Goal: Task Accomplishment & Management: Manage account settings

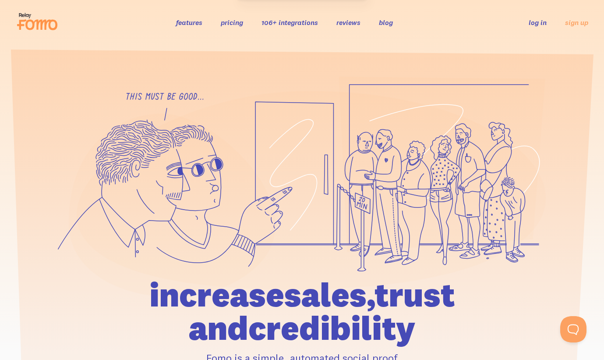
click at [298, 25] on link "106+ integrations" at bounding box center [289, 22] width 56 height 9
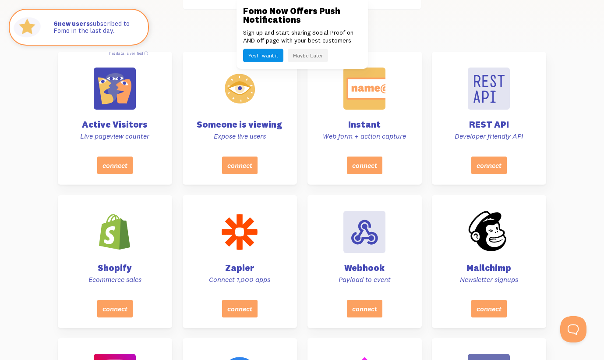
scroll to position [295, 0]
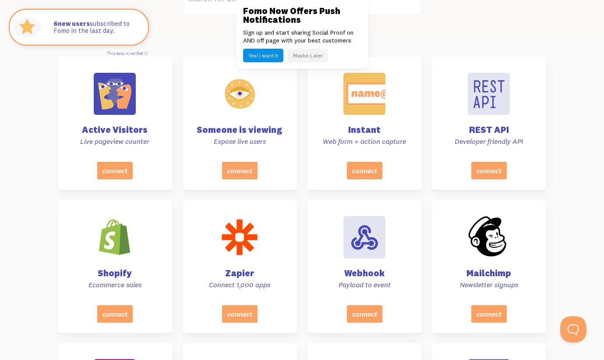
click at [310, 55] on button "Maybe Later" at bounding box center [308, 56] width 40 height 14
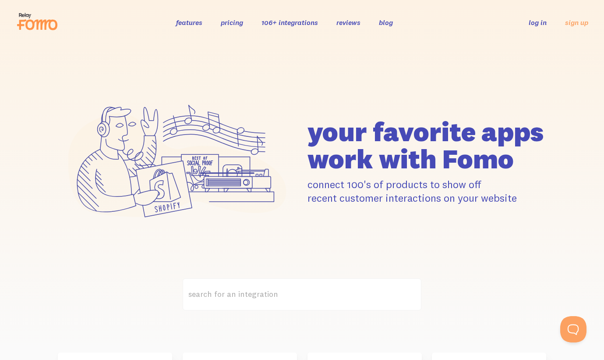
scroll to position [0, 0]
click at [231, 20] on link "pricing" at bounding box center [232, 22] width 22 height 9
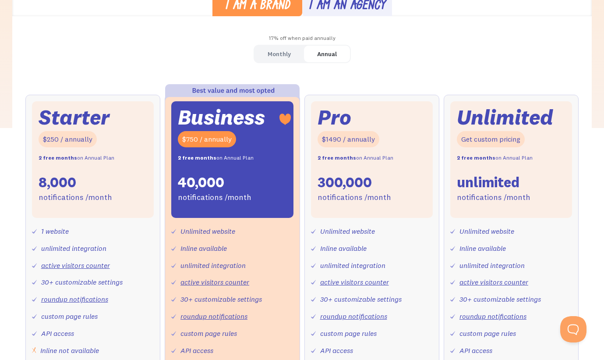
scroll to position [265, 0]
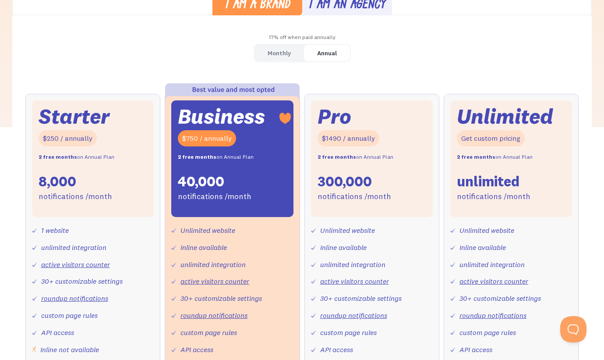
click at [278, 51] on div "Monthly" at bounding box center [279, 53] width 23 height 13
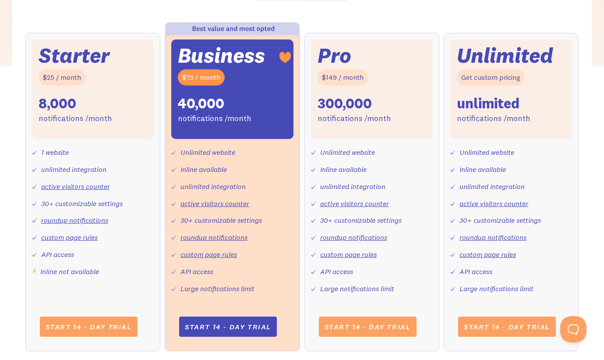
scroll to position [333, 0]
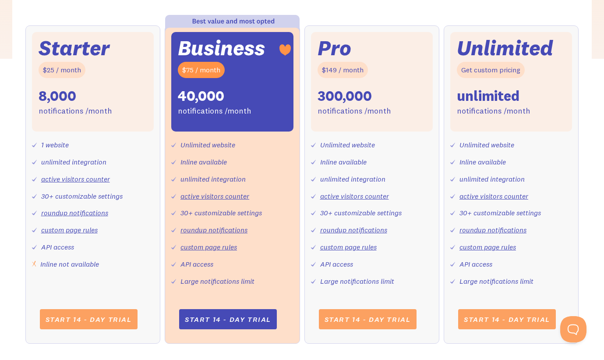
click at [210, 275] on div "Large notifications limit" at bounding box center [217, 281] width 74 height 13
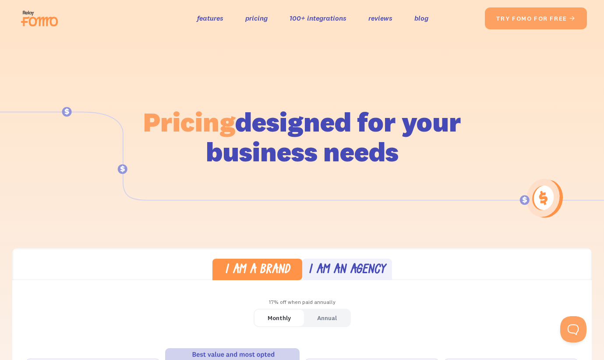
scroll to position [0, 0]
click at [200, 18] on link "features" at bounding box center [210, 18] width 26 height 13
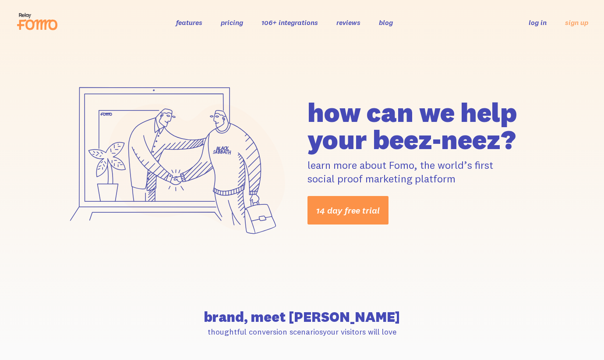
click at [345, 212] on link "14 day free trial" at bounding box center [347, 210] width 81 height 28
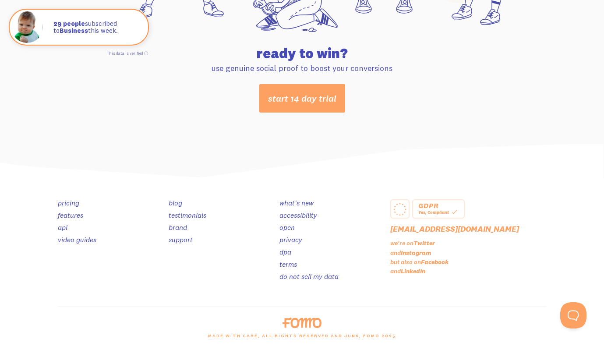
scroll to position [4643, 0]
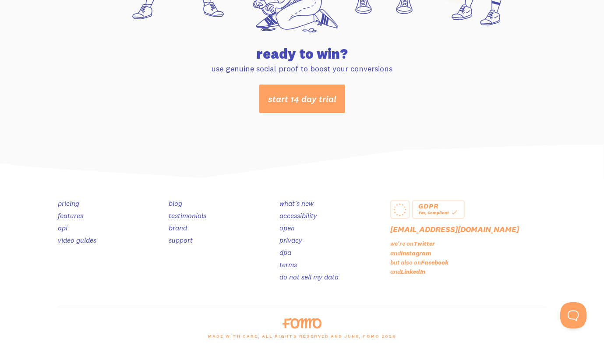
click at [178, 225] on link "brand" at bounding box center [178, 227] width 18 height 9
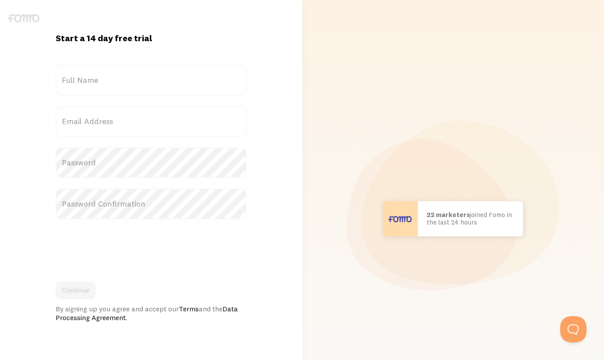
click at [130, 78] on label "Full Name" at bounding box center [151, 80] width 191 height 31
click at [130, 78] on input "Full Name" at bounding box center [151, 80] width 191 height 31
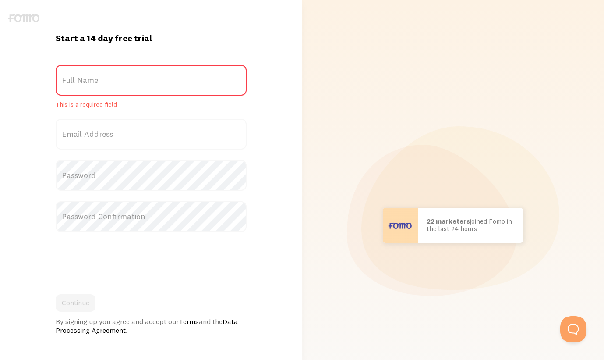
click at [25, 14] on img at bounding box center [24, 18] width 32 height 8
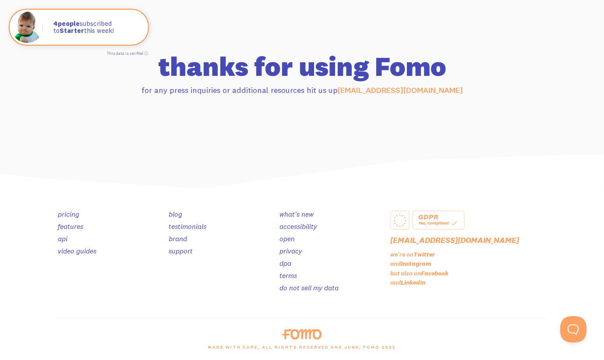
scroll to position [874, 0]
click at [71, 226] on link "features" at bounding box center [70, 226] width 25 height 9
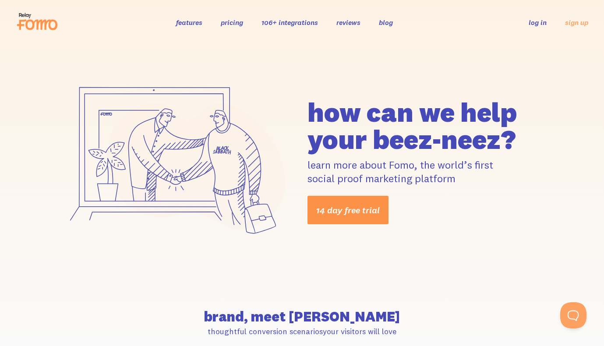
click at [338, 213] on link "14 day free trial" at bounding box center [347, 210] width 81 height 28
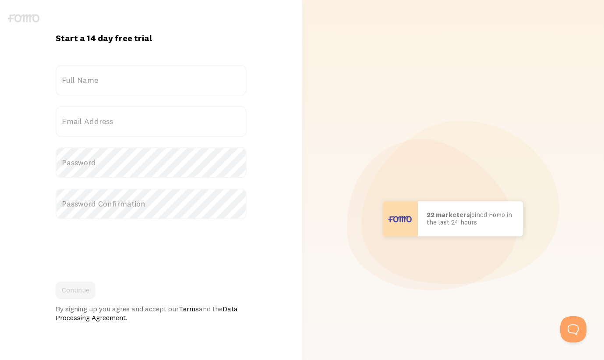
click at [110, 81] on label "Full Name" at bounding box center [151, 80] width 191 height 31
click at [110, 81] on input "Full Name" at bounding box center [151, 80] width 191 height 31
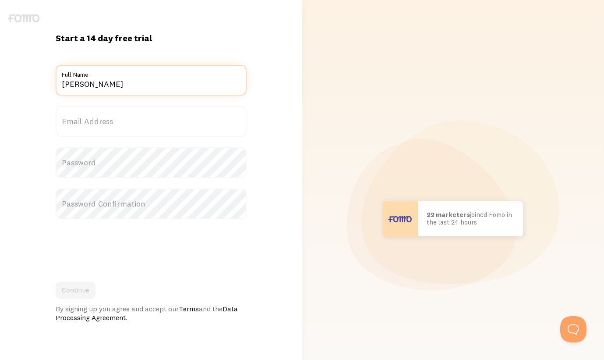
type input "[PERSON_NAME]"
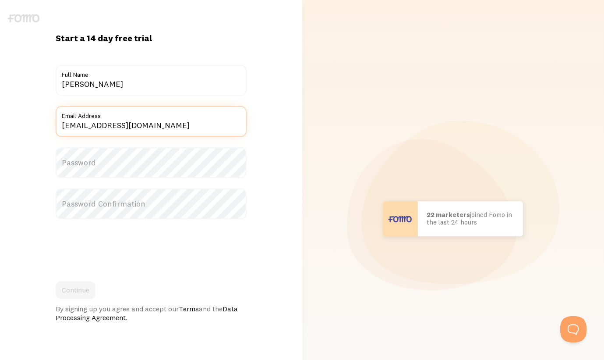
type input "[EMAIL_ADDRESS][DOMAIN_NAME]"
click at [138, 135] on input "[EMAIL_ADDRESS][DOMAIN_NAME]" at bounding box center [151, 121] width 191 height 31
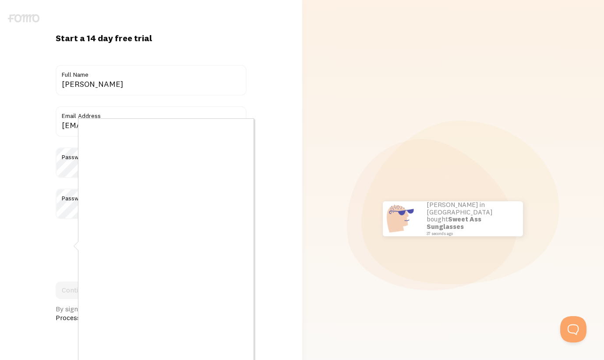
scroll to position [44, 0]
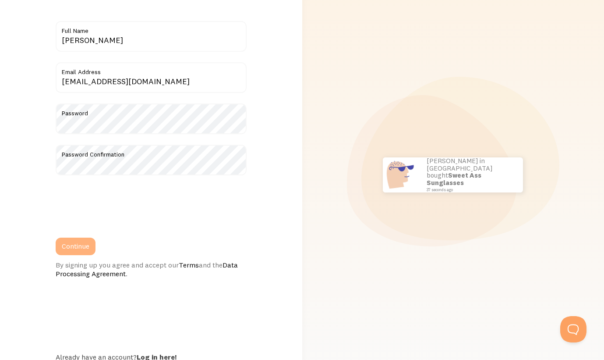
click at [83, 248] on button "Continue" at bounding box center [76, 246] width 40 height 18
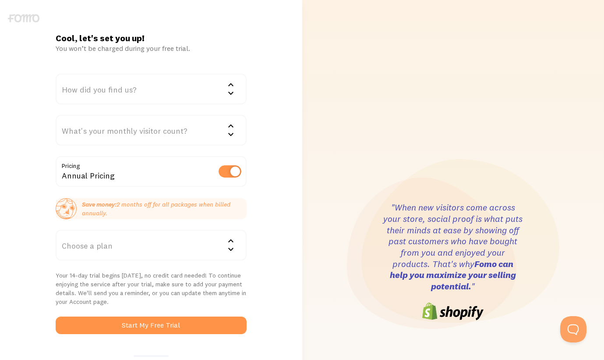
click at [149, 90] on div "How did you find us?" at bounding box center [151, 89] width 191 height 31
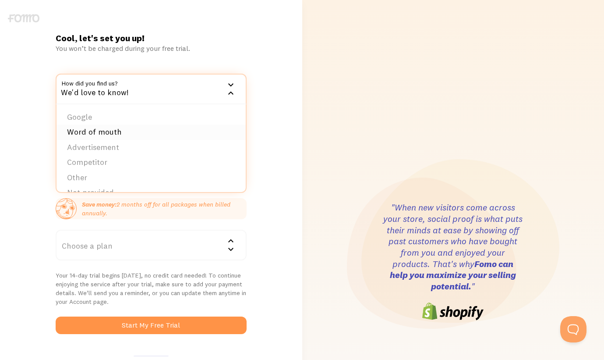
click at [105, 130] on li "Word of mouth" at bounding box center [150, 131] width 189 height 15
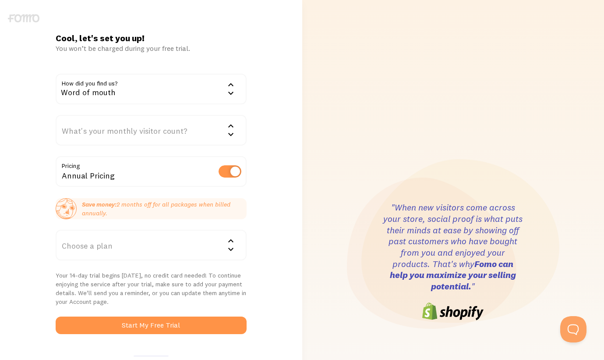
click at [103, 133] on div "What's your monthly visitor count?" at bounding box center [151, 130] width 191 height 31
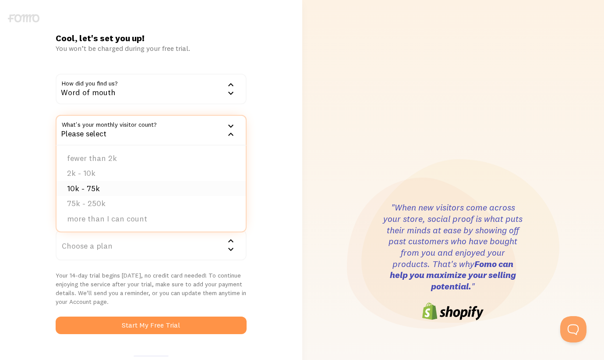
click at [103, 187] on li "10k - 75k" at bounding box center [150, 188] width 189 height 15
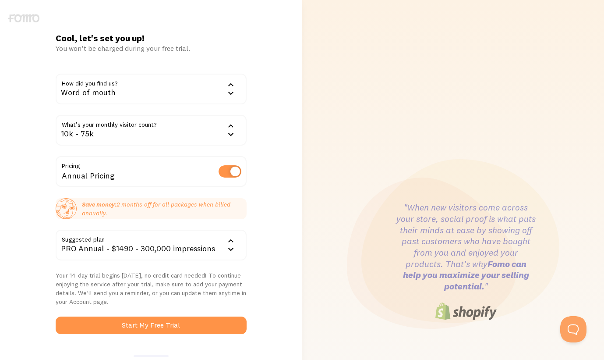
click at [232, 169] on label at bounding box center [230, 171] width 23 height 12
click at [232, 169] on input "checkbox" at bounding box center [230, 171] width 23 height 12
checkbox input "false"
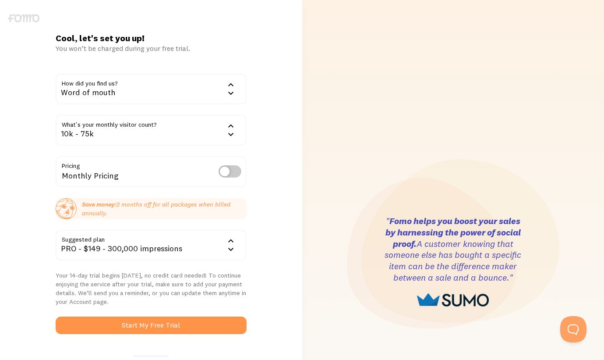
click at [147, 241] on div "PRO - $149 - 300,000 impressions" at bounding box center [151, 244] width 191 height 31
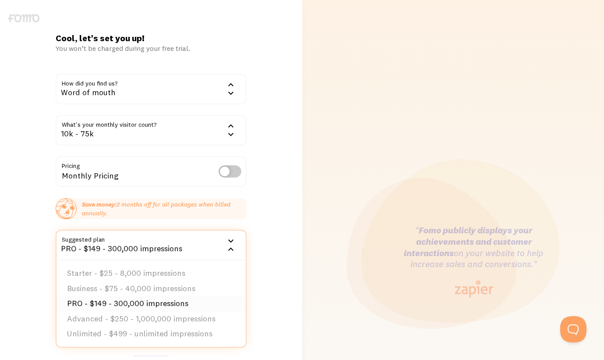
click at [146, 304] on li "PRO - $149 - 300,000 impressions" at bounding box center [150, 303] width 189 height 15
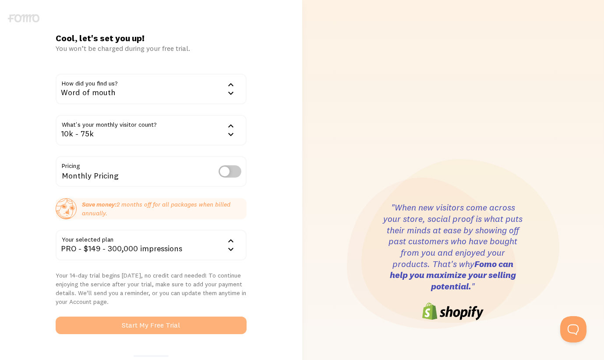
click at [152, 325] on button "Start My Free Trial" at bounding box center [151, 325] width 191 height 18
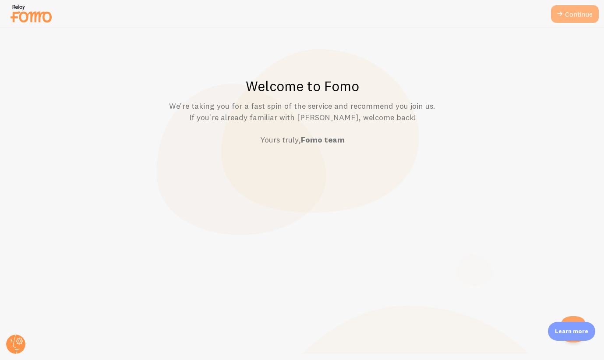
click at [582, 19] on link "Continue" at bounding box center [575, 14] width 48 height 18
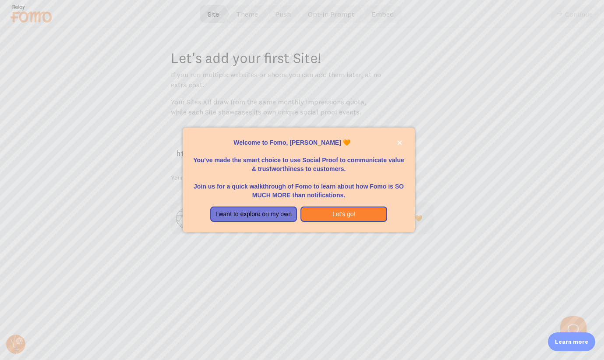
click at [276, 154] on p "You've made the smart choice to use Social Proof to communicate value & trustwo…" at bounding box center [298, 160] width 211 height 26
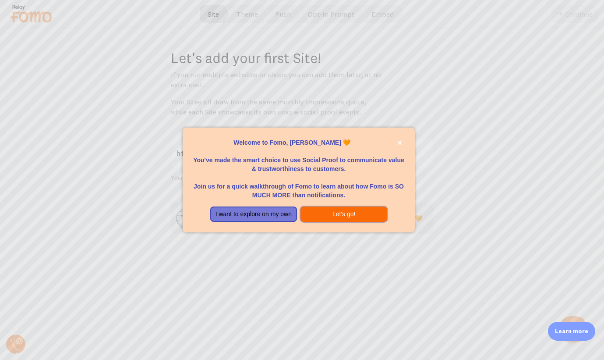
click at [331, 213] on button "Let's go!" at bounding box center [343, 214] width 87 height 16
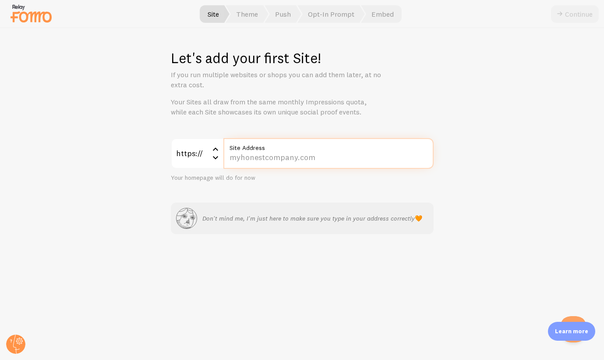
click at [270, 163] on input "Site Address" at bounding box center [328, 153] width 210 height 31
type input "[DOMAIN_NAME]"
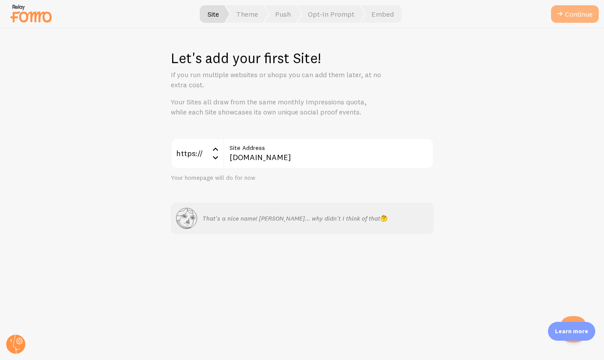
click at [578, 16] on button "Continue" at bounding box center [575, 14] width 48 height 18
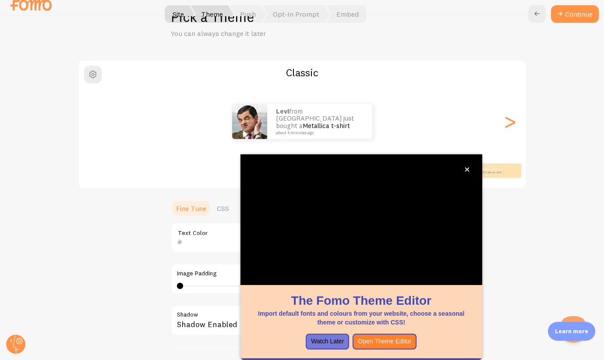
scroll to position [54, 0]
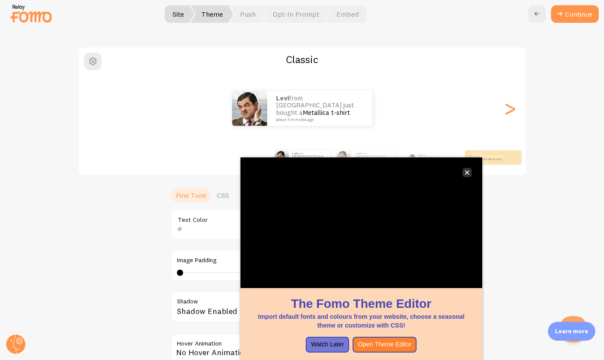
click at [467, 168] on button "close," at bounding box center [466, 172] width 9 height 9
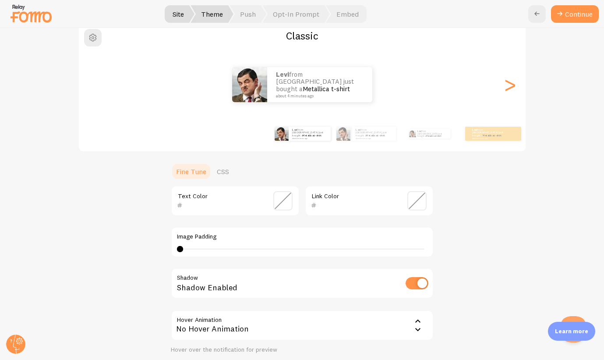
scroll to position [76, 0]
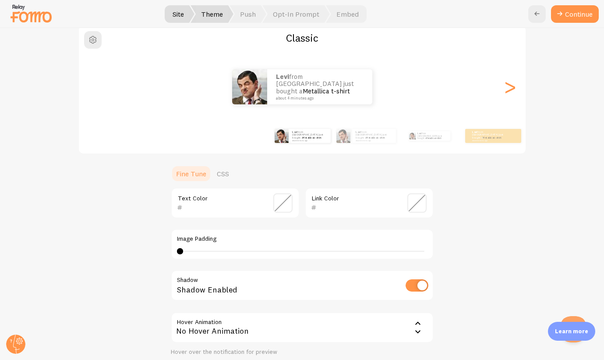
click at [244, 211] on div at bounding box center [220, 207] width 86 height 11
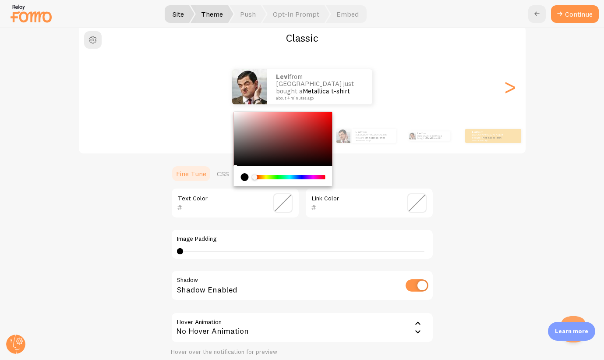
click at [241, 205] on input "text" at bounding box center [223, 207] width 80 height 11
click at [339, 205] on input "text" at bounding box center [357, 207] width 80 height 11
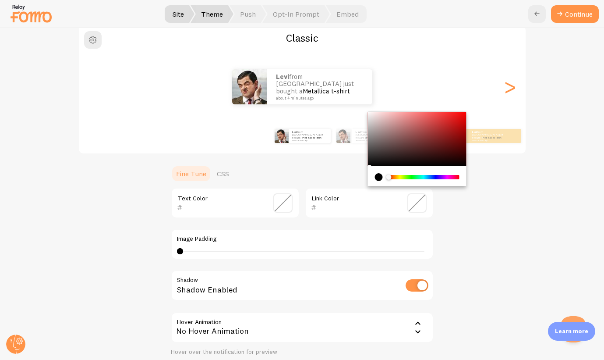
click at [163, 201] on div "Classic Levi from United States just bought a Metallica t-shirt about 4 minutes…" at bounding box center [301, 207] width 561 height 364
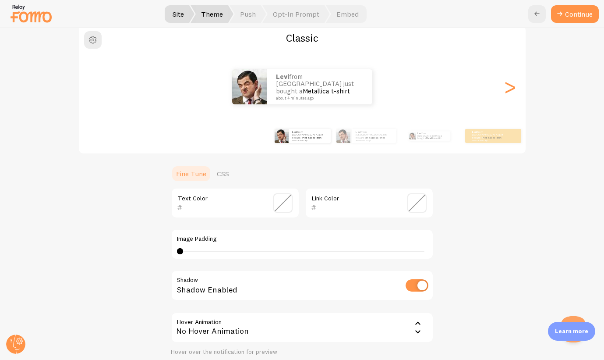
scroll to position [131, 0]
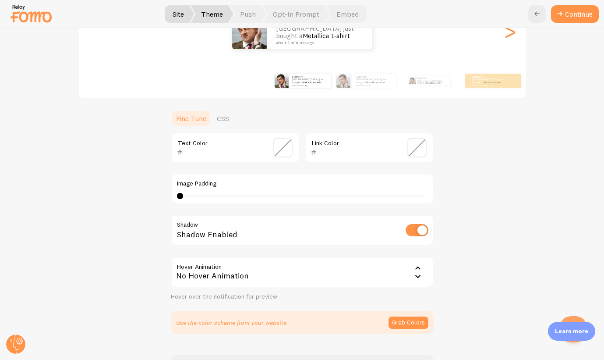
click at [420, 327] on div "Use the color scheme from your website Grab Colors" at bounding box center [302, 322] width 263 height 23
click at [416, 322] on button "Grab Colors" at bounding box center [408, 322] width 40 height 12
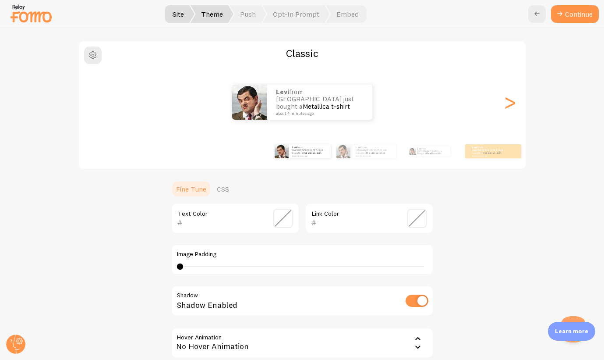
scroll to position [0, 0]
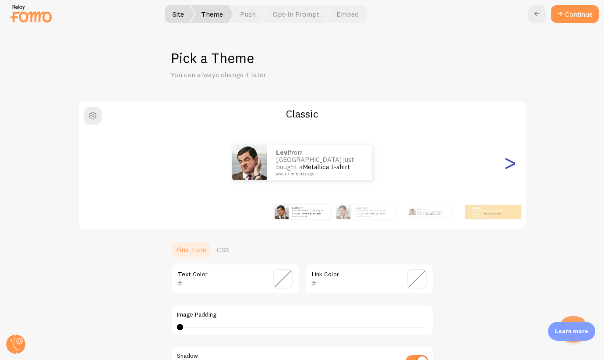
click at [515, 160] on div ">" at bounding box center [510, 162] width 11 height 63
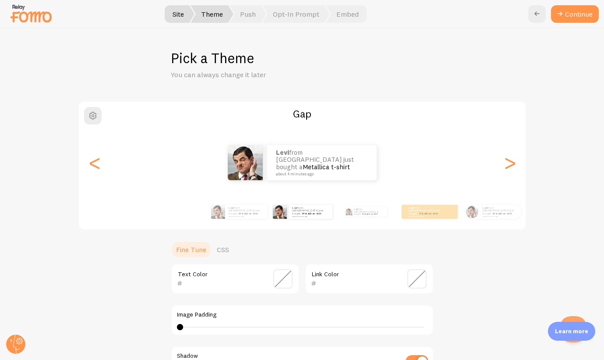
click at [102, 164] on div "Levi from United States just bought a Metallica t-shirt about 4 minutes ago" at bounding box center [302, 162] width 447 height 35
click at [93, 166] on div "<" at bounding box center [94, 162] width 11 height 63
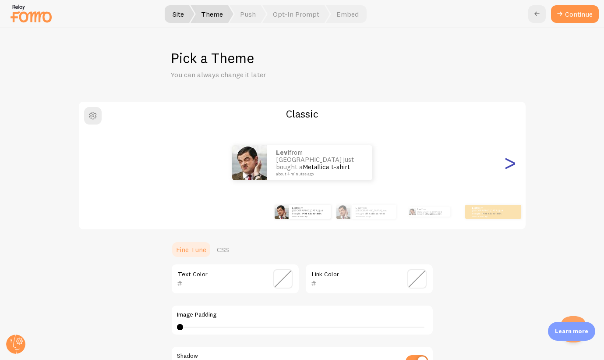
click at [512, 166] on div ">" at bounding box center [510, 162] width 11 height 63
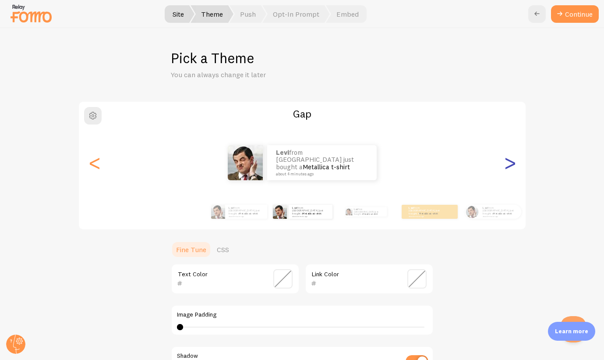
click at [511, 166] on div ">" at bounding box center [510, 162] width 11 height 63
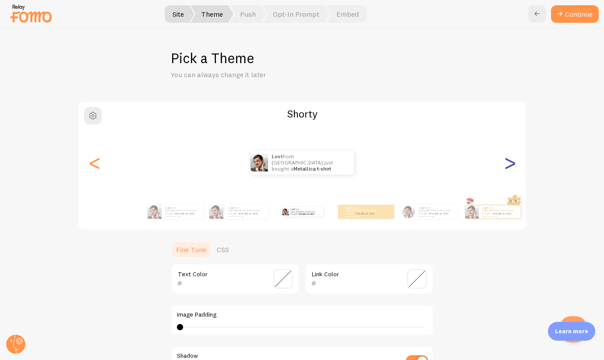
click at [511, 166] on div ">" at bounding box center [510, 162] width 11 height 63
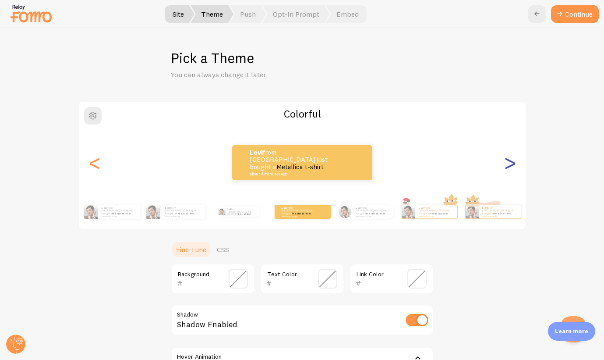
click at [511, 166] on div ">" at bounding box center [510, 162] width 11 height 63
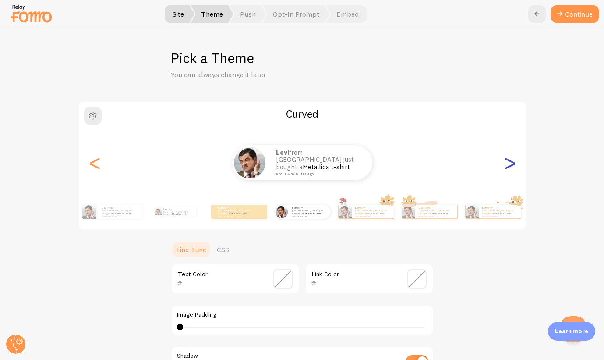
click at [511, 166] on div ">" at bounding box center [510, 162] width 11 height 63
type input "0"
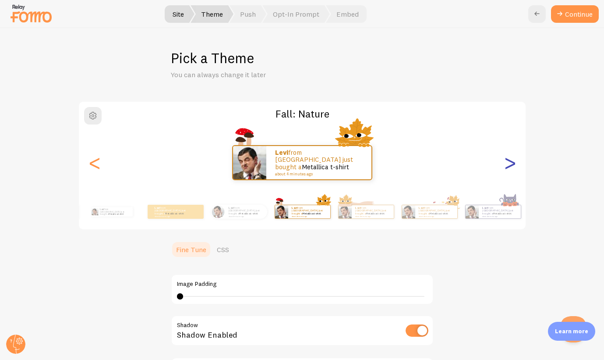
click at [511, 166] on div ">" at bounding box center [510, 162] width 11 height 63
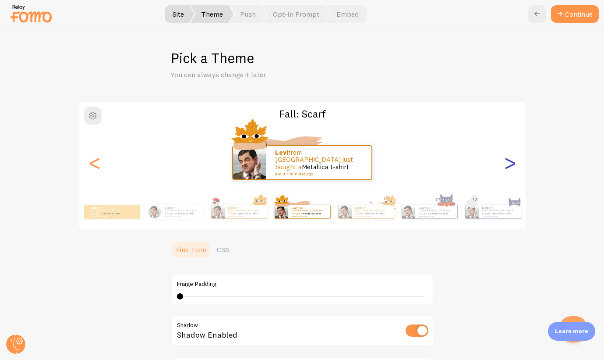
click at [511, 166] on div ">" at bounding box center [510, 162] width 11 height 63
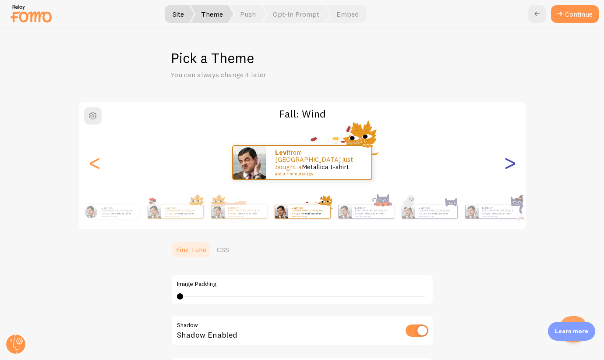
click at [511, 166] on div ">" at bounding box center [510, 162] width 11 height 63
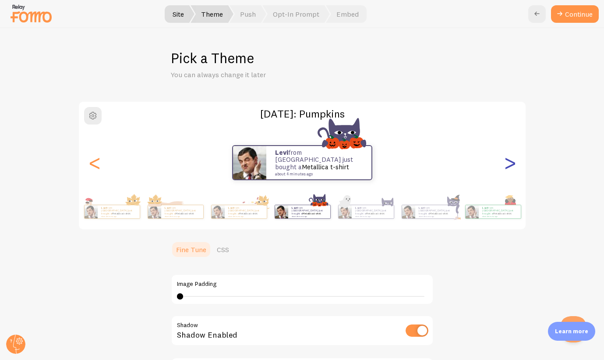
click at [511, 166] on div ">" at bounding box center [510, 162] width 11 height 63
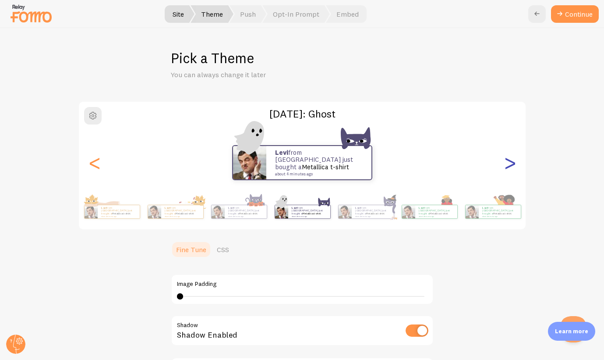
click at [511, 166] on div ">" at bounding box center [510, 162] width 11 height 63
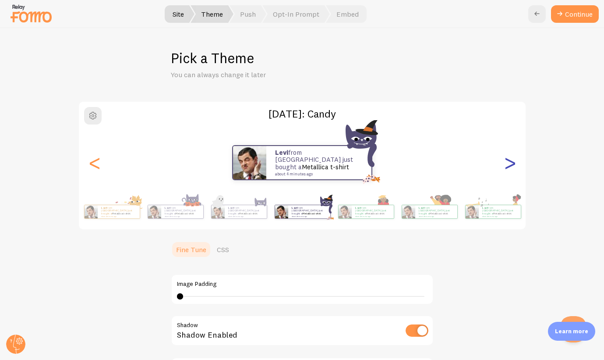
click at [511, 166] on div ">" at bounding box center [510, 162] width 11 height 63
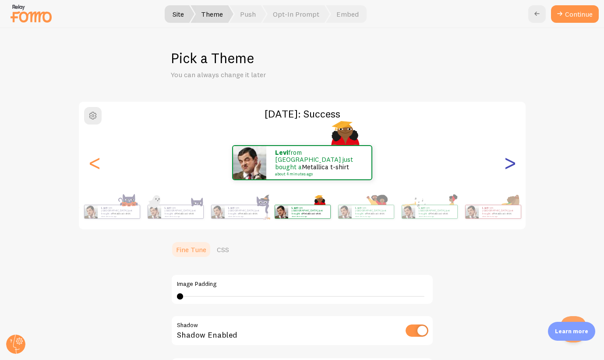
click at [511, 166] on div ">" at bounding box center [510, 162] width 11 height 63
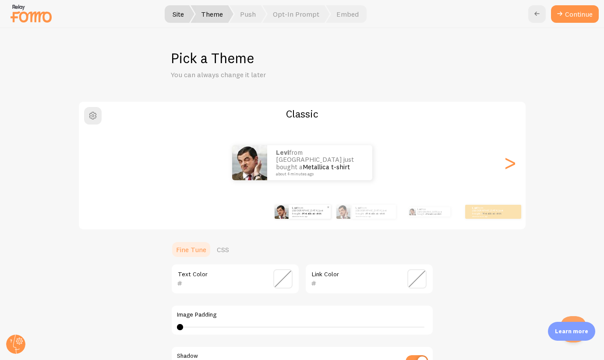
click at [289, 217] on div "Levi from United States just bought a Metallica t-shirt about 4 minutes ago" at bounding box center [310, 212] width 42 height 14
click at [582, 11] on button "Continue" at bounding box center [575, 14] width 48 height 18
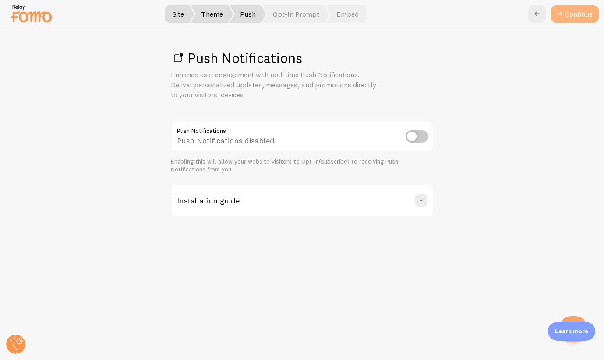
click at [568, 18] on link "Continue" at bounding box center [575, 14] width 48 height 18
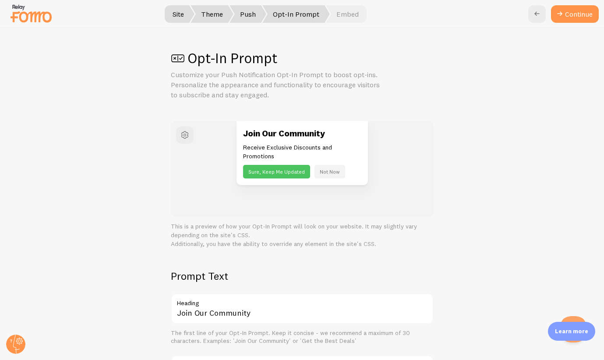
click at [330, 169] on button "Not Now" at bounding box center [329, 172] width 31 height 14
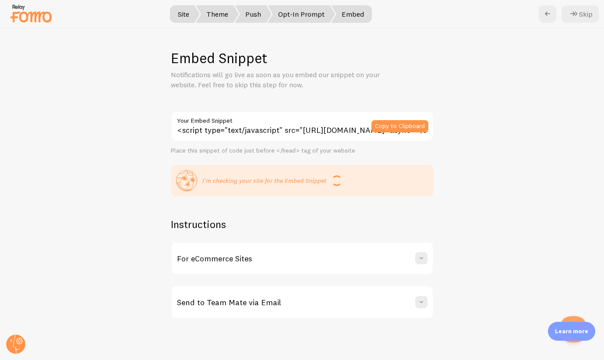
click at [331, 261] on div "For eCommerce Sites" at bounding box center [302, 258] width 261 height 32
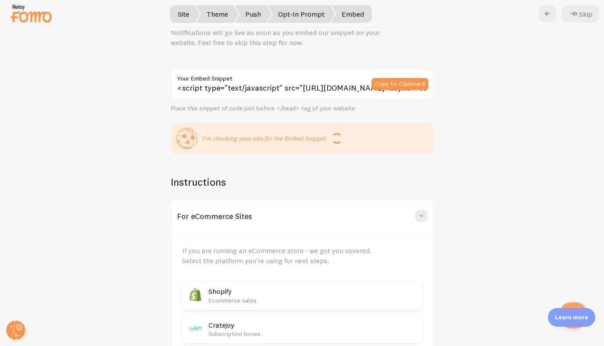
scroll to position [38, 0]
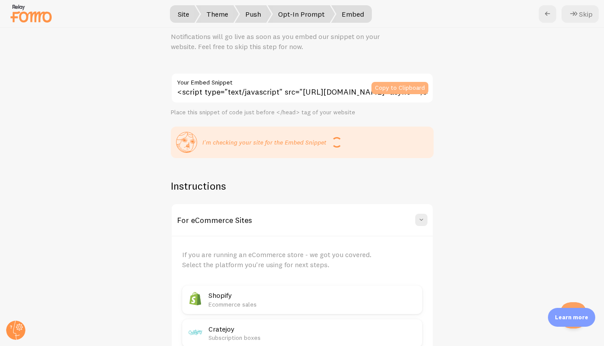
click at [407, 82] on button "Copy to Clipboard" at bounding box center [399, 88] width 57 height 12
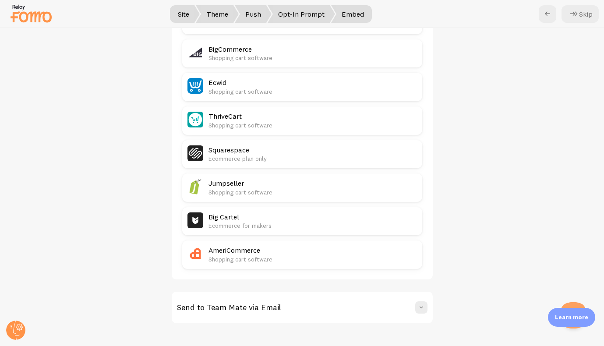
scroll to position [451, 0]
click at [265, 213] on h2 "Big Cartel" at bounding box center [312, 217] width 208 height 9
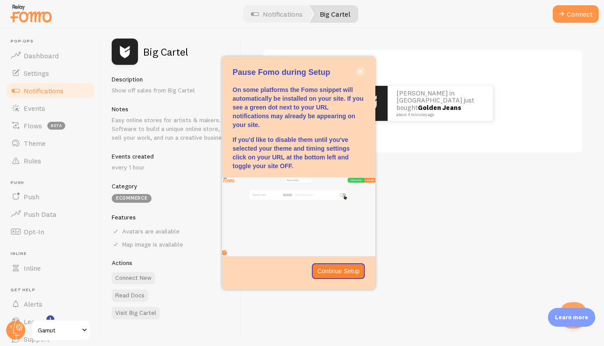
click at [362, 70] on button "close," at bounding box center [360, 71] width 9 height 9
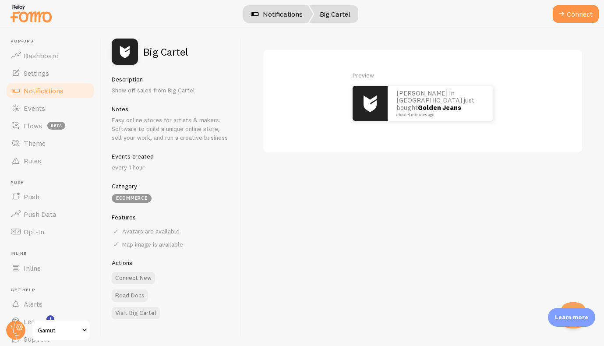
click at [285, 12] on link "Notifications" at bounding box center [276, 14] width 73 height 18
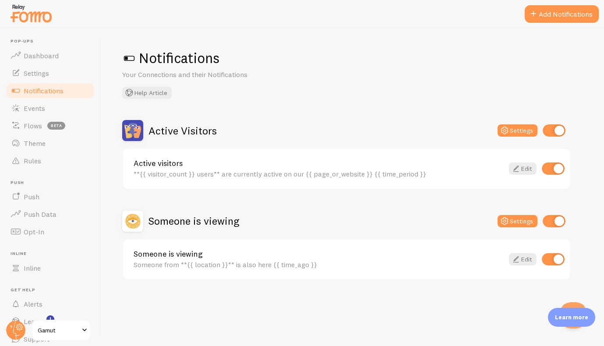
click at [133, 223] on img at bounding box center [132, 221] width 21 height 21
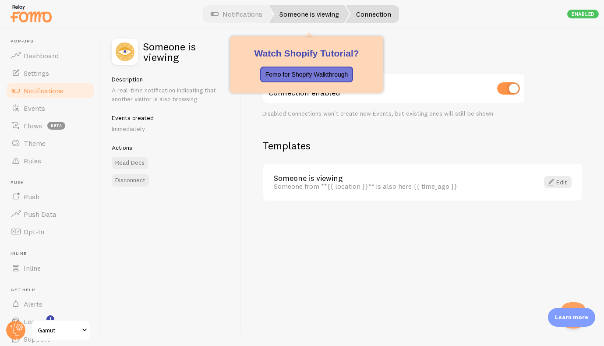
click at [322, 13] on link "Someone is viewing" at bounding box center [309, 14] width 81 height 18
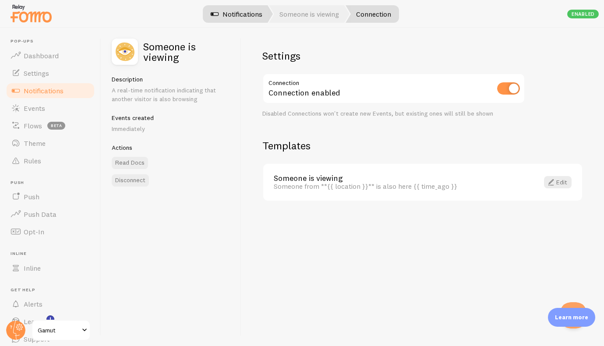
click at [260, 13] on link "Notifications" at bounding box center [236, 14] width 73 height 18
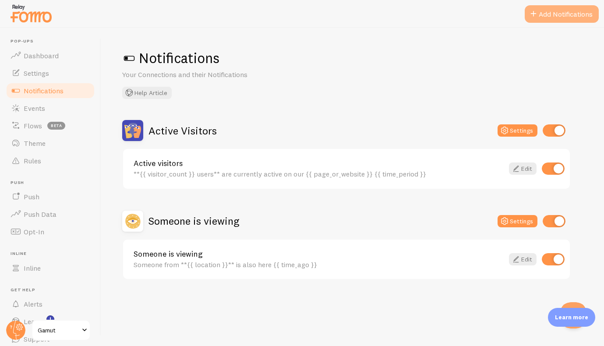
click at [562, 13] on button "Add Notifications" at bounding box center [562, 14] width 74 height 18
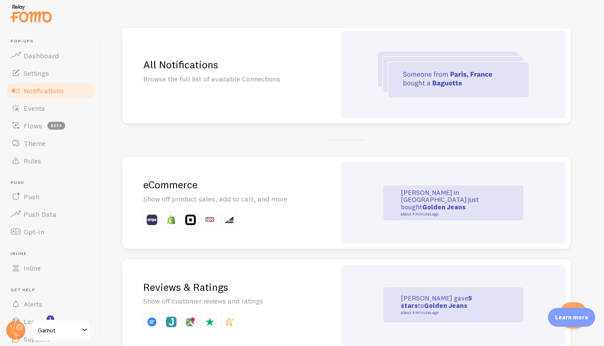
scroll to position [85, 0]
click at [226, 185] on h2 "eCommerce" at bounding box center [229, 186] width 172 height 14
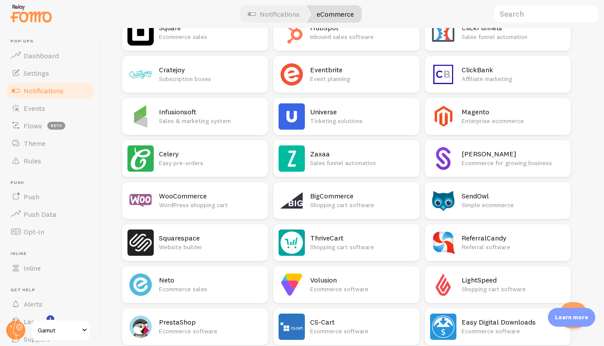
scroll to position [229, 0]
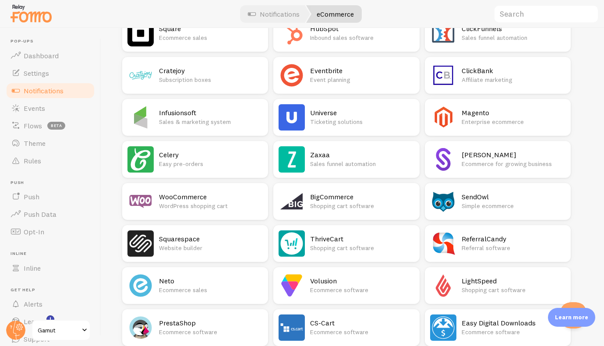
click at [205, 206] on p "WordPress shopping cart" at bounding box center [211, 205] width 104 height 9
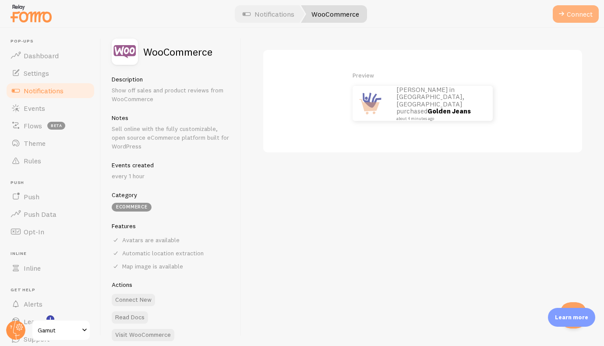
click at [581, 16] on button "Connect" at bounding box center [576, 14] width 46 height 18
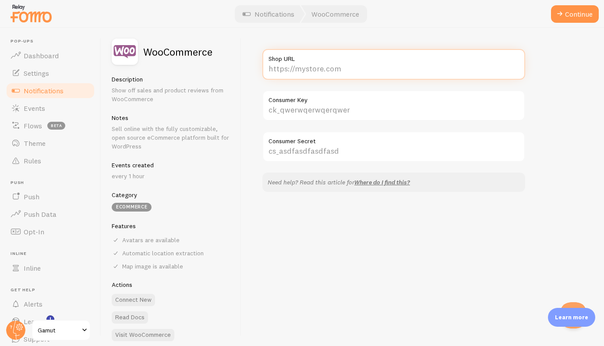
click at [299, 73] on input "Shop URL" at bounding box center [393, 64] width 263 height 31
type input "t"
type input "[URL][DOMAIN_NAME]"
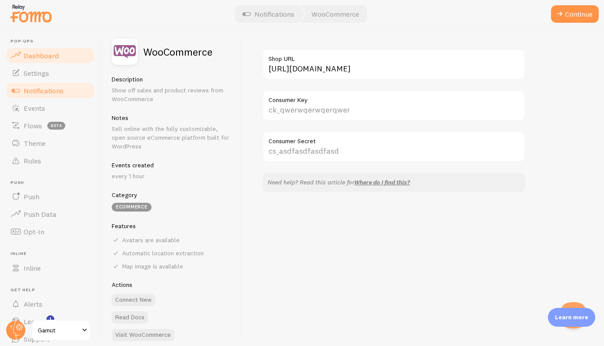
click at [40, 58] on span "Dashboard" at bounding box center [41, 55] width 35 height 9
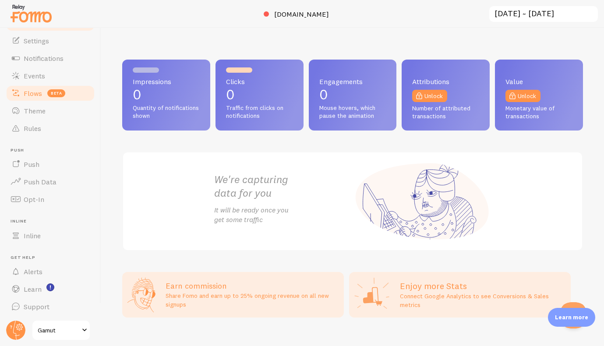
click at [40, 88] on link "Flows beta" at bounding box center [50, 94] width 90 height 18
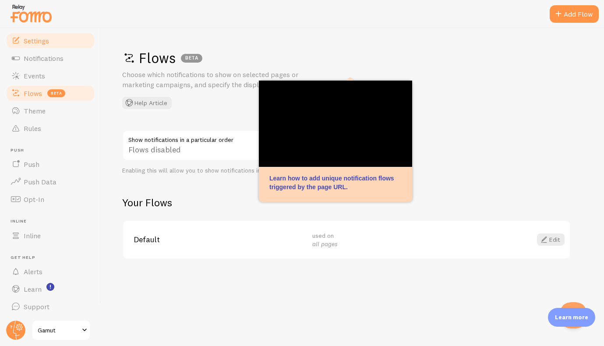
click at [38, 40] on span "Settings" at bounding box center [36, 40] width 25 height 9
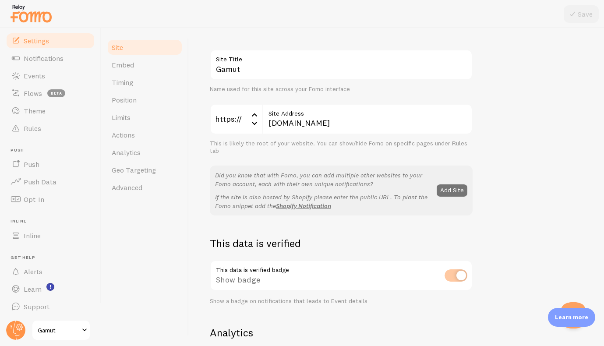
scroll to position [66, 0]
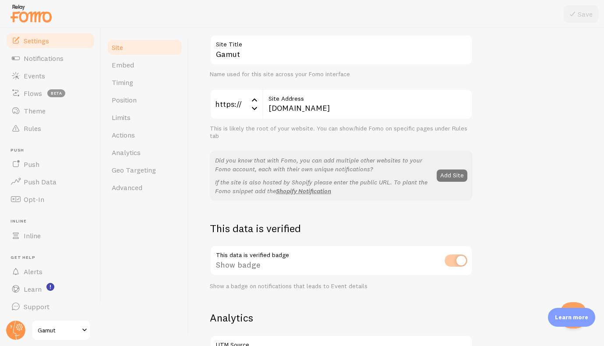
click at [453, 173] on button "Add Site" at bounding box center [452, 175] width 31 height 12
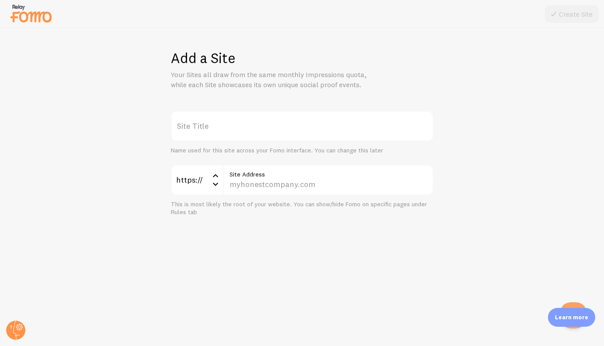
click at [247, 128] on label "Site Title" at bounding box center [302, 126] width 263 height 31
click at [247, 128] on input "Site Title" at bounding box center [302, 126] width 263 height 31
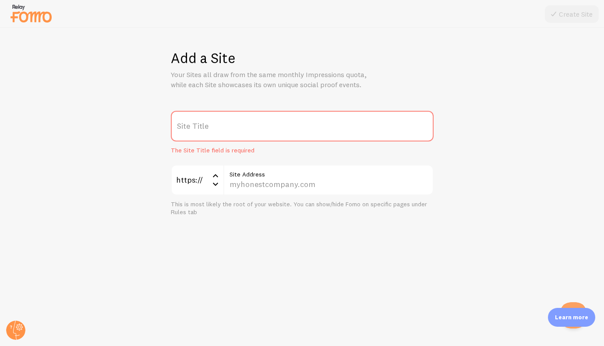
click at [401, 268] on div "Add a Site Your Sites all draw from the same monthly Impressions quota, while e…" at bounding box center [302, 187] width 604 height 318
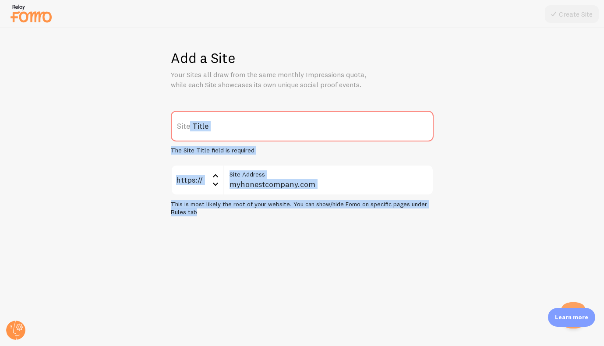
drag, startPoint x: 361, startPoint y: 238, endPoint x: 154, endPoint y: 97, distance: 250.9
click at [166, 109] on div "Add a Site Your Sites all draw from the same monthly Impressions quota, while e…" at bounding box center [302, 187] width 604 height 318
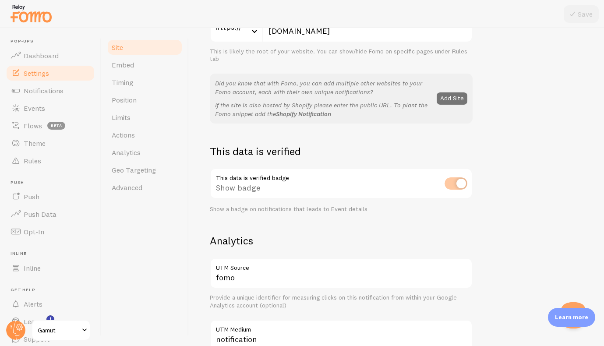
scroll to position [229, 0]
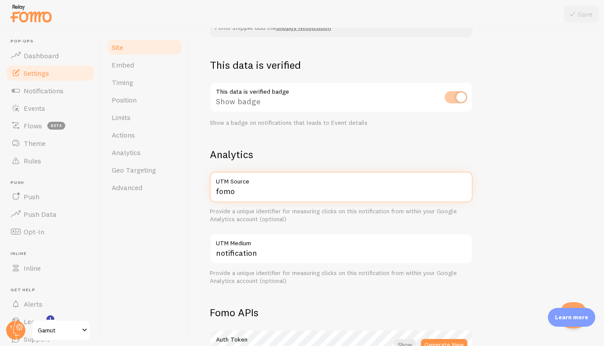
click at [249, 190] on input "fomo" at bounding box center [341, 187] width 263 height 31
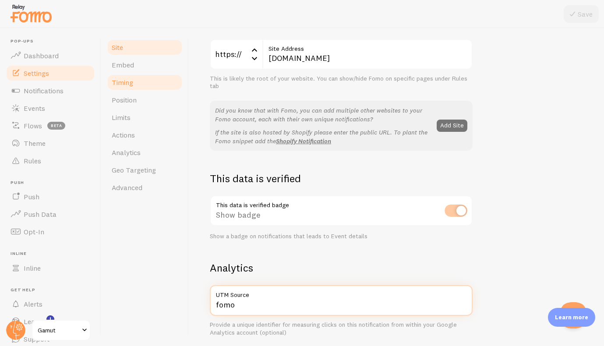
scroll to position [111, 0]
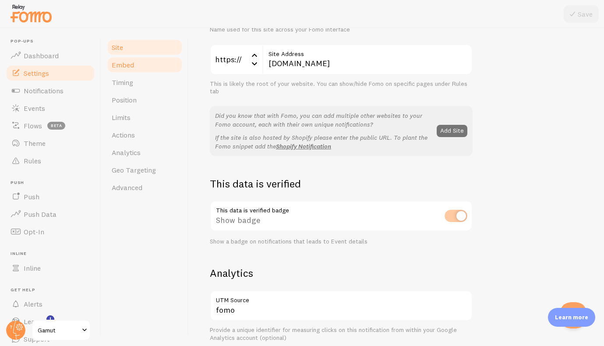
click at [134, 68] on link "Embed" at bounding box center [144, 65] width 77 height 18
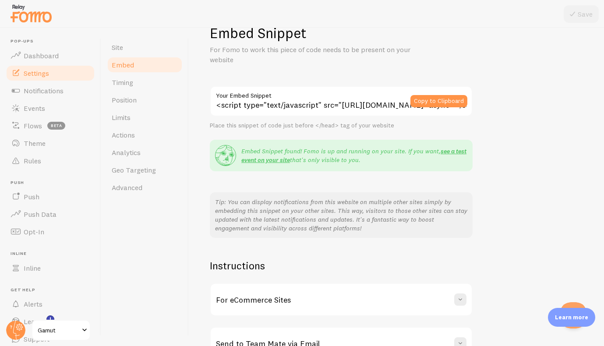
scroll to position [36, 0]
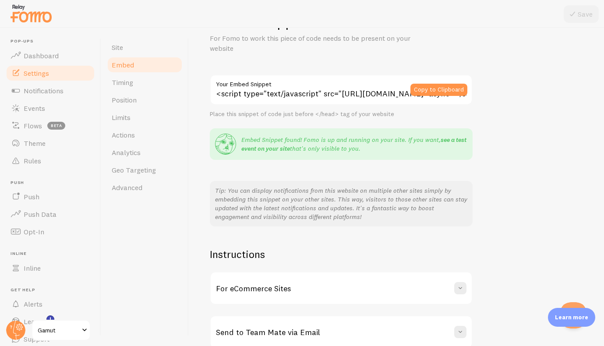
click at [275, 147] on link "see a test event on your site" at bounding box center [353, 144] width 225 height 17
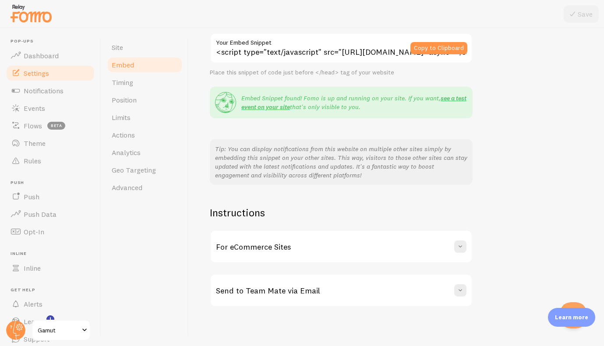
scroll to position [0, 0]
click at [278, 251] on div "For eCommerce Sites" at bounding box center [341, 247] width 261 height 32
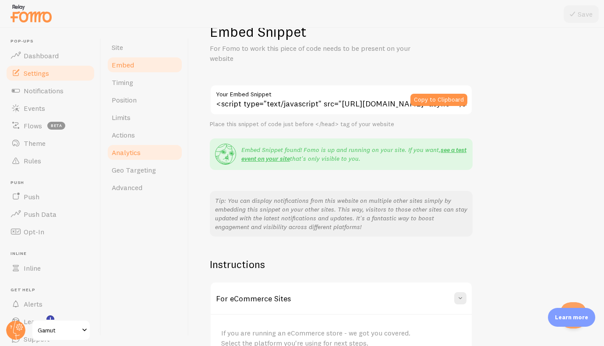
scroll to position [4, 0]
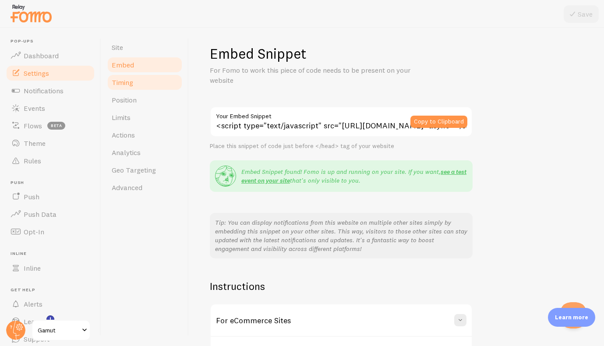
click at [136, 82] on link "Timing" at bounding box center [144, 83] width 77 height 18
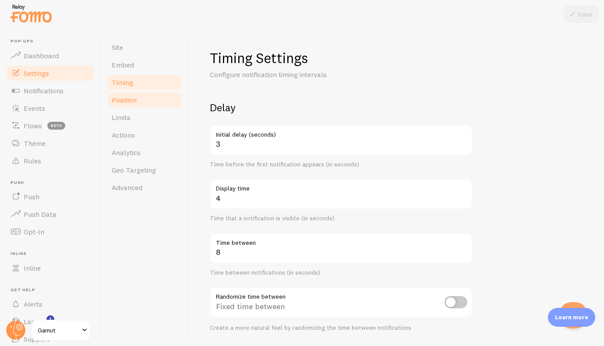
click at [135, 96] on span "Position" at bounding box center [124, 99] width 25 height 9
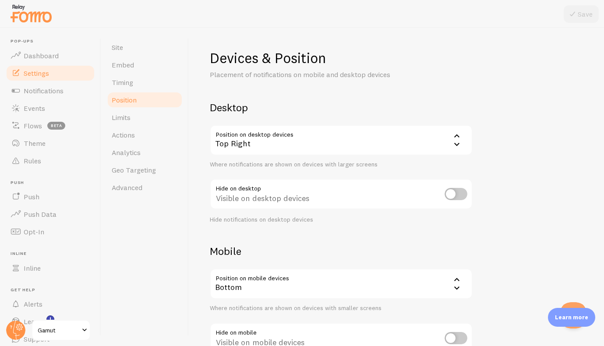
click at [329, 145] on div "Top Right" at bounding box center [341, 140] width 263 height 31
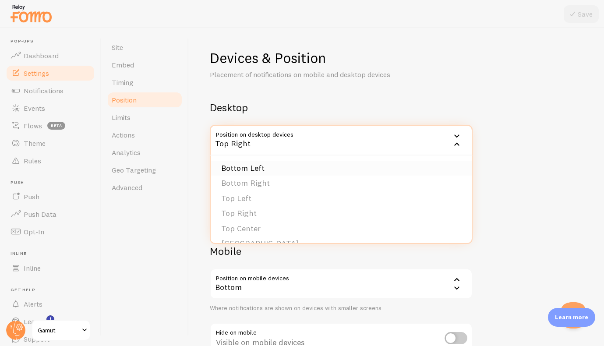
click at [270, 164] on li "Bottom Left" at bounding box center [341, 168] width 261 height 15
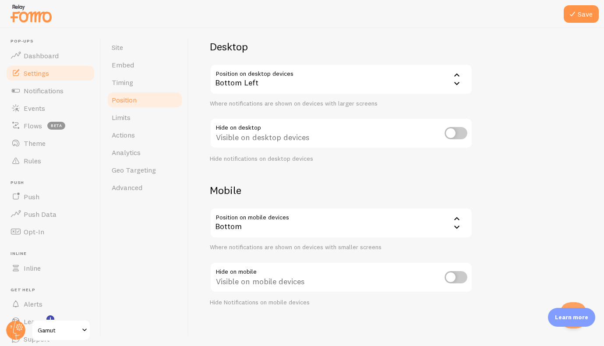
click at [437, 125] on div "Visible on desktop devices" at bounding box center [341, 134] width 263 height 32
click at [455, 131] on input "checkbox" at bounding box center [456, 133] width 23 height 12
checkbox input "false"
click at [146, 116] on link "Limits" at bounding box center [144, 118] width 77 height 18
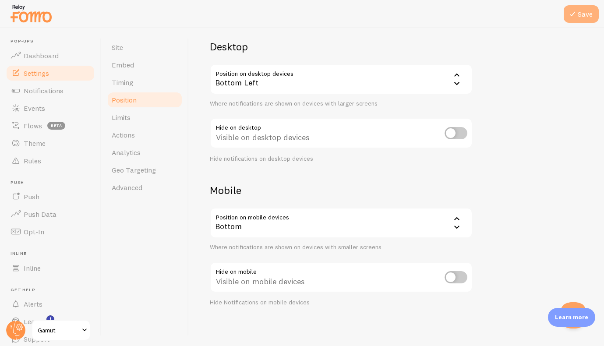
click at [579, 21] on button "Save" at bounding box center [581, 14] width 35 height 18
click at [284, 226] on div "Bottom" at bounding box center [341, 223] width 263 height 31
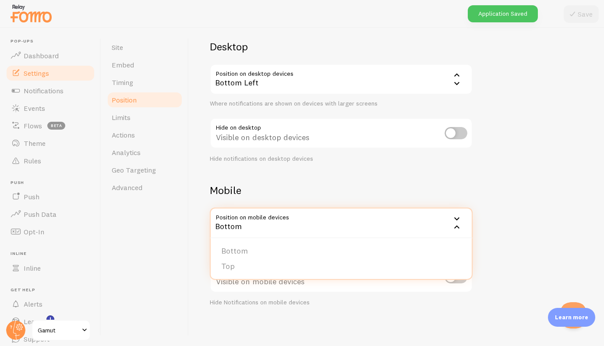
click at [258, 69] on div "Bottom Left" at bounding box center [341, 79] width 263 height 31
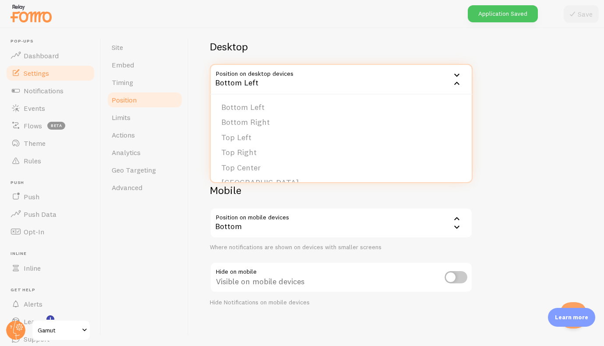
click at [282, 56] on div "Desktop Position on desktop devices bottom_left Bottom Left Bottom Left Bottom …" at bounding box center [341, 101] width 263 height 123
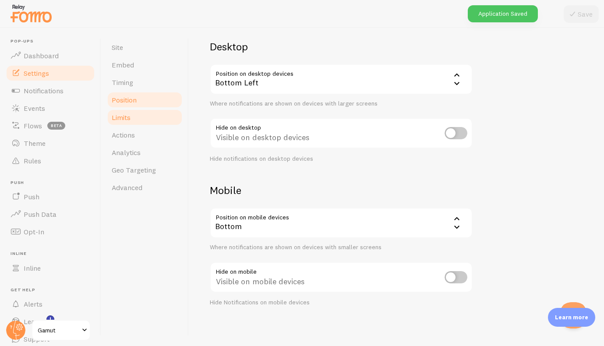
click at [124, 117] on span "Limits" at bounding box center [121, 117] width 19 height 9
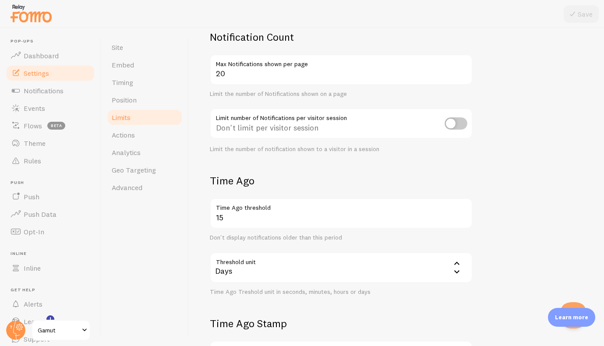
scroll to position [96, 0]
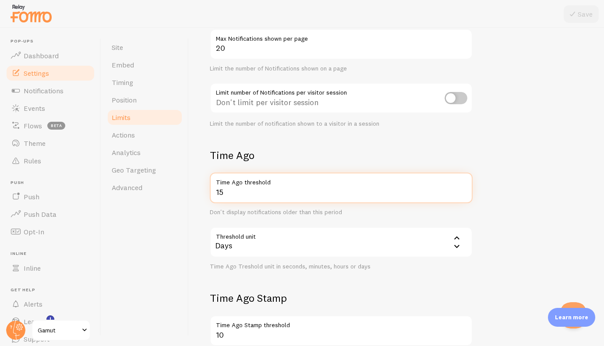
click at [289, 189] on input "15" at bounding box center [341, 188] width 263 height 31
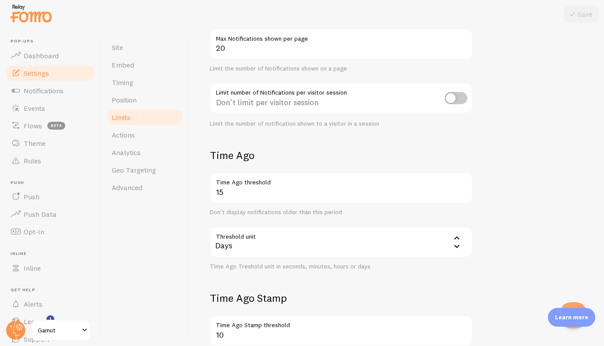
click at [301, 165] on div "Time Ago 15 Time Ago threshold Don't display notifications older than this peri…" at bounding box center [341, 209] width 263 height 122
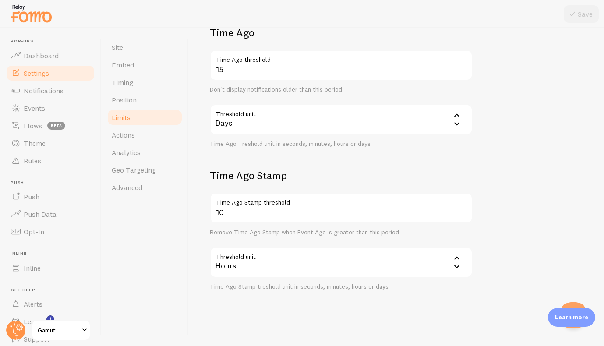
scroll to position [218, 0]
click at [143, 138] on link "Actions" at bounding box center [144, 135] width 77 height 18
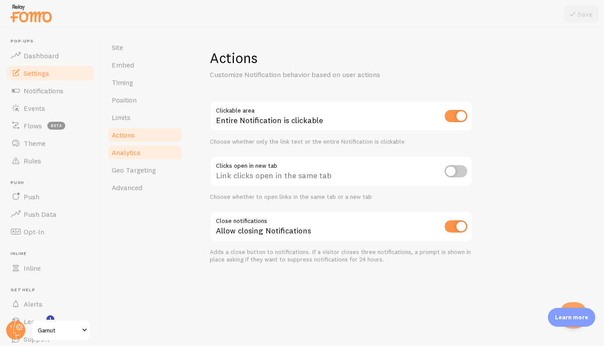
click at [132, 148] on link "Analytics" at bounding box center [144, 153] width 77 height 18
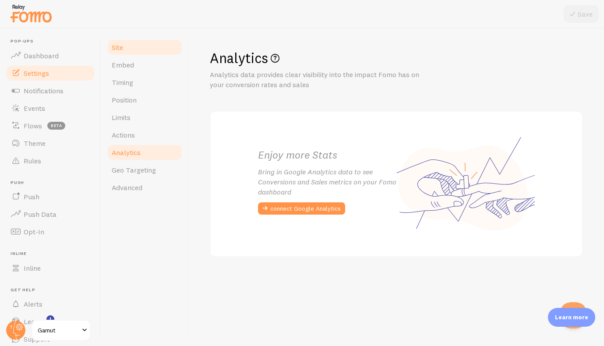
click at [122, 46] on span "Site" at bounding box center [117, 47] width 11 height 9
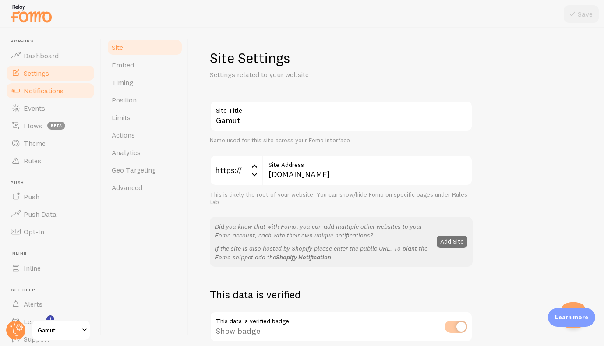
click at [52, 91] on span "Notifications" at bounding box center [44, 90] width 40 height 9
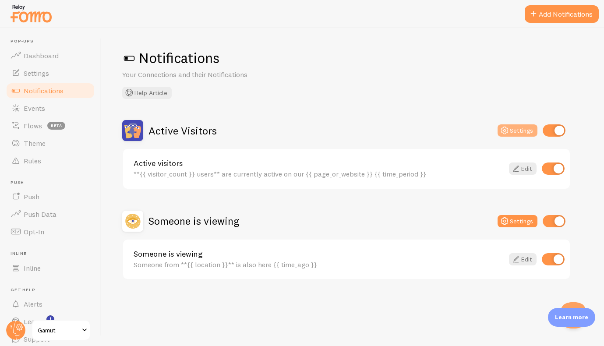
click at [529, 130] on button "Settings" at bounding box center [518, 130] width 40 height 12
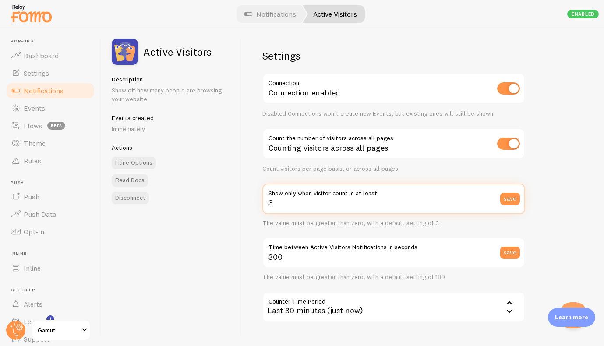
drag, startPoint x: 325, startPoint y: 209, endPoint x: 268, endPoint y: 209, distance: 56.9
click at [268, 209] on input "3" at bounding box center [393, 199] width 263 height 31
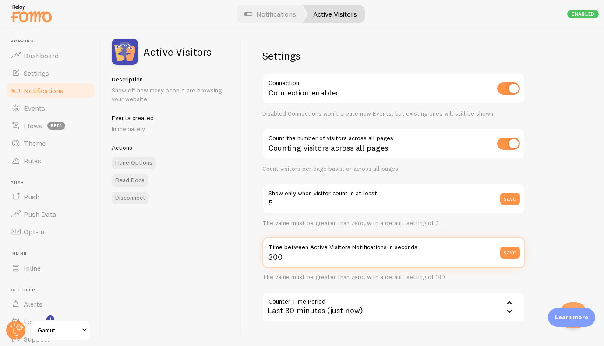
drag, startPoint x: 293, startPoint y: 256, endPoint x: 244, endPoint y: 252, distance: 48.8
click at [245, 252] on div "Settings Connection Connection enabled Disabled Connections won't create new Ev…" at bounding box center [422, 187] width 363 height 318
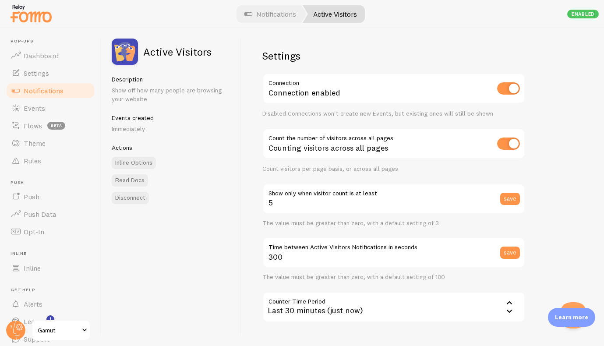
click at [227, 255] on div "Active Visitors Description Show off how many people are browsing your website …" at bounding box center [171, 187] width 140 height 318
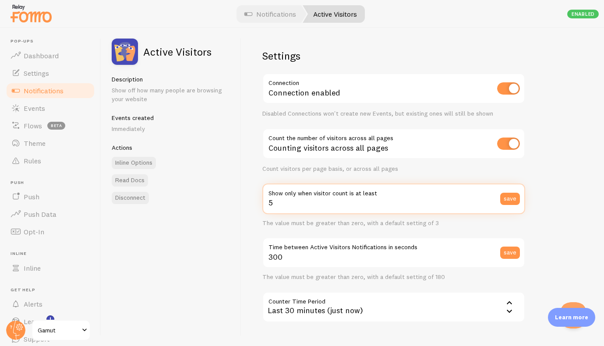
drag, startPoint x: 278, startPoint y: 201, endPoint x: 244, endPoint y: 201, distance: 34.6
click at [244, 201] on div "Settings Connection Connection enabled Disabled Connections won't create new Ev…" at bounding box center [422, 187] width 363 height 318
type input "10"
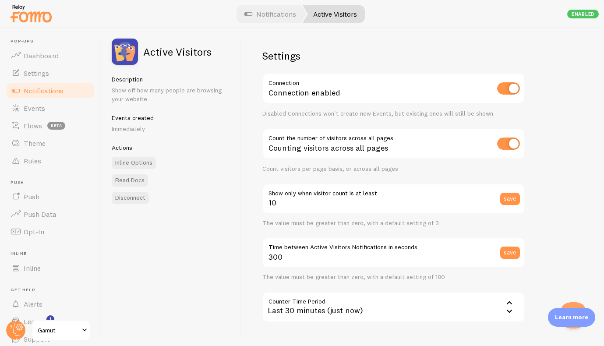
click at [233, 226] on div "Active Visitors Description Show off how many people are browsing your website …" at bounding box center [171, 187] width 140 height 318
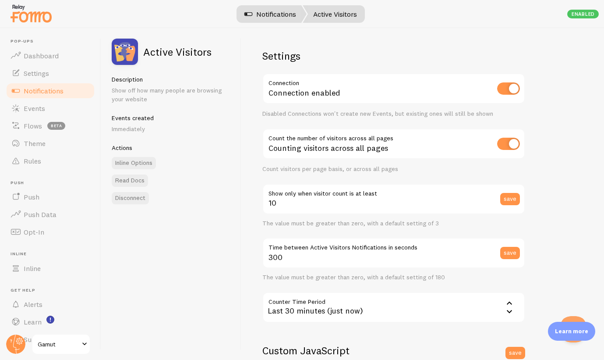
click at [271, 15] on link "Notifications" at bounding box center [270, 14] width 73 height 18
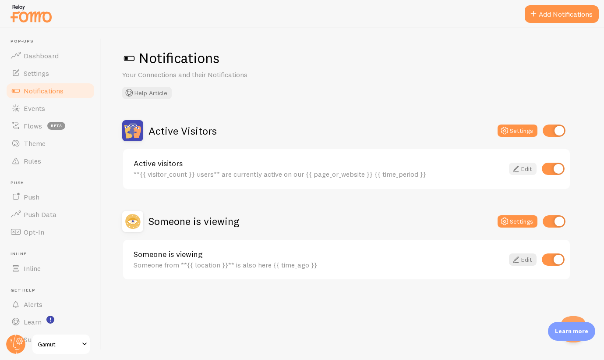
click at [518, 168] on icon at bounding box center [516, 168] width 11 height 11
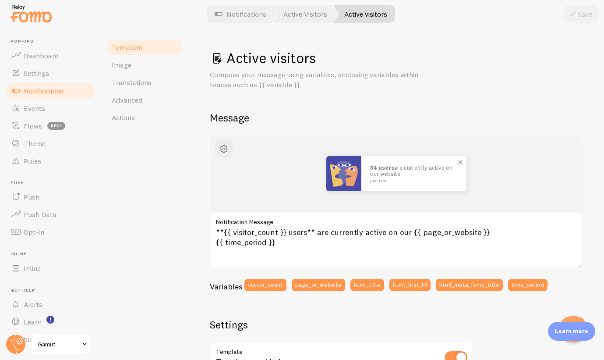
click at [338, 184] on img at bounding box center [343, 173] width 35 height 35
click at [224, 149] on span "button" at bounding box center [224, 149] width 11 height 11
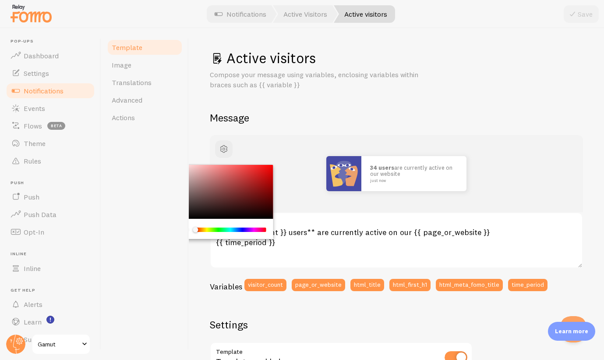
click at [276, 108] on div "Active visitors Compose your message using variables, enclosing variables withi…" at bounding box center [396, 322] width 373 height 547
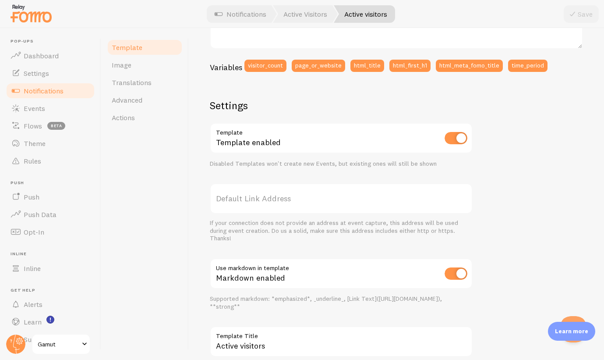
scroll to position [233, 0]
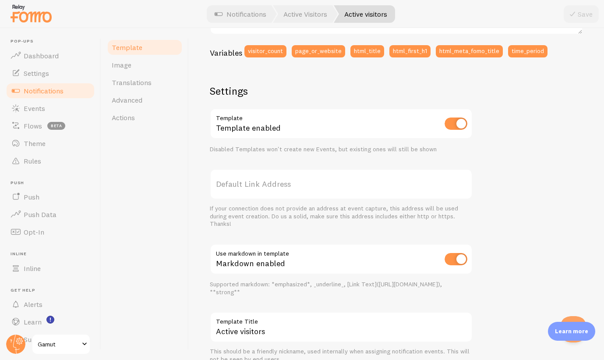
click at [274, 185] on label "Default Link Address" at bounding box center [341, 184] width 263 height 31
click at [274, 185] on input "Default Link Address" at bounding box center [341, 184] width 263 height 31
click at [458, 127] on input "checkbox" at bounding box center [456, 123] width 23 height 12
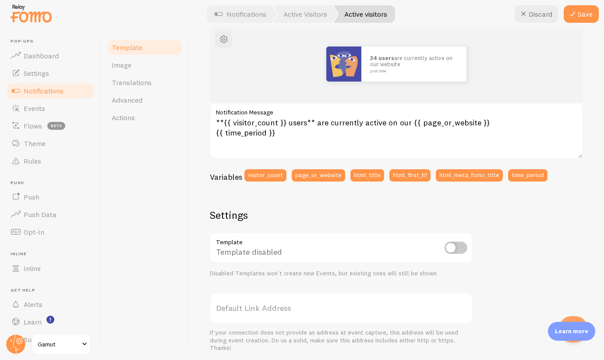
click at [453, 247] on input "checkbox" at bounding box center [456, 247] width 23 height 12
checkbox input "true"
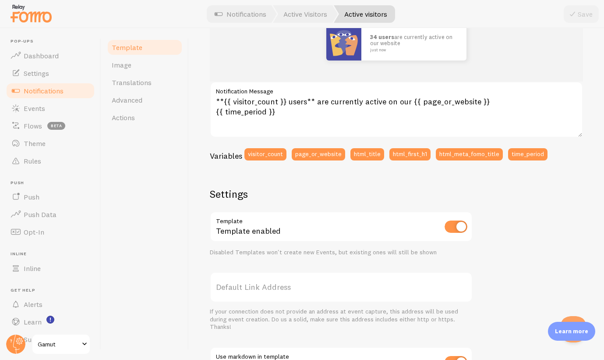
scroll to position [126, 0]
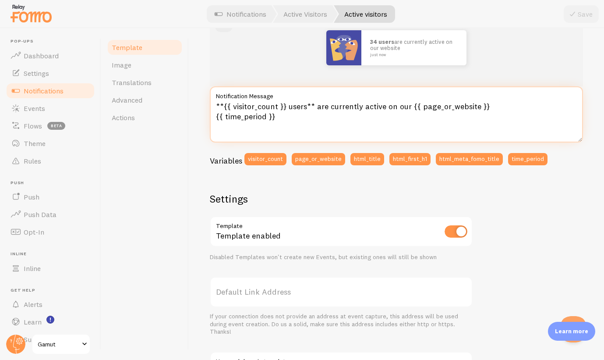
click at [396, 104] on textarea "**{{ visitor_count }} users** are currently active on our {{ page_or_website }}…" at bounding box center [396, 114] width 373 height 56
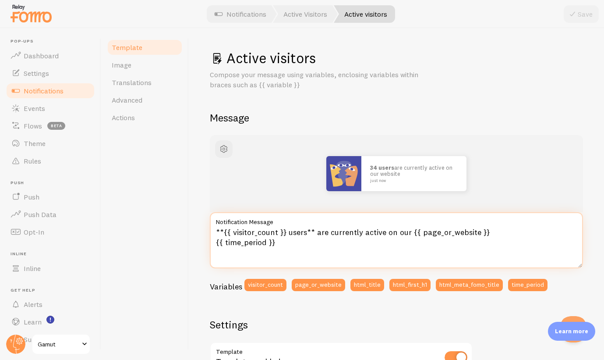
scroll to position [0, 0]
click at [287, 244] on textarea "**{{ visitor_count }} users** are currently active on our {{ page_or_website }}…" at bounding box center [396, 240] width 373 height 56
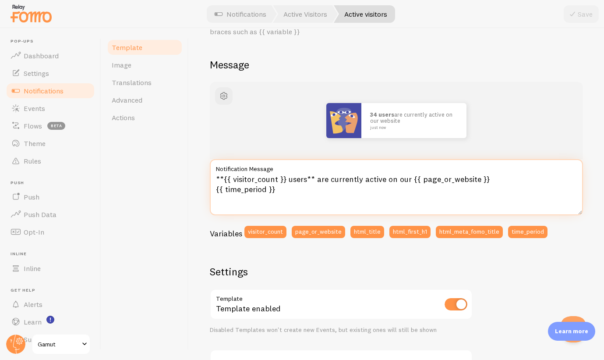
scroll to position [55, 0]
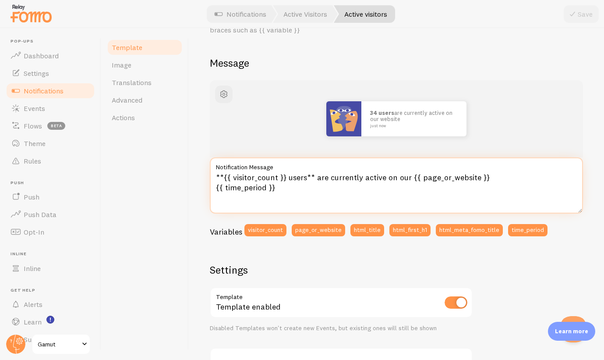
click at [406, 175] on textarea "**{{ visitor_count }} users** are currently active on our {{ page_or_website }}…" at bounding box center [396, 185] width 373 height 56
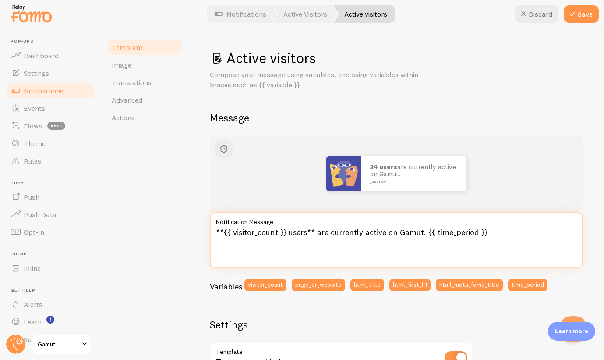
scroll to position [0, 0]
type textarea "**{{ visitor_count }} users** are currently active on Gamut. {{ time_period }}"
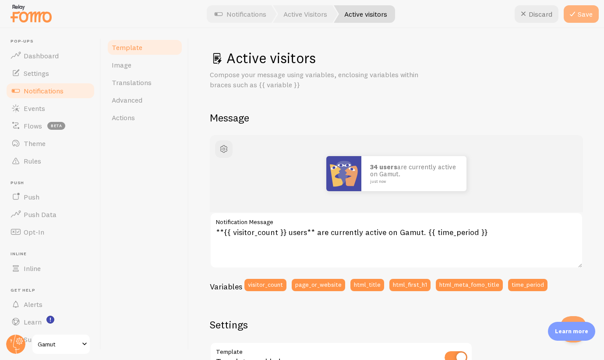
click at [577, 13] on icon at bounding box center [572, 14] width 11 height 11
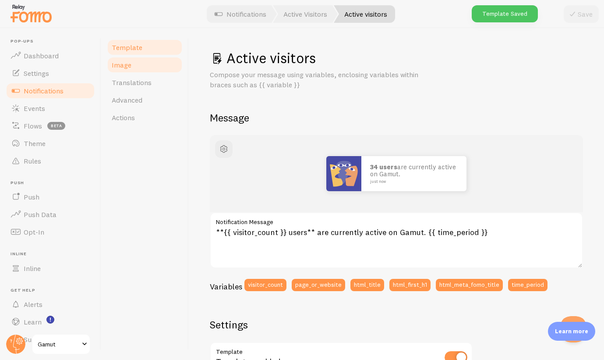
click at [135, 60] on link "Image" at bounding box center [144, 65] width 77 height 18
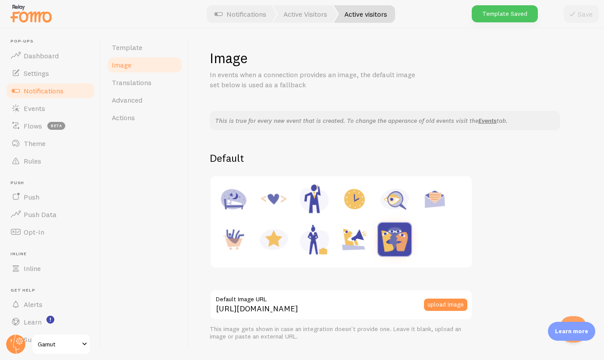
scroll to position [75, 0]
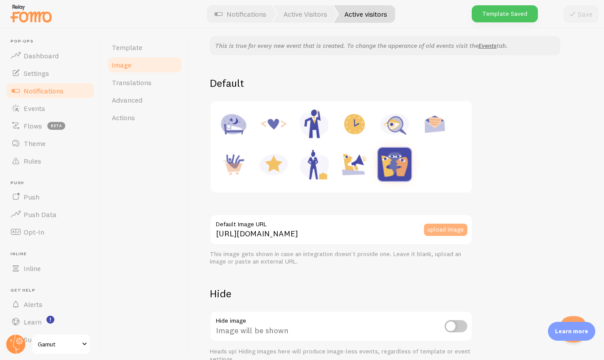
click at [441, 225] on button "upload image" at bounding box center [445, 229] width 43 height 12
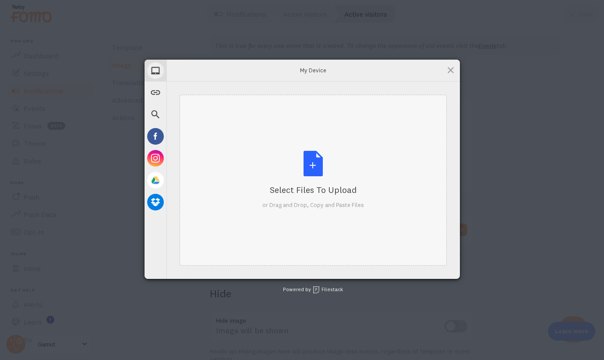
click at [281, 139] on div "Select Files to Upload or Drag and Drop, Copy and Paste Files" at bounding box center [313, 180] width 267 height 171
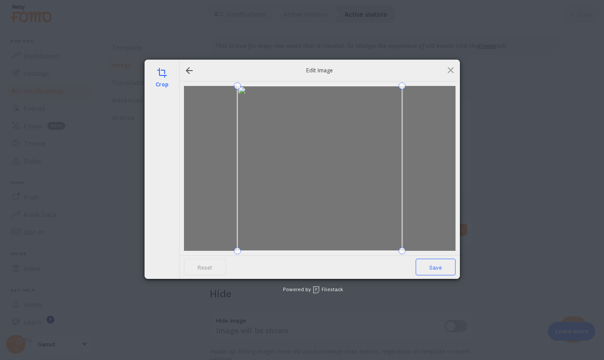
click at [438, 262] on span "Save" at bounding box center [436, 266] width 40 height 17
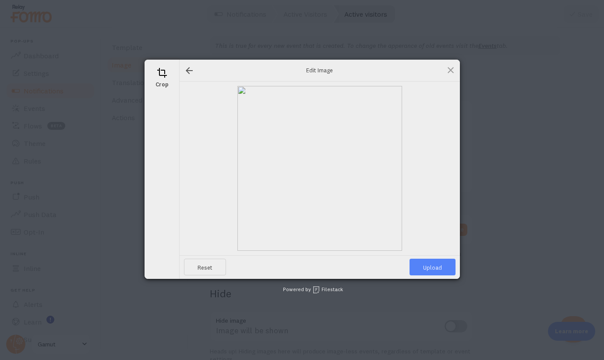
click at [440, 272] on span "Upload" at bounding box center [433, 266] width 46 height 17
type input "https://process.filestackapi.com/ApqhzE1ldTzuKSj33adqez/resize=width:170,height…"
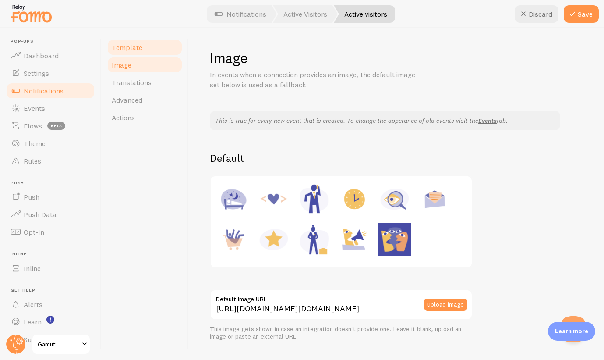
scroll to position [0, 0]
click at [579, 15] on button "Save" at bounding box center [581, 14] width 35 height 18
click at [134, 51] on span "Template" at bounding box center [127, 47] width 31 height 9
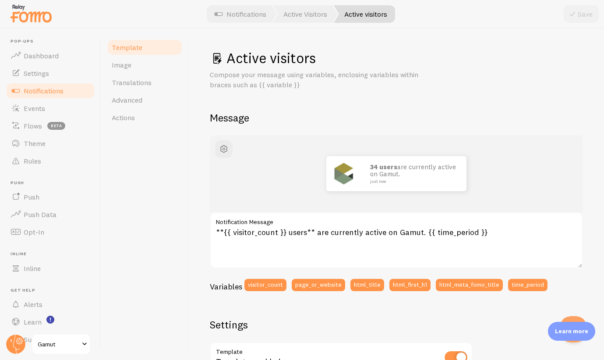
click at [43, 94] on span "Notifications" at bounding box center [44, 90] width 40 height 9
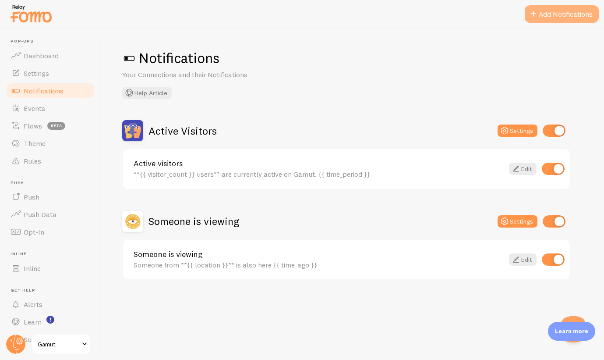
click at [545, 15] on button "Add Notifications" at bounding box center [562, 14] width 74 height 18
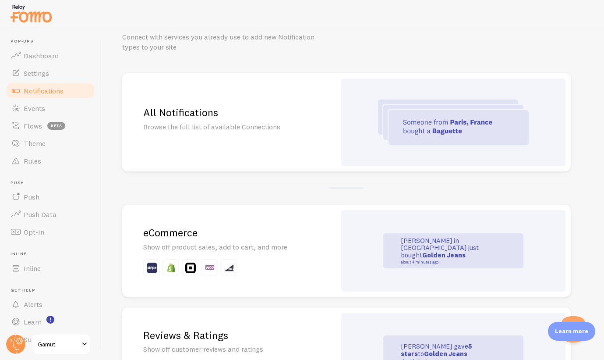
scroll to position [126, 0]
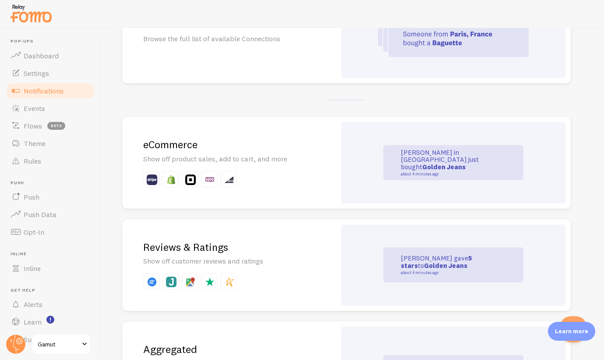
click at [246, 147] on h2 "eCommerce" at bounding box center [229, 145] width 172 height 14
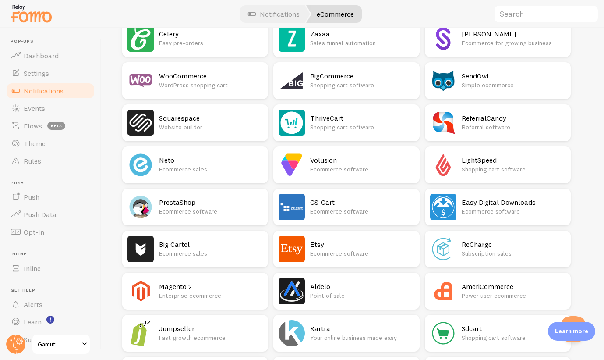
scroll to position [305, 0]
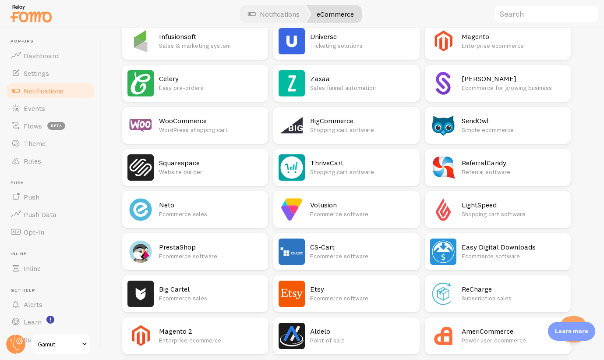
click at [186, 117] on h2 "WooCommerce" at bounding box center [211, 120] width 104 height 9
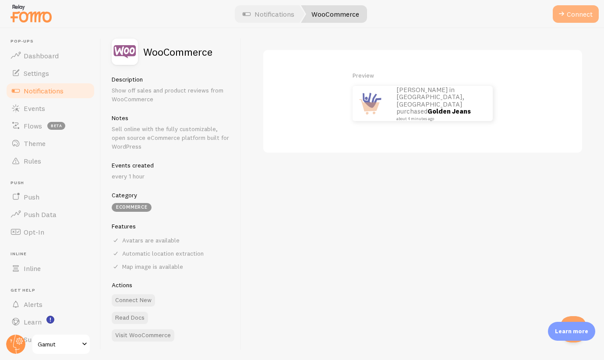
click at [578, 18] on button "Connect" at bounding box center [576, 14] width 46 height 18
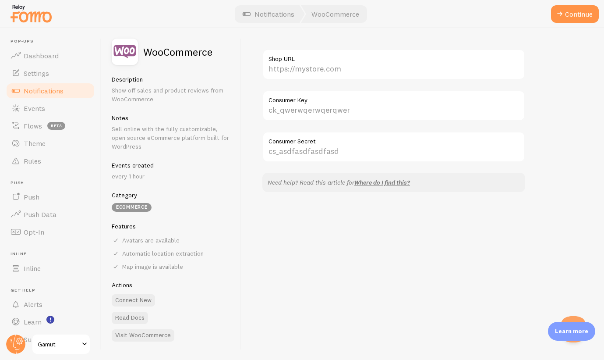
click at [329, 63] on label "Shop URL" at bounding box center [393, 56] width 263 height 15
click at [329, 63] on input "Shop URL" at bounding box center [393, 64] width 263 height 31
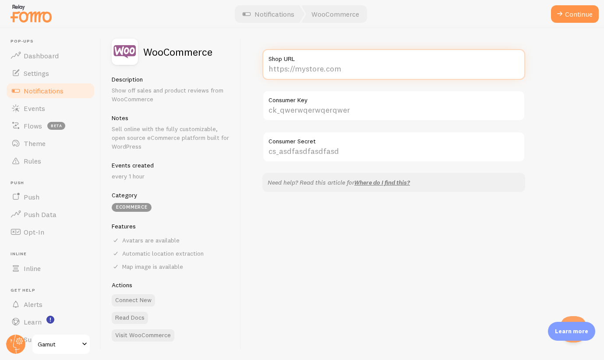
type input "j"
type input "https://gamut.io"
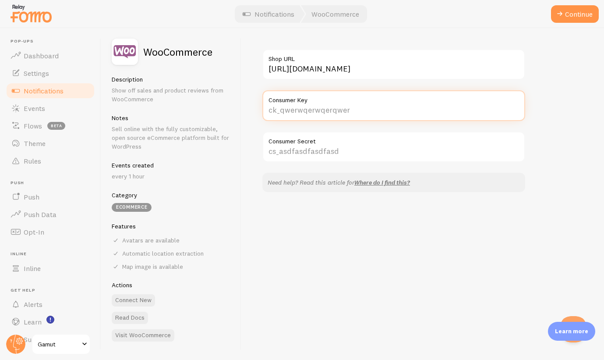
paste input "ck_f3096925a1d014a836f2c7d7132eeea8a0679293"
type input "ck_f3096925a1d014a836f2c7d7132eeea8a0679293"
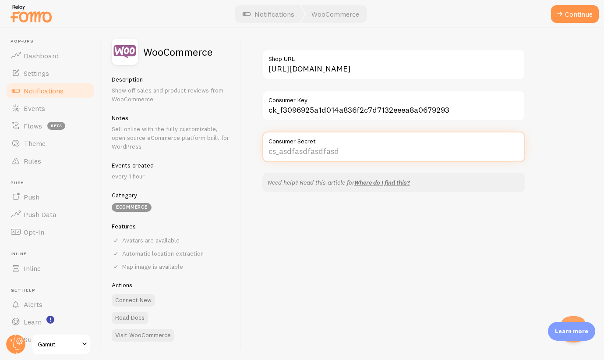
click at [308, 146] on input "Consumer Secret" at bounding box center [393, 146] width 263 height 31
paste input "cs_be290f57a0de3554e60ea7ccafdd9e592fae0d87"
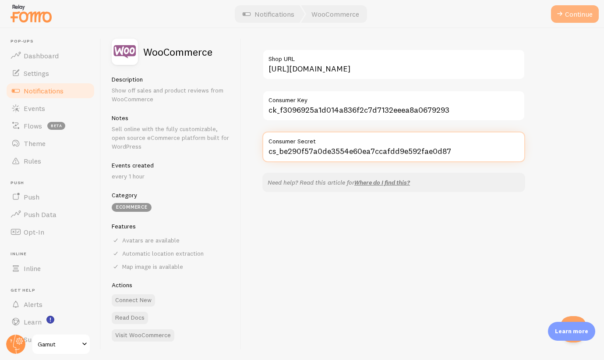
type input "cs_be290f57a0de3554e60ea7ccafdd9e592fae0d87"
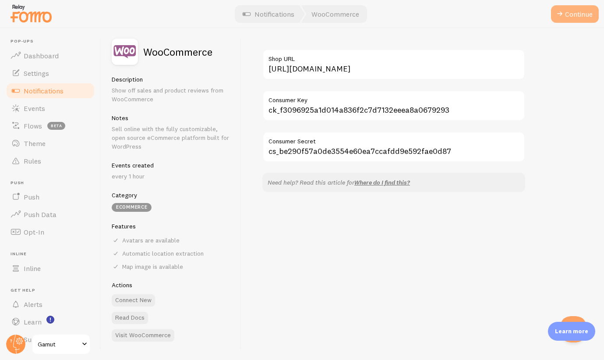
click at [565, 18] on button "Continue" at bounding box center [575, 14] width 48 height 18
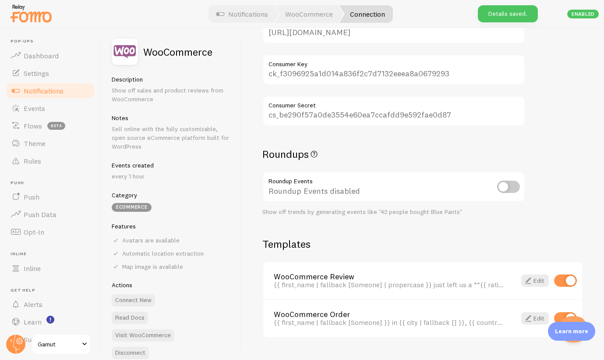
scroll to position [118, 0]
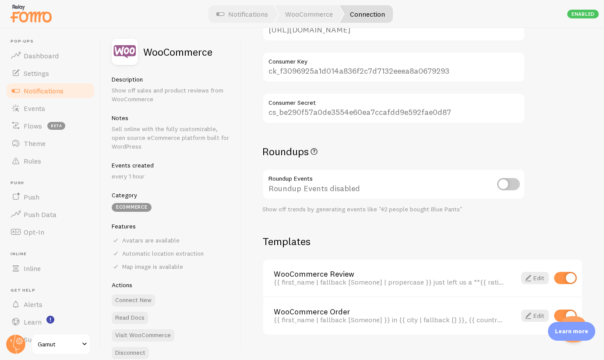
click at [512, 181] on input "checkbox" at bounding box center [508, 184] width 23 height 12
checkbox input "true"
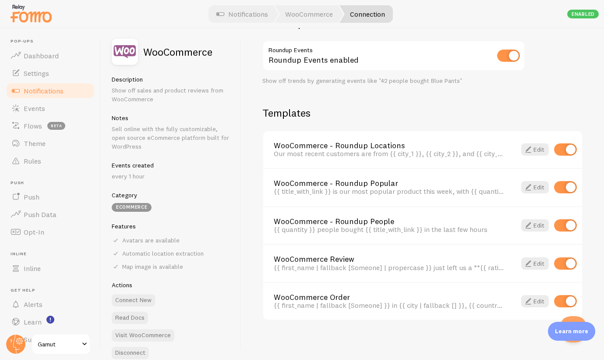
scroll to position [246, 0]
click at [537, 187] on link "Edit" at bounding box center [535, 187] width 28 height 12
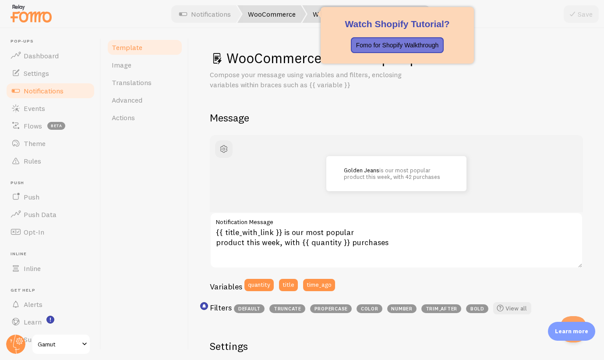
click at [282, 13] on link "WooCommerce" at bounding box center [271, 14] width 69 height 18
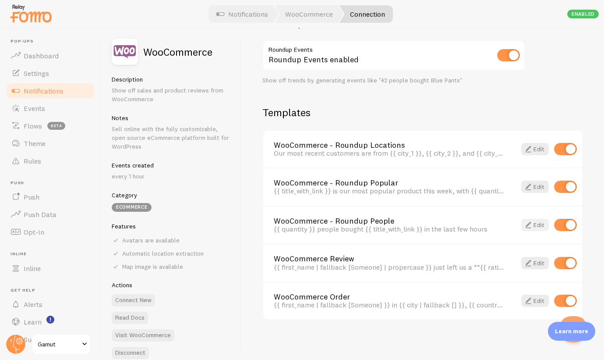
scroll to position [246, 0]
click at [534, 297] on link "Edit" at bounding box center [535, 301] width 28 height 12
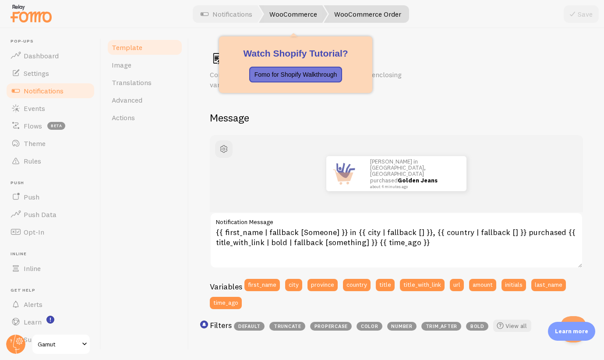
click at [303, 16] on link "WooCommerce" at bounding box center [293, 14] width 69 height 18
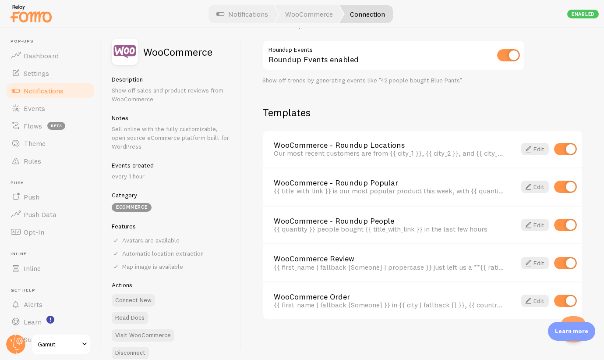
scroll to position [246, 0]
click at [566, 156] on input "checkbox" at bounding box center [565, 150] width 23 height 12
checkbox input "false"
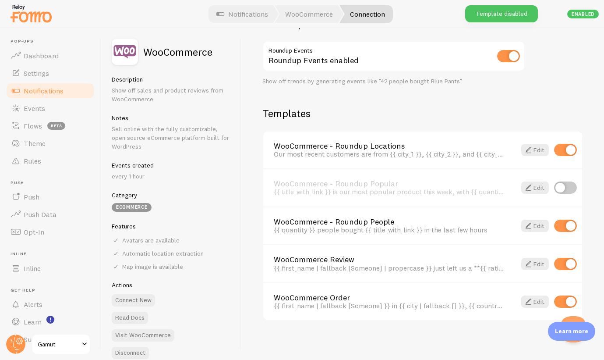
click at [566, 151] on input "checkbox" at bounding box center [565, 150] width 23 height 12
checkbox input "false"
click at [566, 232] on input "checkbox" at bounding box center [565, 225] width 23 height 12
checkbox input "false"
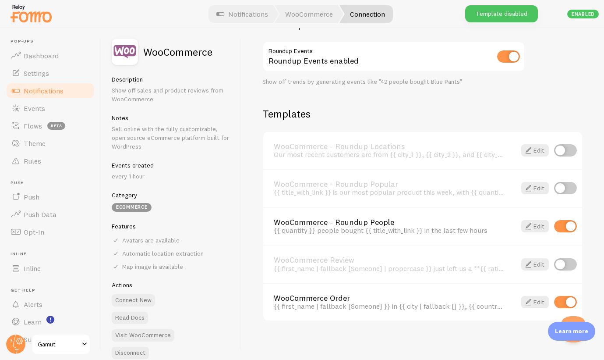
scroll to position [53, 0]
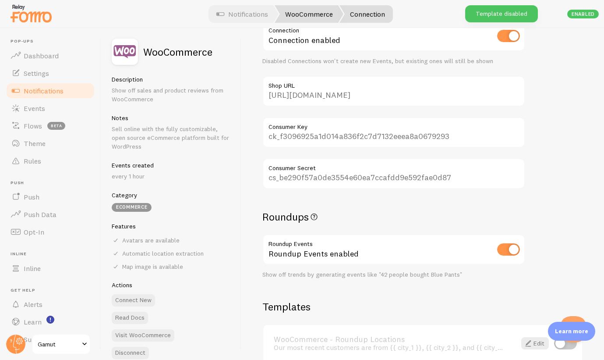
click at [308, 15] on link "WooCommerce" at bounding box center [309, 14] width 69 height 18
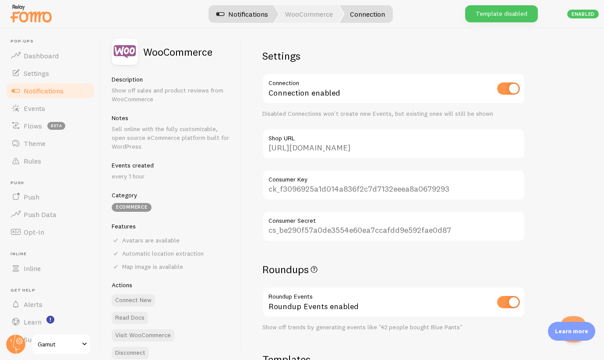
click at [252, 18] on link "Notifications" at bounding box center [242, 14] width 73 height 18
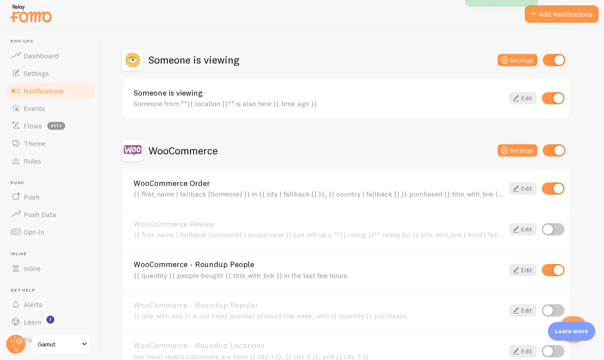
scroll to position [115, 0]
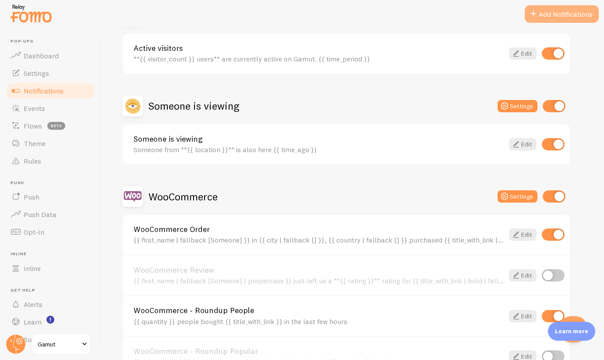
click at [550, 15] on button "Add Notifications" at bounding box center [562, 14] width 74 height 18
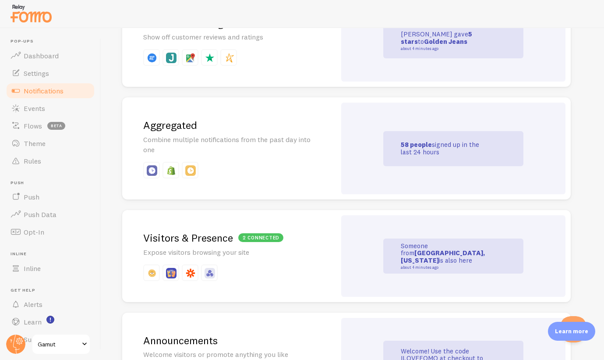
scroll to position [187, 0]
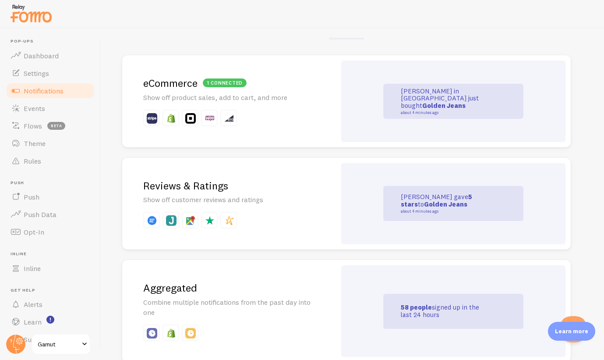
click at [250, 184] on h2 "Reviews & Ratings" at bounding box center [229, 186] width 172 height 14
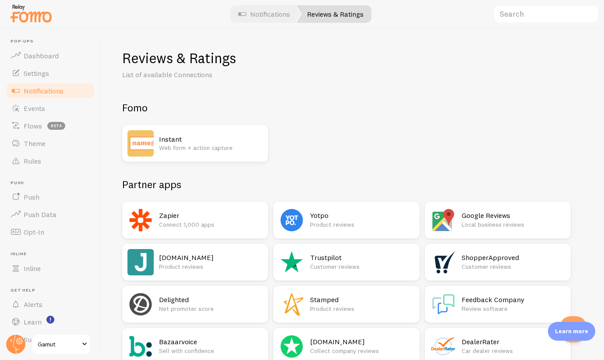
scroll to position [124, 0]
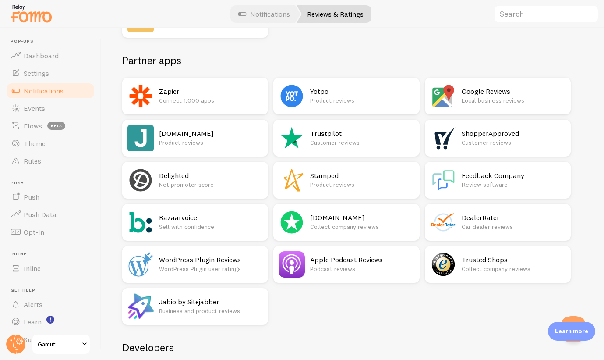
click at [346, 180] on p "Product reviews" at bounding box center [362, 184] width 104 height 9
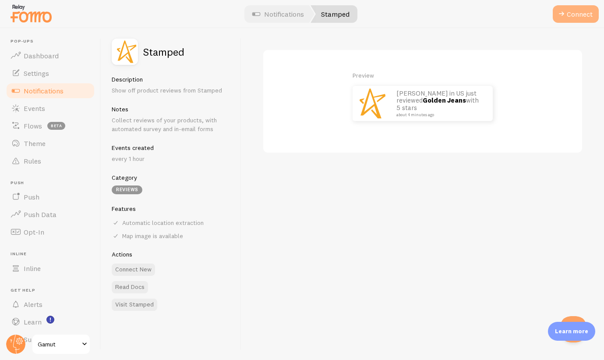
click at [575, 14] on button "Connect" at bounding box center [576, 14] width 46 height 18
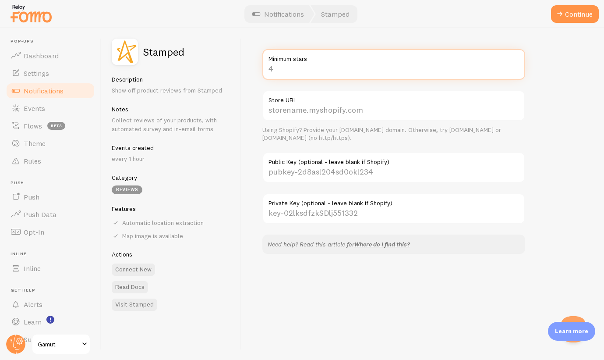
click at [318, 73] on input "Minimum stars" at bounding box center [393, 64] width 263 height 31
type input "6"
type input "5"
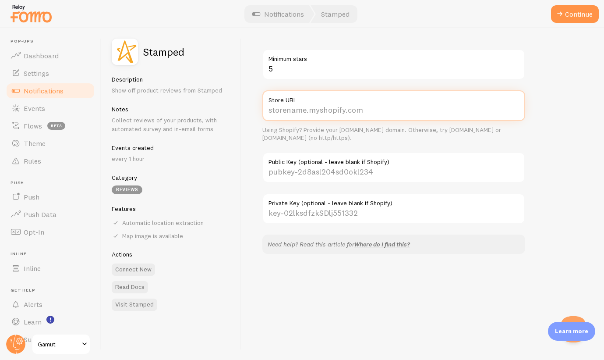
click at [325, 120] on input "Store URL" at bounding box center [393, 105] width 263 height 31
type input "gamut.io"
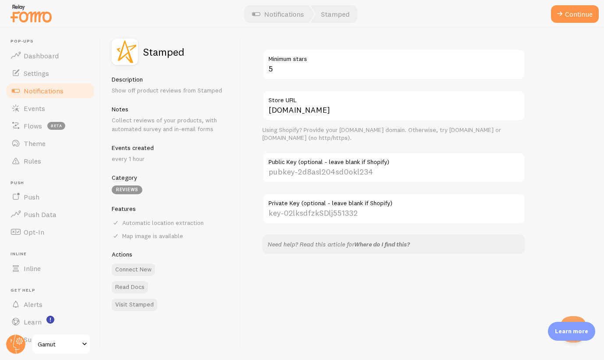
click at [392, 243] on link "Where do I find this?" at bounding box center [382, 244] width 56 height 8
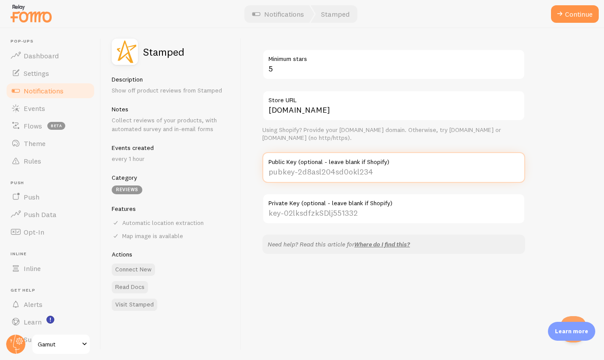
click at [358, 175] on input "Public Key (optional - leave blank if Shopify)" at bounding box center [393, 167] width 263 height 31
paste input "pubkey-Z8OhYY13GJrkv0wqjR3hga4A9oY50r"
type input "pubkey-Z8OhYY13GJrkv0wqjR3hga4A9oY50r"
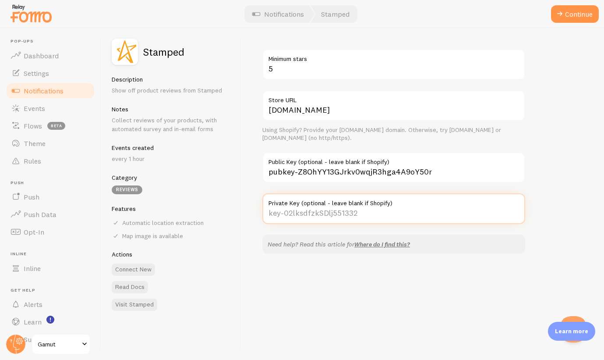
click at [375, 208] on input "Private Key (optional - leave blank if Shopify)" at bounding box center [393, 208] width 263 height 31
paste input "key-z06RB1UkX8688jUI1yHfF4rFf4QaJU"
type input "key-z06RB1UkX8688jUI1yHfF4rFf4QaJU"
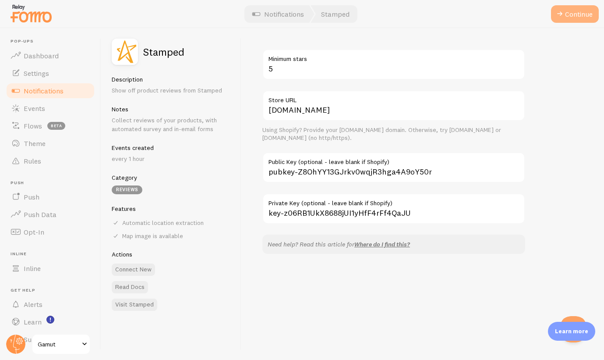
click at [569, 16] on button "Continue" at bounding box center [575, 14] width 48 height 18
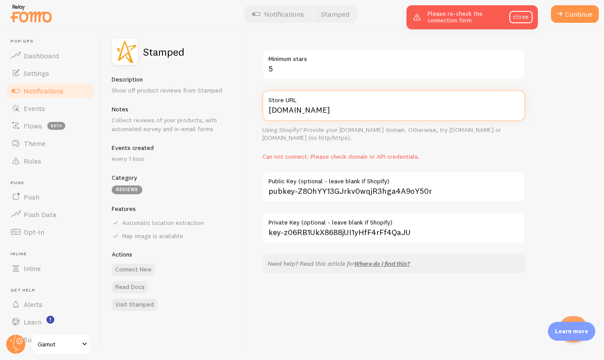
click at [357, 108] on input "gamut.io" at bounding box center [393, 105] width 263 height 31
type input "https://gamut.io"
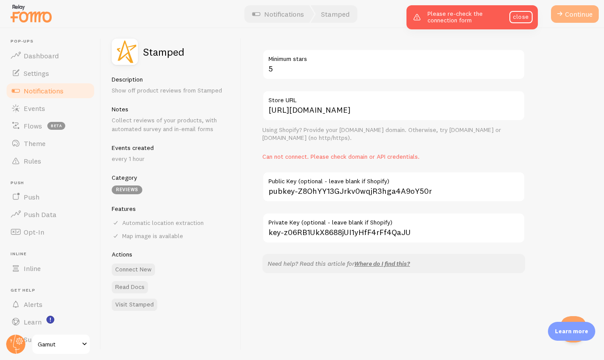
click at [583, 7] on button "Continue" at bounding box center [575, 14] width 48 height 18
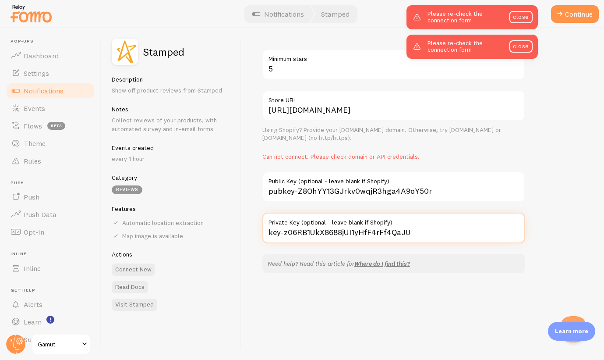
click at [351, 229] on input "key-z06RB1UkX8688jUI1yHfF4rFf4QaJU" at bounding box center [393, 227] width 263 height 31
paste input "key-z06RB1UkX8688jUI1yHfF4rFf4QaJU"
type input "key-z06RB1UkX8688jUI1yHfF4rFf4QaJU"
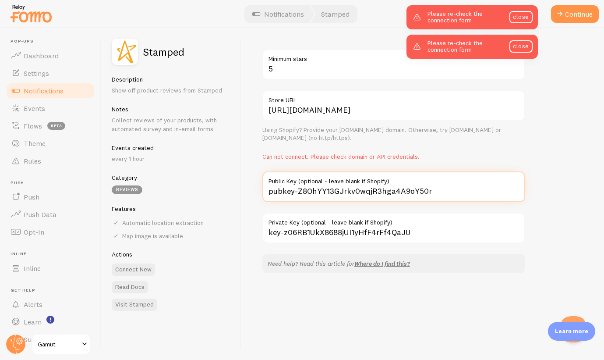
click at [431, 191] on input "pubkey-Z8OhYY13GJrkv0wqjR3hga4A9oY50r" at bounding box center [393, 186] width 263 height 31
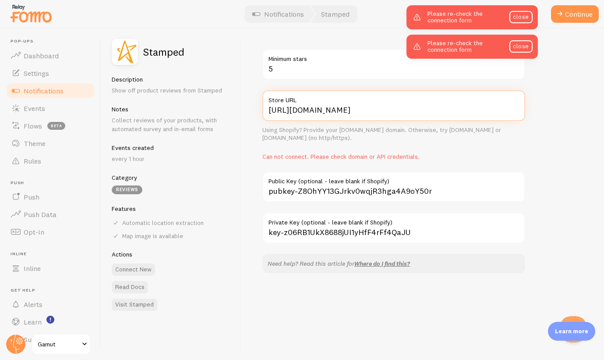
click at [387, 108] on input "https://gamut.io" at bounding box center [393, 105] width 263 height 31
type input "gamut.io"
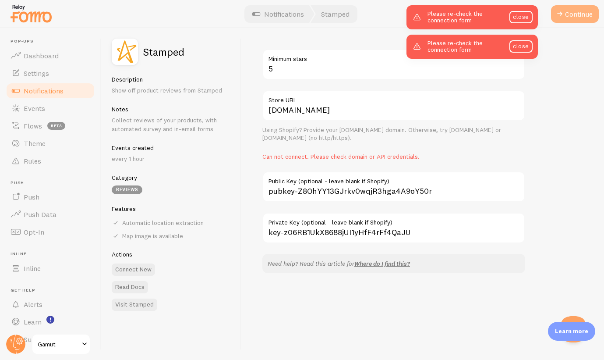
click at [570, 14] on button "Continue" at bounding box center [575, 14] width 48 height 18
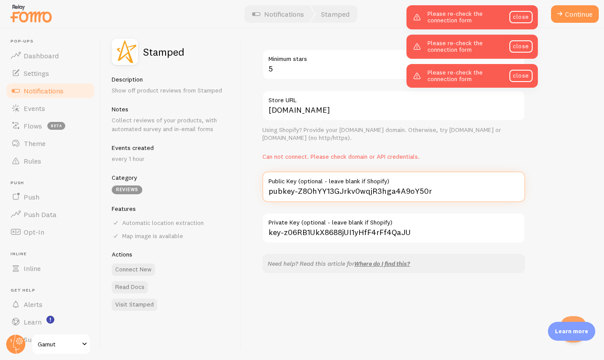
click at [312, 186] on input "pubkey-Z8OhYY13GJrkv0wqjR3hga4A9oY50r" at bounding box center [393, 186] width 263 height 31
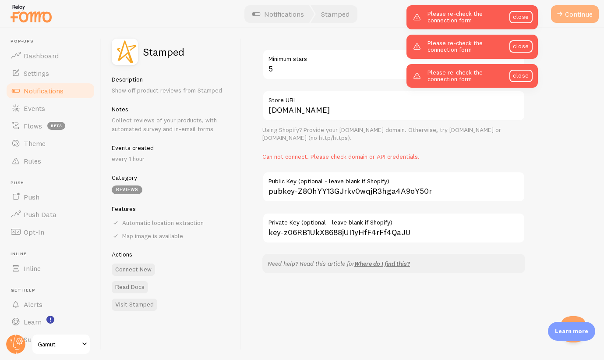
click at [579, 11] on button "Continue" at bounding box center [575, 14] width 48 height 18
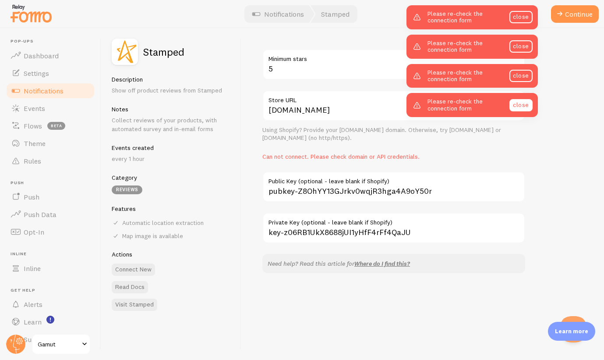
click at [523, 107] on link "close" at bounding box center [520, 105] width 23 height 12
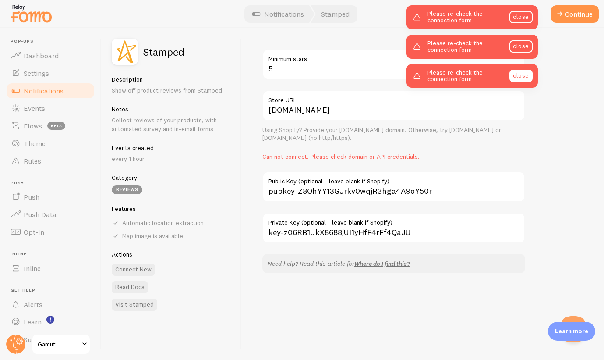
click at [522, 70] on link "close" at bounding box center [520, 76] width 23 height 12
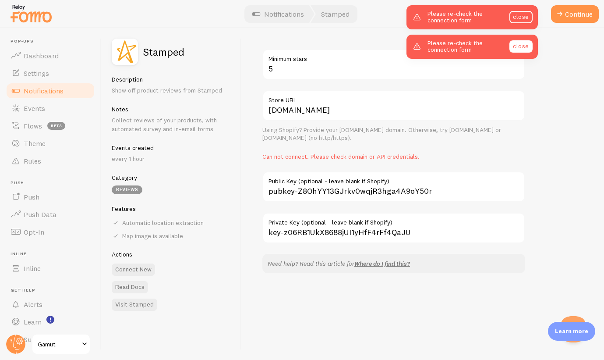
click at [522, 46] on link "close" at bounding box center [520, 46] width 23 height 12
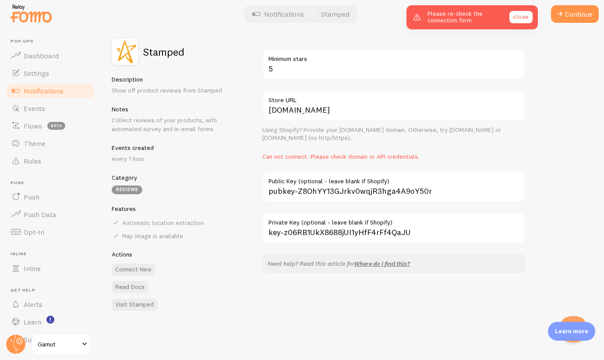
click at [514, 12] on link "close" at bounding box center [520, 17] width 23 height 12
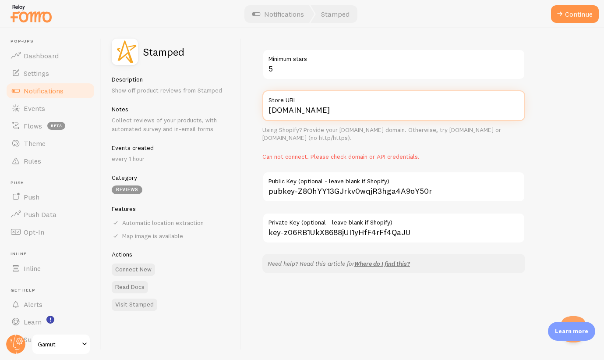
click at [367, 110] on input "gamut.io" at bounding box center [393, 105] width 263 height 31
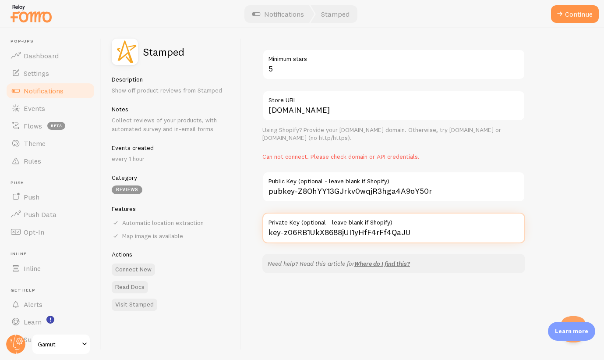
click at [391, 228] on input "key-z06RB1UkX8688jUI1yHfF4rFf4QaJU" at bounding box center [393, 227] width 263 height 31
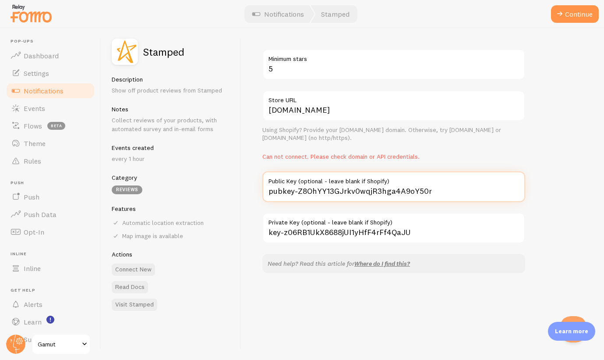
click at [419, 188] on input "pubkey-Z8OhYY13GJrkv0wqjR3hga4A9oY50r" at bounding box center [393, 186] width 263 height 31
click at [435, 188] on input "pubkey-Z8OhYY13GJrkv0wqjR3hga4A9oY50r" at bounding box center [393, 186] width 263 height 31
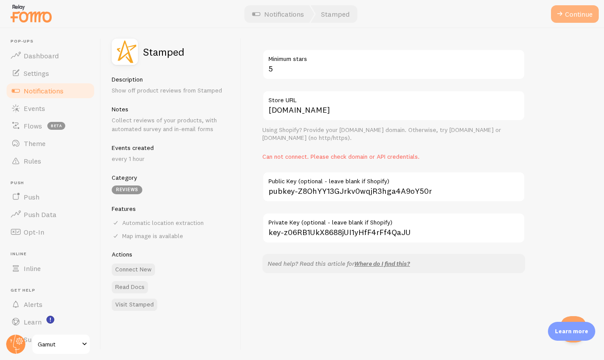
click at [571, 12] on button "Continue" at bounding box center [575, 14] width 48 height 18
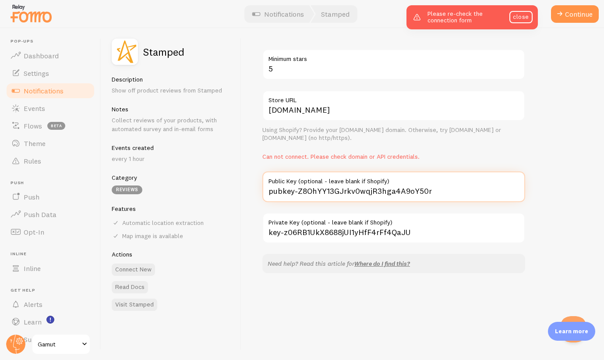
click at [325, 190] on input "pubkey-Z8OhYY13GJrkv0wqjR3hga4A9oY50r" at bounding box center [393, 186] width 263 height 31
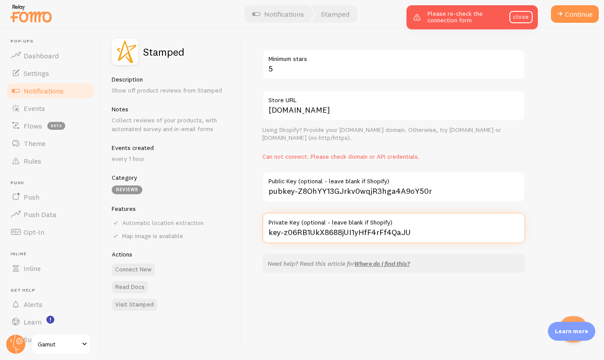
click at [329, 241] on input "key-z06RB1UkX8688jUI1yHfF4rFf4QaJU" at bounding box center [393, 227] width 263 height 31
paste input "b5248bd7eb85b9926b937149ac77cfddfc4f48b98e586410dfb48e4bf5412eac"
type input "b5248bd7eb85b9926b937149ac77cfddfc4f48b98e586410dfb48e4bf5412eac"
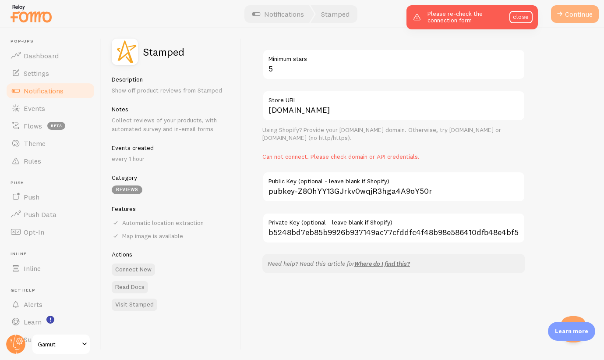
click at [576, 15] on button "Continue" at bounding box center [575, 14] width 48 height 18
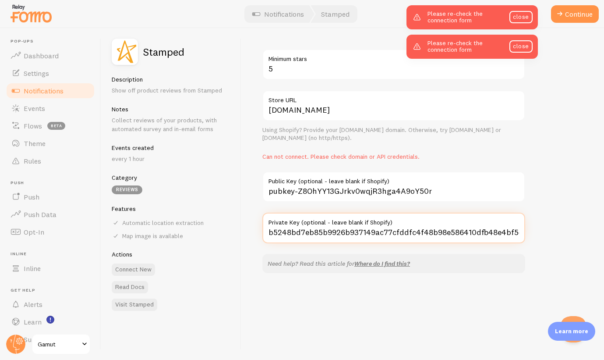
click at [359, 231] on input "b5248bd7eb85b9926b937149ac77cfddfc4f48b98e586410dfb48e4bf5412eac" at bounding box center [393, 227] width 263 height 31
paste input "b5248bd7eb85b9926b937149ac77cfddfc4f48b98e586410dfb48e4bf5412eac"
type input "b5248bd7eb85b9926b937149ac77cfddfc4f48b98e586410dfb48e4bf5412eac"
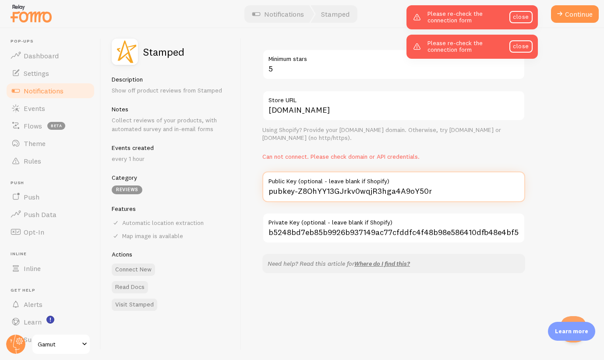
click at [335, 191] on input "pubkey-Z8OhYY13GJrkv0wqjR3hga4A9oY50r" at bounding box center [393, 186] width 263 height 31
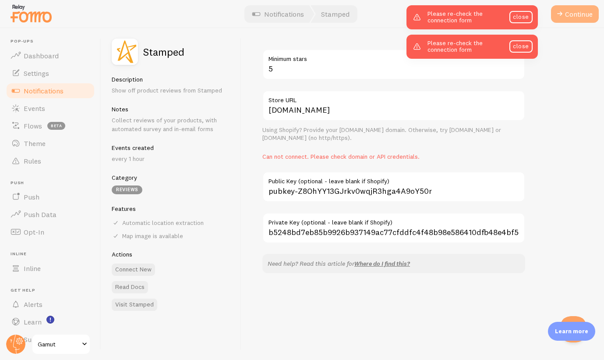
click at [578, 18] on button "Continue" at bounding box center [575, 14] width 48 height 18
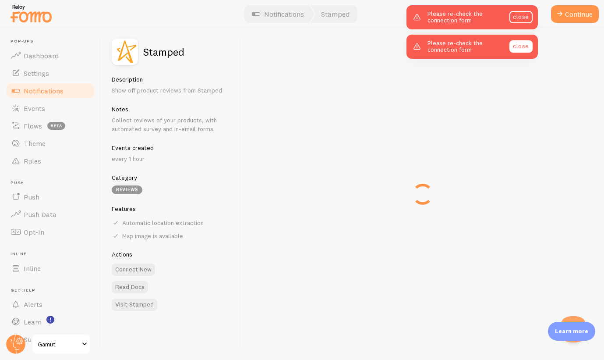
click at [522, 46] on link "close" at bounding box center [520, 46] width 23 height 12
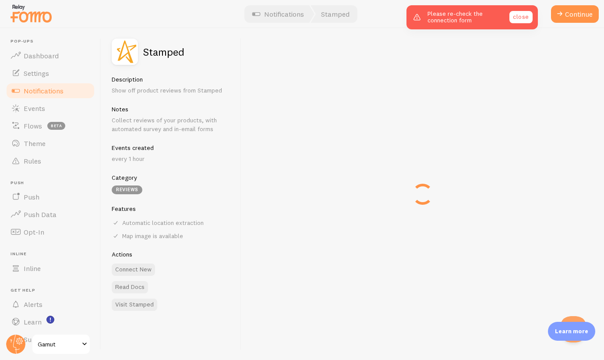
click at [520, 13] on link "close" at bounding box center [520, 17] width 23 height 12
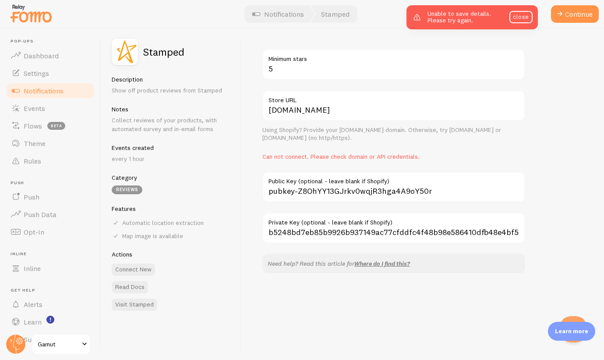
click at [410, 156] on span "Can not connect. Please check domain or API credentials." at bounding box center [340, 156] width 157 height 8
click at [399, 128] on div "Using Shopify? Provide your myshopify.com domain. Otherwise, try www.yourstore.…" at bounding box center [393, 133] width 263 height 15
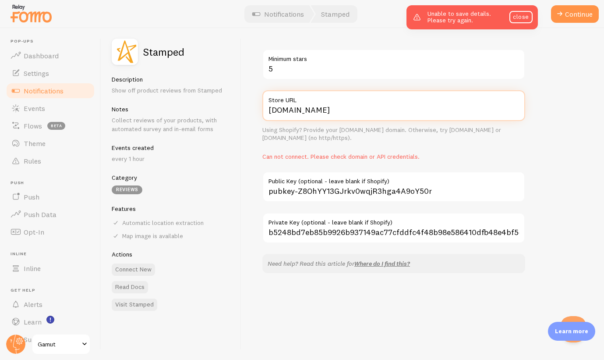
click at [360, 119] on input "gamut.io" at bounding box center [393, 105] width 263 height 31
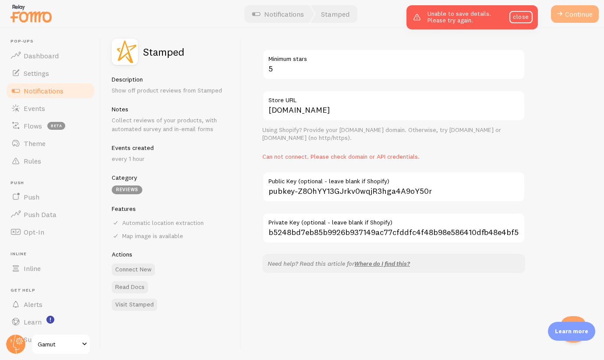
click at [581, 11] on button "Continue" at bounding box center [575, 14] width 48 height 18
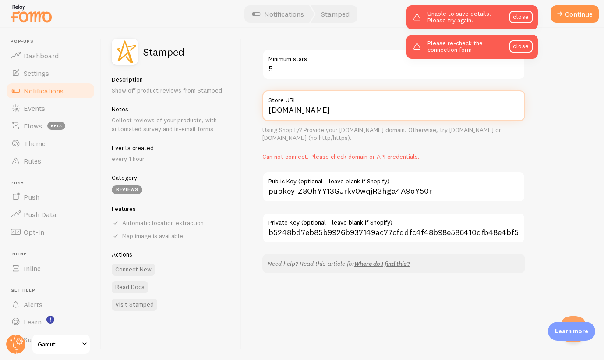
click at [294, 111] on input "www.gamut.io" at bounding box center [393, 105] width 263 height 31
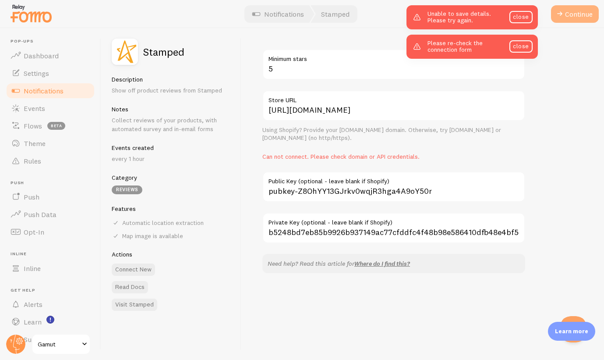
click at [585, 18] on button "Continue" at bounding box center [575, 14] width 48 height 18
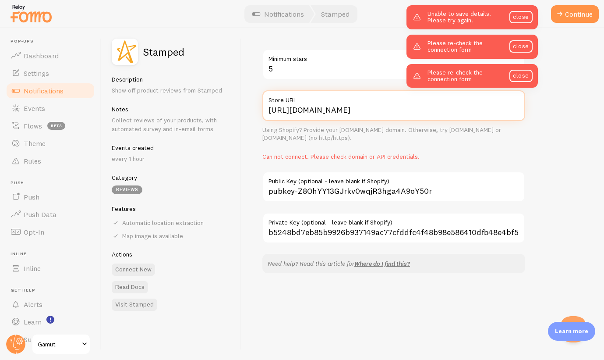
click at [281, 111] on input "http://gamut.io" at bounding box center [393, 105] width 263 height 31
type input "https://gamut.io"
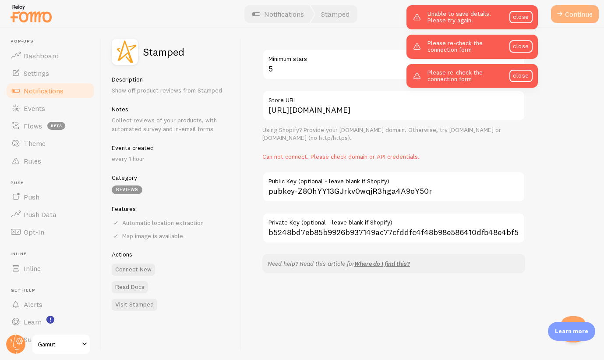
click at [575, 18] on button "Continue" at bounding box center [575, 14] width 48 height 18
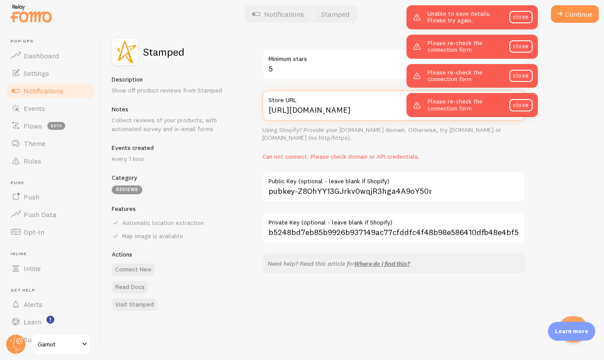
click at [350, 106] on input "https://gamut.io" at bounding box center [393, 105] width 263 height 31
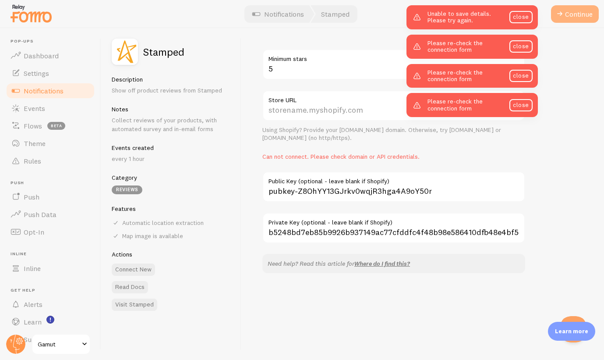
click at [568, 21] on button "Continue" at bounding box center [575, 14] width 48 height 18
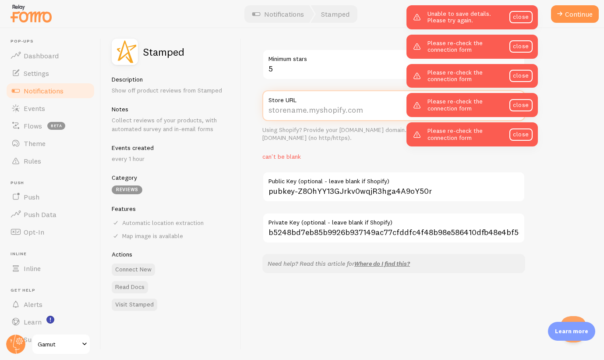
click at [342, 105] on input "Store URL" at bounding box center [393, 105] width 263 height 31
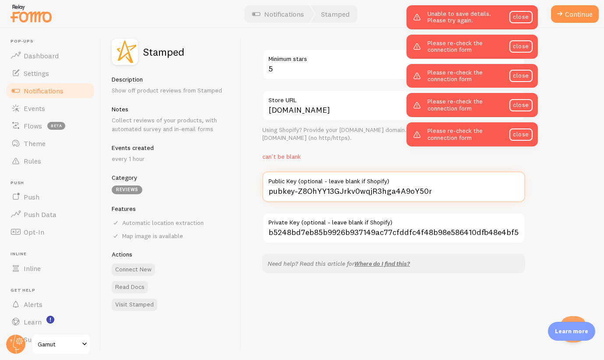
click at [381, 189] on input "pubkey-Z8OhYY13GJrkv0wqjR3hga4A9oY50r" at bounding box center [393, 186] width 263 height 31
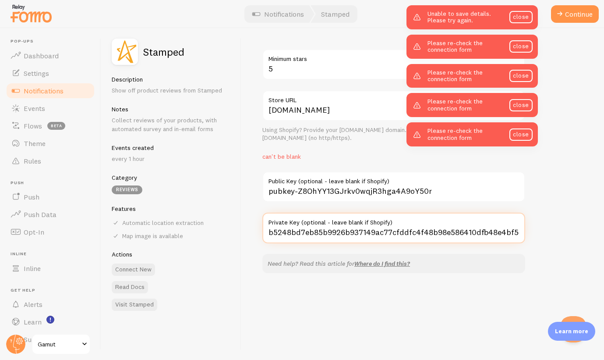
click at [351, 231] on input "b5248bd7eb85b9926b937149ac77cfddfc4f48b98e586410dfb48e4bf5412eac" at bounding box center [393, 227] width 263 height 31
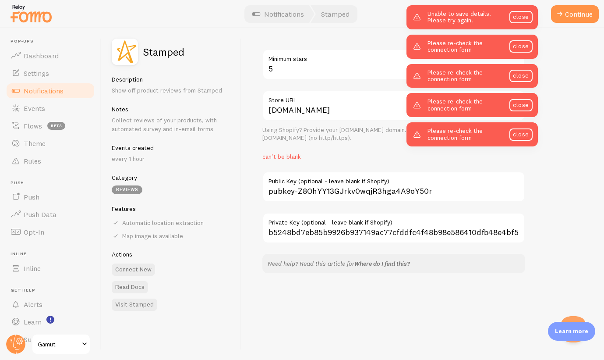
click at [378, 261] on link "Where do I find this?" at bounding box center [382, 263] width 56 height 8
click at [320, 114] on input "gamut.io" at bounding box center [393, 105] width 263 height 31
paste input "https://"
type input "https://gamut.io"
click at [583, 23] on div at bounding box center [302, 14] width 604 height 28
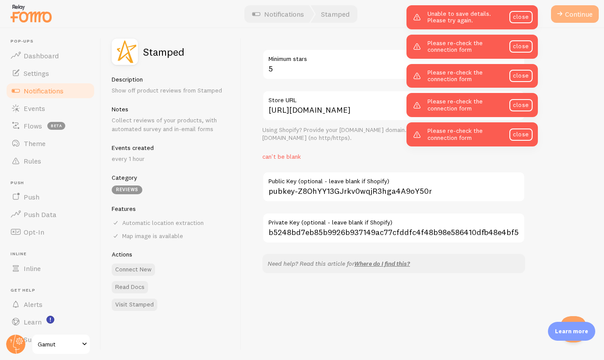
click at [583, 17] on button "Continue" at bounding box center [575, 14] width 48 height 18
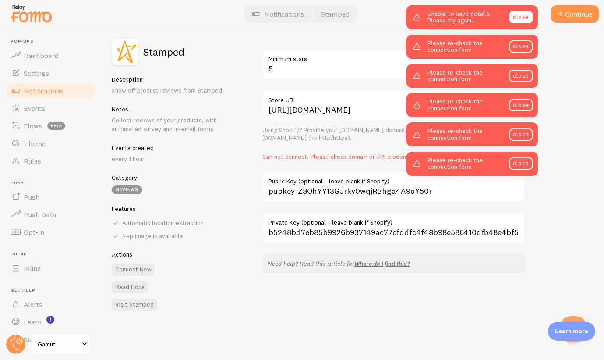
click at [526, 18] on link "close" at bounding box center [520, 17] width 23 height 12
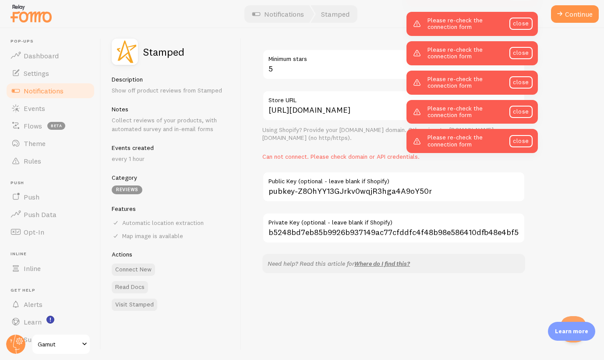
click at [526, 18] on link "close" at bounding box center [520, 24] width 23 height 12
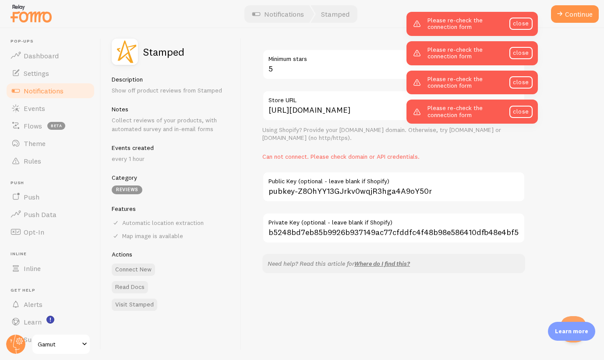
click at [526, 18] on link "close" at bounding box center [520, 24] width 23 height 12
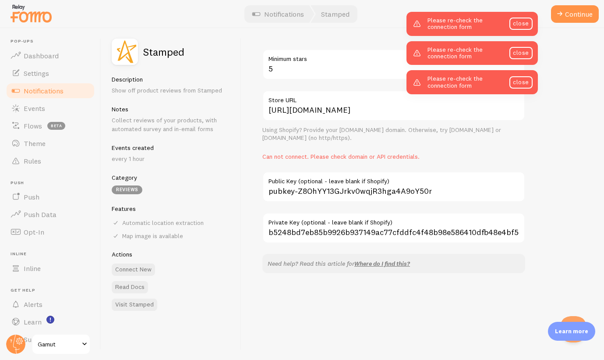
click at [526, 18] on link "close" at bounding box center [520, 24] width 23 height 12
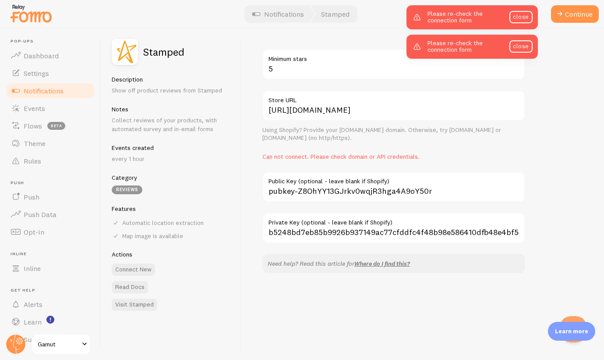
click at [526, 18] on link "close" at bounding box center [520, 17] width 23 height 12
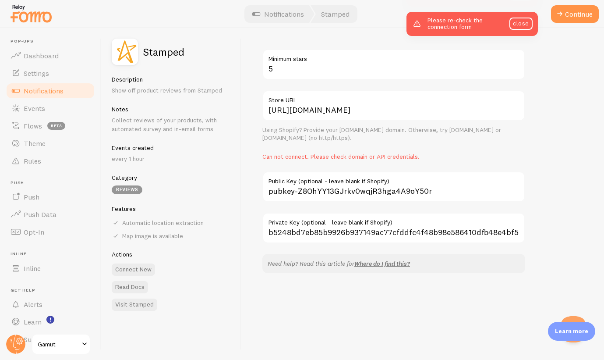
click at [526, 18] on link "close" at bounding box center [520, 24] width 23 height 12
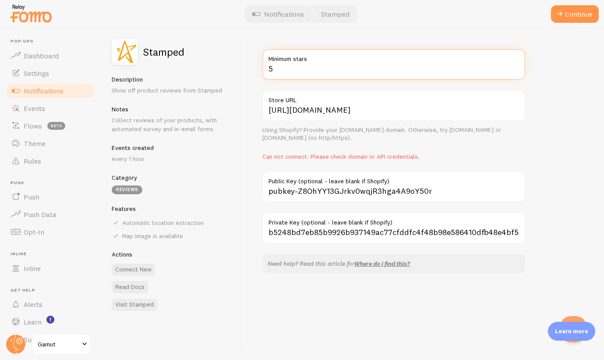
drag, startPoint x: 345, startPoint y: 77, endPoint x: 271, endPoint y: 77, distance: 74.5
click at [271, 77] on input "5" at bounding box center [393, 64] width 263 height 31
type input "5"
type input "4"
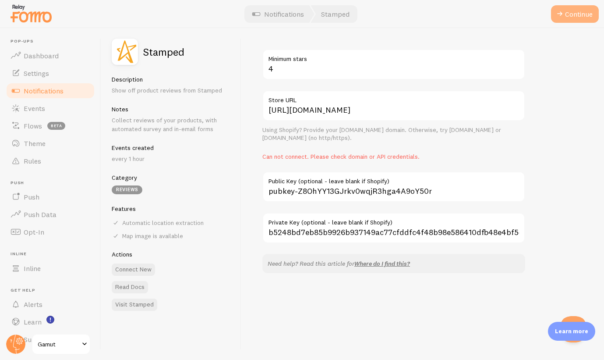
click at [572, 18] on button "Continue" at bounding box center [575, 14] width 48 height 18
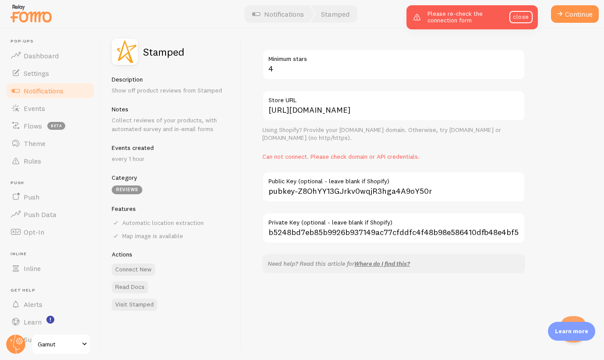
click at [393, 62] on label "Minimum stars" at bounding box center [393, 56] width 263 height 15
click at [393, 62] on input "4" at bounding box center [393, 64] width 263 height 31
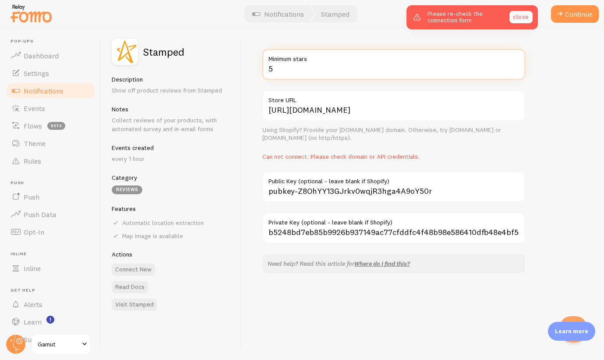
type input "5"
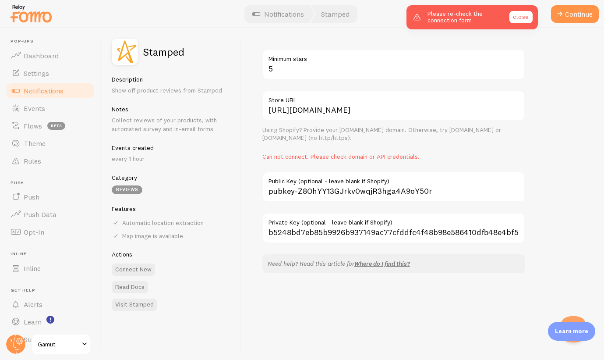
click at [515, 16] on link "close" at bounding box center [520, 17] width 23 height 12
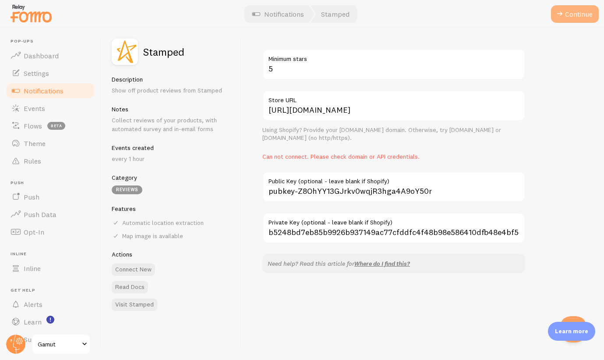
click at [577, 17] on button "Continue" at bounding box center [575, 14] width 48 height 18
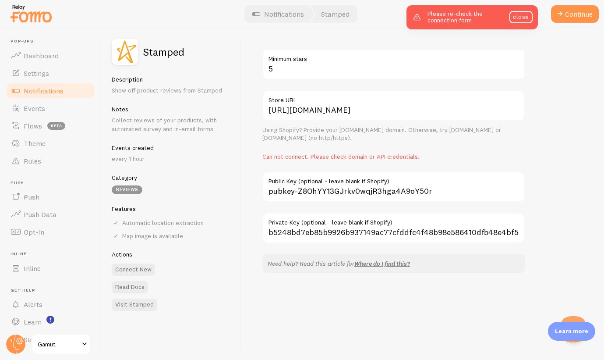
click at [577, 0] on div at bounding box center [302, 14] width 604 height 28
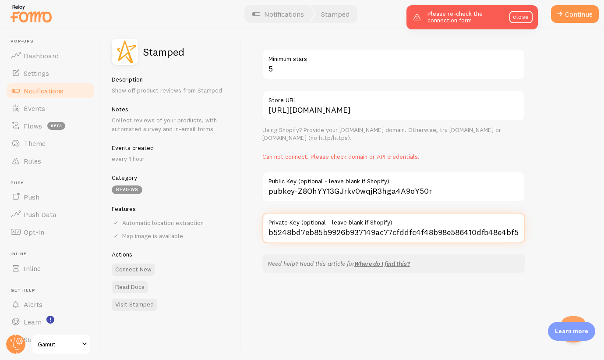
click at [344, 226] on input "b5248bd7eb85b9926b937149ac77cfddfc4f48b98e586410dfb48e4bf5412eac" at bounding box center [393, 227] width 263 height 31
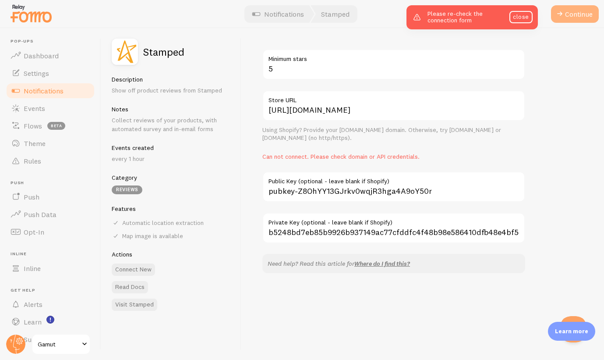
click at [570, 17] on button "Continue" at bounding box center [575, 14] width 48 height 18
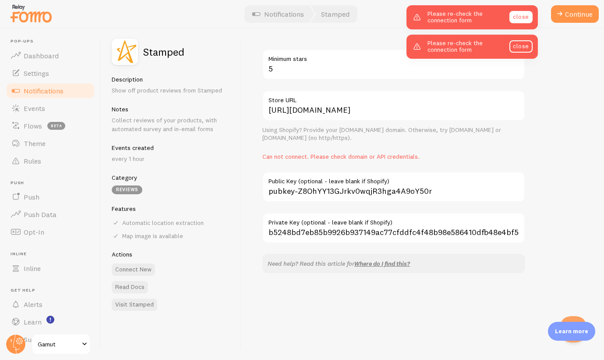
click at [519, 15] on link "close" at bounding box center [520, 17] width 23 height 12
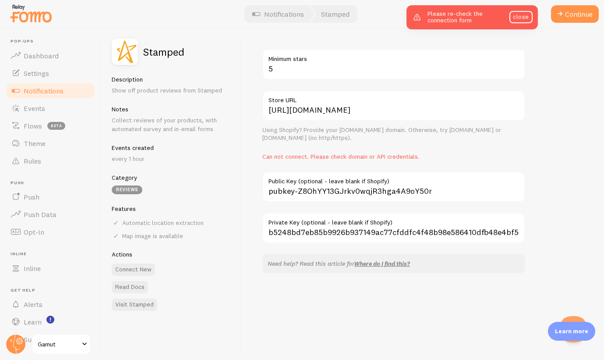
click at [519, 15] on link "close" at bounding box center [520, 17] width 23 height 12
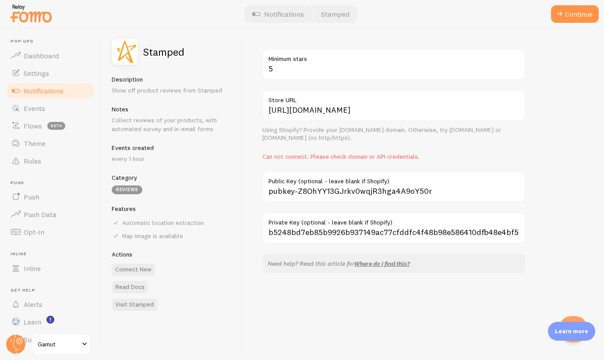
click at [42, 88] on span "Notifications" at bounding box center [44, 90] width 40 height 9
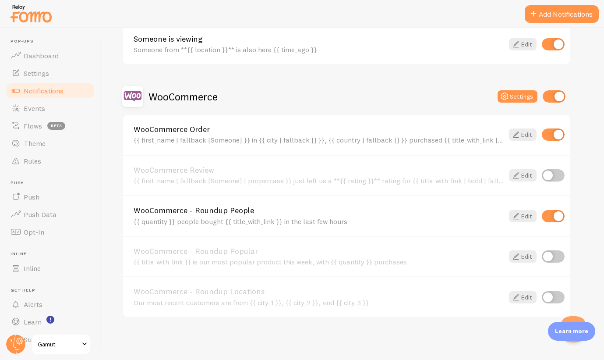
scroll to position [184, 0]
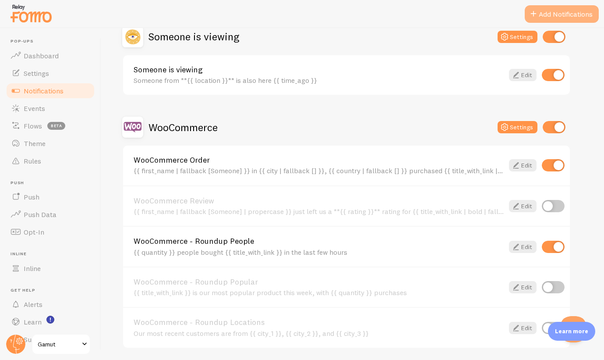
click at [571, 18] on button "Add Notifications" at bounding box center [562, 14] width 74 height 18
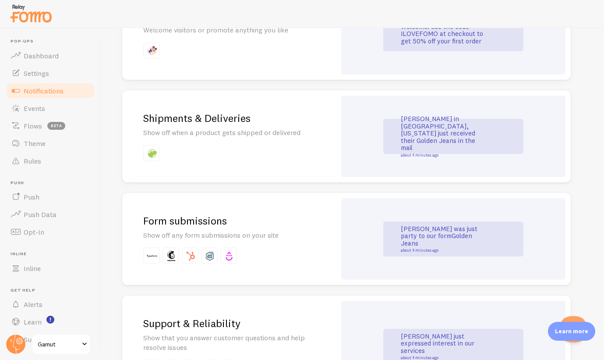
scroll to position [673, 0]
click at [205, 219] on h2 "Form submissions" at bounding box center [229, 222] width 172 height 14
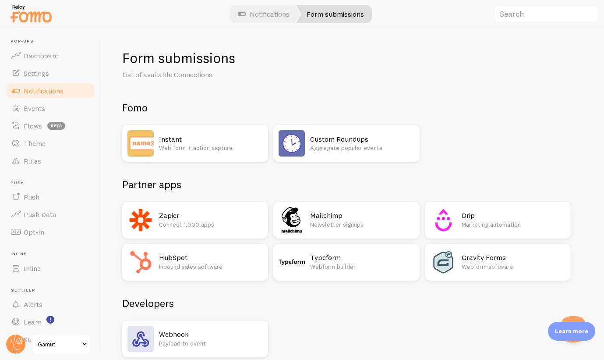
click at [324, 215] on h2 "Mailchimp" at bounding box center [362, 215] width 104 height 9
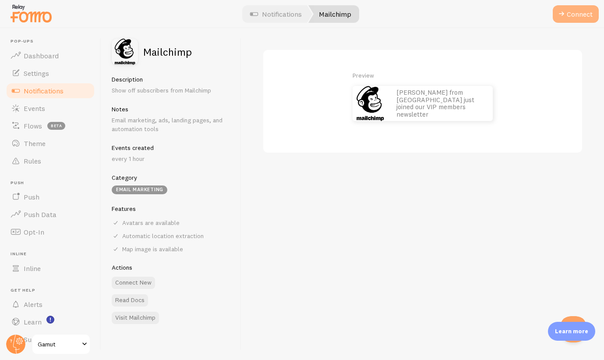
click at [574, 16] on button "Connect" at bounding box center [576, 14] width 46 height 18
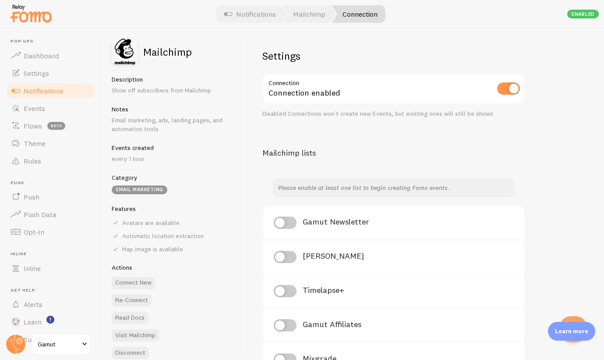
click at [283, 223] on input "checkbox" at bounding box center [285, 222] width 23 height 12
checkbox input "true"
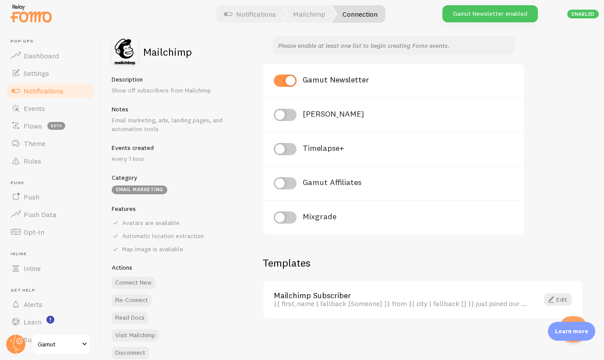
scroll to position [141, 0]
click at [561, 297] on link "Edit" at bounding box center [558, 300] width 28 height 12
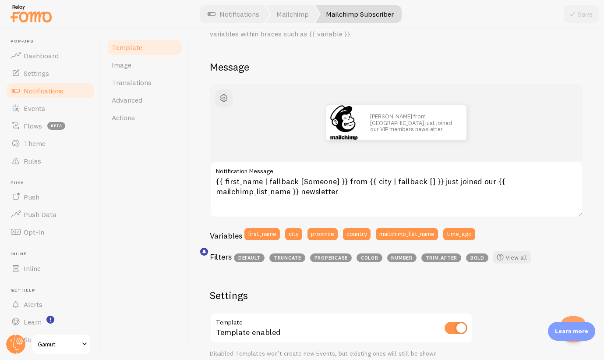
scroll to position [54, 0]
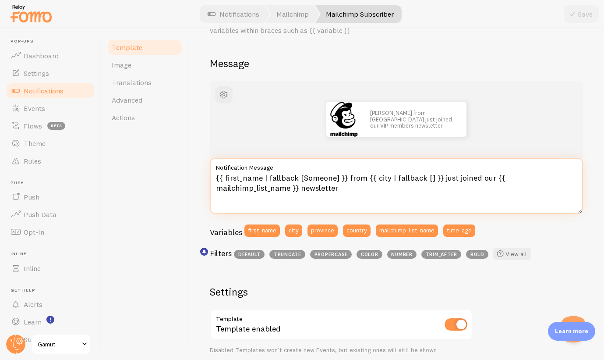
click at [487, 174] on textarea "{{ first_name | fallback [Someone] }} from {{ city | fallback [] }} just joined…" at bounding box center [396, 186] width 373 height 56
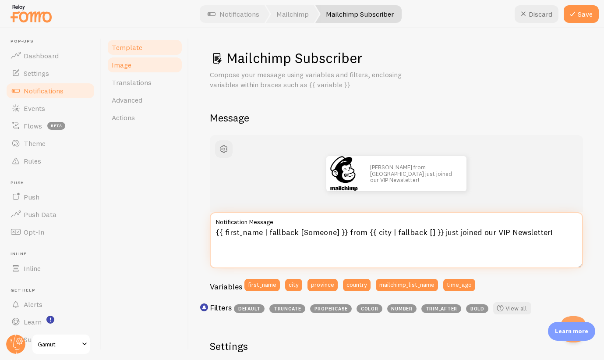
scroll to position [0, 0]
type textarea "{{ first_name | fallback [Someone] }} from {{ city | fallback [] }} just joined…"
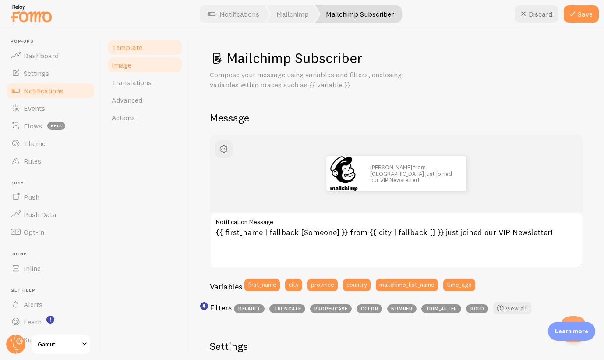
click at [136, 63] on link "Image" at bounding box center [144, 65] width 77 height 18
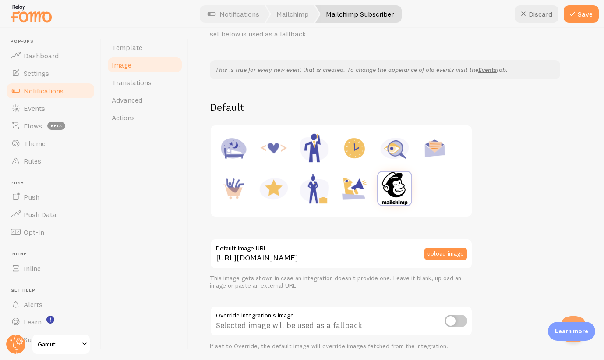
scroll to position [58, 0]
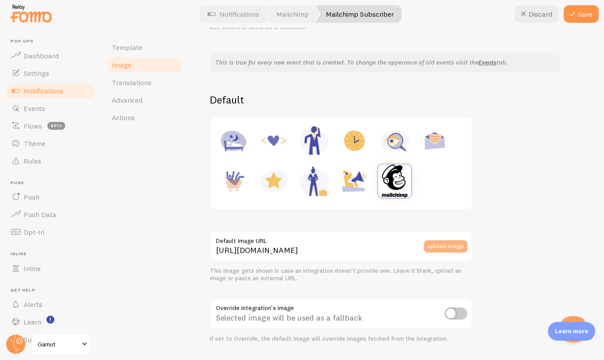
click at [450, 245] on button "upload image" at bounding box center [445, 246] width 43 height 12
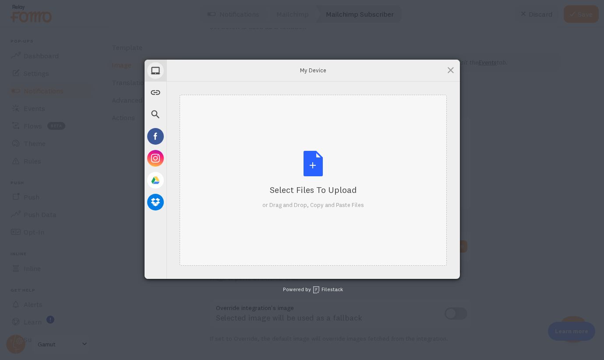
click at [309, 173] on div "Select Files to Upload or Drag and Drop, Copy and Paste Files" at bounding box center [313, 180] width 102 height 58
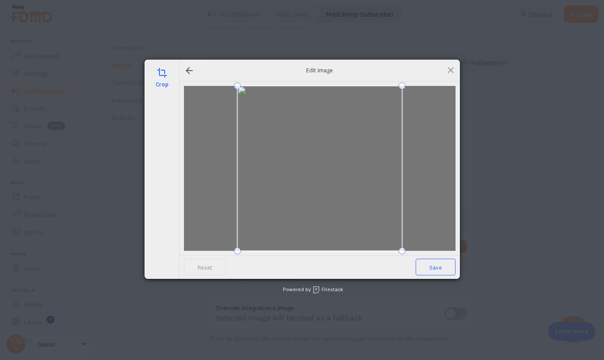
click at [446, 265] on span "Save" at bounding box center [436, 266] width 40 height 17
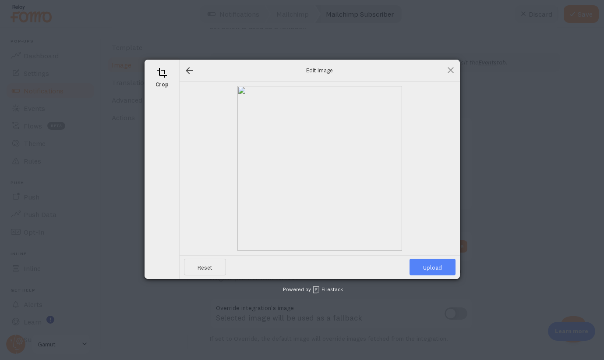
click at [435, 266] on span "Upload" at bounding box center [433, 266] width 46 height 17
type input "https://process.filestackapi.com/ApqhzE1ldTzuKSj33adqez/resize=width:170,height…"
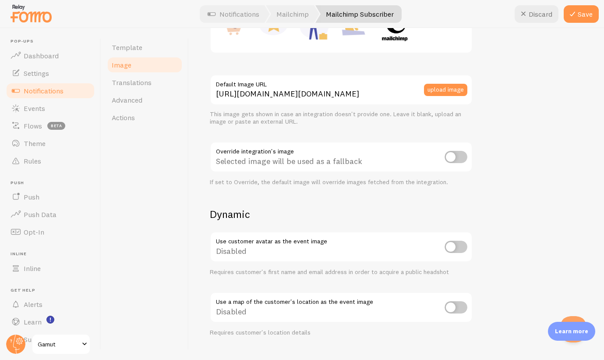
scroll to position [225, 0]
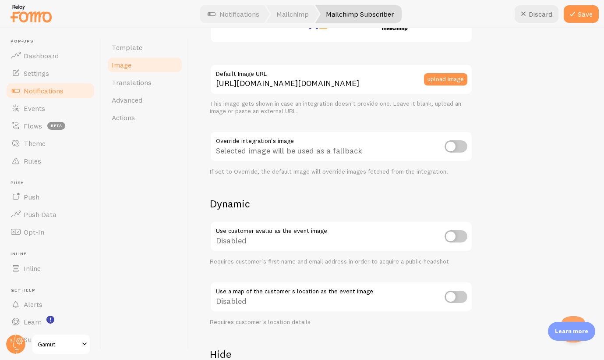
click at [459, 235] on input "checkbox" at bounding box center [456, 236] width 23 height 12
checkbox input "true"
click at [453, 143] on input "checkbox" at bounding box center [456, 146] width 23 height 12
checkbox input "false"
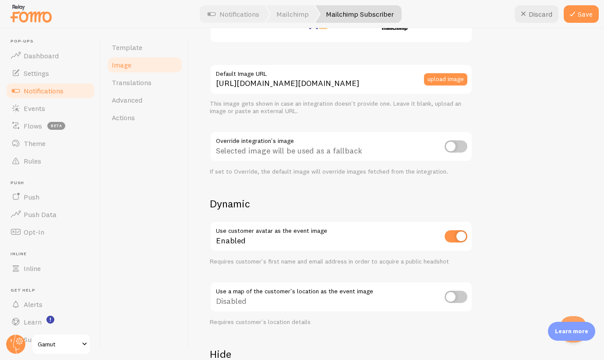
scroll to position [147, 0]
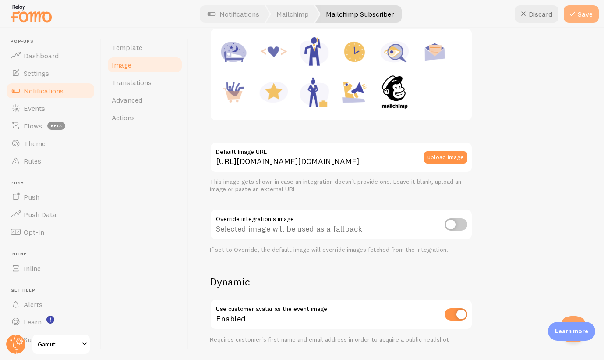
click at [583, 18] on button "Save" at bounding box center [581, 14] width 35 height 18
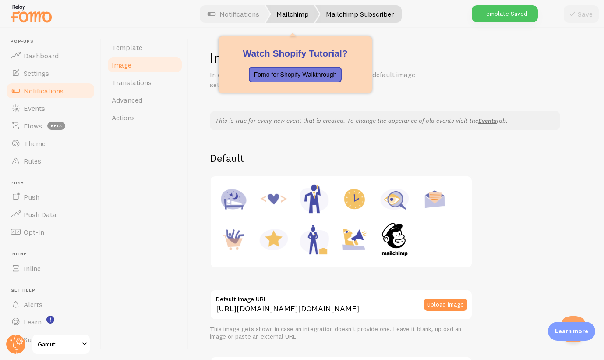
scroll to position [0, 0]
click at [299, 15] on link "Mailchimp" at bounding box center [292, 14] width 53 height 18
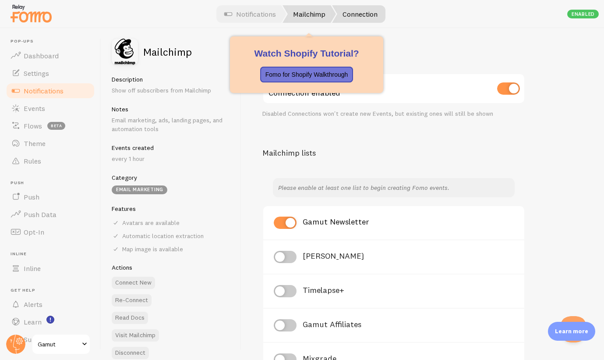
scroll to position [0, 0]
click at [318, 14] on link "Mailchimp" at bounding box center [308, 14] width 53 height 18
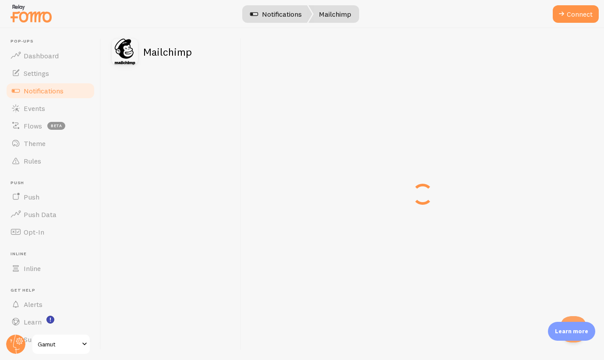
click at [265, 17] on link "Notifications" at bounding box center [276, 14] width 73 height 18
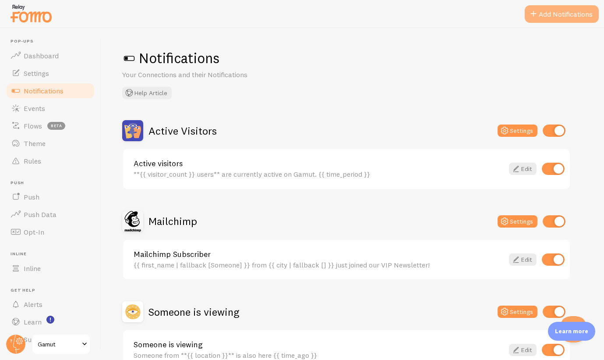
click at [565, 18] on button "Add Notifications" at bounding box center [562, 14] width 74 height 18
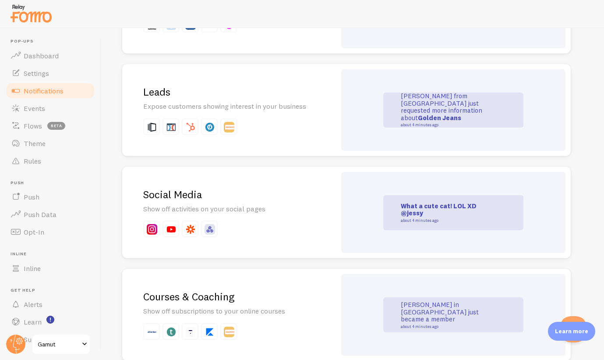
scroll to position [1127, 0]
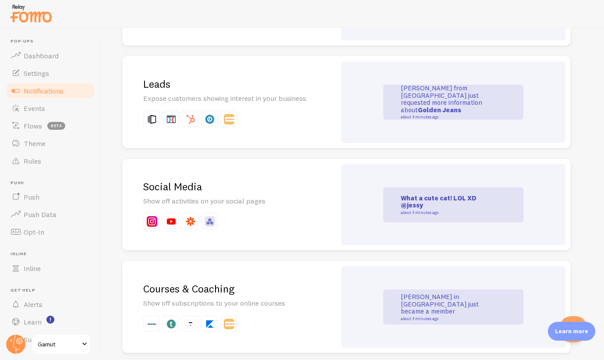
click at [267, 196] on p "Show off activities on your social pages" at bounding box center [229, 201] width 172 height 10
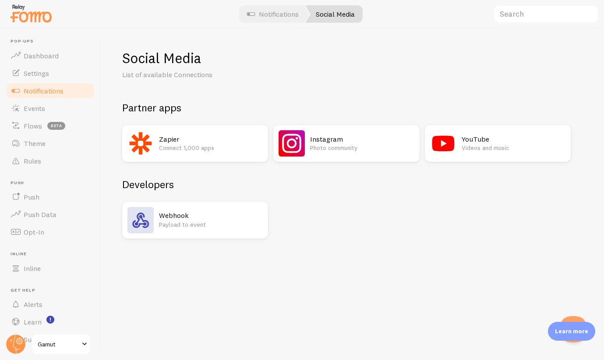
click at [474, 141] on h2 "YouTube" at bounding box center [514, 138] width 104 height 9
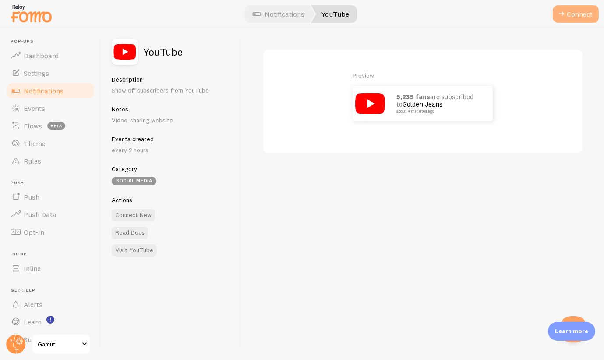
click at [572, 14] on button "Connect" at bounding box center [576, 14] width 46 height 18
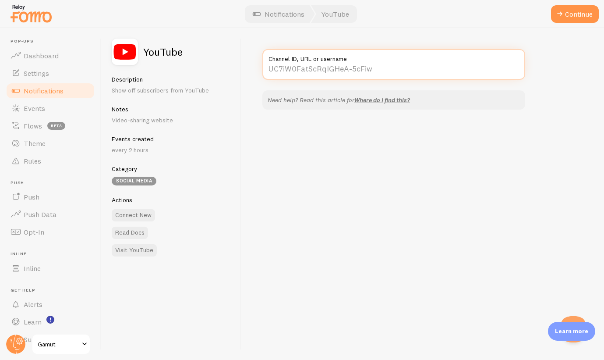
paste input "https://www.youtube.com/@gamutluts"
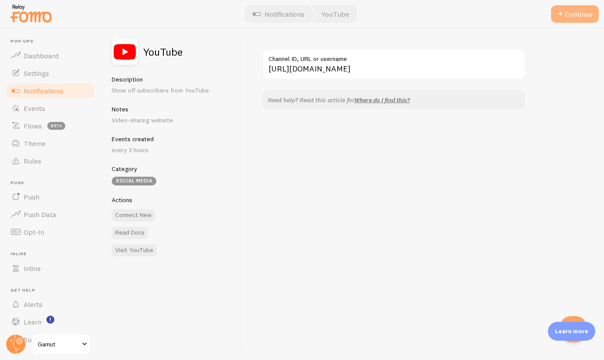
click at [567, 16] on button "Continue" at bounding box center [575, 14] width 48 height 18
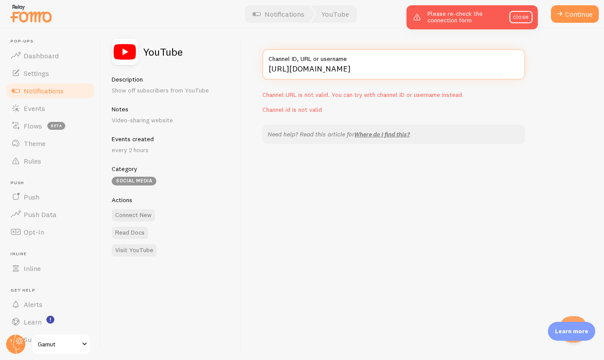
click at [363, 67] on input "https://www.youtube.com/@gamutluts" at bounding box center [393, 64] width 263 height 31
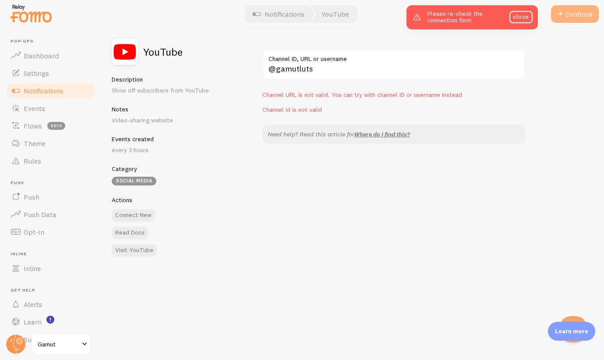
click at [579, 19] on button "Continue" at bounding box center [575, 14] width 48 height 18
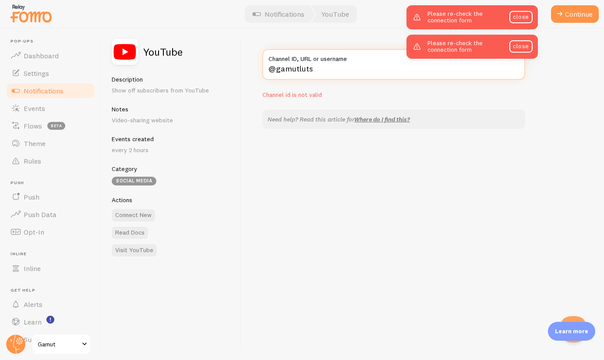
click at [273, 73] on input "@gamutluts" at bounding box center [393, 64] width 263 height 31
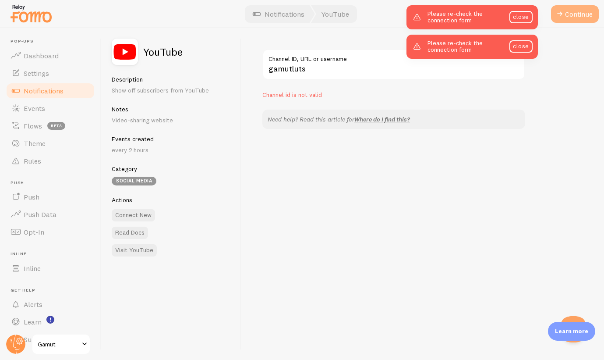
click at [566, 22] on button "Continue" at bounding box center [575, 14] width 48 height 18
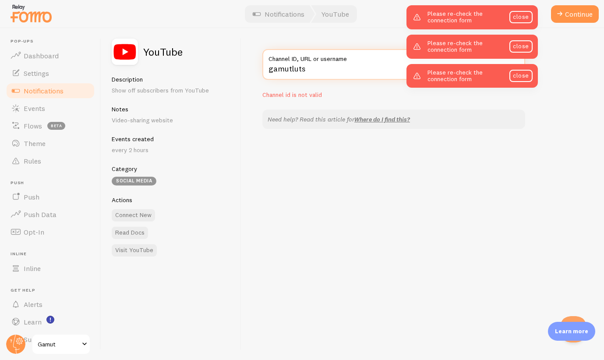
click at [343, 68] on input "gamutluts" at bounding box center [393, 64] width 263 height 31
paste input "https://www.youtube.com/@"
click at [366, 70] on input "https://www.youtube.com/@gamutluts" at bounding box center [393, 64] width 263 height 31
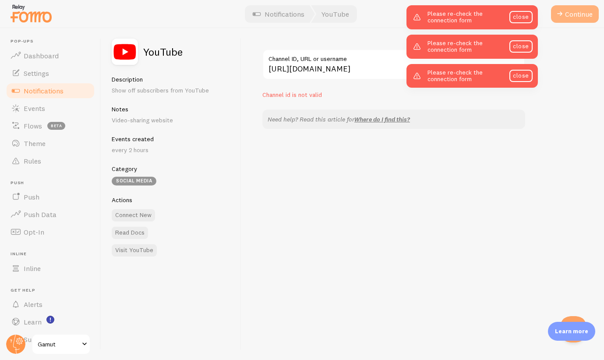
click at [578, 18] on button "Continue" at bounding box center [575, 14] width 48 height 18
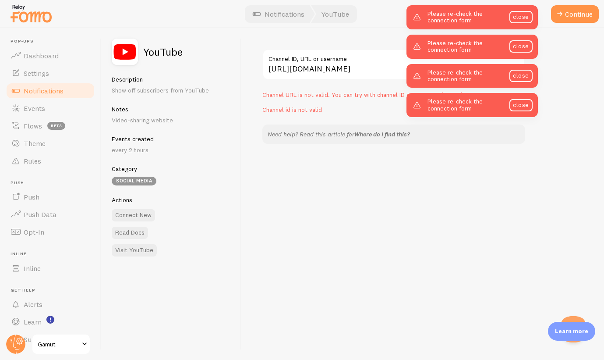
click at [382, 131] on link "Where do I find this?" at bounding box center [382, 134] width 56 height 8
click at [374, 70] on input "https://www.youtube.com/gamutluts" at bounding box center [393, 64] width 263 height 31
paste input "UCT4yoAdH1FPWTLq1kF_td4w"
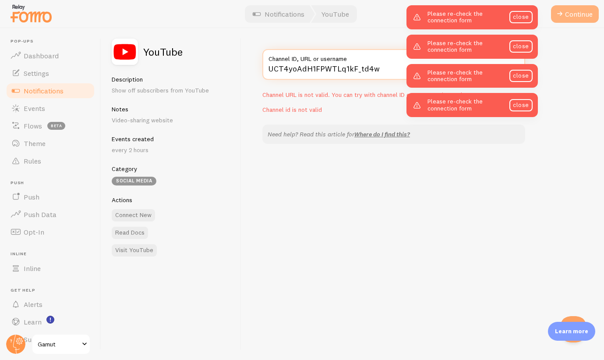
type input "UCT4yoAdH1FPWTLq1kF_td4w"
click at [573, 18] on button "Continue" at bounding box center [575, 14] width 48 height 18
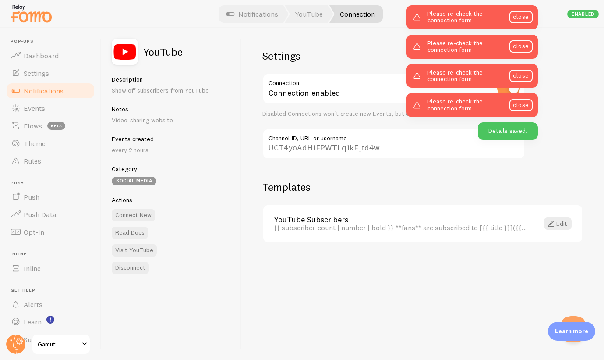
click at [382, 149] on input "UCT4yoAdH1FPWTLq1kF_td4w" at bounding box center [393, 143] width 263 height 31
click at [355, 149] on input "UCT4yoAdH1FPWTLq1kF_td4w" at bounding box center [393, 143] width 263 height 31
click at [555, 221] on span at bounding box center [551, 223] width 11 height 11
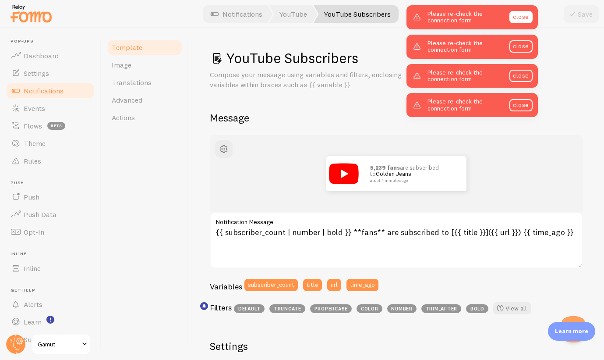
click at [523, 17] on link "close" at bounding box center [520, 17] width 23 height 12
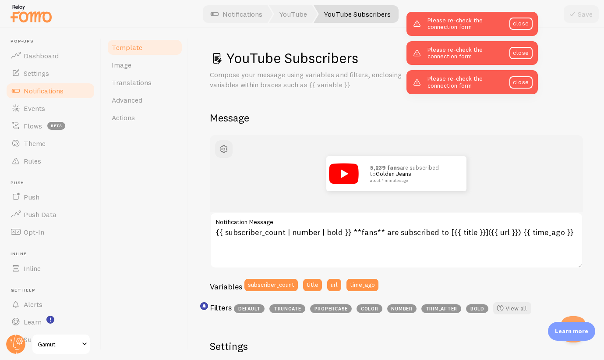
click at [523, 17] on div "Please re-check the connection form close" at bounding box center [471, 24] width 131 height 24
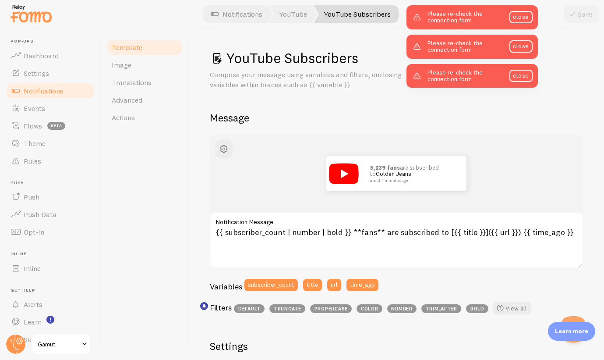
click at [523, 17] on link "close" at bounding box center [520, 17] width 23 height 12
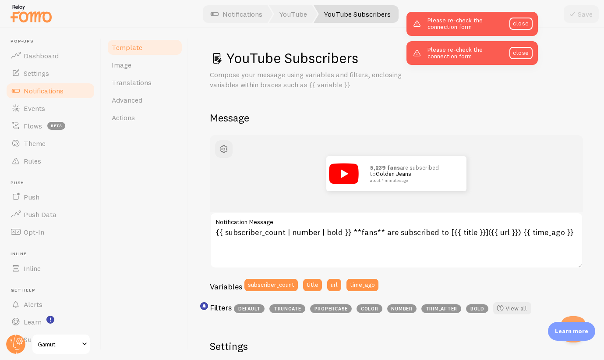
click at [523, 18] on link "close" at bounding box center [520, 24] width 23 height 12
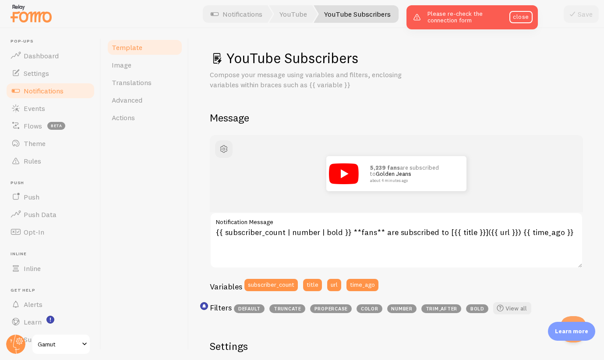
click at [523, 17] on div "Please re-check the connection form close" at bounding box center [471, 17] width 131 height 24
click at [524, 15] on link "close" at bounding box center [520, 17] width 23 height 12
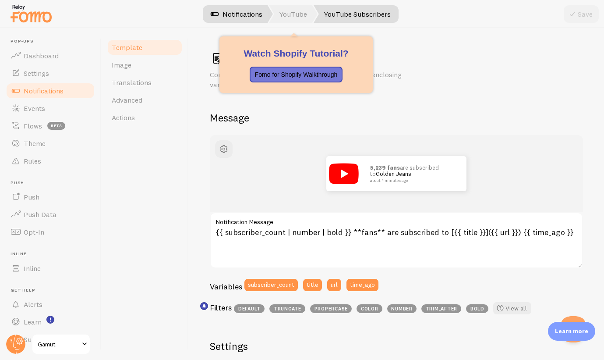
click at [265, 18] on link "Notifications" at bounding box center [236, 14] width 73 height 18
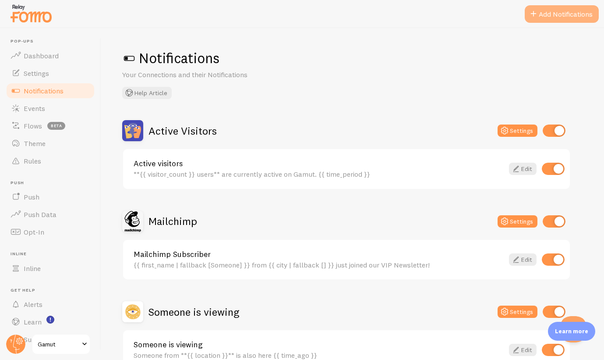
scroll to position [0, 0]
click at [558, 14] on button "Add Notifications" at bounding box center [562, 14] width 74 height 18
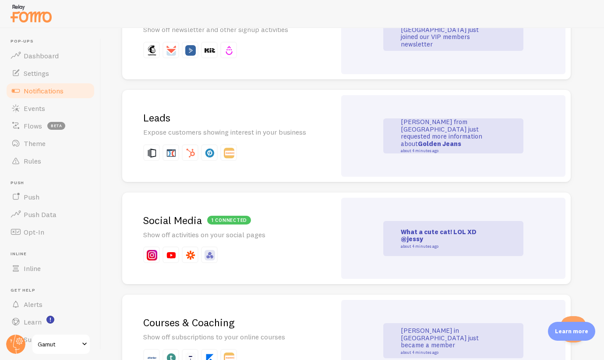
scroll to position [1123, 0]
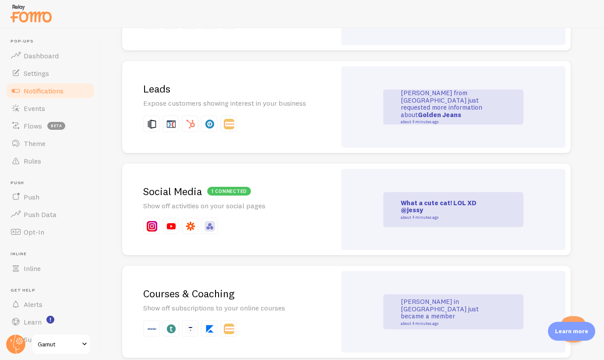
click at [265, 201] on p "Show off activities on your social pages" at bounding box center [229, 206] width 172 height 10
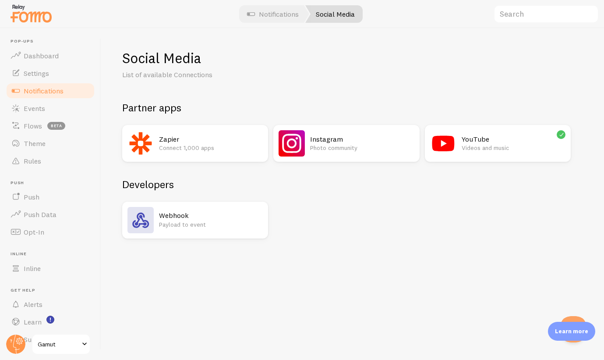
click at [330, 148] on p "Photo community" at bounding box center [362, 147] width 104 height 9
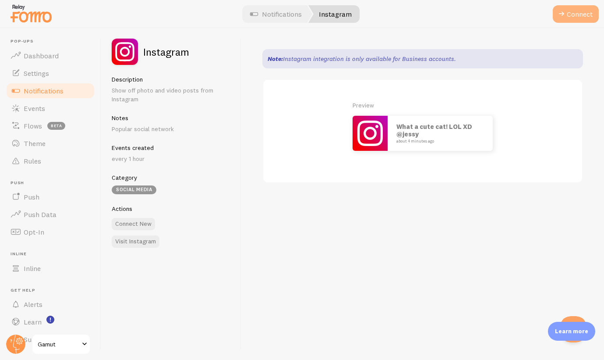
click at [576, 13] on button "Connect" at bounding box center [576, 14] width 46 height 18
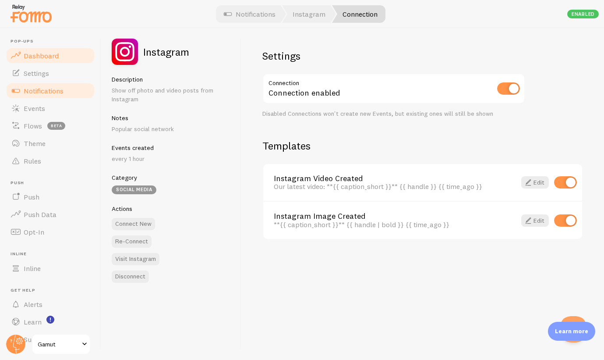
click at [46, 57] on span "Dashboard" at bounding box center [41, 55] width 35 height 9
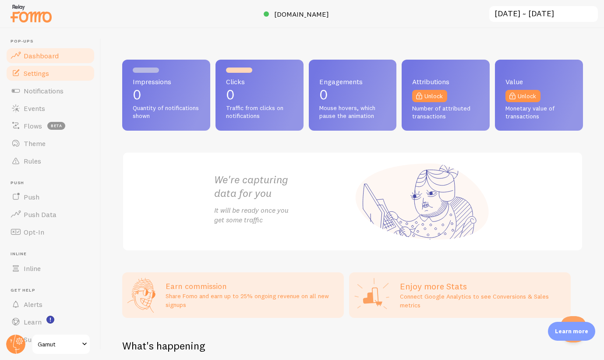
click at [49, 74] on span "Settings" at bounding box center [36, 73] width 25 height 9
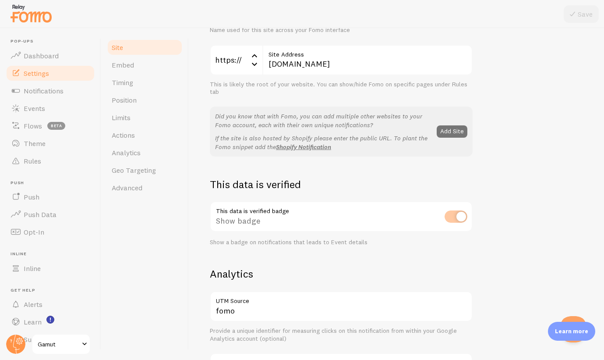
scroll to position [111, 0]
click at [49, 89] on span "Notifications" at bounding box center [44, 90] width 40 height 9
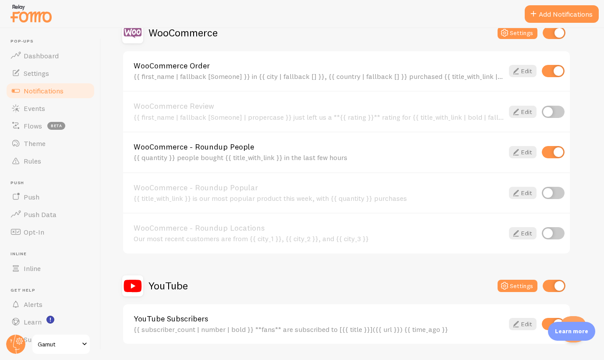
scroll to position [493, 0]
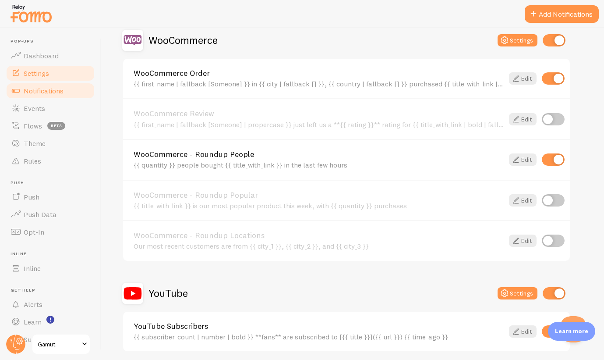
click at [49, 78] on link "Settings" at bounding box center [50, 73] width 90 height 18
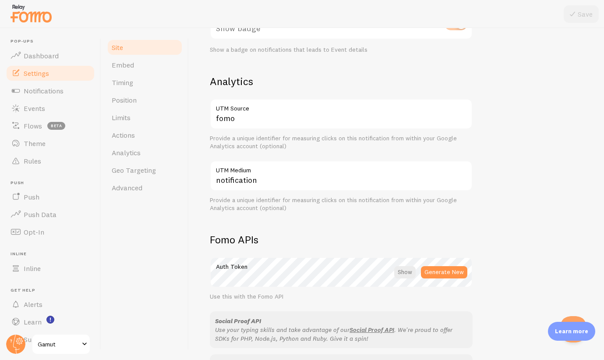
scroll to position [106, 0]
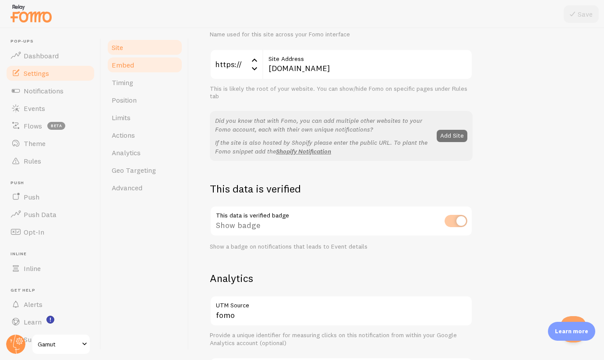
click at [134, 67] on link "Embed" at bounding box center [144, 65] width 77 height 18
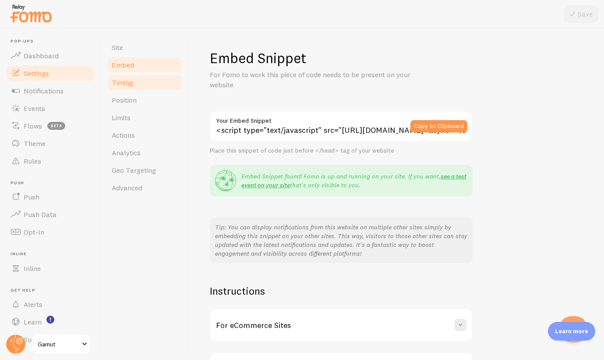
click at [134, 81] on link "Timing" at bounding box center [144, 83] width 77 height 18
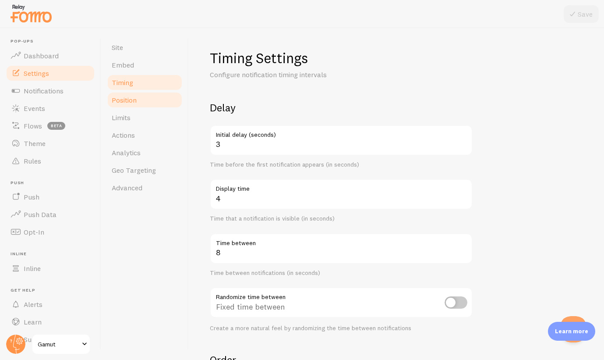
click at [134, 102] on span "Position" at bounding box center [124, 99] width 25 height 9
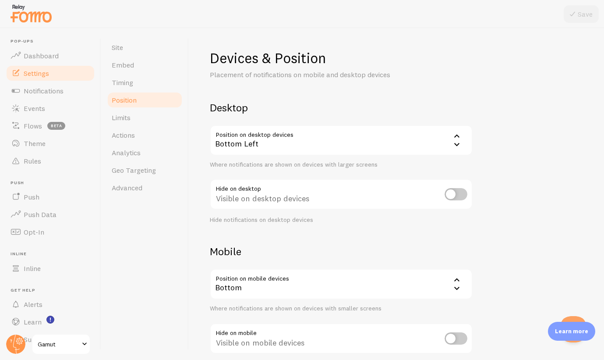
click at [457, 191] on input "checkbox" at bounding box center [456, 194] width 23 height 12
click at [459, 191] on input "checkbox" at bounding box center [456, 194] width 23 height 12
checkbox input "false"
click at [116, 46] on span "Site" at bounding box center [117, 47] width 11 height 9
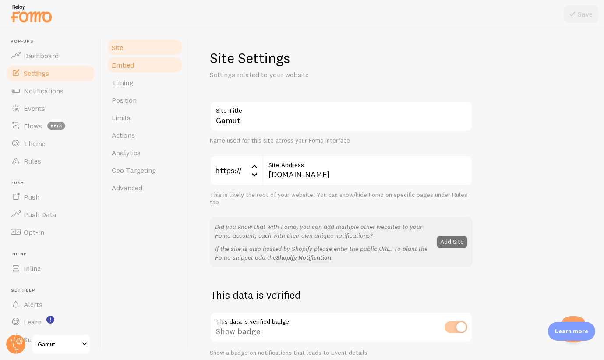
click at [128, 63] on span "Embed" at bounding box center [123, 64] width 22 height 9
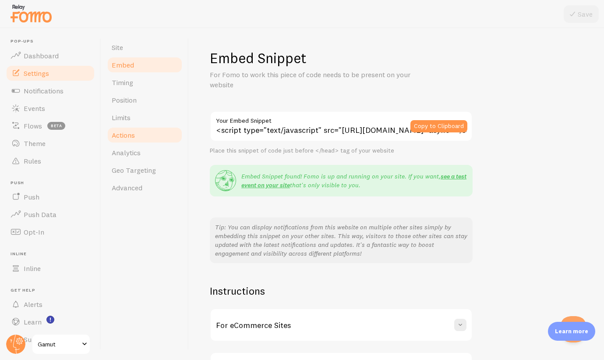
click at [138, 131] on link "Actions" at bounding box center [144, 135] width 77 height 18
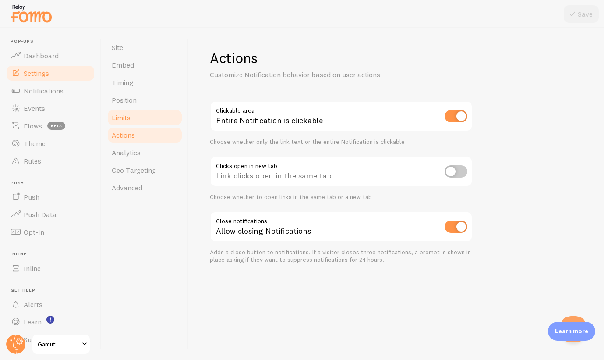
click at [135, 119] on link "Limits" at bounding box center [144, 118] width 77 height 18
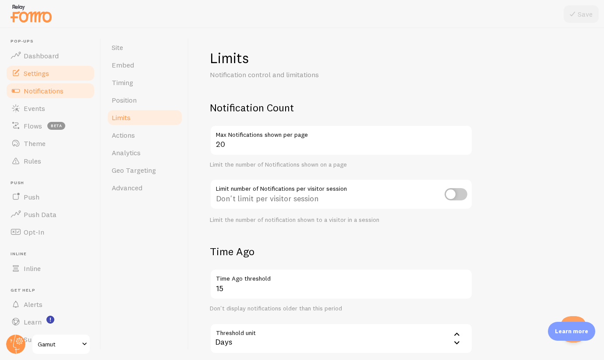
click at [51, 87] on span "Notifications" at bounding box center [44, 90] width 40 height 9
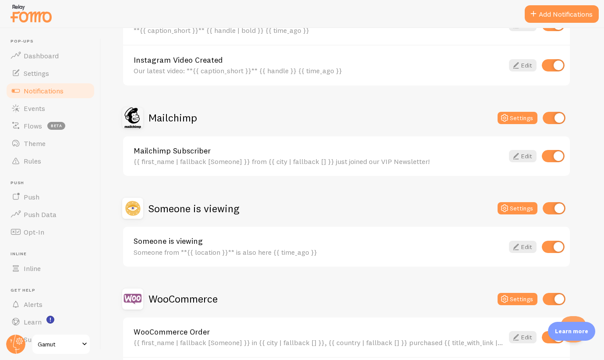
scroll to position [200, 0]
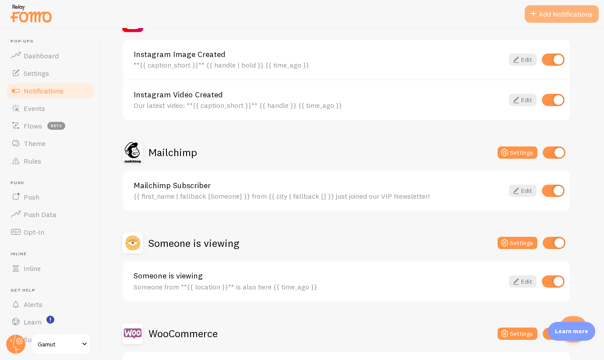
click at [565, 14] on button "Add Notifications" at bounding box center [562, 14] width 74 height 18
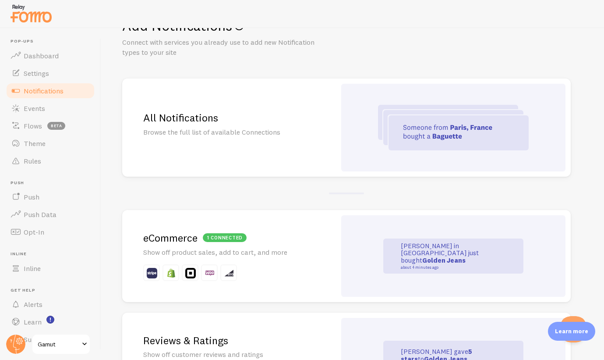
scroll to position [39, 0]
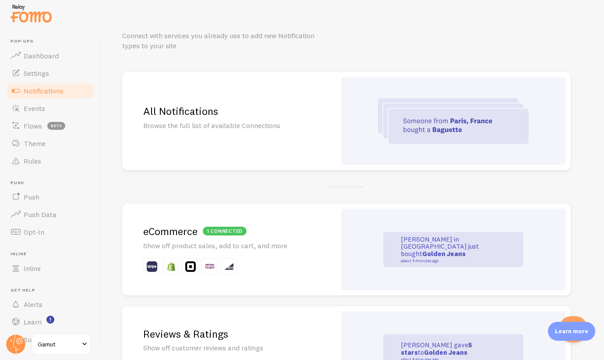
click at [280, 129] on div "All Notifications Browse the full list of available Connections" at bounding box center [229, 121] width 214 height 98
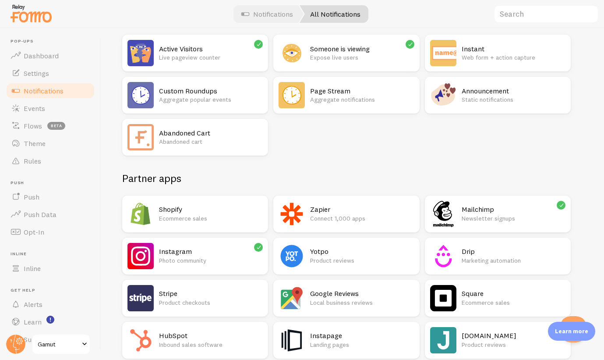
scroll to position [76, 0]
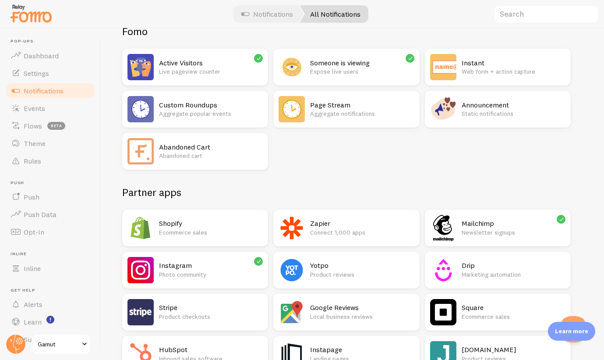
click at [458, 71] on div "Instant Web form + action capture" at bounding box center [498, 67] width 146 height 37
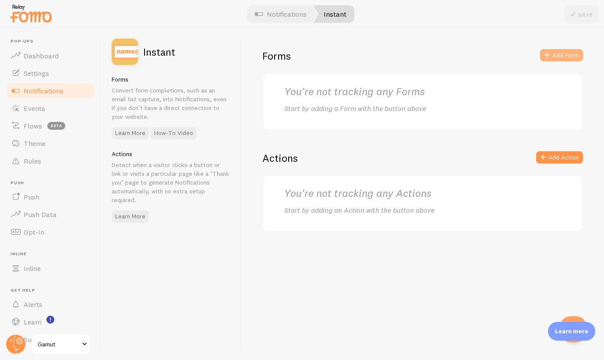
click at [552, 57] on span at bounding box center [547, 55] width 11 height 11
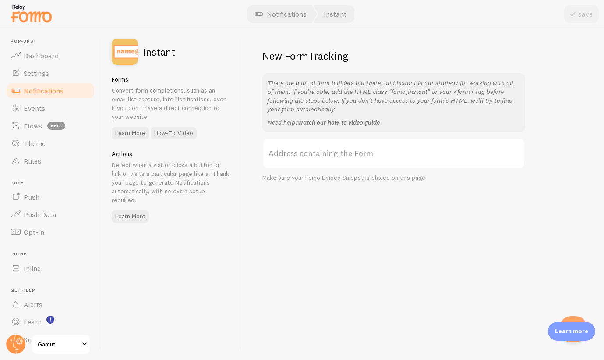
click at [368, 152] on label "Address containing the Form" at bounding box center [393, 153] width 263 height 31
click at [368, 152] on input "Address containing the Form" at bounding box center [393, 153] width 263 height 31
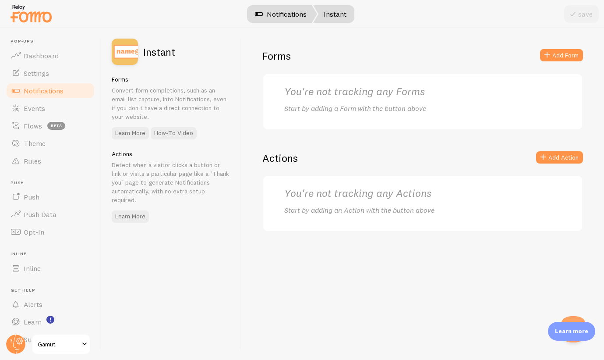
click at [286, 16] on link "Notifications" at bounding box center [280, 14] width 73 height 18
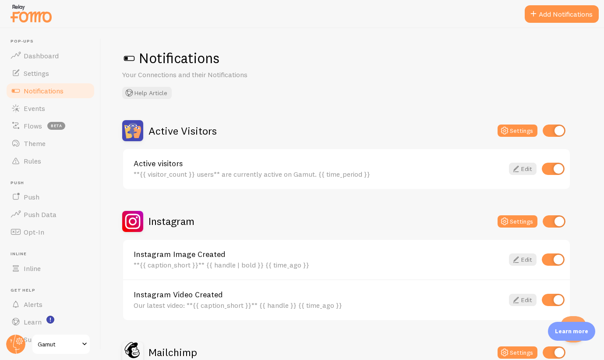
scroll to position [0, 0]
click at [543, 3] on div at bounding box center [302, 14] width 604 height 28
click at [542, 7] on button "Add Notifications" at bounding box center [562, 14] width 74 height 18
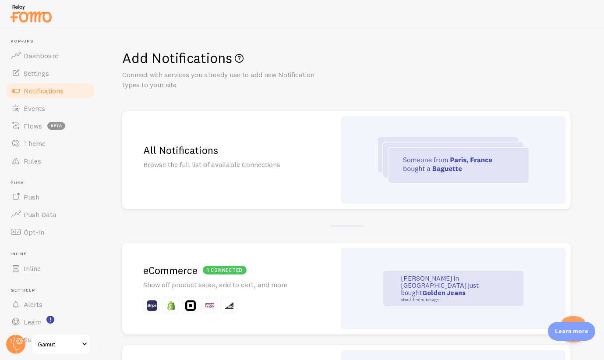
click at [385, 148] on img at bounding box center [453, 160] width 151 height 46
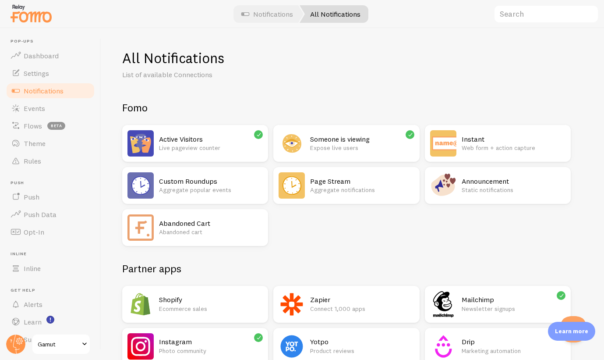
click at [341, 192] on p "Aggregate notifications" at bounding box center [362, 189] width 104 height 9
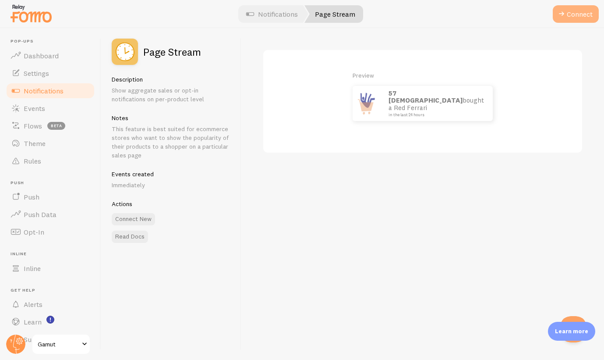
click at [568, 15] on button "Connect" at bounding box center [576, 14] width 46 height 18
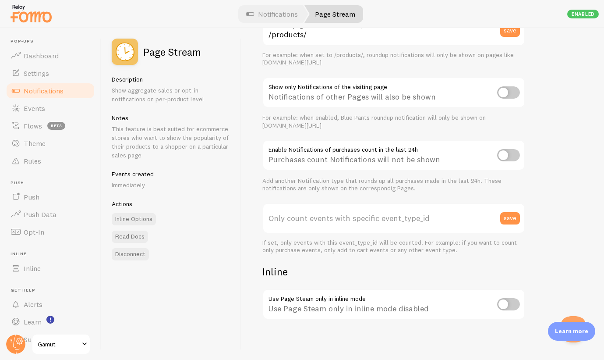
scroll to position [112, 0]
click at [510, 88] on input "checkbox" at bounding box center [508, 93] width 23 height 12
checkbox input "true"
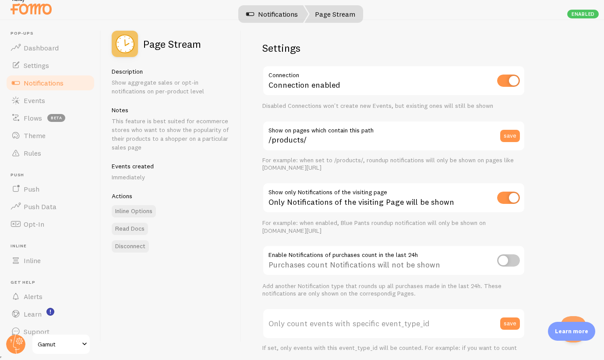
scroll to position [0, 0]
click at [284, 22] on link "Notifications" at bounding box center [272, 14] width 73 height 18
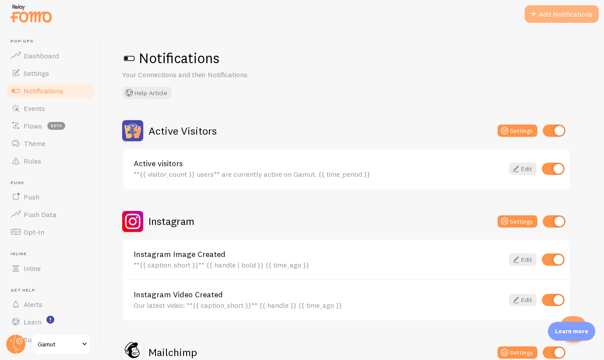
click at [555, 18] on button "Add Notifications" at bounding box center [562, 14] width 74 height 18
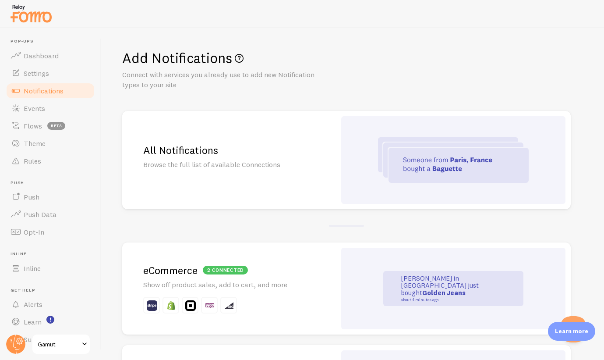
click at [422, 160] on img at bounding box center [453, 160] width 151 height 46
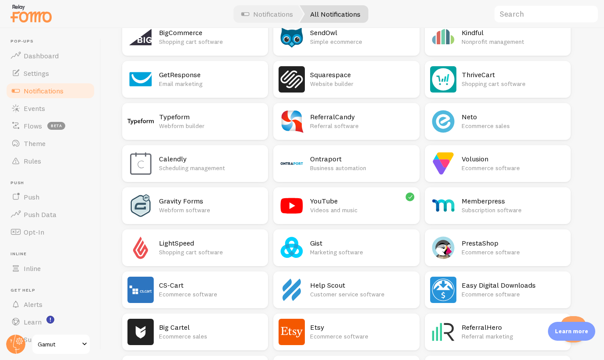
scroll to position [816, 0]
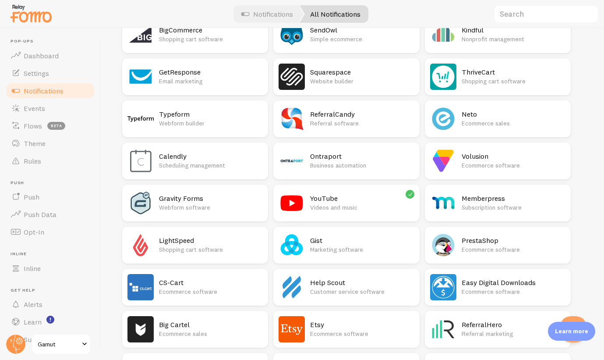
click at [205, 121] on p "Webform builder" at bounding box center [211, 123] width 104 height 9
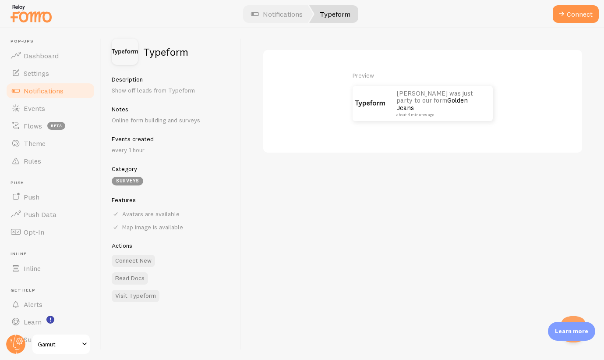
click at [447, 106] on link "Golden Jeans" at bounding box center [431, 104] width 71 height 16
click at [577, 16] on button "Connect" at bounding box center [576, 14] width 46 height 18
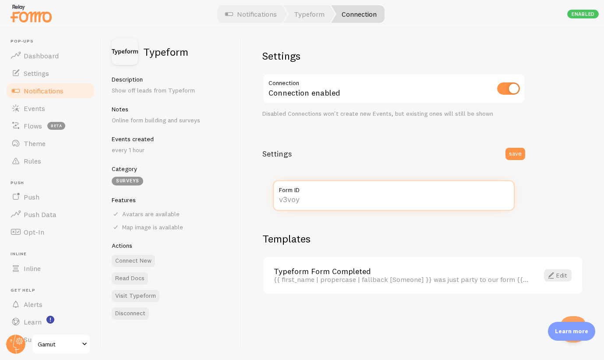
click at [296, 202] on input "Form ID" at bounding box center [394, 195] width 242 height 31
paste input "FEG05znN"
type input "FEG05znN"
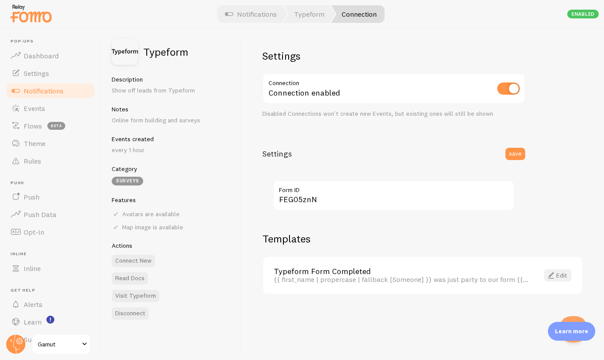
click at [563, 274] on link "Edit" at bounding box center [558, 275] width 28 height 12
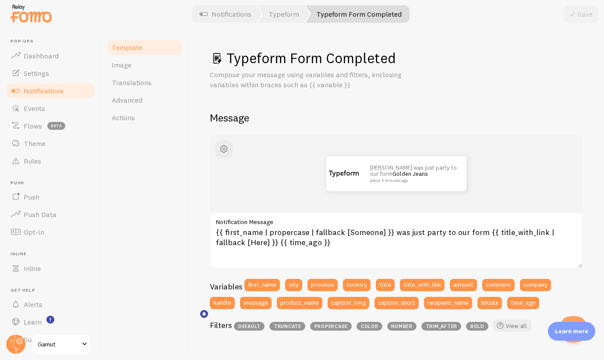
scroll to position [18, 0]
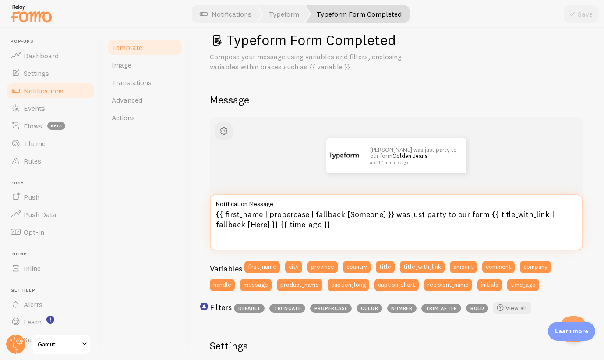
click at [407, 212] on textarea "{{ first_name | propercase | fallback [Someone] }} was just party to our form {…" at bounding box center [396, 222] width 373 height 56
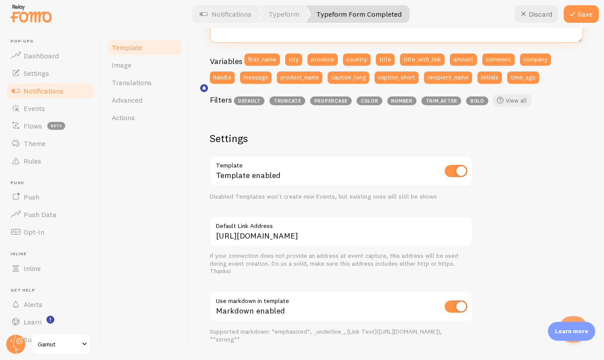
scroll to position [250, 0]
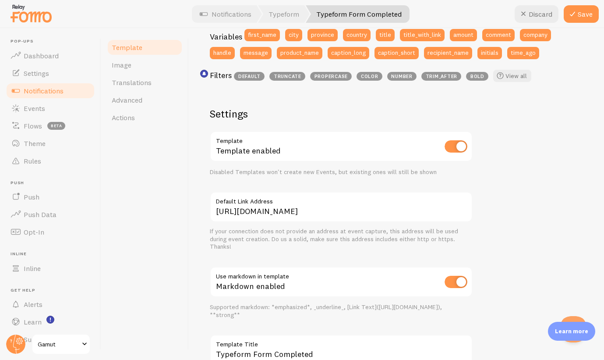
type textarea "{{ first_name | propercase | fallback [Someone] }} just downloaded our FREE App…"
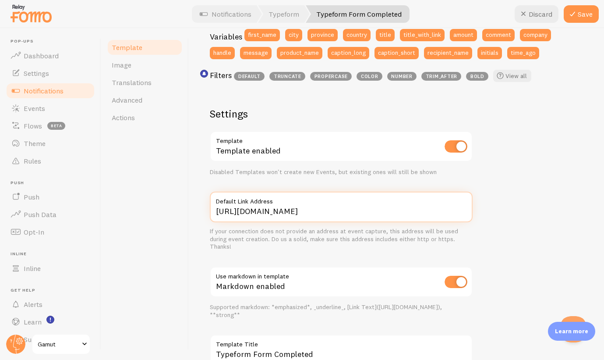
paste input "/free-apple-conversion-luts-iphone/"
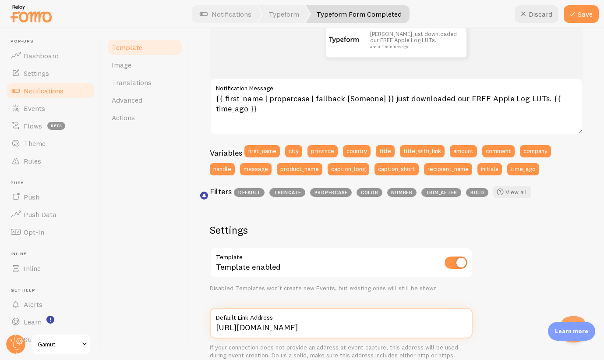
scroll to position [72, 0]
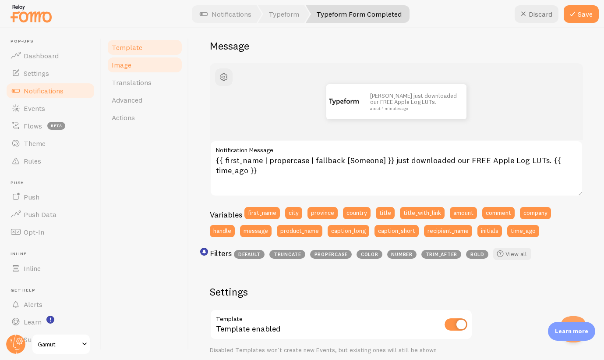
type input "https://gamut.io/product/free-apple-conversion-luts-iphone/"
click at [133, 63] on link "Image" at bounding box center [144, 65] width 77 height 18
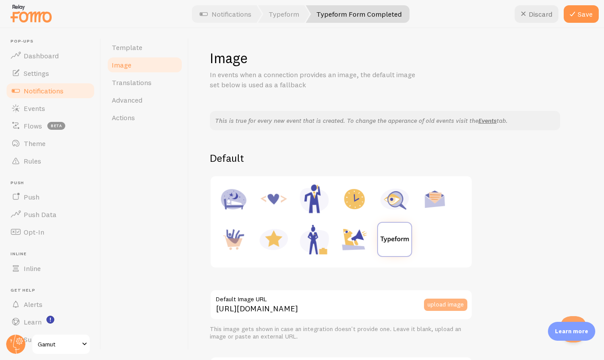
click at [433, 299] on button "upload image" at bounding box center [445, 304] width 43 height 12
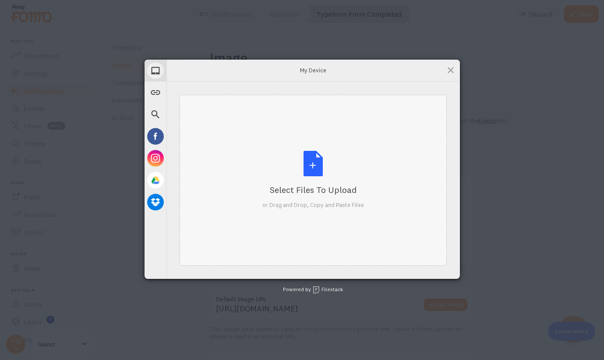
click at [264, 151] on div "Select Files to Upload or Drag and Drop, Copy and Paste Files" at bounding box center [313, 180] width 102 height 58
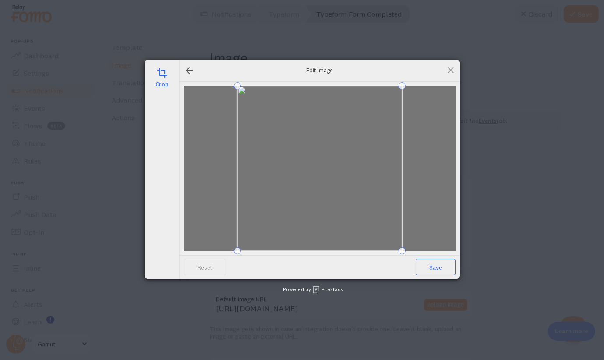
click at [431, 274] on span "Save" at bounding box center [436, 266] width 40 height 17
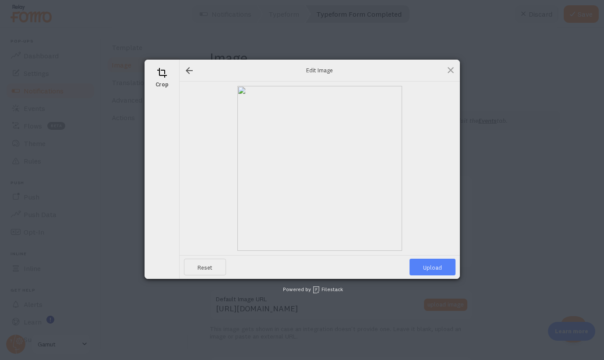
click at [430, 267] on span "Upload" at bounding box center [433, 266] width 46 height 17
type input "https://process.filestackapi.com/ApqhzE1ldTzuKSj33adqez/resize=width:170,height…"
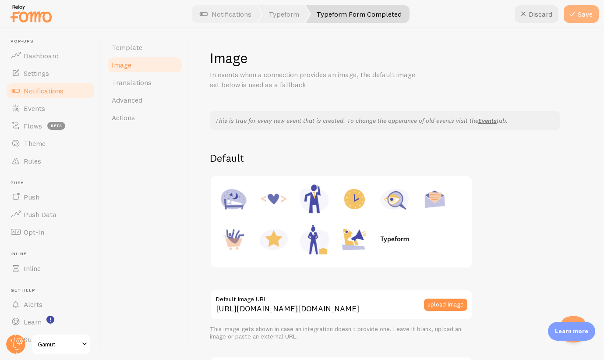
click at [586, 11] on button "Save" at bounding box center [581, 14] width 35 height 18
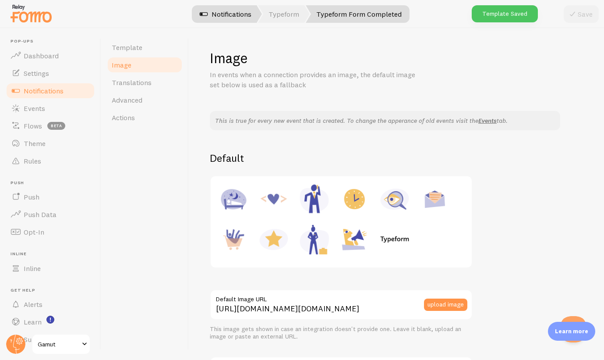
click at [230, 16] on link "Notifications" at bounding box center [225, 14] width 73 height 18
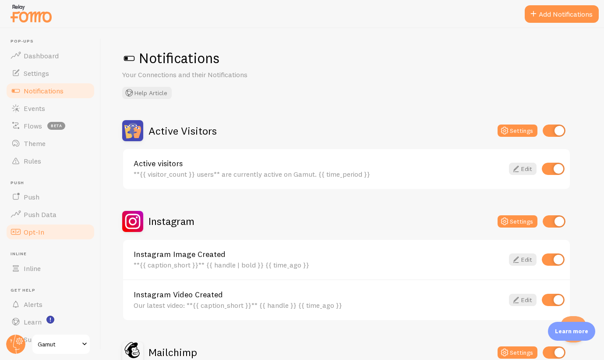
click at [32, 230] on span "Opt-In" at bounding box center [34, 231] width 21 height 9
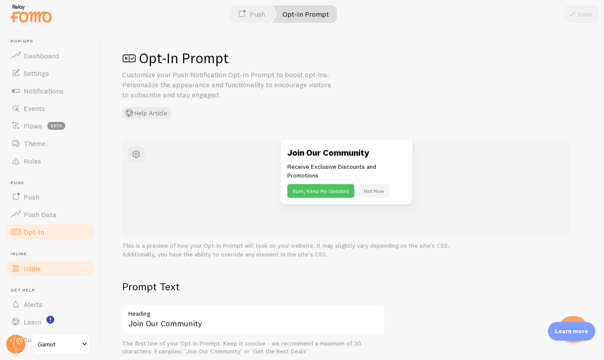
click at [40, 262] on link "Inline" at bounding box center [50, 268] width 90 height 18
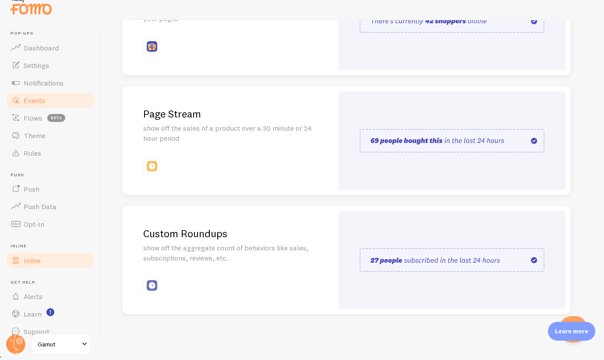
click at [38, 96] on span "Events" at bounding box center [34, 100] width 21 height 9
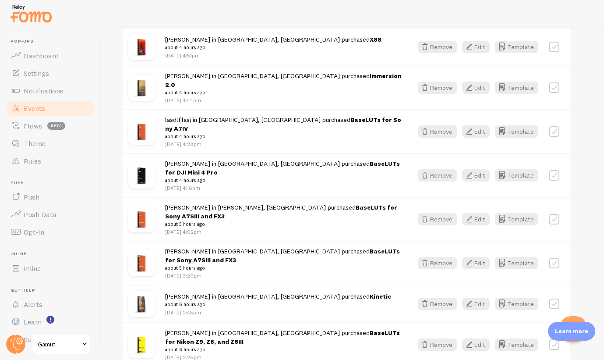
scroll to position [639, 0]
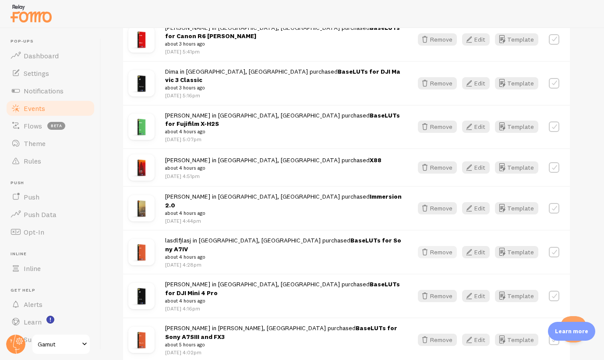
click at [439, 246] on button "Remove" at bounding box center [437, 252] width 39 height 12
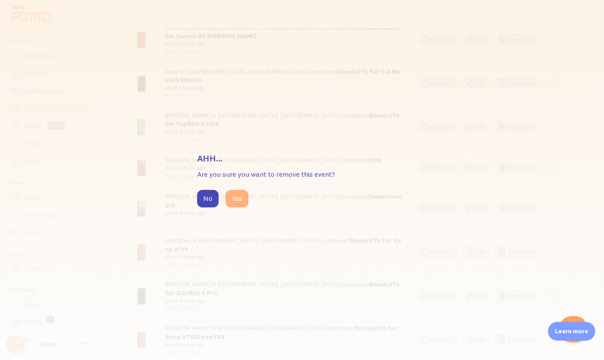
click at [236, 198] on button "Yes" at bounding box center [237, 199] width 23 height 18
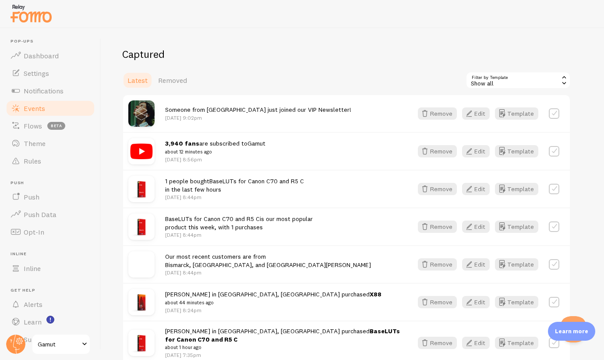
scroll to position [140, 0]
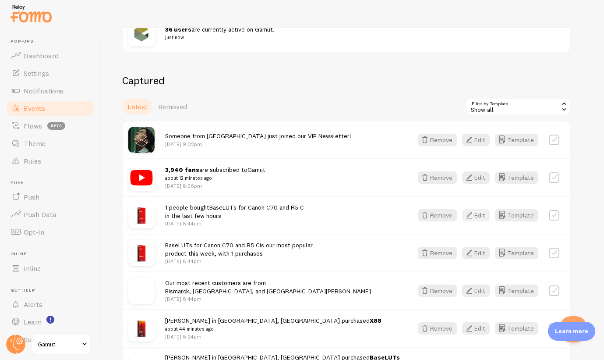
click at [474, 211] on icon "button" at bounding box center [469, 215] width 11 height 11
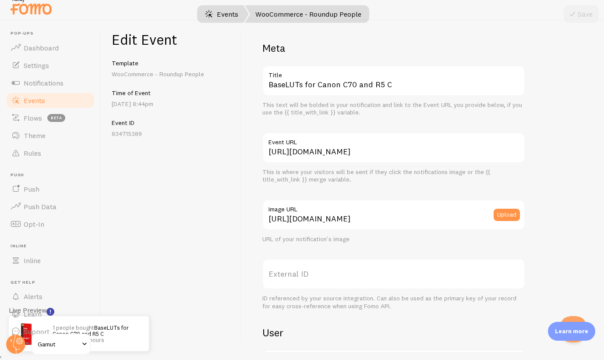
click at [225, 14] on link "Events" at bounding box center [221, 14] width 54 height 18
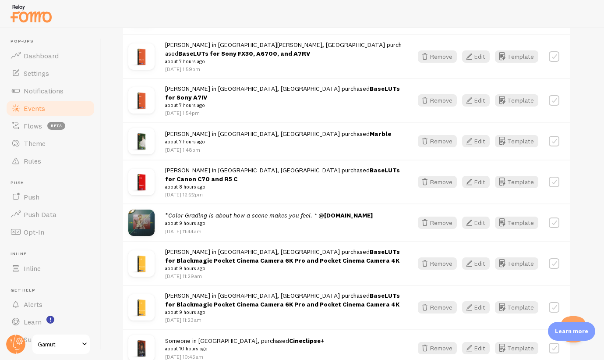
scroll to position [1128, 0]
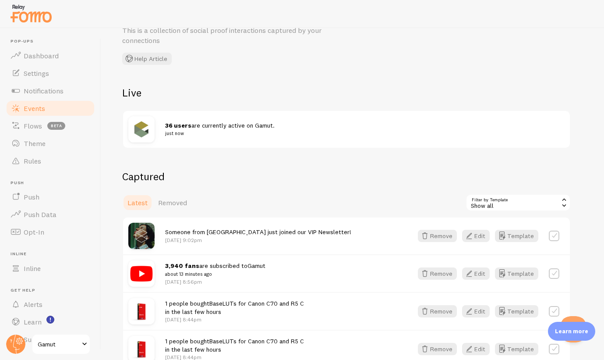
scroll to position [0, 0]
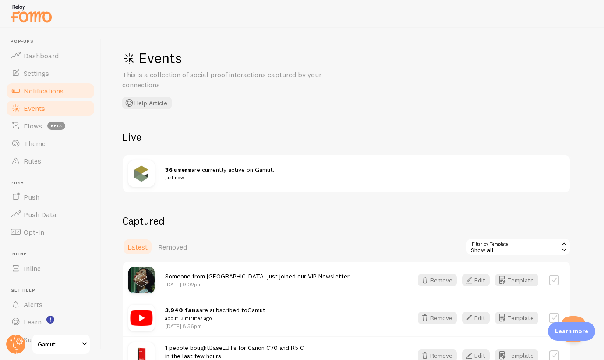
click at [53, 87] on span "Notifications" at bounding box center [44, 90] width 40 height 9
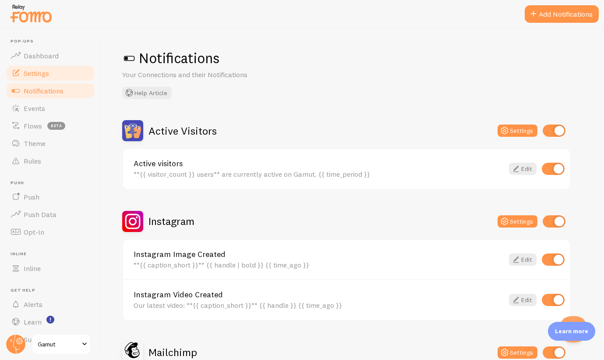
click at [53, 73] on link "Settings" at bounding box center [50, 73] width 90 height 18
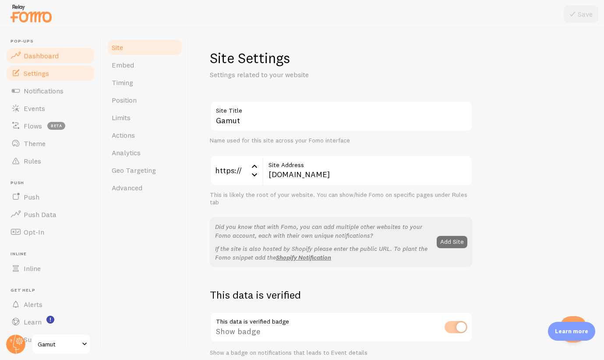
click at [51, 58] on span "Dashboard" at bounding box center [41, 55] width 35 height 9
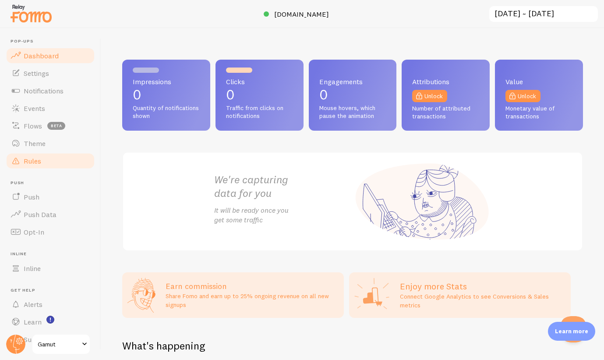
click at [38, 157] on span "Rules" at bounding box center [33, 160] width 18 height 9
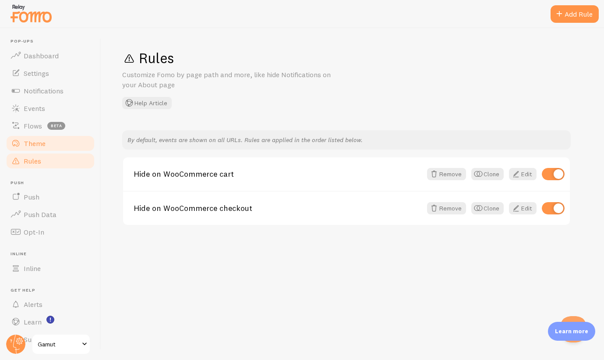
click at [45, 146] on link "Theme" at bounding box center [50, 143] width 90 height 18
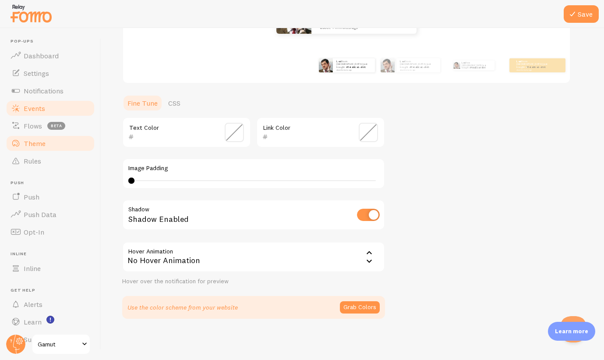
scroll to position [146, 0]
click at [43, 108] on span "Events" at bounding box center [34, 108] width 21 height 9
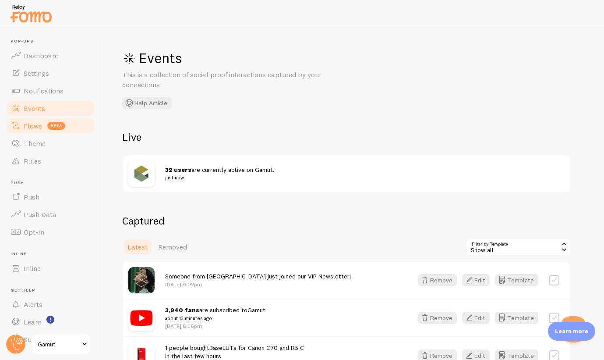
click at [36, 130] on link "Flows beta" at bounding box center [50, 126] width 90 height 18
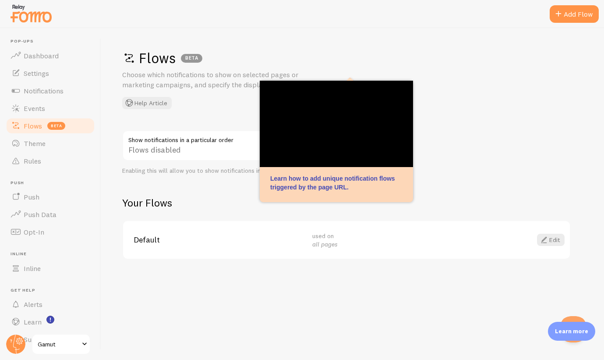
click at [200, 81] on p "Choose which notifications to show on selected pages or marketing campaigns, an…" at bounding box center [227, 80] width 210 height 20
click at [557, 235] on link "Edit" at bounding box center [551, 239] width 28 height 12
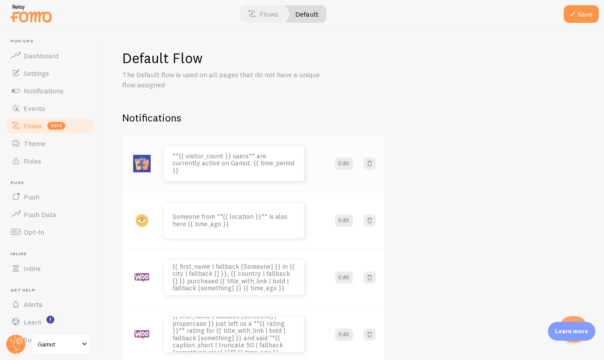
scroll to position [35, 0]
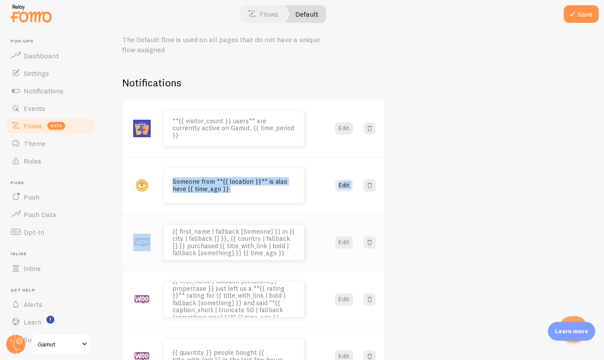
drag, startPoint x: 310, startPoint y: 176, endPoint x: 308, endPoint y: 216, distance: 40.4
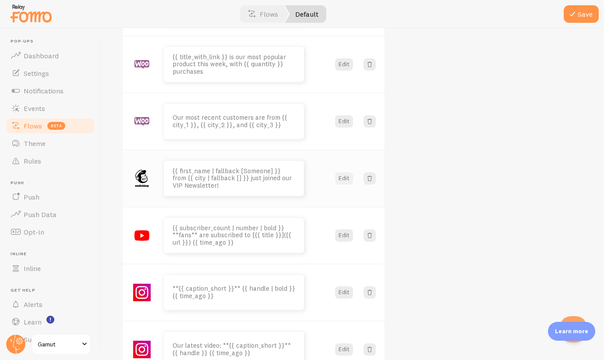
scroll to position [527, 0]
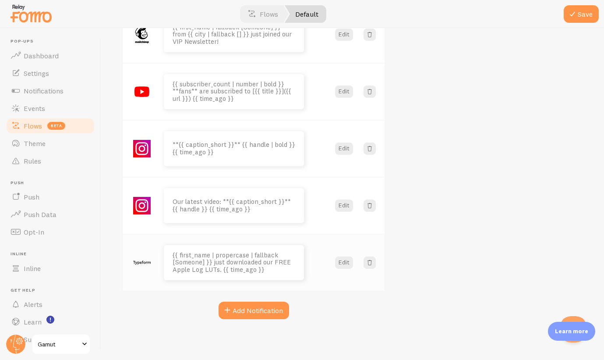
click at [319, 246] on div "{{ first_name | propercase | fallback [Someone] }} just downloaded our FREE App…" at bounding box center [247, 262] width 166 height 35
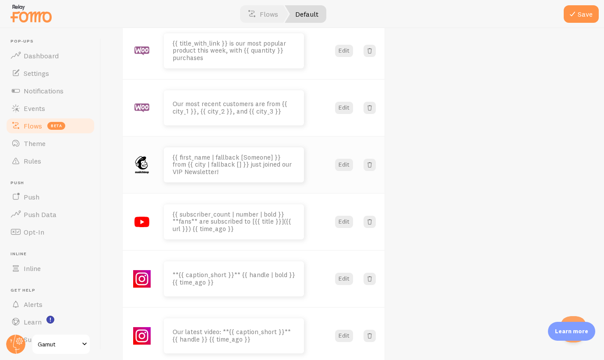
scroll to position [397, 0]
click at [54, 148] on link "Theme" at bounding box center [50, 143] width 90 height 18
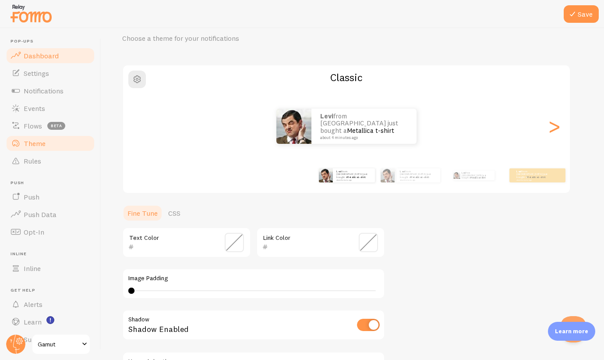
click at [39, 57] on span "Dashboard" at bounding box center [41, 55] width 35 height 9
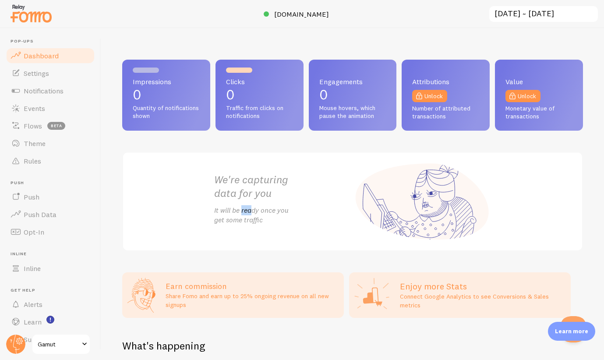
drag, startPoint x: 243, startPoint y: 208, endPoint x: 265, endPoint y: 208, distance: 21.9
click at [261, 208] on p "It will be ready once you get some traffic" at bounding box center [283, 215] width 138 height 20
click at [265, 208] on p "It will be ready once you get some traffic" at bounding box center [283, 215] width 138 height 20
click at [56, 79] on link "Settings" at bounding box center [50, 73] width 90 height 18
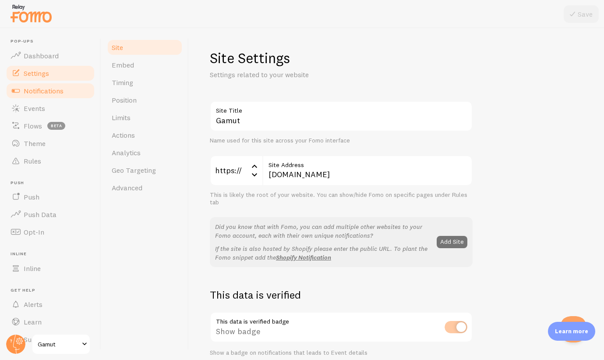
click at [56, 89] on span "Notifications" at bounding box center [44, 90] width 40 height 9
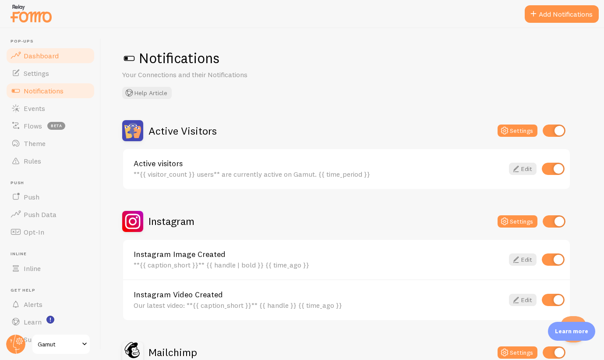
click at [36, 56] on span "Dashboard" at bounding box center [41, 55] width 35 height 9
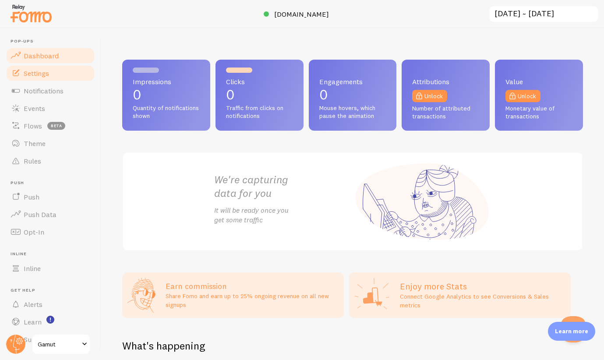
click at [53, 72] on link "Settings" at bounding box center [50, 73] width 90 height 18
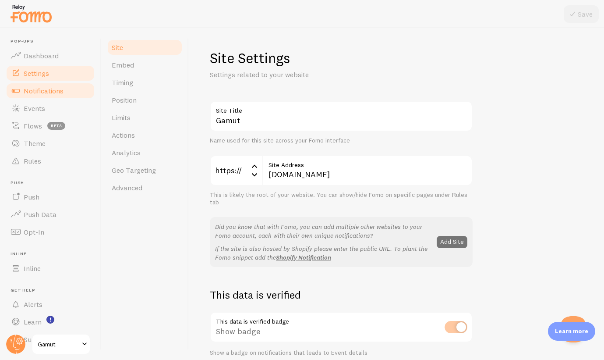
click at [52, 93] on span "Notifications" at bounding box center [44, 90] width 40 height 9
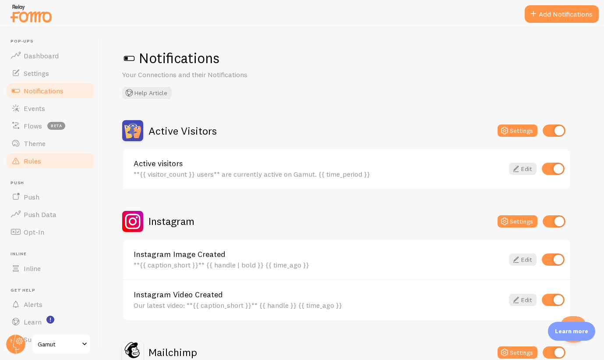
click at [46, 162] on link "Rules" at bounding box center [50, 161] width 90 height 18
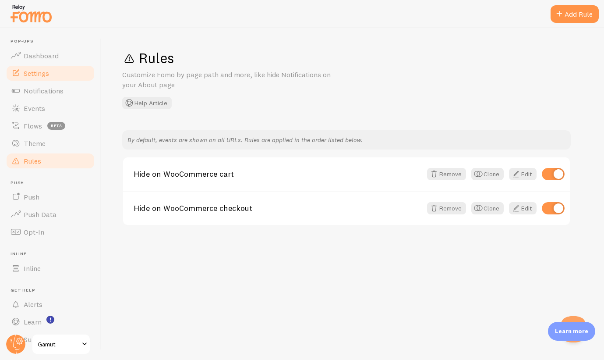
click at [46, 78] on link "Settings" at bounding box center [50, 73] width 90 height 18
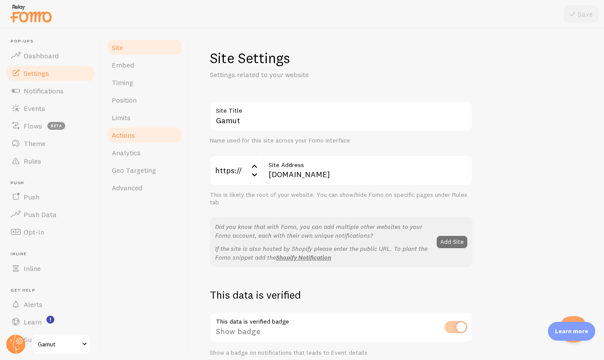
click at [137, 134] on link "Actions" at bounding box center [144, 135] width 77 height 18
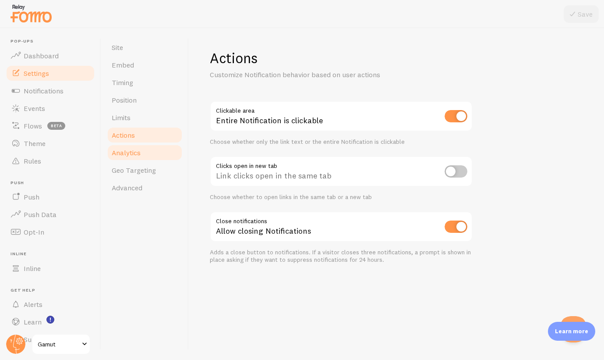
click at [146, 149] on link "Analytics" at bounding box center [144, 153] width 77 height 18
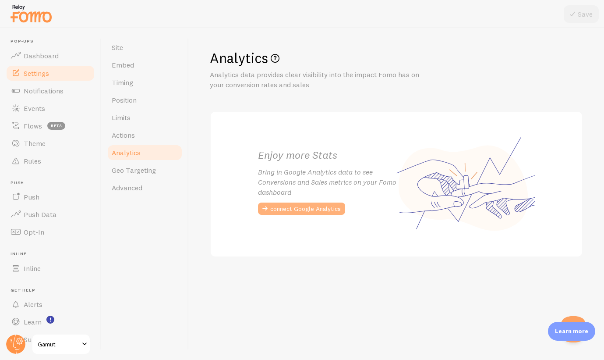
click at [327, 209] on button "connect Google Analytics" at bounding box center [301, 208] width 87 height 12
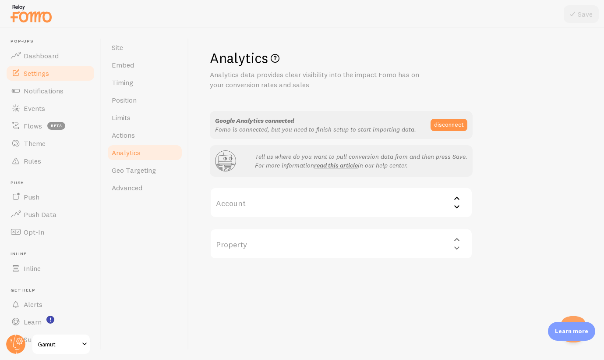
click at [261, 210] on label "Account" at bounding box center [341, 202] width 263 height 31
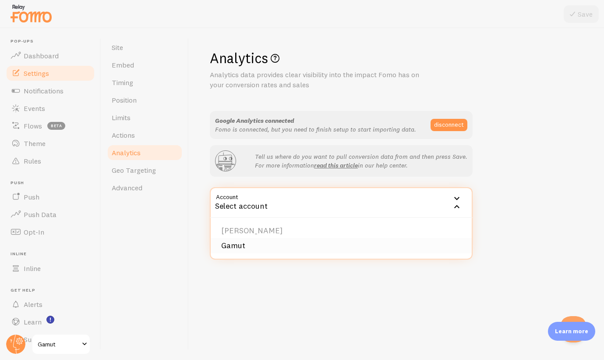
click at [243, 242] on li "Gamut" at bounding box center [341, 245] width 261 height 15
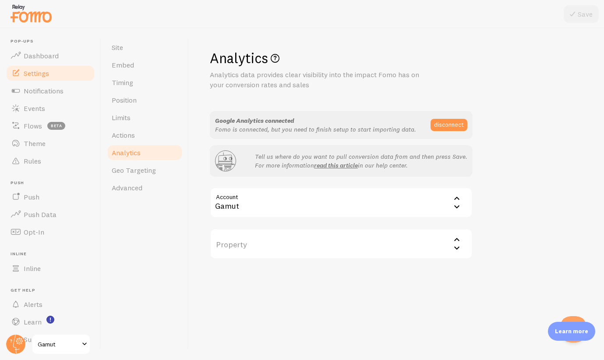
click at [261, 233] on label "Property" at bounding box center [341, 243] width 263 height 31
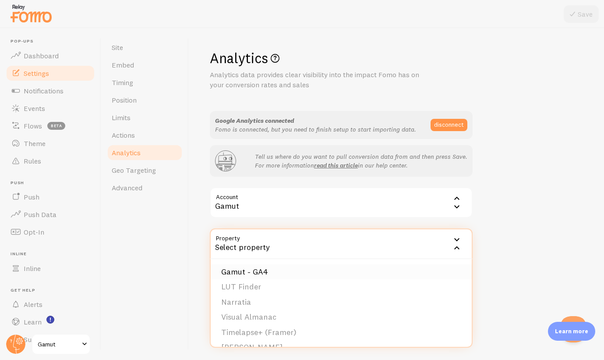
click at [254, 265] on li "Gamut - GA4" at bounding box center [341, 271] width 261 height 15
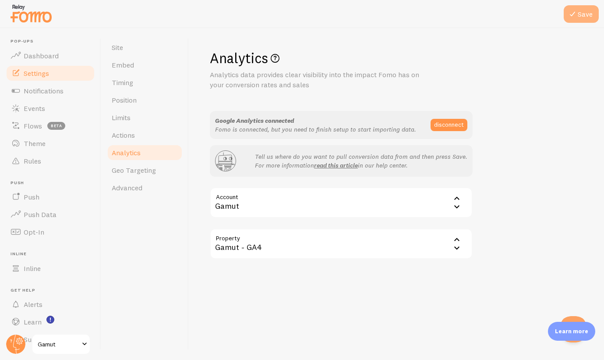
click at [578, 17] on icon at bounding box center [572, 14] width 11 height 11
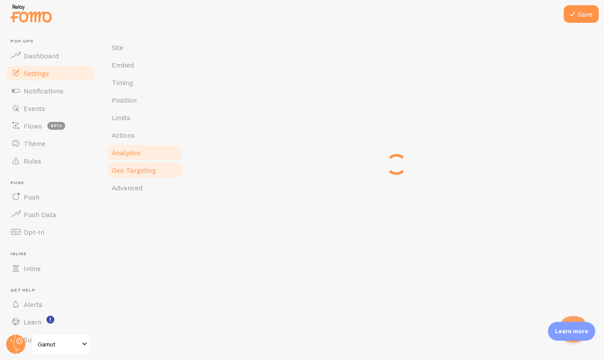
click at [152, 171] on span "Geo Targeting" at bounding box center [134, 170] width 44 height 9
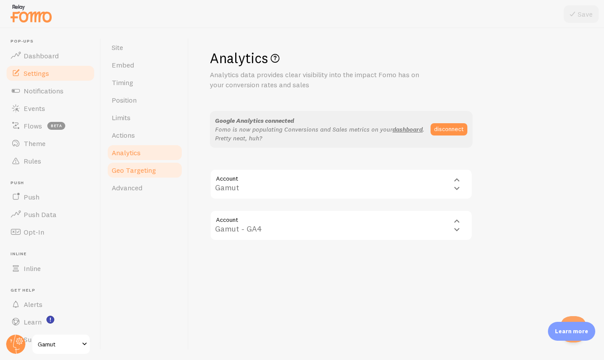
click at [135, 173] on span "Geo Targeting" at bounding box center [134, 170] width 44 height 9
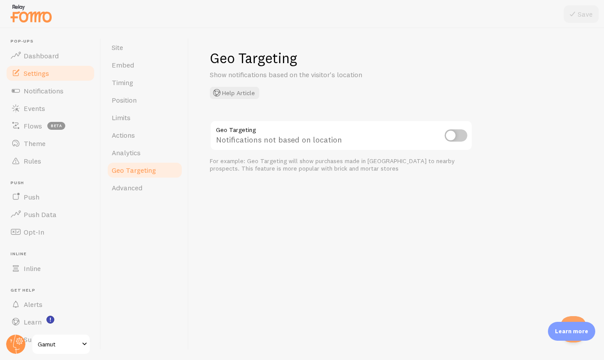
click at [452, 132] on input "checkbox" at bounding box center [456, 135] width 23 height 12
checkbox input "false"
click at [130, 192] on link "Advanced" at bounding box center [144, 188] width 77 height 18
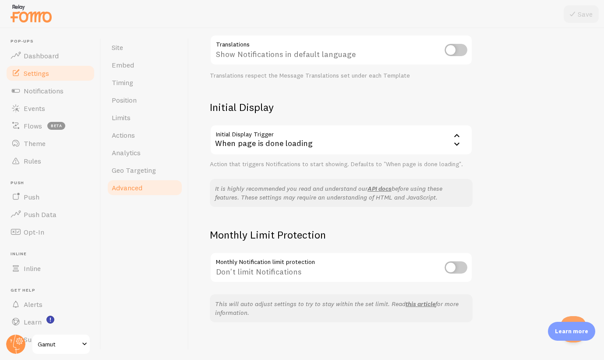
click at [462, 265] on input "checkbox" at bounding box center [456, 267] width 23 height 12
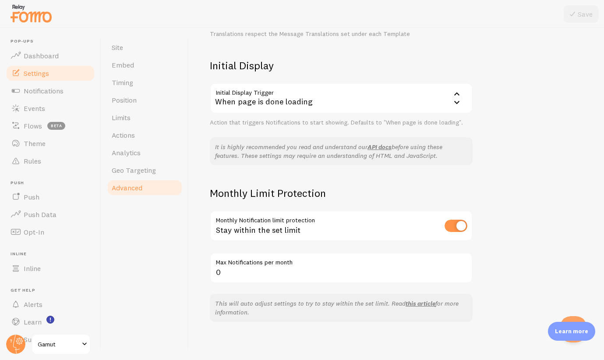
scroll to position [185, 0]
click at [456, 221] on input "checkbox" at bounding box center [456, 226] width 23 height 12
checkbox input "false"
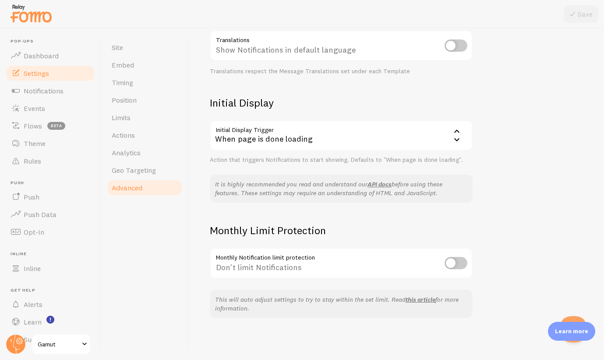
scroll to position [144, 0]
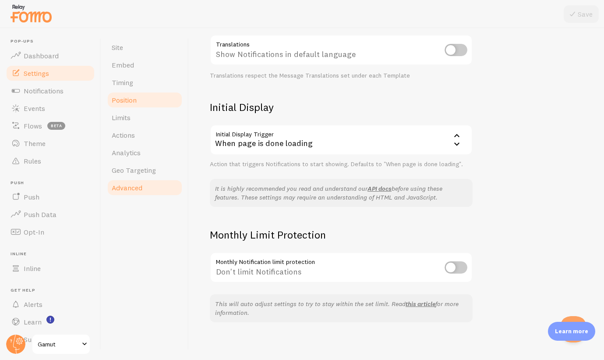
click at [132, 106] on link "Position" at bounding box center [144, 100] width 77 height 18
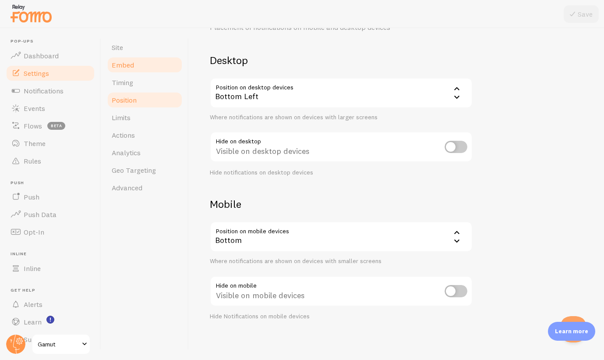
click at [139, 73] on link "Embed" at bounding box center [144, 65] width 77 height 18
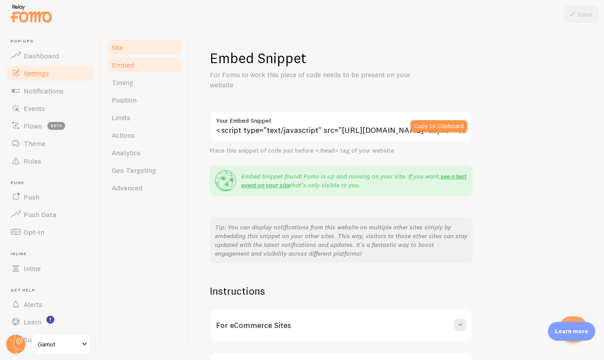
click at [127, 54] on link "Site" at bounding box center [144, 48] width 77 height 18
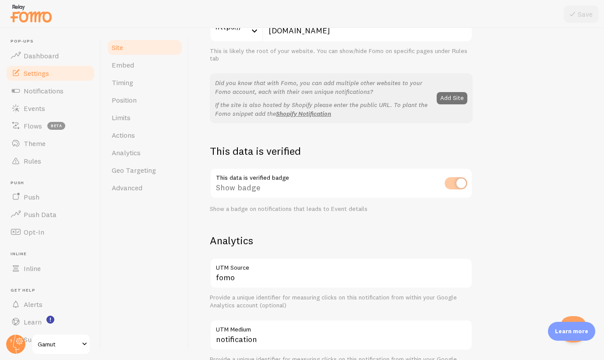
scroll to position [258, 0]
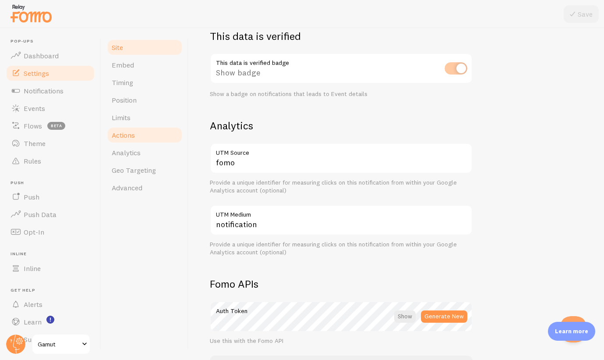
click at [134, 140] on link "Actions" at bounding box center [144, 135] width 77 height 18
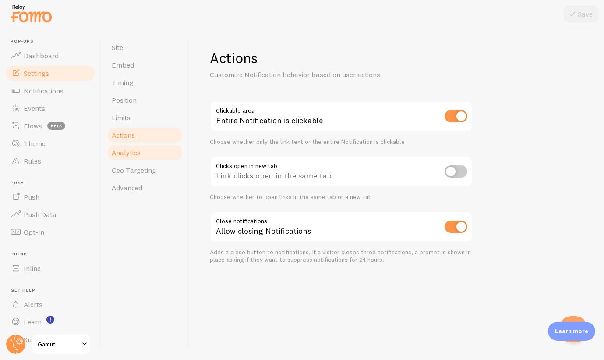
click at [135, 152] on span "Analytics" at bounding box center [126, 152] width 29 height 9
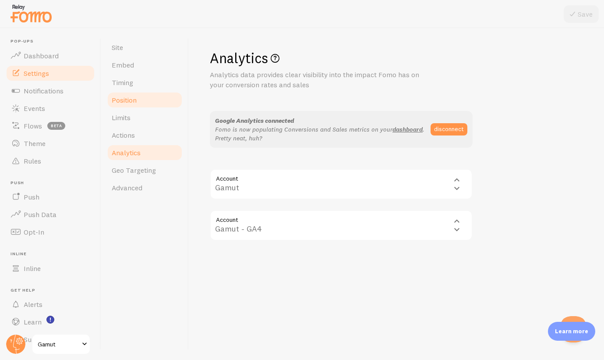
click at [137, 107] on link "Position" at bounding box center [144, 100] width 77 height 18
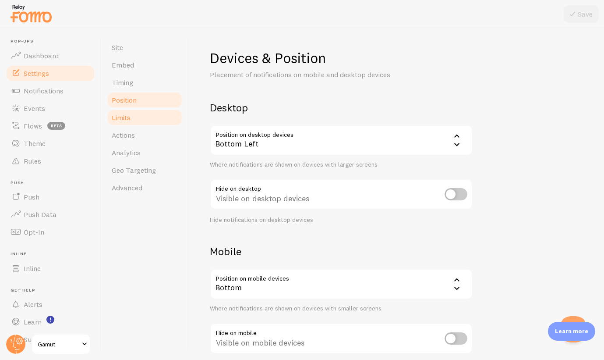
click at [134, 116] on link "Limits" at bounding box center [144, 118] width 77 height 18
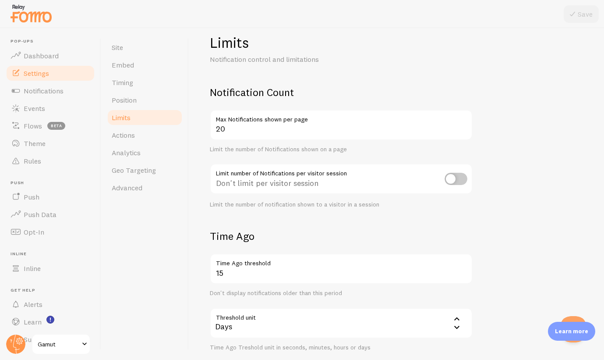
scroll to position [18, 0]
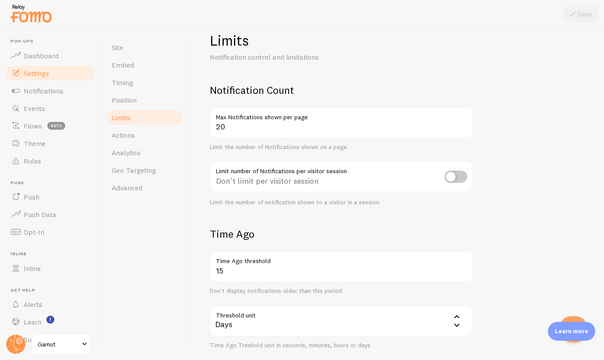
click at [455, 177] on input "checkbox" at bounding box center [456, 176] width 23 height 12
checkbox input "true"
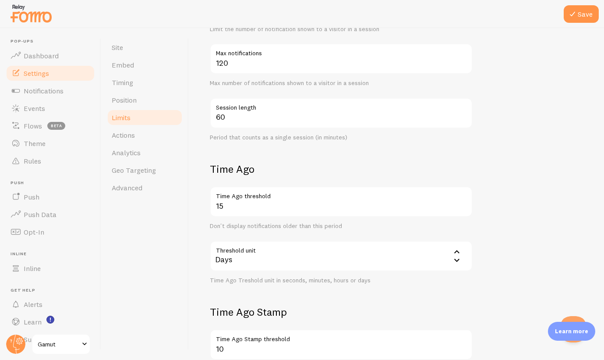
scroll to position [207, 0]
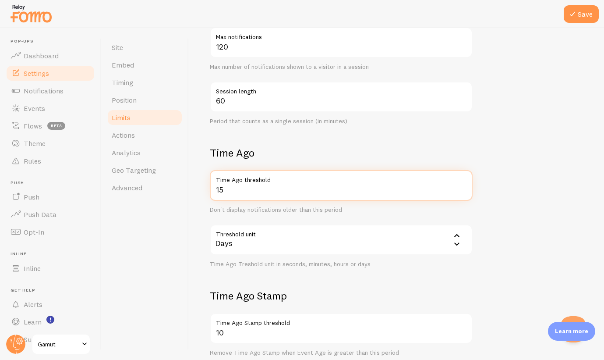
drag, startPoint x: 227, startPoint y: 184, endPoint x: 203, endPoint y: 184, distance: 23.7
click at [203, 184] on div "Limits Notification control and limitations Notification Count 20 Max Notificat…" at bounding box center [396, 194] width 415 height 332
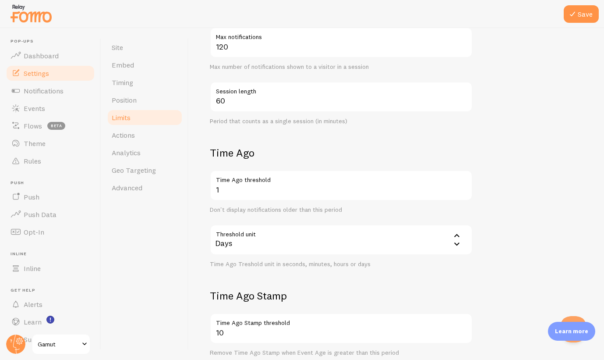
click at [293, 157] on div "Time Ago 1 Time Ago threshold Don't display notifications older than this perio…" at bounding box center [341, 207] width 263 height 122
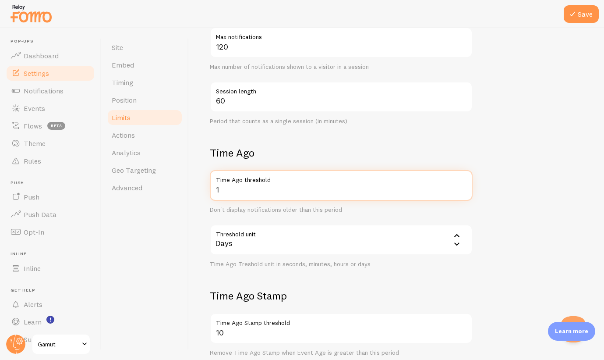
drag, startPoint x: 231, startPoint y: 188, endPoint x: 201, endPoint y: 188, distance: 30.7
click at [201, 188] on div "Limits Notification control and limitations Notification Count 20 Max Notificat…" at bounding box center [396, 194] width 415 height 332
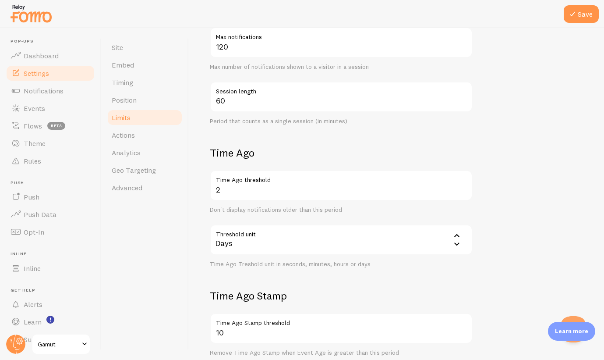
click at [302, 151] on h2 "Time Ago" at bounding box center [341, 153] width 263 height 14
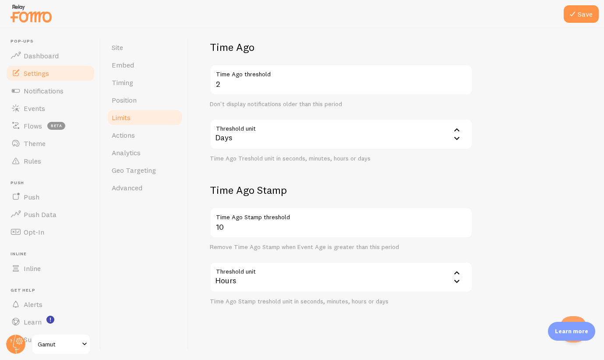
scroll to position [0, 0]
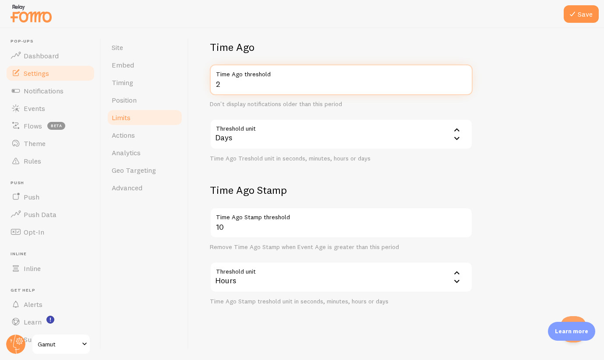
drag, startPoint x: 226, startPoint y: 79, endPoint x: 196, endPoint y: 79, distance: 29.8
click at [196, 79] on div "Limits Notification control and limitations Notification Count 20 Max Notificat…" at bounding box center [396, 194] width 415 height 332
type input "1"
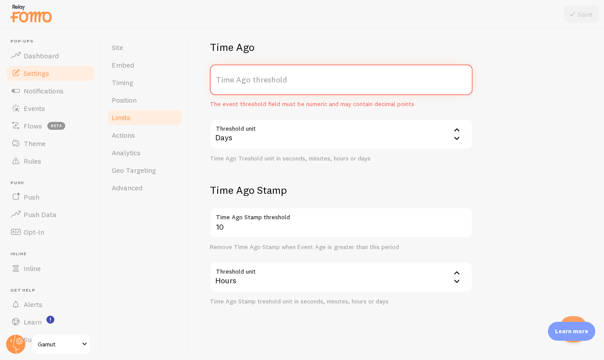
type input "2"
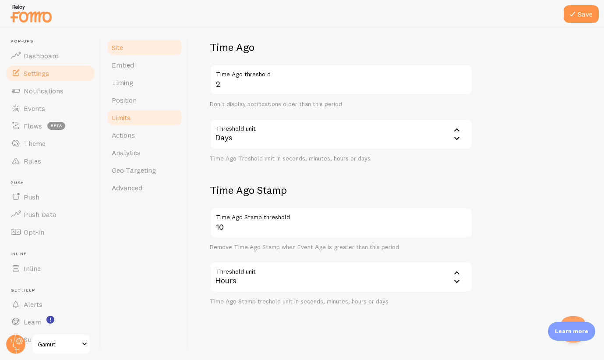
click at [121, 46] on span "Site" at bounding box center [117, 47] width 11 height 9
click at [579, 9] on button "Save" at bounding box center [581, 14] width 35 height 18
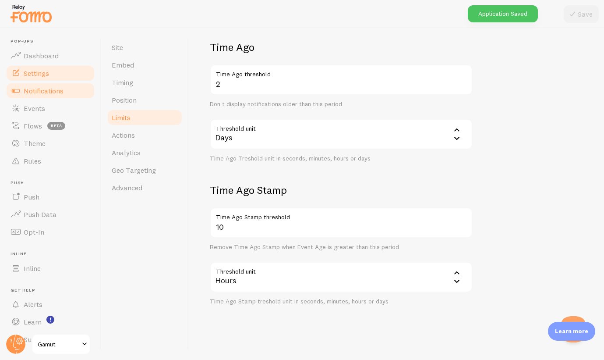
click at [31, 92] on span "Notifications" at bounding box center [44, 90] width 40 height 9
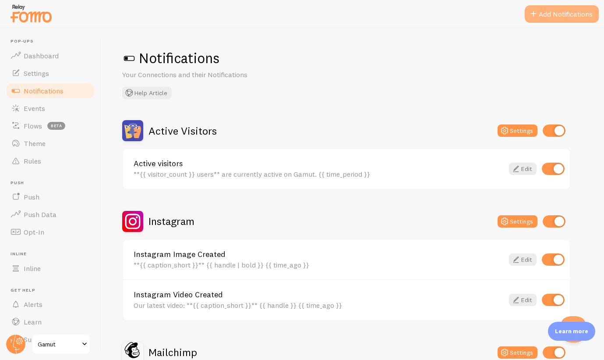
click at [565, 14] on button "Add Notifications" at bounding box center [562, 14] width 74 height 18
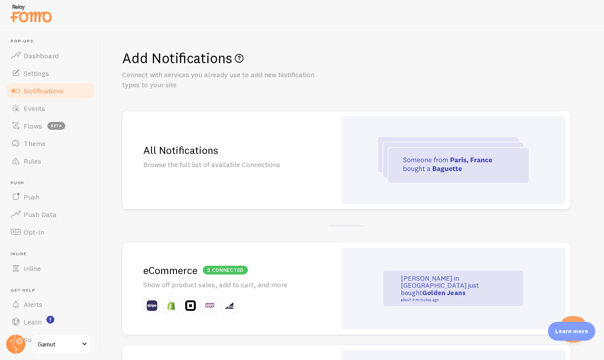
click at [280, 157] on div "All Notifications Browse the full list of available Connections" at bounding box center [229, 160] width 214 height 98
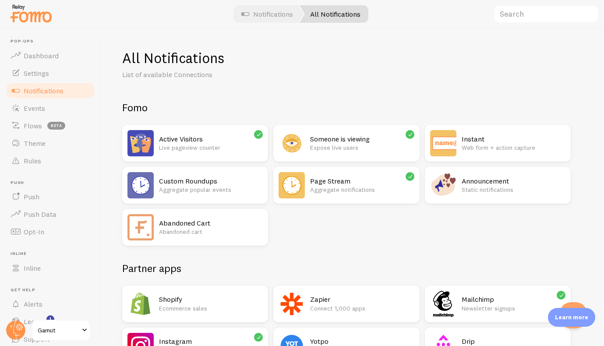
scroll to position [532, 0]
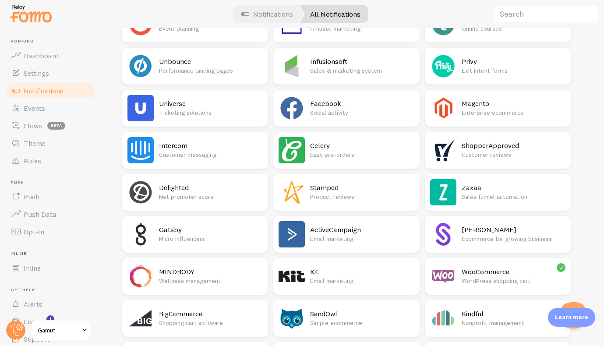
click at [380, 188] on h2 "Stamped" at bounding box center [362, 187] width 104 height 9
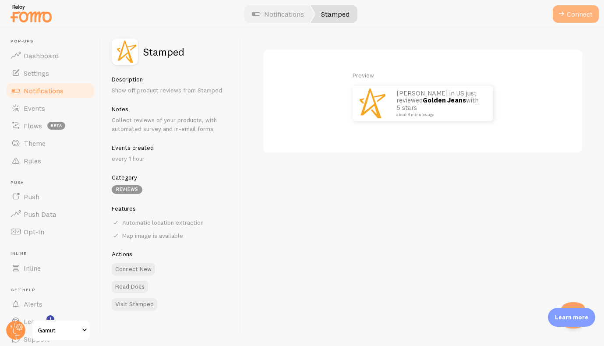
click at [568, 16] on button "Connect" at bounding box center [576, 14] width 46 height 18
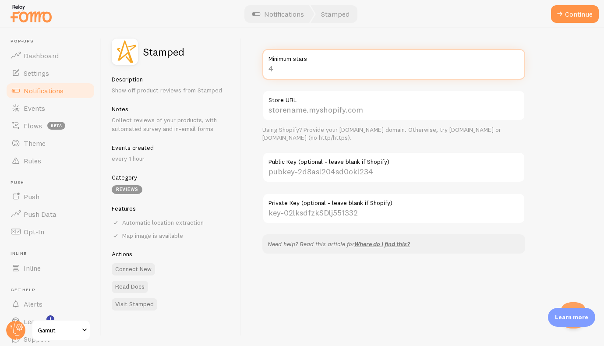
click at [347, 67] on input "Minimum stars" at bounding box center [393, 64] width 263 height 31
type input "5"
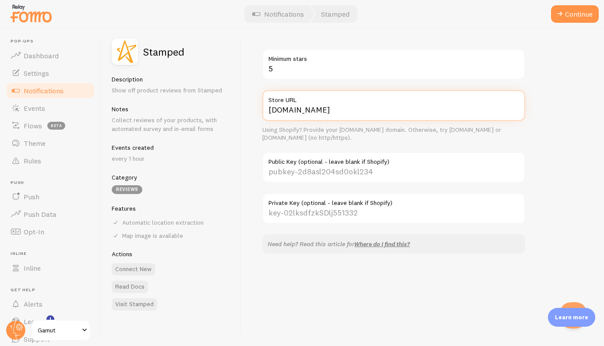
type input "gamut.io"
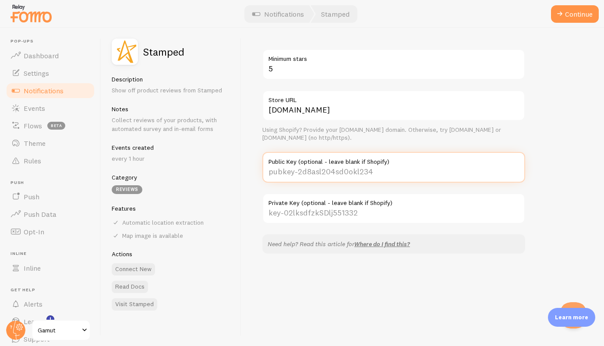
paste input "pubkey-Z8OhYY13GJrkv0wqjR3hga4A9oY50r"
type input "pubkey-Z8OhYY13GJrkv0wqjR3hga4A9oY50r"
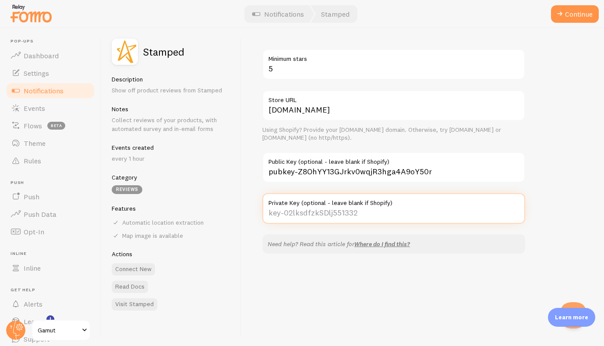
click at [350, 211] on input "Private Key (optional - leave blank if Shopify)" at bounding box center [393, 208] width 263 height 31
paste input "key-z06RB1UkX8688jUI1yHfF4rFf4QaJU"
type input "key-z06RB1UkX8688jUI1yHfF4rFf4QaJU"
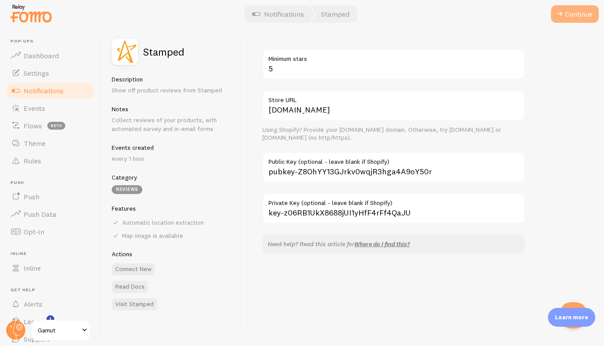
click at [558, 18] on span at bounding box center [559, 14] width 11 height 11
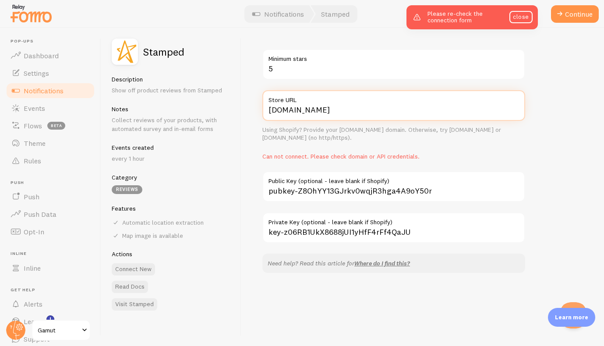
click at [307, 112] on input "gamut.io" at bounding box center [393, 105] width 263 height 31
type input "https://gamut.io"
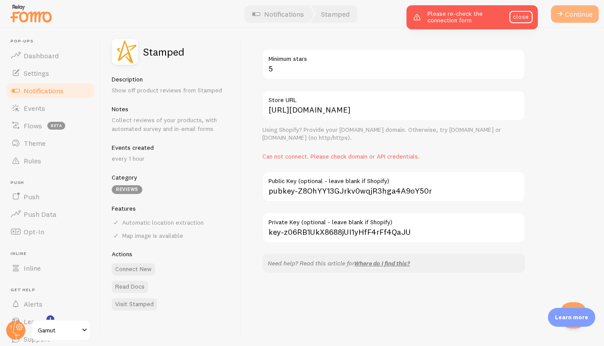
click at [584, 22] on button "Continue" at bounding box center [575, 14] width 48 height 18
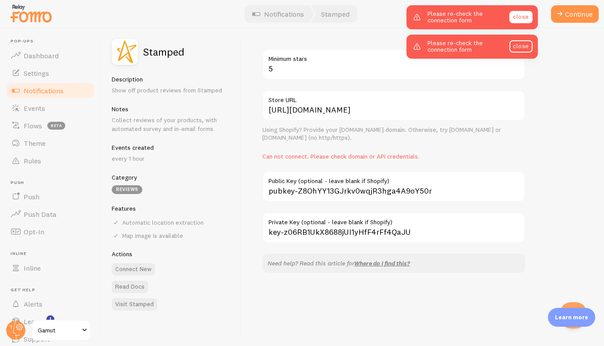
click at [530, 18] on link "close" at bounding box center [520, 17] width 23 height 12
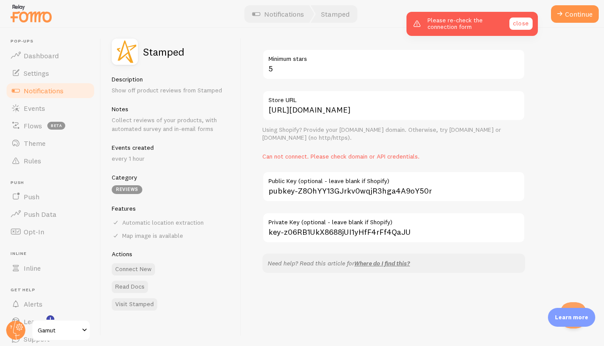
click at [521, 18] on link "close" at bounding box center [520, 24] width 23 height 12
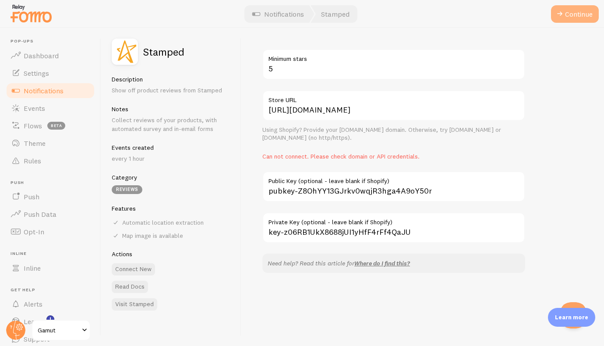
click at [575, 19] on button "Continue" at bounding box center [575, 14] width 48 height 18
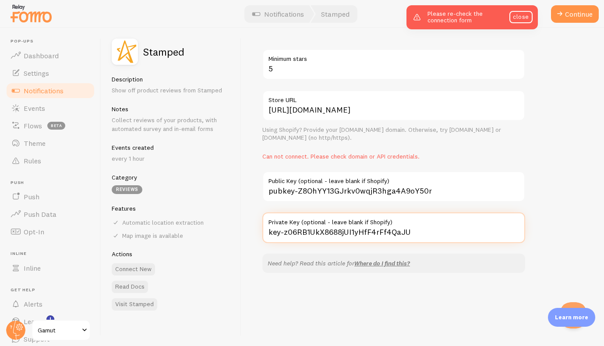
click at [385, 234] on input "key-z06RB1UkX8688jUI1yHfF4rFf4QaJU" at bounding box center [393, 227] width 263 height 31
paste input "b5248bd7eb85b9926b937149ac77cfddfc4f48b98e586410dfb48e4bf5412eac"
type input "b5248bd7eb85b9926b937149ac77cfddfc4f48b98e586410dfb48e4bf5412eac"
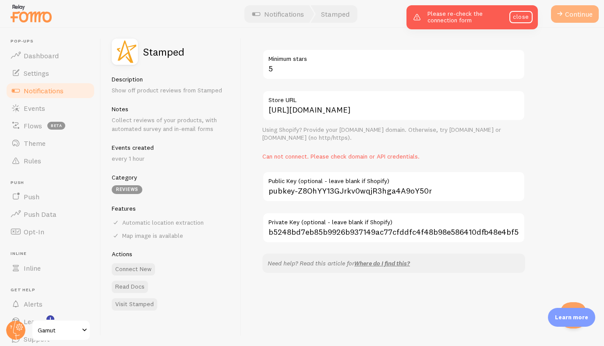
click at [576, 18] on button "Continue" at bounding box center [575, 14] width 48 height 18
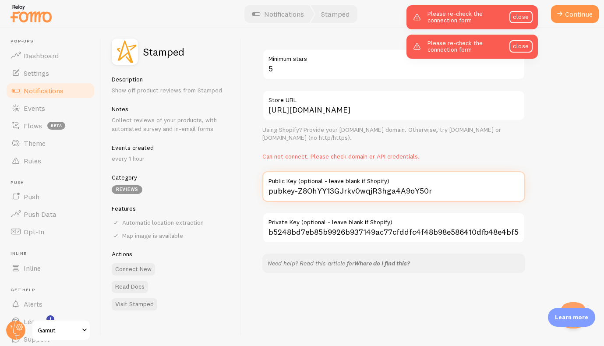
click at [318, 189] on input "pubkey-Z8OhYY13GJrkv0wqjR3hga4A9oY50r" at bounding box center [393, 186] width 263 height 31
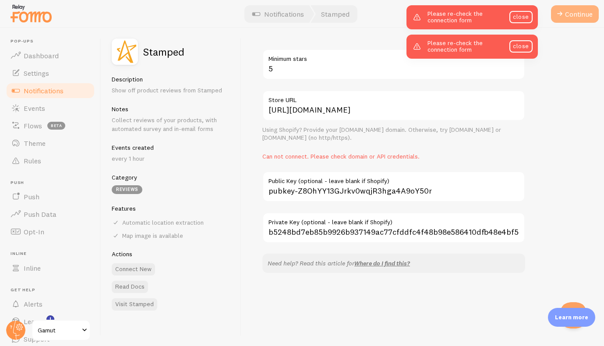
click at [581, 11] on button "Continue" at bounding box center [575, 14] width 48 height 18
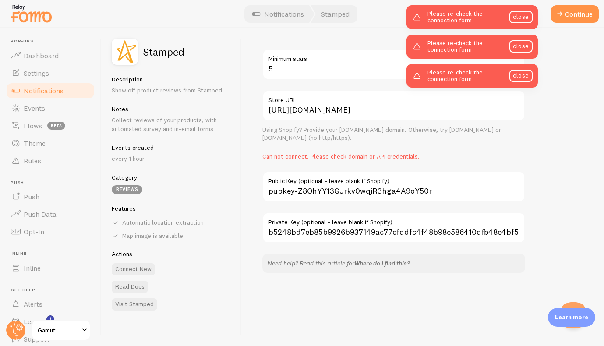
click at [455, 183] on label "Public Key (optional - leave blank if Shopify)" at bounding box center [393, 178] width 263 height 15
click at [455, 183] on input "pubkey-Z8OhYY13GJrkv0wqjR3hga4A9oY50r" at bounding box center [393, 186] width 263 height 31
click at [567, 15] on button "Continue" at bounding box center [575, 14] width 48 height 18
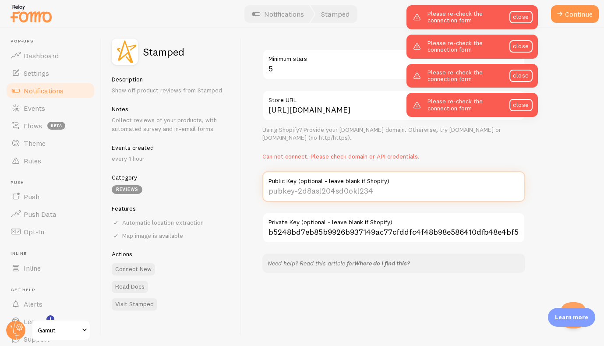
click at [391, 185] on input "Public Key (optional - leave blank if Shopify)" at bounding box center [393, 186] width 263 height 31
paste input "pubkey-Z8OhYY13GJrkv0wqjR3hga4A9oY50r"
type input "pubkey-Z8OhYY13GJrkv0wqjR3hga4A9oY50r"
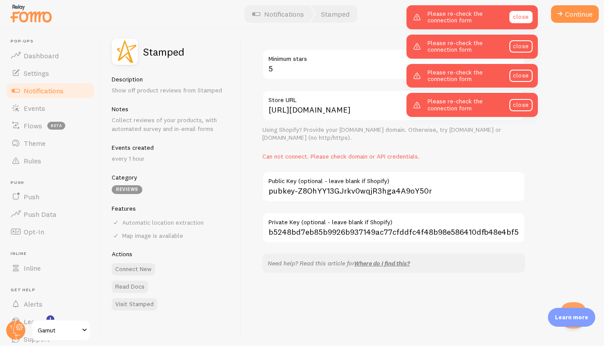
click at [522, 16] on link "close" at bounding box center [520, 17] width 23 height 12
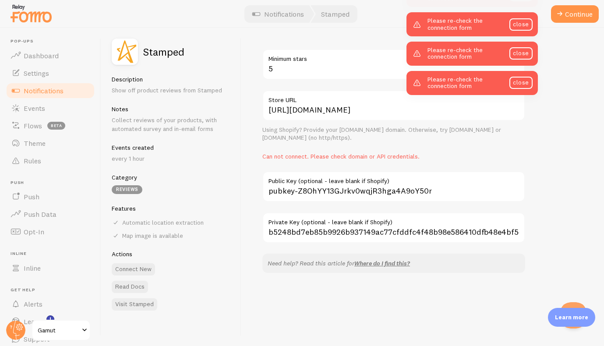
click at [522, 16] on div "Please re-check the connection form close" at bounding box center [471, 24] width 131 height 24
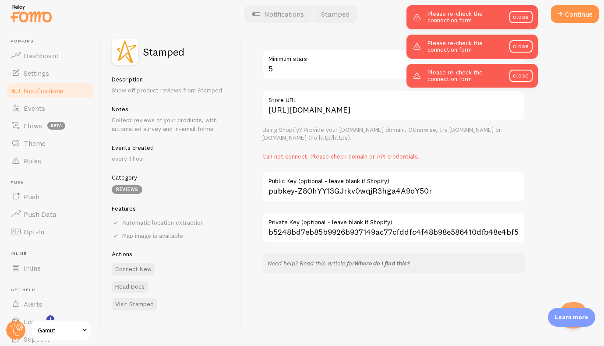
click at [522, 16] on link "close" at bounding box center [520, 17] width 23 height 12
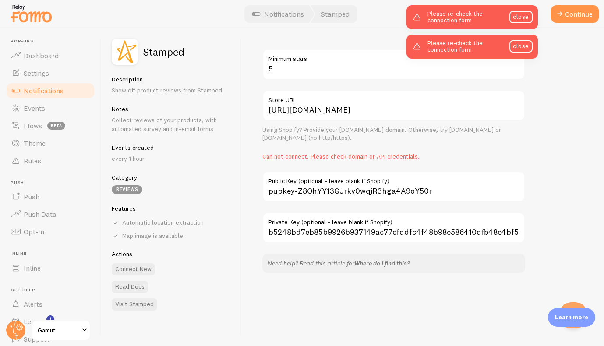
click at [522, 16] on link "close" at bounding box center [520, 17] width 23 height 12
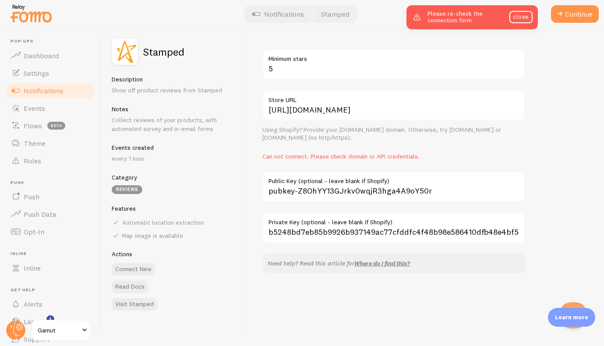
click at [522, 16] on link "close" at bounding box center [520, 17] width 23 height 12
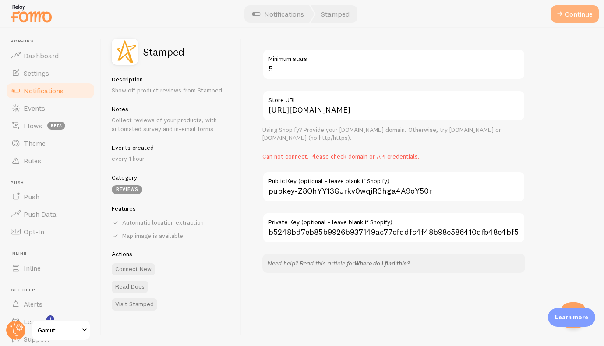
click at [574, 19] on button "Continue" at bounding box center [575, 14] width 48 height 18
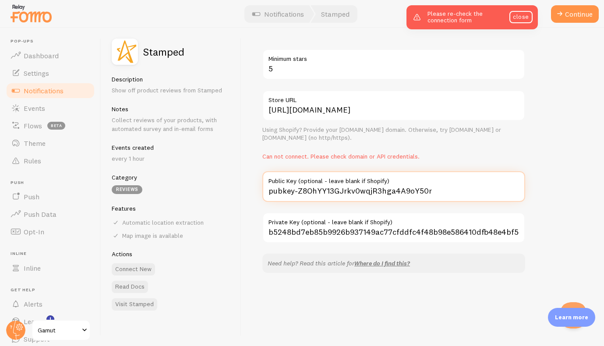
click at [317, 188] on input "pubkey-Z8OhYY13GJrkv0wqjR3hga4A9oY50r" at bounding box center [393, 186] width 263 height 31
paste input "b5248bd7eb85b9926b937149ac77cfddfc4f48b98e586410dfb48e4bf5412eac"
type input "b5248bd7eb85b9926b937149ac77cfddfc4f48b98e586410dfb48e4bf5412eac"
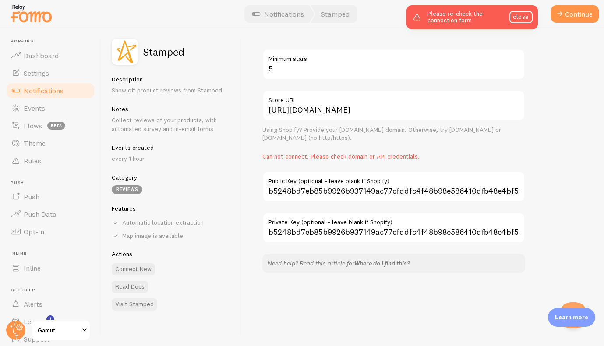
click at [372, 226] on label "Private Key (optional - leave blank if Shopify)" at bounding box center [393, 219] width 263 height 15
click at [372, 226] on input "b5248bd7eb85b9926b937149ac77cfddfc4f48b98e586410dfb48e4bf5412eac" at bounding box center [393, 227] width 263 height 31
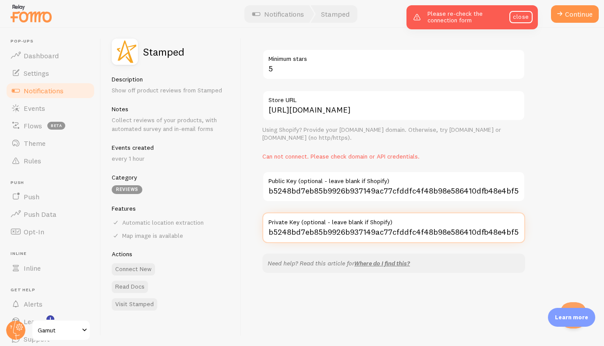
paste input "pubkey-Z8OhYY13GJrkv0wqjR3hga4A9oY50r"
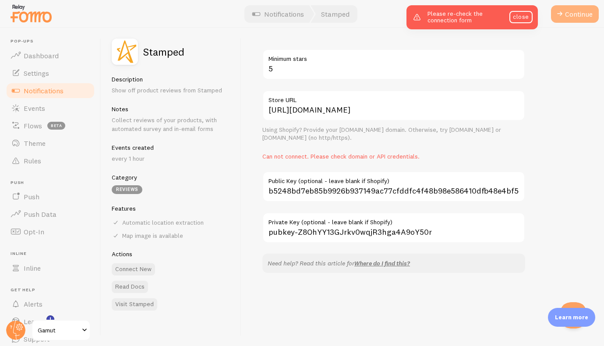
click at [571, 19] on button "Continue" at bounding box center [575, 14] width 48 height 18
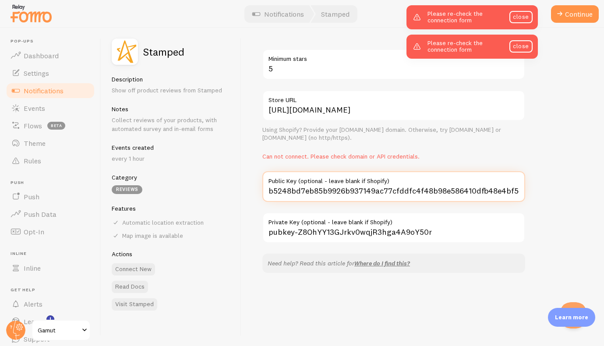
click at [371, 192] on input "b5248bd7eb85b9926b937149ac77cfddfc4f48b98e586410dfb48e4bf5412eac" at bounding box center [393, 186] width 263 height 31
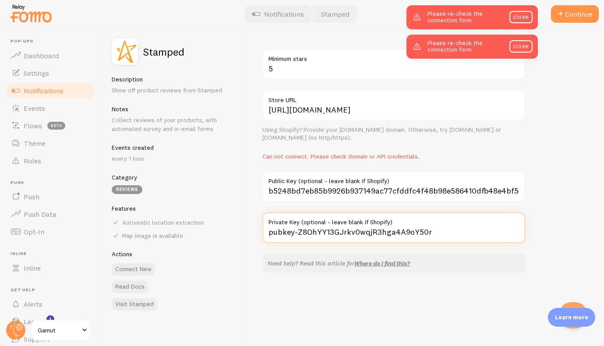
click at [433, 230] on input "pubkey-Z8OhYY13GJrkv0wqjR3hga4A9oY50r" at bounding box center [393, 227] width 263 height 31
paste input "b5248bd7eb85b9926b937149ac77cfddfc4f48b98e586410dfb48e4bf5412eac"
type input "pubkey-Z8OhYY13GJrkv0wqjR3hga4A9oY50rb5248bd7eb85b9926b937149ac77cfddfc4f48b98e…"
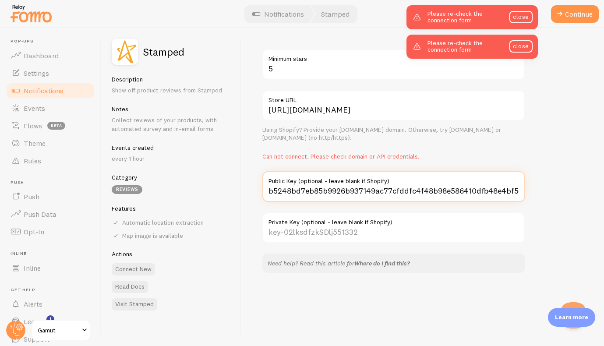
click at [384, 187] on input "b5248bd7eb85b9926b937149ac77cfddfc4f48b98e586410dfb48e4bf5412eac" at bounding box center [393, 186] width 263 height 31
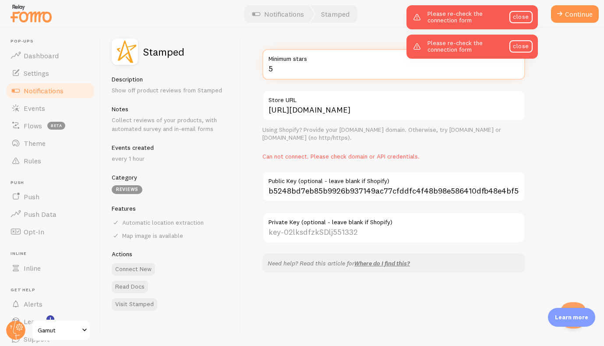
click at [360, 69] on input "5" at bounding box center [393, 64] width 263 height 31
paste input "number"
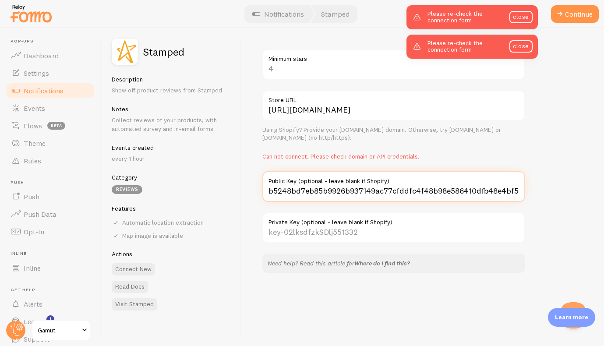
click at [332, 191] on input "b5248bd7eb85b9926b937149ac77cfddfc4f48b98e586410dfb48e4bf5412eac" at bounding box center [393, 186] width 263 height 31
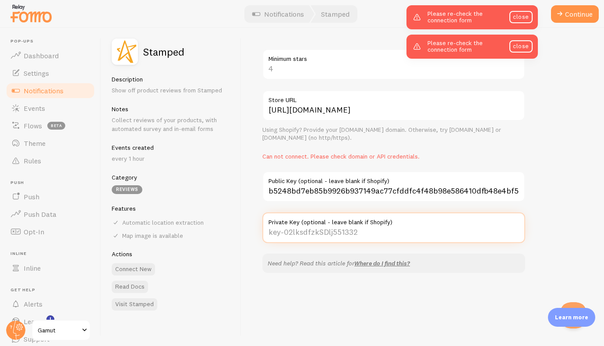
click at [335, 235] on input "Private Key (optional - leave blank if Shopify)" at bounding box center [393, 227] width 263 height 31
paste input "b5248bd7eb85b9926b937149ac77cfddfc4f48b98e586410dfb48e4bf5412eac"
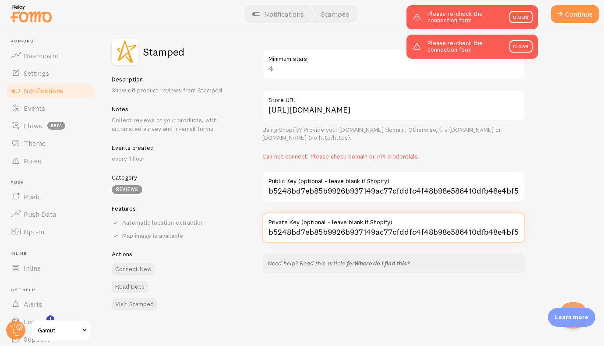
type input "b5248bd7eb85b9926b937149ac77cfddfc4f48b98e586410dfb48e4bf5412eac"
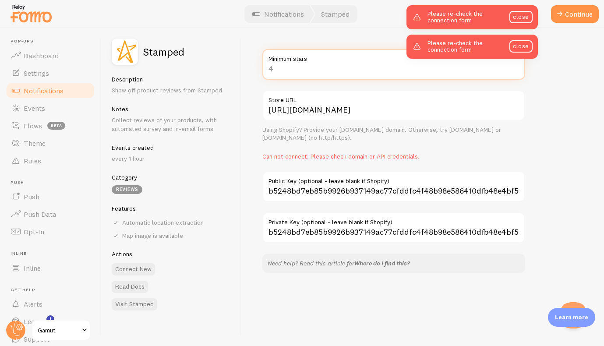
click at [275, 69] on input "Minimum stars" at bounding box center [393, 64] width 263 height 31
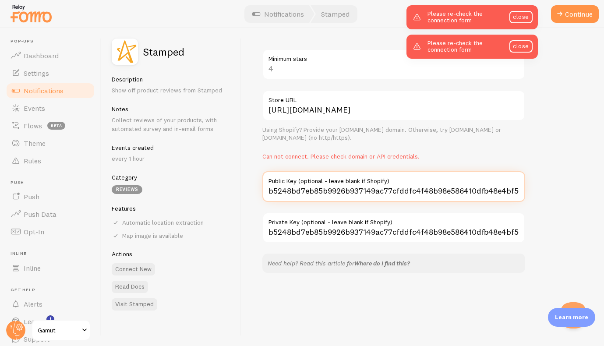
click at [300, 191] on input "b5248bd7eb85b9926b937149ac77cfddfc4f48b98e586410dfb48e4bf5412eac" at bounding box center [393, 186] width 263 height 31
click at [279, 190] on input "b5248bd7eb85b9926b937149ac77cfddfc4f48b98e586410dfb48e4bf5412eac" at bounding box center [393, 186] width 263 height 31
paste input "pubkey-Z8OhYY13GJrkv0wqjR3hga4A9oY50r"
type input "pubkey-Z8OhYY13GJrkv0wqjR3hga4A9oY50r"
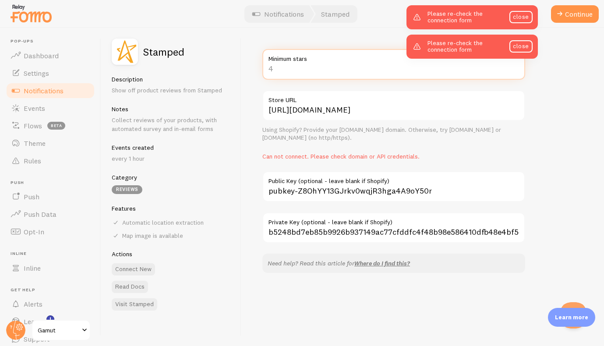
click at [277, 71] on input "Minimum stars" at bounding box center [393, 64] width 263 height 31
type input "5"
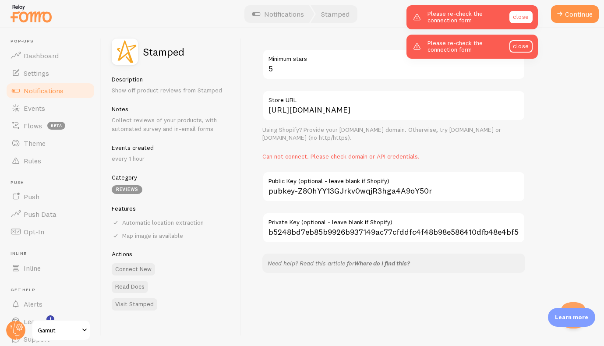
click at [524, 18] on link "close" at bounding box center [520, 17] width 23 height 12
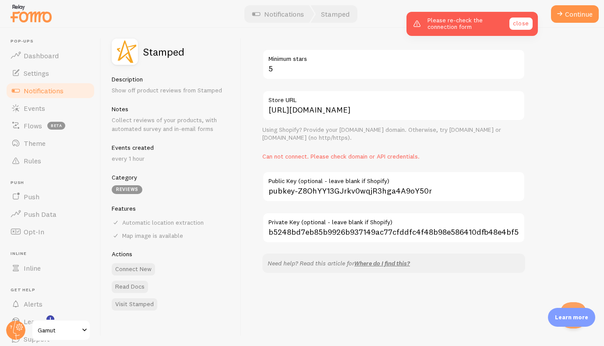
click at [522, 18] on link "close" at bounding box center [520, 24] width 23 height 12
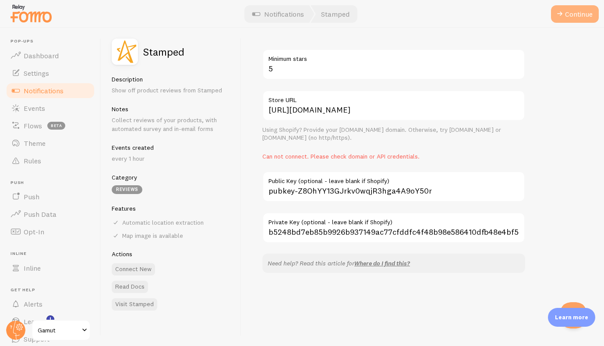
click at [573, 17] on button "Continue" at bounding box center [575, 14] width 48 height 18
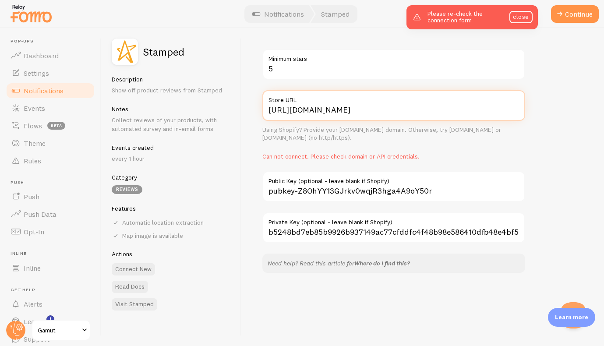
click at [286, 110] on input "https://gamut.io" at bounding box center [393, 105] width 263 height 31
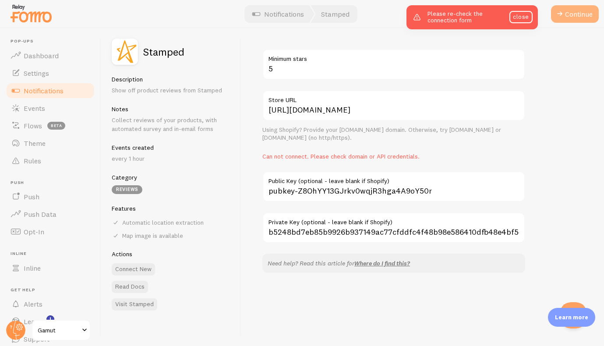
click at [572, 13] on button "Continue" at bounding box center [575, 14] width 48 height 18
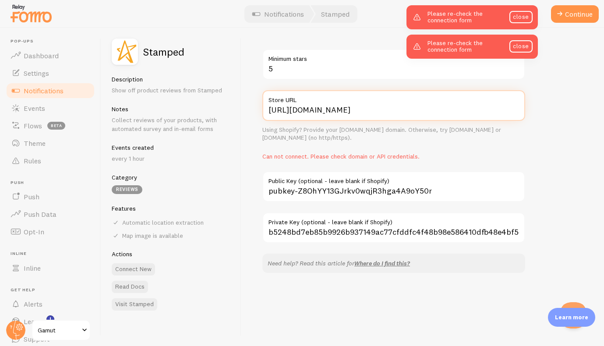
click at [289, 112] on input "http://gamut.io" at bounding box center [393, 105] width 263 height 31
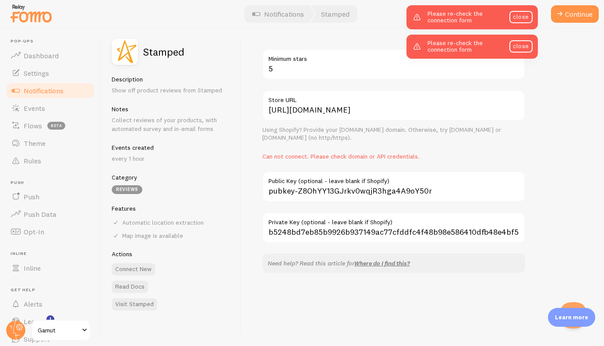
click at [585, 4] on div at bounding box center [302, 14] width 604 height 28
click at [574, 14] on button "Continue" at bounding box center [575, 14] width 48 height 18
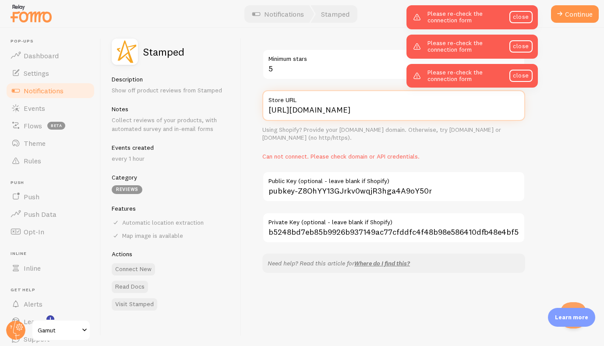
click at [282, 108] on input "http://www.gamut.io" at bounding box center [393, 105] width 263 height 31
type input "https://www.gamut.io"
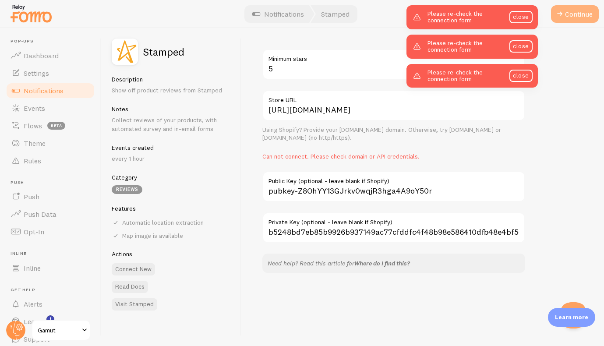
click at [575, 10] on button "Continue" at bounding box center [575, 14] width 48 height 18
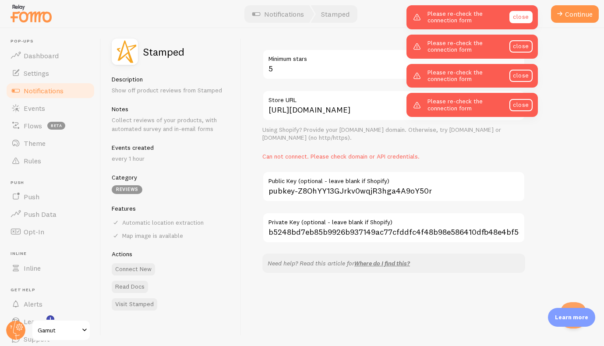
click at [524, 15] on link "close" at bounding box center [520, 17] width 23 height 12
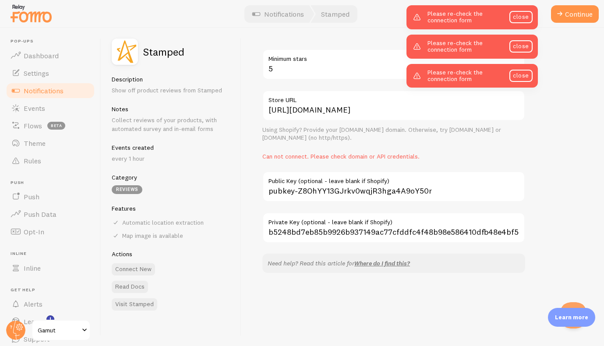
click at [524, 15] on link "close" at bounding box center [520, 17] width 23 height 12
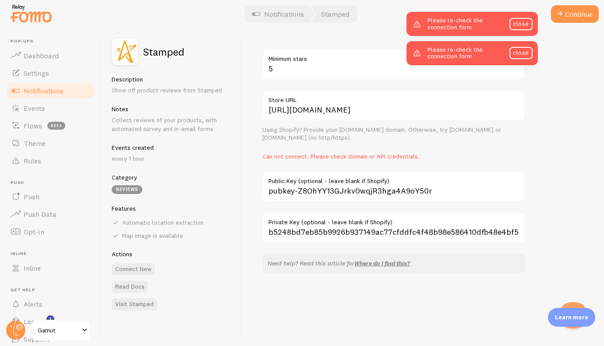
click at [524, 18] on link "close" at bounding box center [520, 24] width 23 height 12
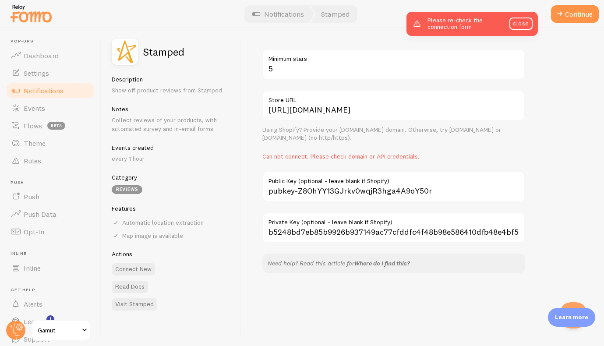
click at [524, 18] on link "close" at bounding box center [520, 24] width 23 height 12
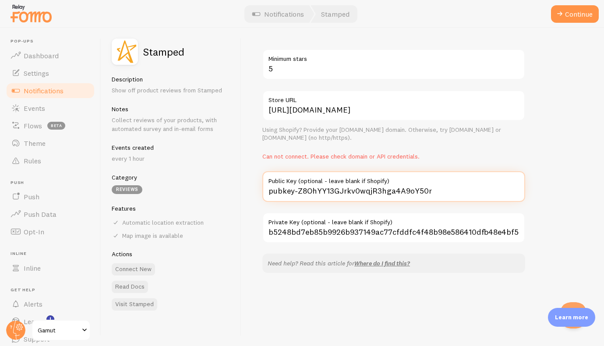
click at [444, 194] on input "pubkey-Z8OhYY13GJrkv0wqjR3hga4A9oY50r" at bounding box center [393, 186] width 263 height 31
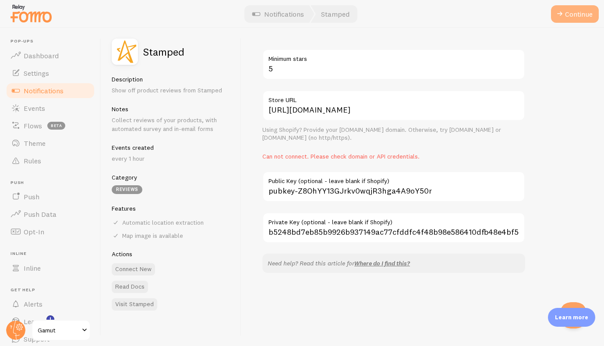
click at [569, 15] on button "Continue" at bounding box center [575, 14] width 48 height 18
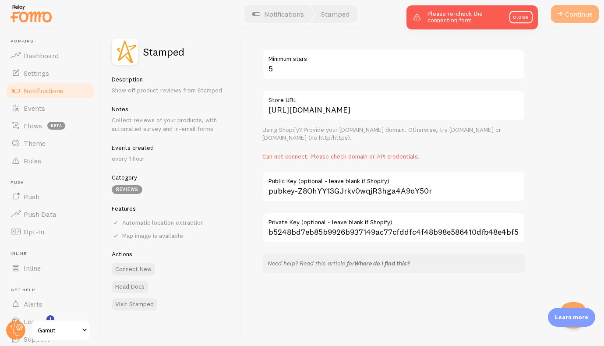
click at [569, 15] on button "Continue" at bounding box center [575, 14] width 48 height 18
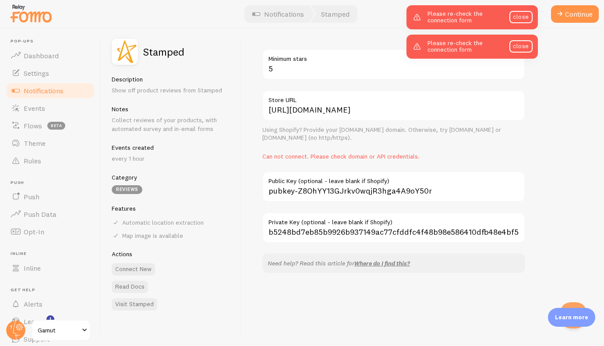
click at [374, 222] on label "Private Key (optional - leave blank if Shopify)" at bounding box center [393, 219] width 263 height 15
click at [374, 222] on input "b5248bd7eb85b9926b937149ac77cfddfc4f48b98e586410dfb48e4bf5412eac" at bounding box center [393, 227] width 263 height 31
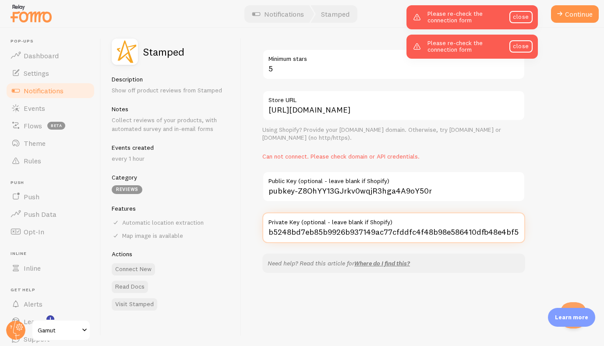
click at [372, 231] on input "b5248bd7eb85b9926b937149ac77cfddfc4f48b98e586410dfb48e4bf5412eac" at bounding box center [393, 227] width 263 height 31
paste input "271109"
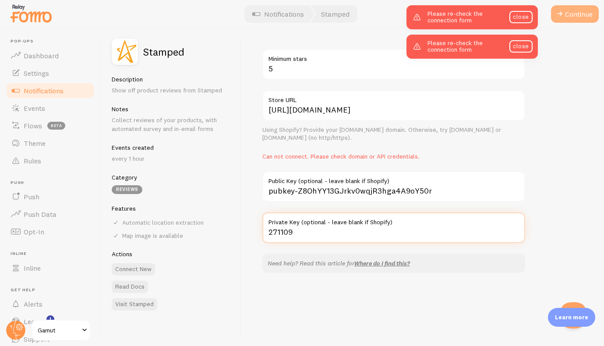
type input "271109"
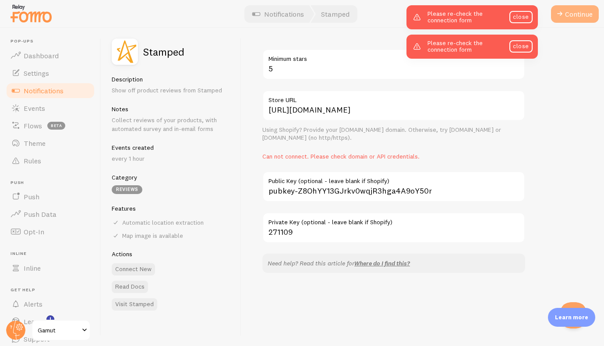
click at [570, 11] on button "Continue" at bounding box center [575, 14] width 48 height 18
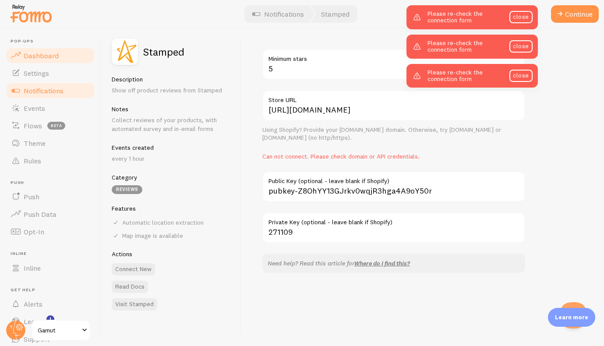
click at [34, 60] on link "Dashboard" at bounding box center [50, 56] width 90 height 18
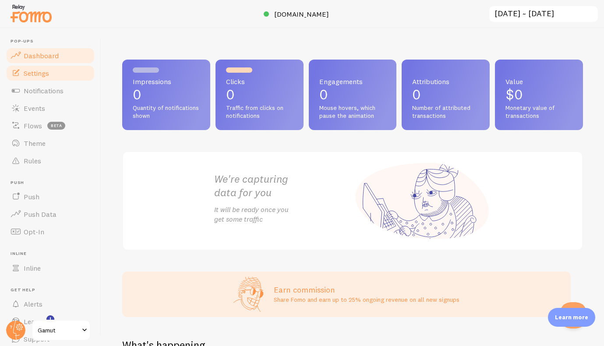
click at [61, 77] on link "Settings" at bounding box center [50, 73] width 90 height 18
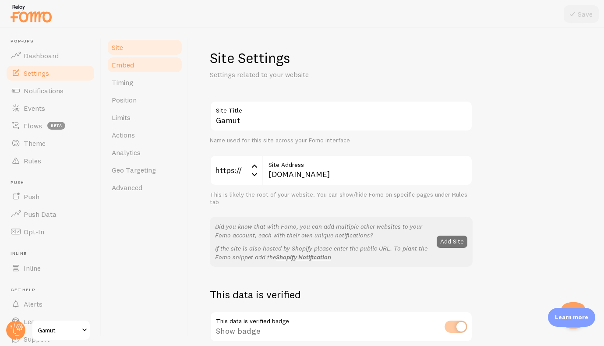
click at [136, 67] on link "Embed" at bounding box center [144, 65] width 77 height 18
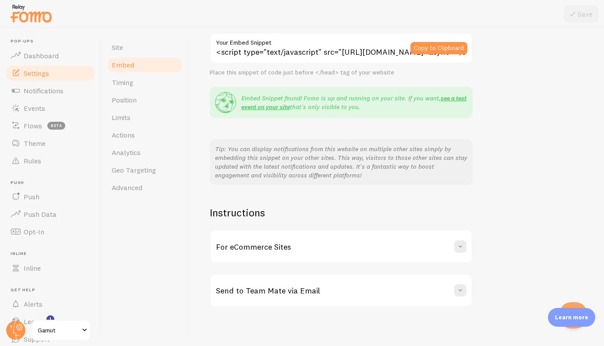
scroll to position [59, 0]
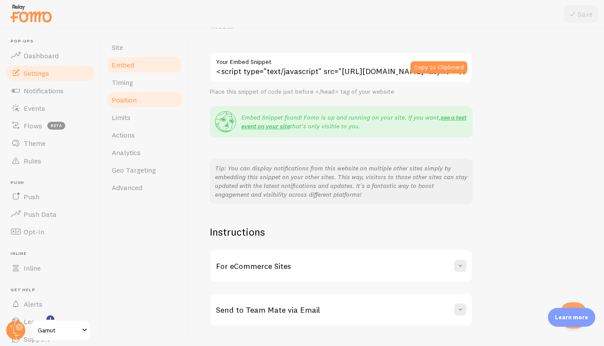
click at [141, 101] on link "Position" at bounding box center [144, 100] width 77 height 18
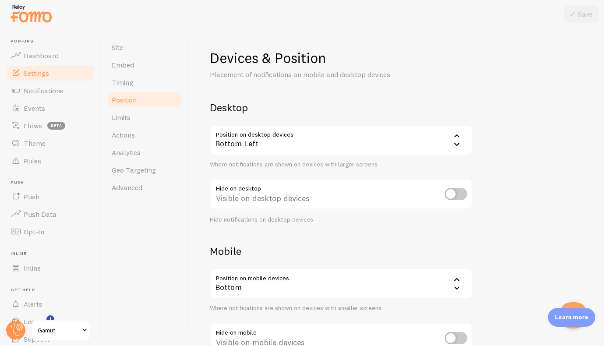
click at [310, 199] on div "Visible on desktop devices" at bounding box center [341, 195] width 263 height 32
click at [456, 189] on input "checkbox" at bounding box center [456, 194] width 23 height 12
click at [462, 193] on input "checkbox" at bounding box center [456, 194] width 23 height 12
checkbox input "false"
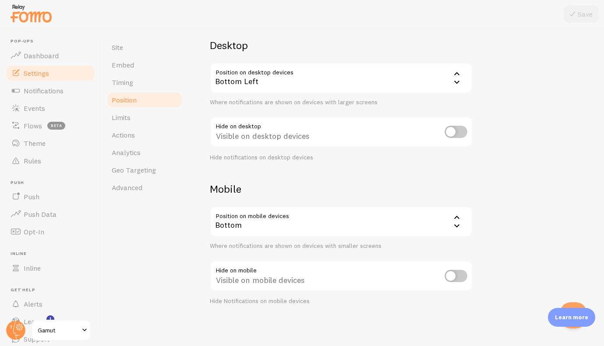
scroll to position [61, 0]
click at [44, 53] on span "Dashboard" at bounding box center [41, 55] width 35 height 9
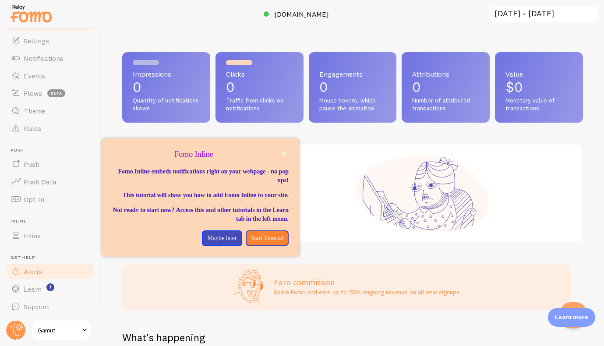
scroll to position [32, 0]
click at [42, 59] on span "Notifications" at bounding box center [44, 58] width 40 height 9
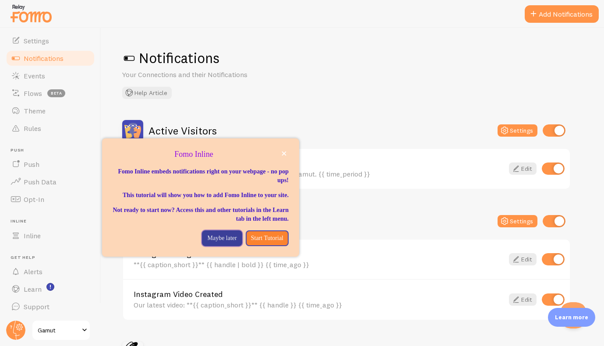
click at [211, 239] on button "Maybe later" at bounding box center [222, 238] width 40 height 16
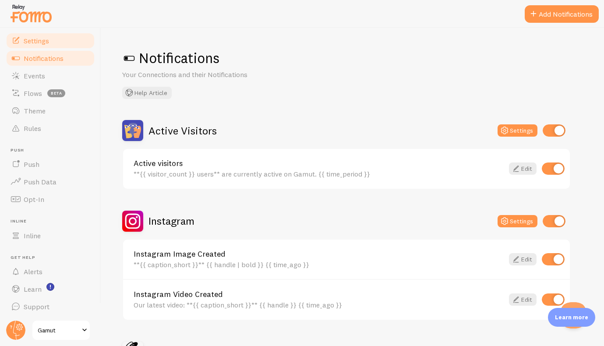
click at [35, 40] on span "Settings" at bounding box center [36, 40] width 25 height 9
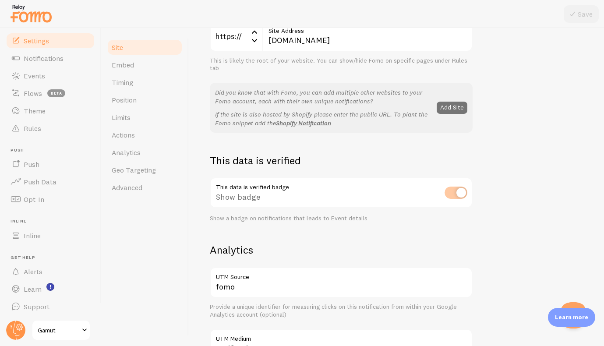
scroll to position [134, 0]
click at [457, 192] on div "This data is verified badge Show badge Show a badge on notifications that leads…" at bounding box center [341, 199] width 263 height 45
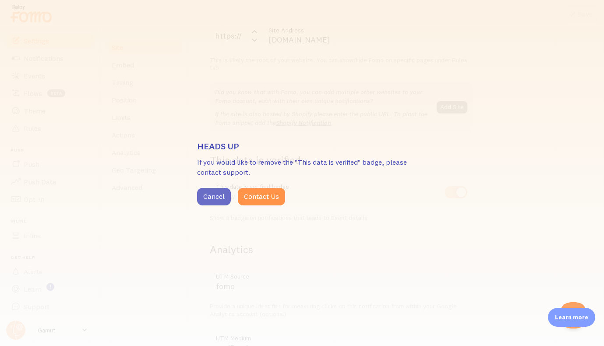
click at [213, 196] on button "Cancel" at bounding box center [214, 197] width 34 height 18
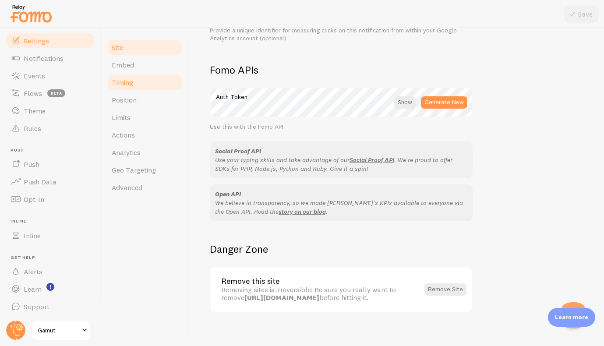
scroll to position [0, 0]
click at [111, 65] on link "Embed" at bounding box center [144, 65] width 77 height 18
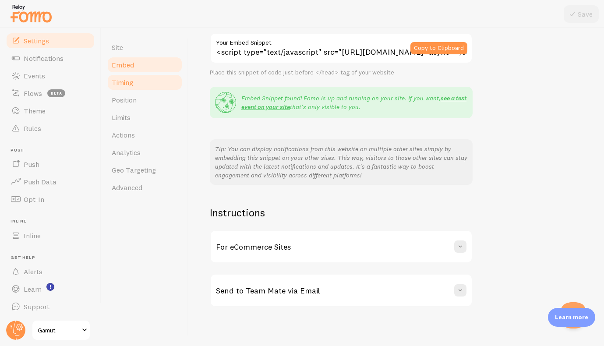
click at [141, 84] on link "Timing" at bounding box center [144, 83] width 77 height 18
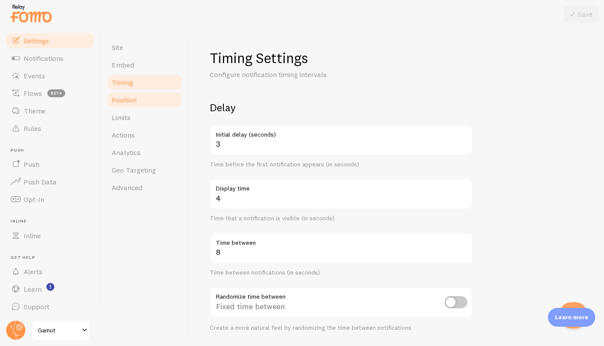
click at [140, 103] on link "Position" at bounding box center [144, 100] width 77 height 18
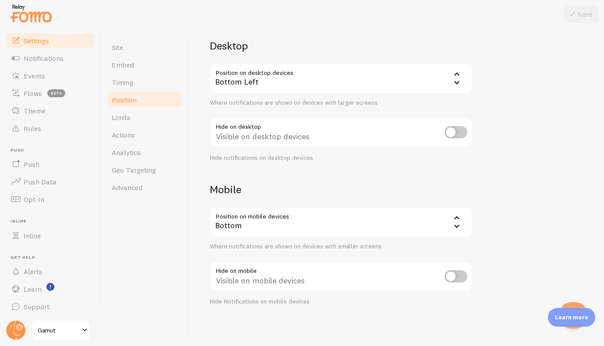
scroll to position [61, 0]
click at [282, 220] on div "Bottom" at bounding box center [341, 223] width 263 height 31
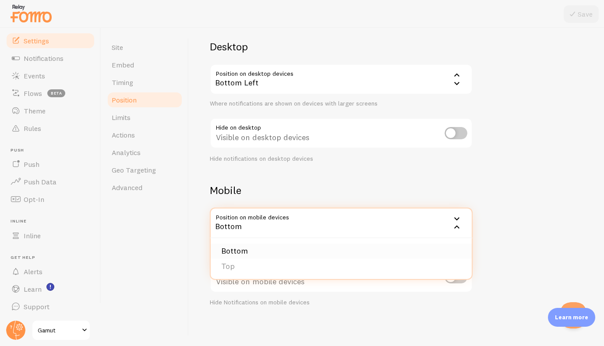
click at [261, 246] on li "Bottom" at bounding box center [341, 251] width 261 height 15
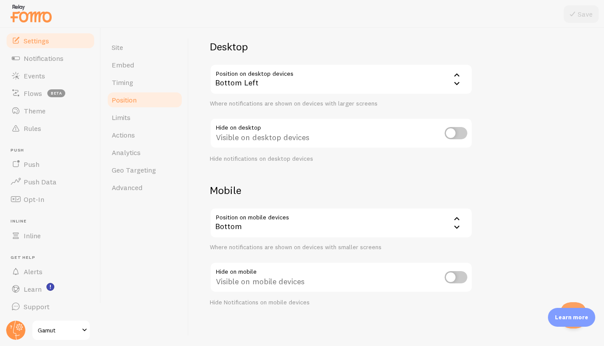
click at [302, 184] on h2 "Mobile" at bounding box center [341, 191] width 263 height 14
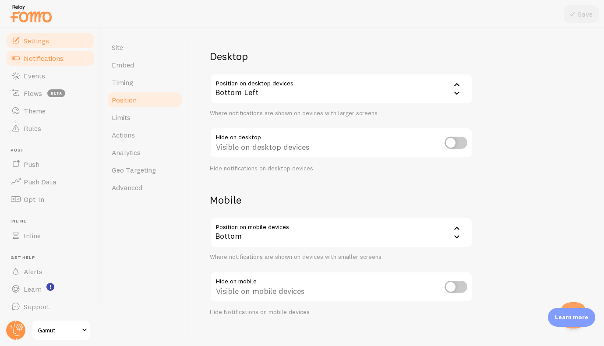
click at [64, 60] on link "Notifications" at bounding box center [50, 58] width 90 height 18
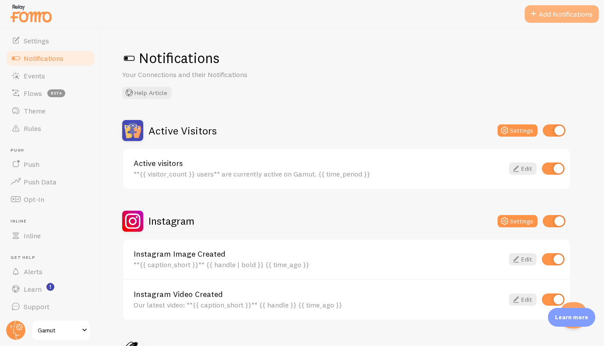
click at [564, 16] on button "Add Notifications" at bounding box center [562, 14] width 74 height 18
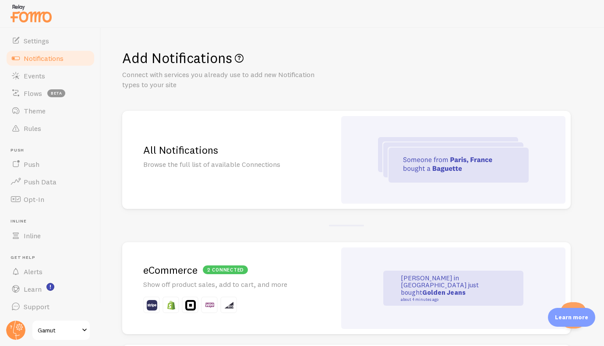
click at [350, 157] on div at bounding box center [453, 160] width 224 height 88
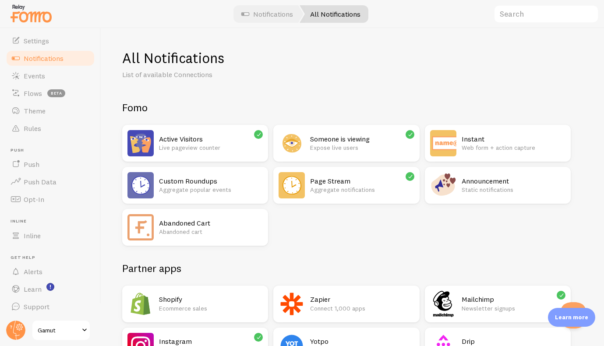
scroll to position [532, 0]
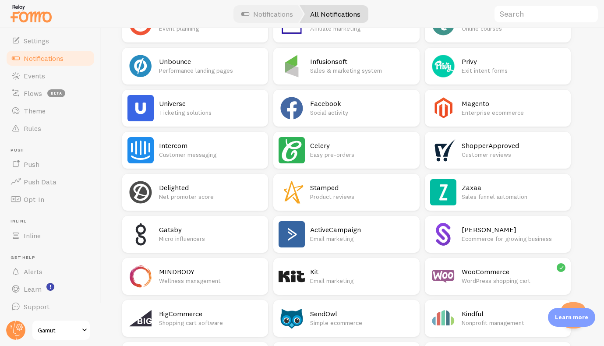
click at [342, 201] on div "Stamped Product reviews" at bounding box center [362, 192] width 104 height 26
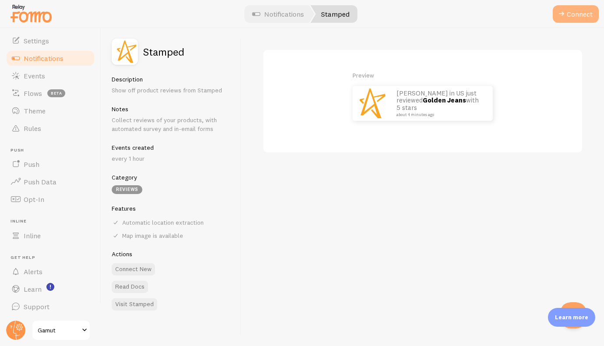
click at [570, 17] on button "Connect" at bounding box center [576, 14] width 46 height 18
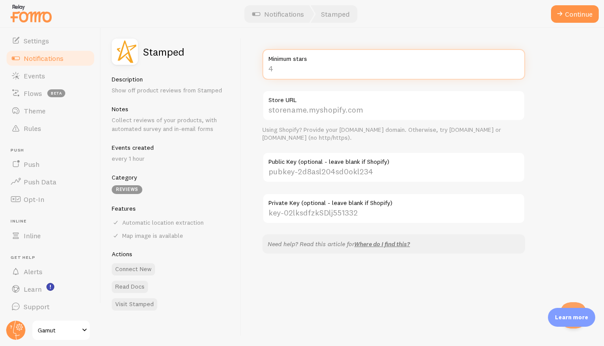
click at [314, 71] on input "Minimum stars" at bounding box center [393, 64] width 263 height 31
type input "5"
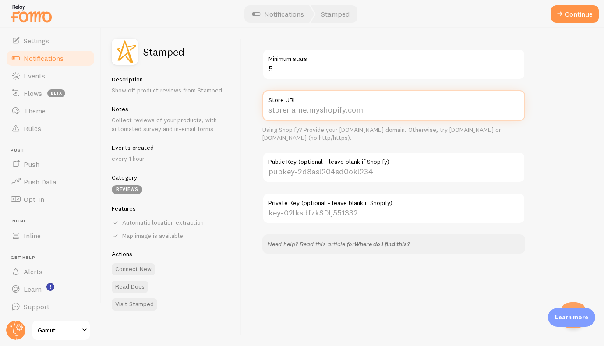
click at [297, 108] on input "Store URL" at bounding box center [393, 105] width 263 height 31
type input "[DOMAIN_NAME]"
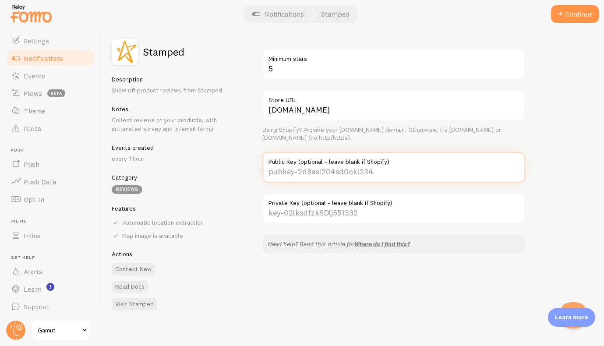
paste input "pubkey-Z8OhYY13GJrkv0wqjR3hga4A9oY50r"
type input "pubkey-Z8OhYY13GJrkv0wqjR3hga4A9oY50r"
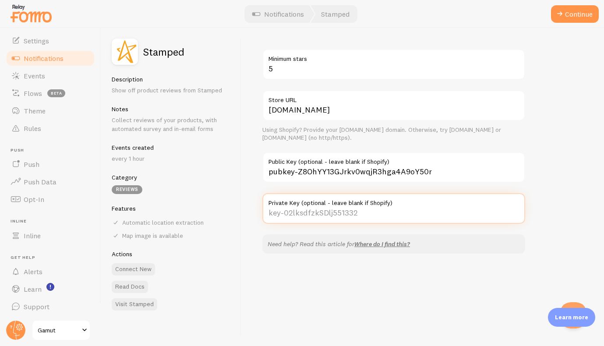
click at [344, 214] on input "Private Key (optional - leave blank if Shopify)" at bounding box center [393, 208] width 263 height 31
paste input "key-z06RB1UkX8688jUI1yHfF4rFf4QaJU"
type input "key-z06RB1UkX8688jUI1yHfF4rFf4QaJU"
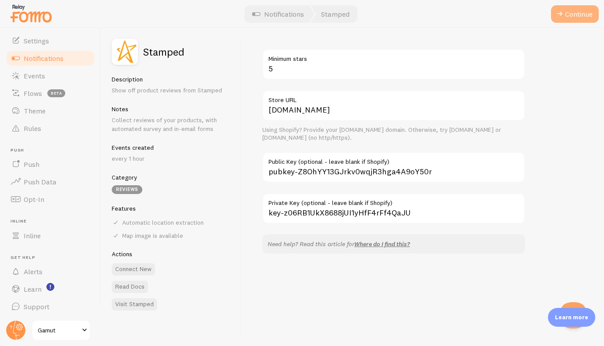
click at [570, 9] on button "Continue" at bounding box center [575, 14] width 48 height 18
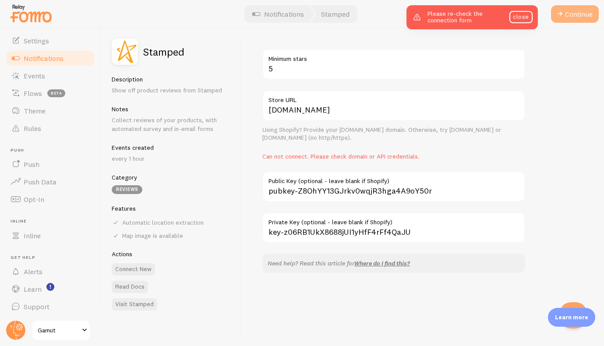
click at [569, 14] on button "Continue" at bounding box center [575, 14] width 48 height 18
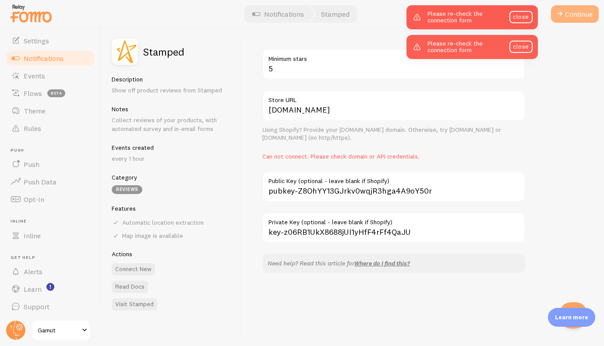
click at [569, 14] on button "Continue" at bounding box center [575, 14] width 48 height 18
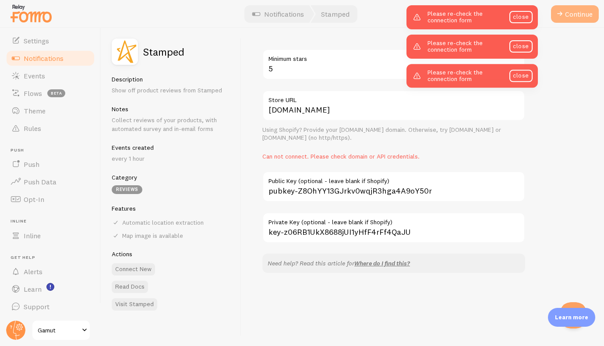
click at [569, 14] on button "Continue" at bounding box center [575, 14] width 48 height 18
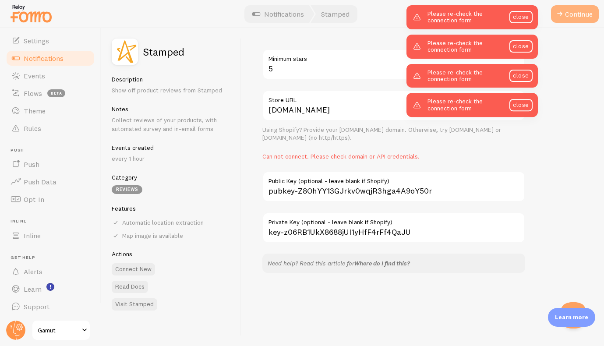
click at [569, 14] on button "Continue" at bounding box center [575, 14] width 48 height 18
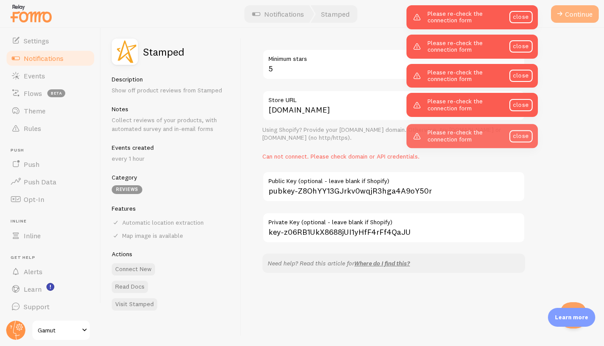
click at [569, 14] on button "Continue" at bounding box center [575, 14] width 48 height 18
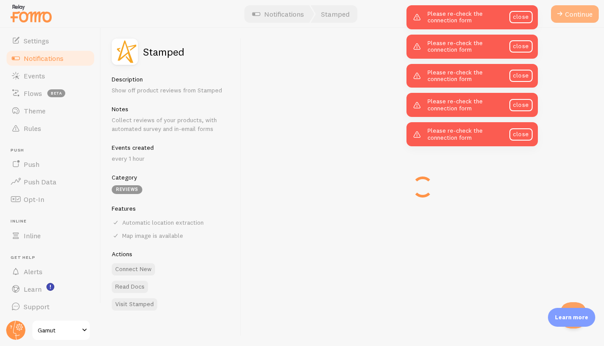
click at [569, 14] on button "Continue" at bounding box center [575, 14] width 48 height 18
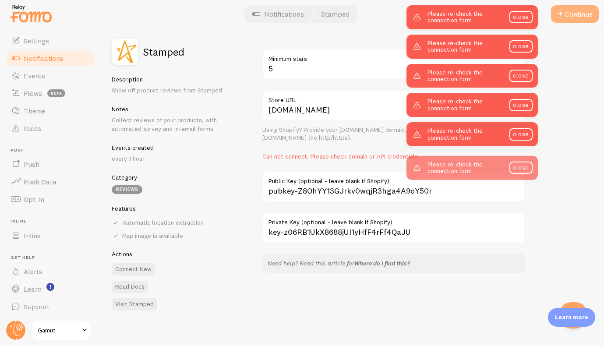
click at [569, 14] on button "Continue" at bounding box center [575, 14] width 48 height 18
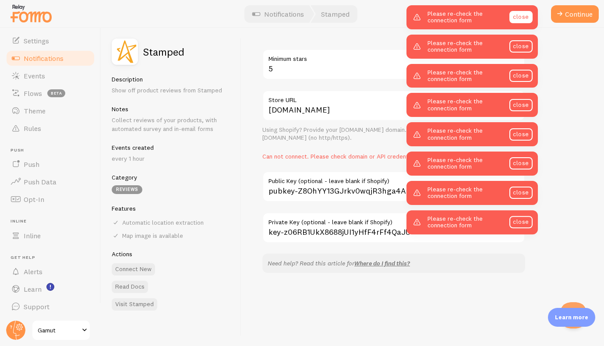
click at [522, 13] on link "close" at bounding box center [520, 17] width 23 height 12
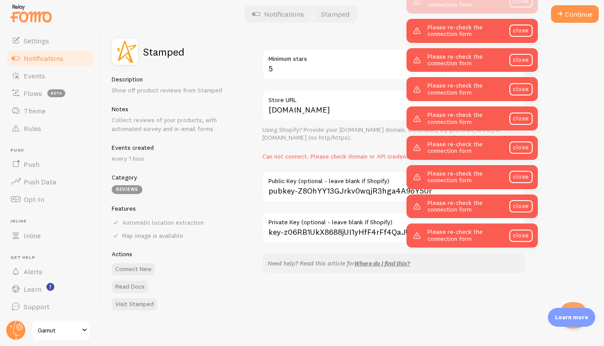
click at [523, 13] on div "Please re-check the connection form close Please re-check the connection form c…" at bounding box center [471, 123] width 131 height 247
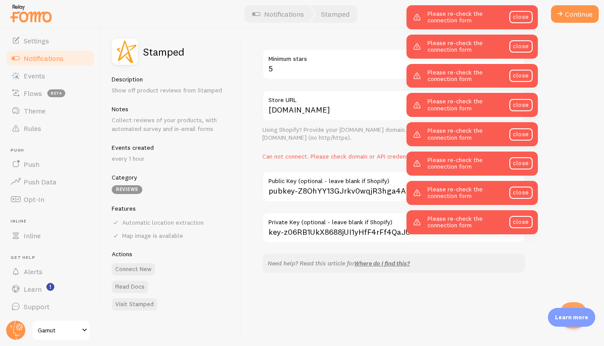
click at [523, 13] on div "Please re-check the connection form close" at bounding box center [471, 17] width 131 height 24
click at [521, 17] on link "close" at bounding box center [520, 17] width 23 height 12
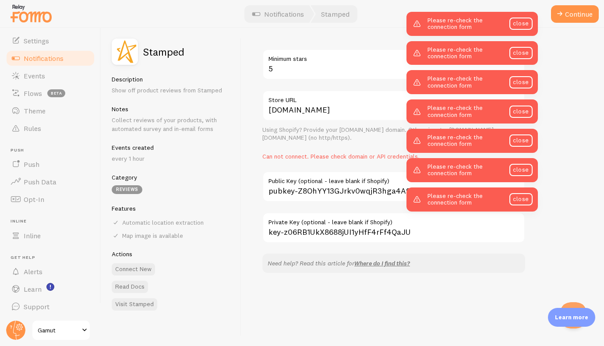
click at [521, 17] on div "Please re-check the connection form close" at bounding box center [471, 24] width 131 height 24
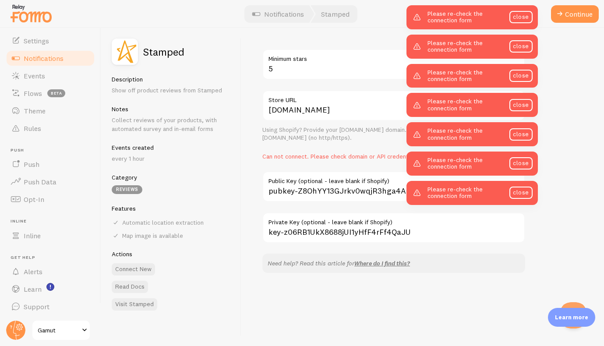
click at [521, 17] on link "close" at bounding box center [520, 17] width 23 height 12
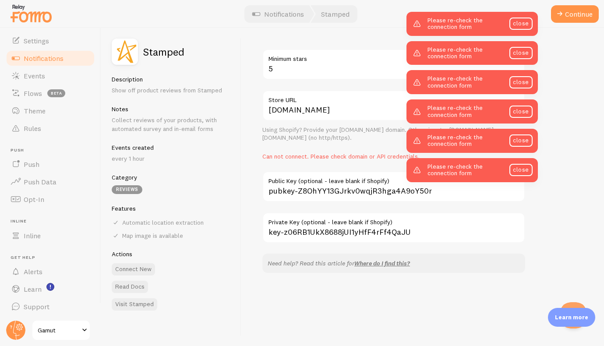
click at [521, 18] on link "close" at bounding box center [520, 24] width 23 height 12
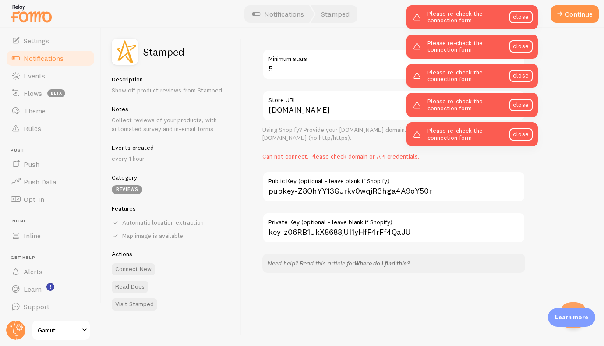
click at [521, 17] on link "close" at bounding box center [520, 17] width 23 height 12
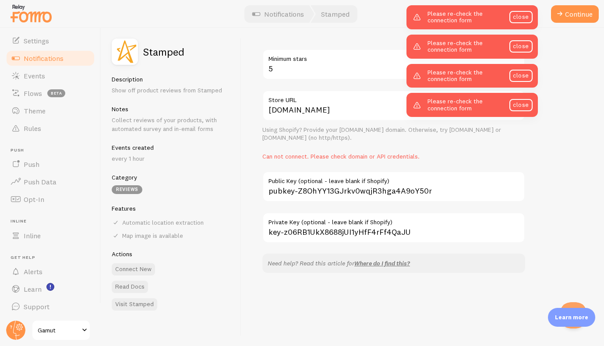
click at [521, 17] on link "close" at bounding box center [520, 17] width 23 height 12
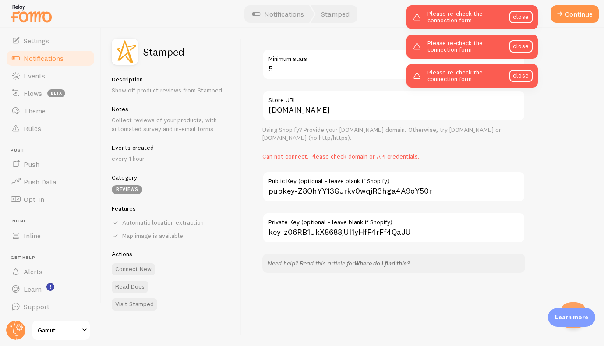
click at [521, 17] on link "close" at bounding box center [520, 17] width 23 height 12
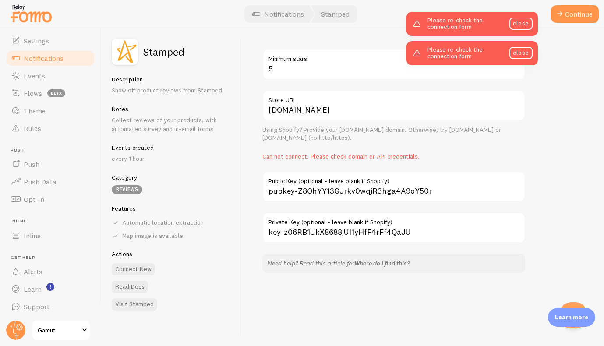
click at [521, 18] on link "close" at bounding box center [520, 24] width 23 height 12
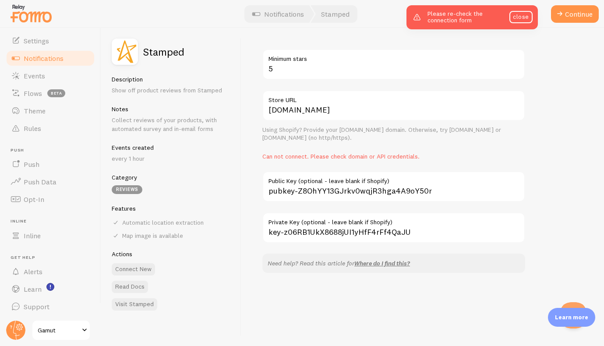
click at [521, 17] on link "close" at bounding box center [520, 17] width 23 height 12
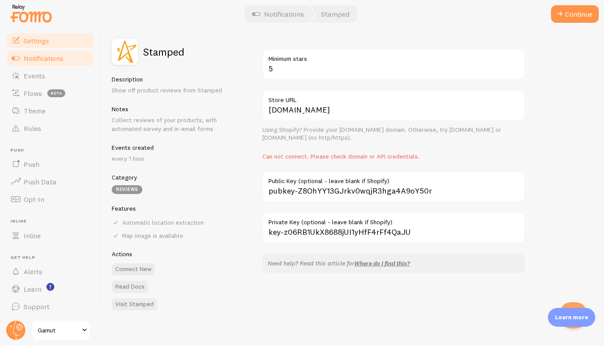
click at [29, 42] on span "Settings" at bounding box center [36, 40] width 25 height 9
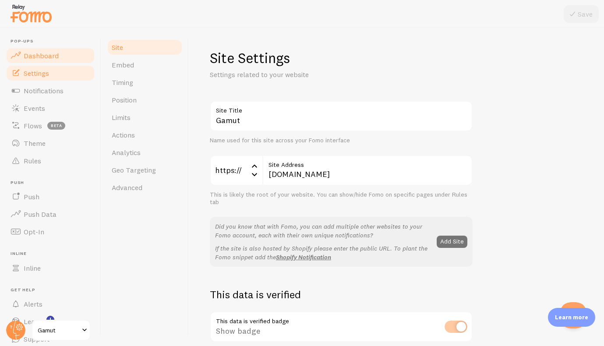
click at [35, 56] on span "Dashboard" at bounding box center [41, 55] width 35 height 9
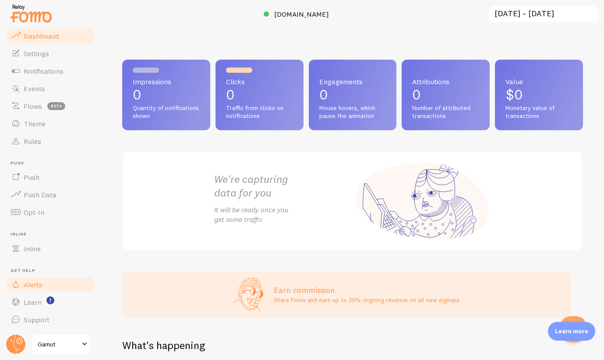
scroll to position [19, 0]
click at [49, 51] on link "Settings" at bounding box center [50, 55] width 90 height 18
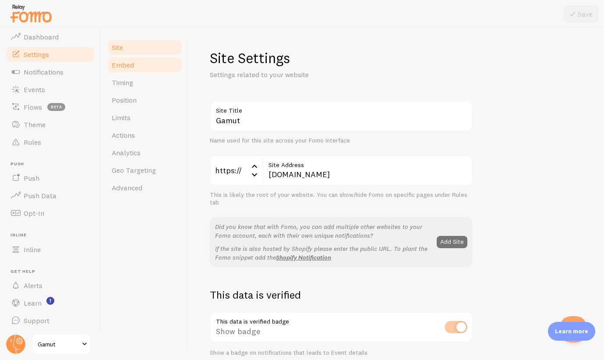
click at [136, 63] on link "Embed" at bounding box center [144, 65] width 77 height 18
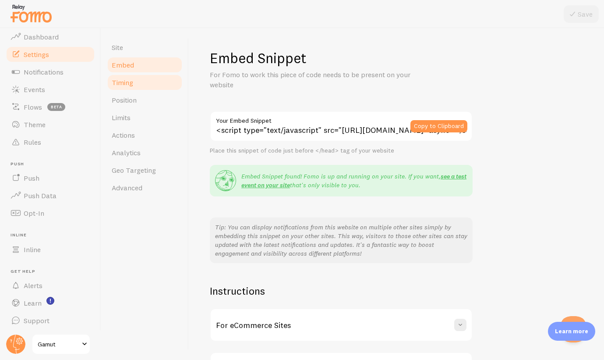
click at [135, 86] on link "Timing" at bounding box center [144, 83] width 77 height 18
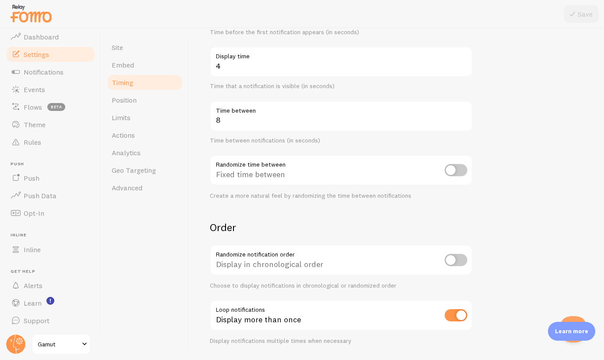
scroll to position [144, 0]
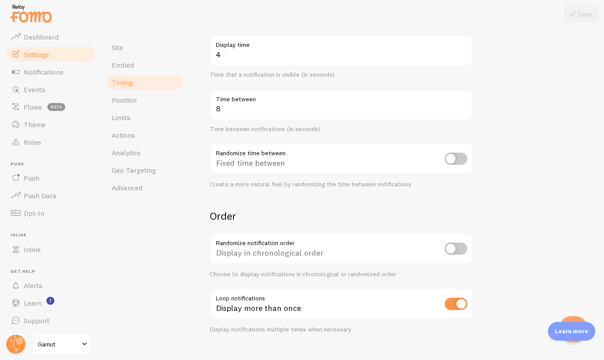
click at [452, 156] on input "checkbox" at bounding box center [456, 158] width 23 height 12
checkbox input "true"
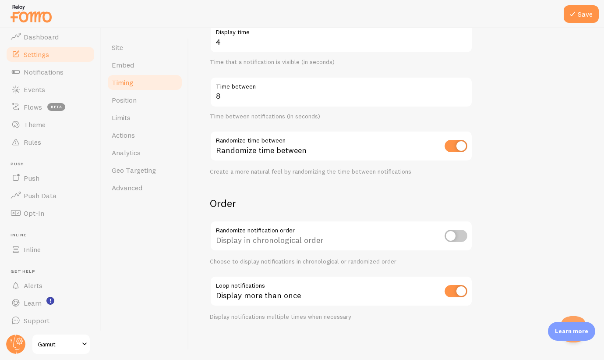
scroll to position [156, 0]
click at [455, 237] on input "checkbox" at bounding box center [456, 236] width 23 height 12
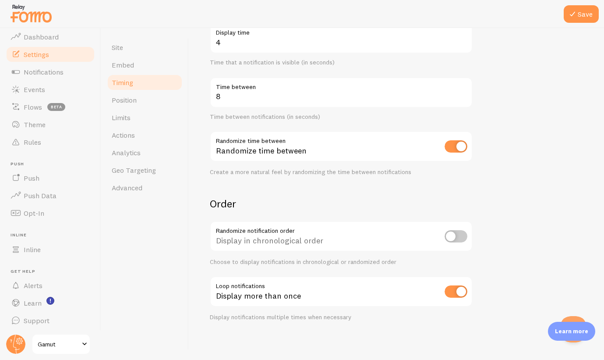
click at [455, 237] on input "checkbox" at bounding box center [456, 236] width 23 height 12
checkbox input "true"
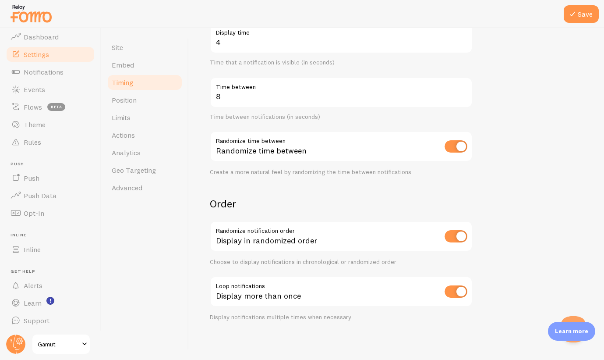
click at [454, 286] on input "checkbox" at bounding box center [456, 291] width 23 height 12
checkbox input "false"
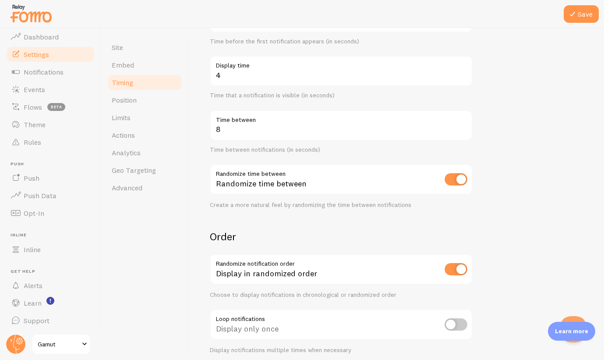
scroll to position [117, 0]
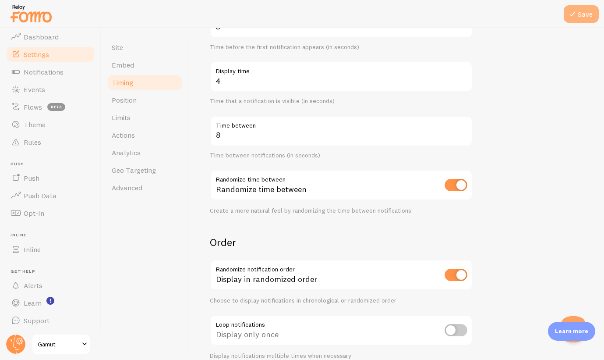
click at [576, 20] on button "Save" at bounding box center [581, 14] width 35 height 18
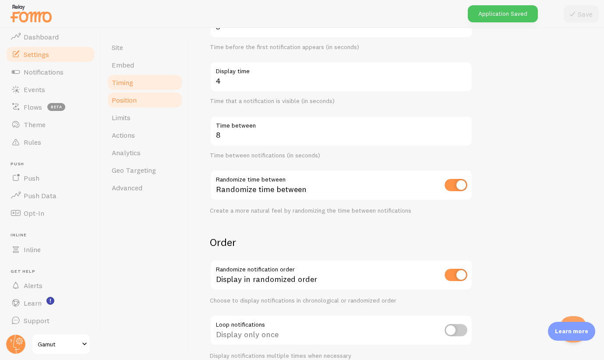
click at [140, 102] on link "Position" at bounding box center [144, 100] width 77 height 18
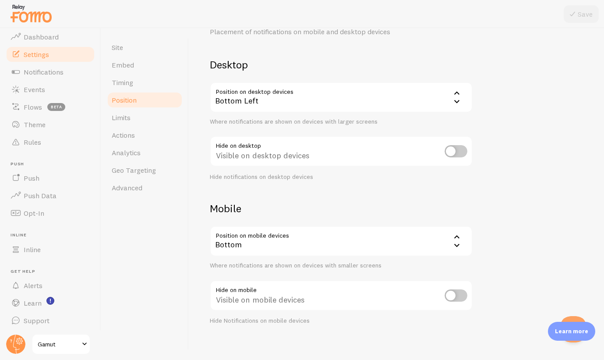
scroll to position [43, 0]
click at [455, 297] on input "checkbox" at bounding box center [456, 295] width 23 height 12
checkbox input "false"
click at [125, 115] on span "Limits" at bounding box center [121, 117] width 19 height 9
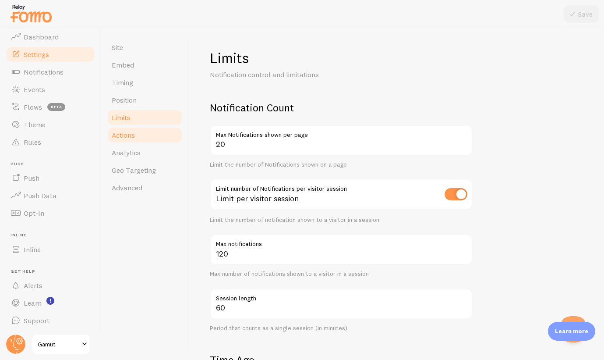
click at [164, 132] on link "Actions" at bounding box center [144, 135] width 77 height 18
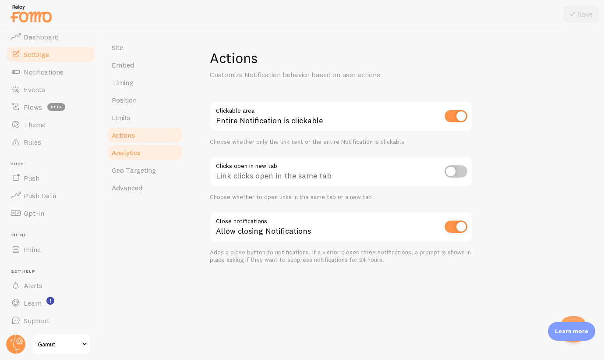
click at [164, 154] on link "Analytics" at bounding box center [144, 153] width 77 height 18
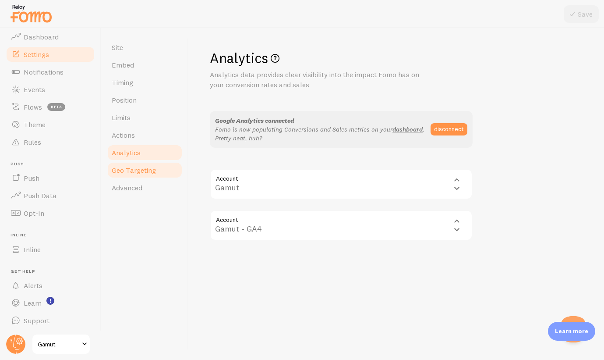
click at [134, 170] on span "Geo Targeting" at bounding box center [134, 170] width 44 height 9
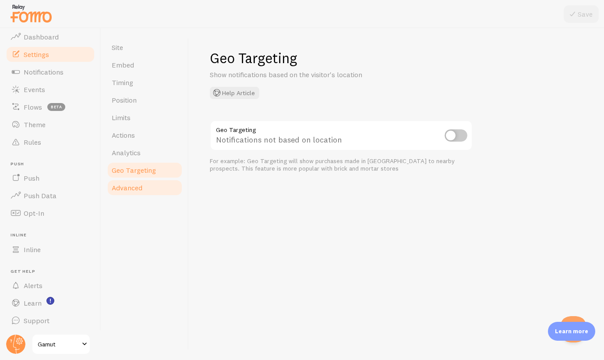
click at [135, 181] on link "Advanced" at bounding box center [144, 188] width 77 height 18
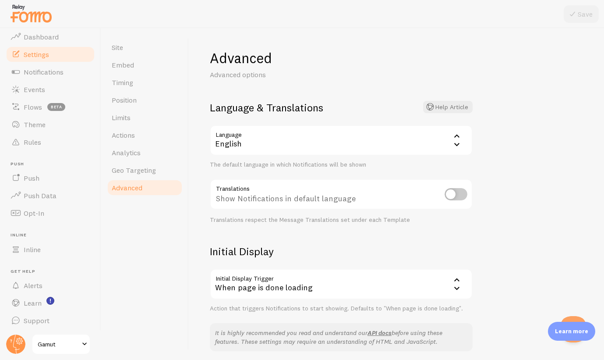
click at [441, 198] on div "Show Notifications in default language" at bounding box center [341, 195] width 263 height 32
click at [451, 196] on input "checkbox" at bounding box center [456, 194] width 23 height 12
checkbox input "true"
click at [579, 12] on button "Save" at bounding box center [581, 14] width 35 height 18
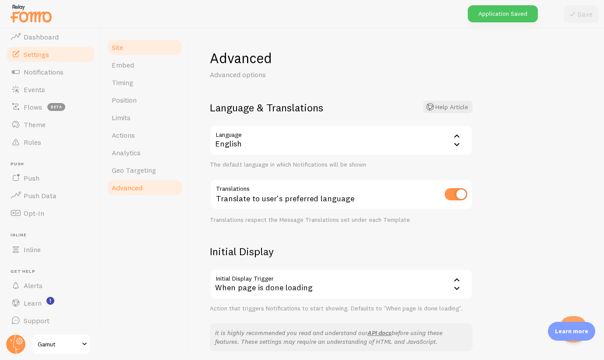
click at [126, 48] on link "Site" at bounding box center [144, 48] width 77 height 18
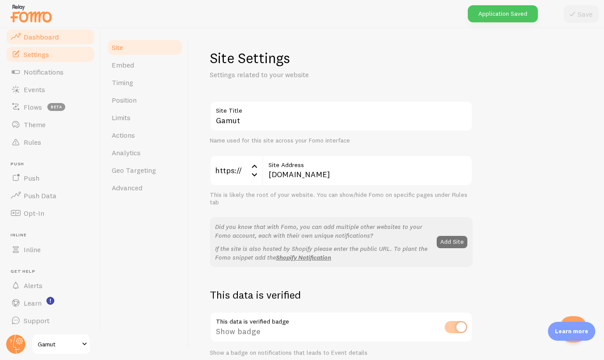
click at [52, 41] on link "Dashboard" at bounding box center [50, 37] width 90 height 18
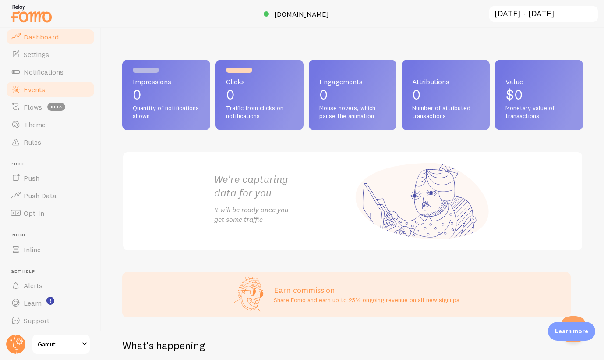
click at [46, 89] on link "Events" at bounding box center [50, 90] width 90 height 18
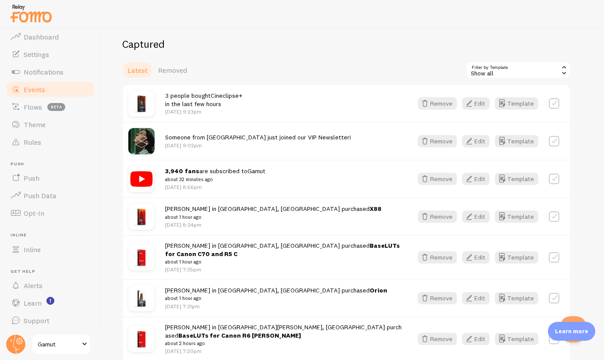
scroll to position [178, 0]
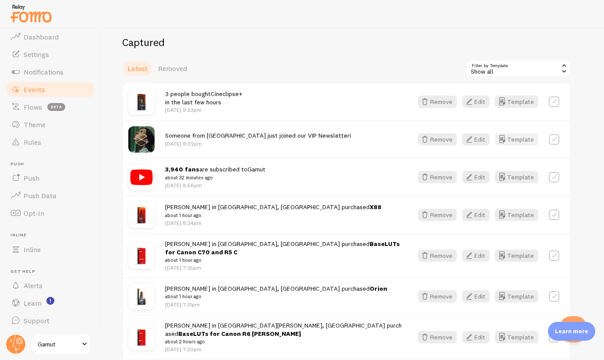
click at [520, 138] on button "Template" at bounding box center [516, 139] width 43 height 12
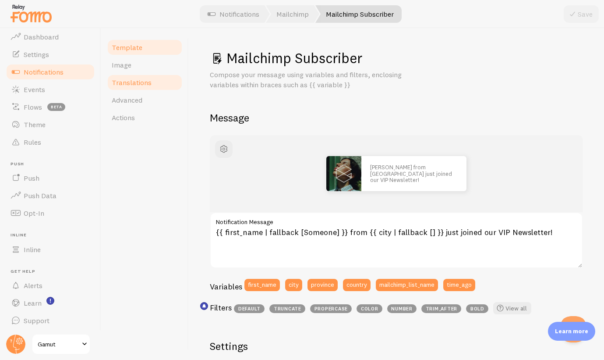
click at [130, 80] on span "Translations" at bounding box center [132, 82] width 40 height 9
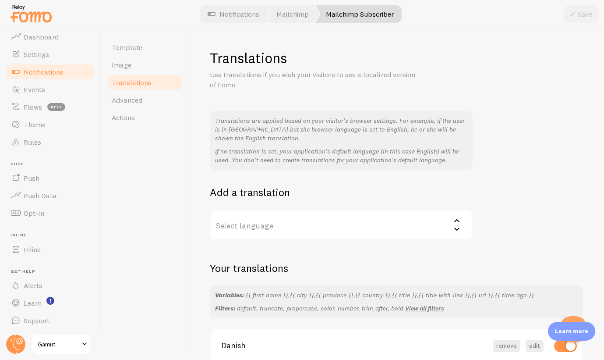
click at [263, 222] on label "Select language" at bounding box center [341, 224] width 263 height 31
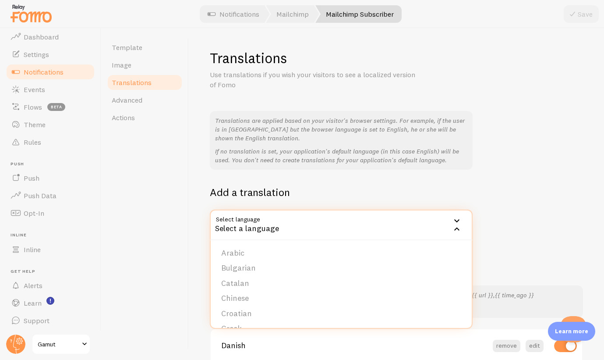
click at [278, 203] on div "Add a translation Select language Select a language Arabic Bulgarian Catalan Ch…" at bounding box center [341, 212] width 263 height 55
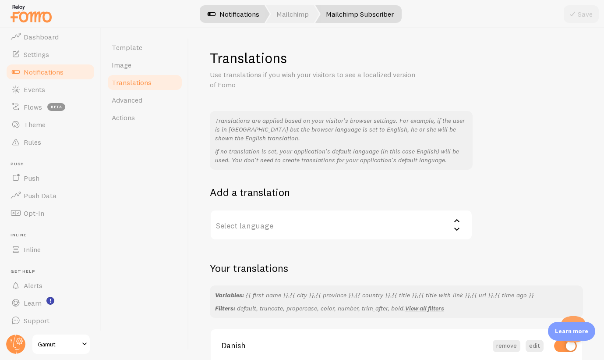
click at [225, 20] on link "Notifications" at bounding box center [233, 14] width 73 height 18
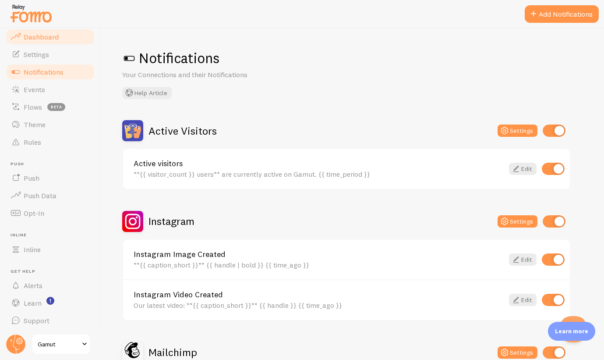
click at [53, 38] on span "Dashboard" at bounding box center [41, 36] width 35 height 9
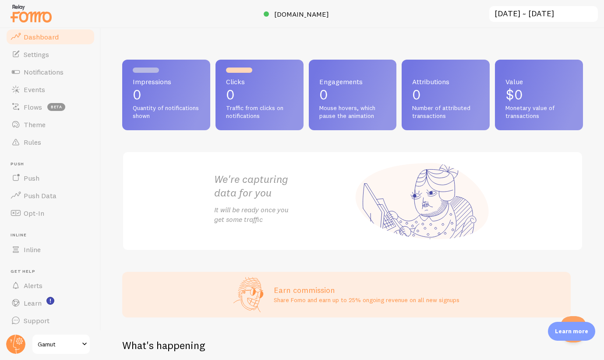
click at [550, 14] on input "2025-08-08 ~ 2025-08-14" at bounding box center [543, 14] width 110 height 18
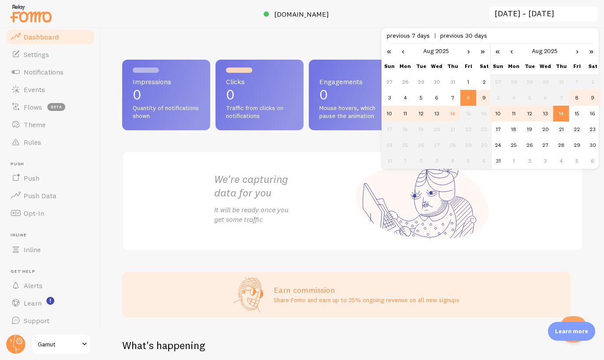
click at [560, 109] on td "14" at bounding box center [561, 114] width 16 height 16
click at [550, 206] on div "We're capturing data for you It will be ready once you get some traffic" at bounding box center [352, 200] width 461 height 99
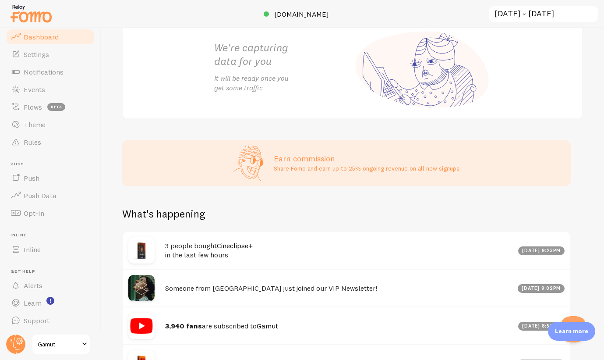
scroll to position [202, 0]
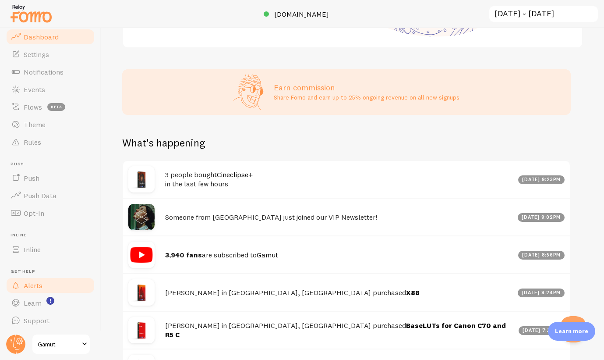
click at [49, 289] on link "Alerts" at bounding box center [50, 285] width 90 height 18
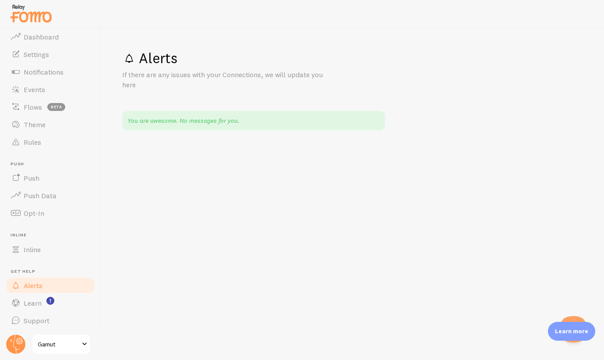
click at [43, 346] on span "Gamut" at bounding box center [59, 344] width 42 height 11
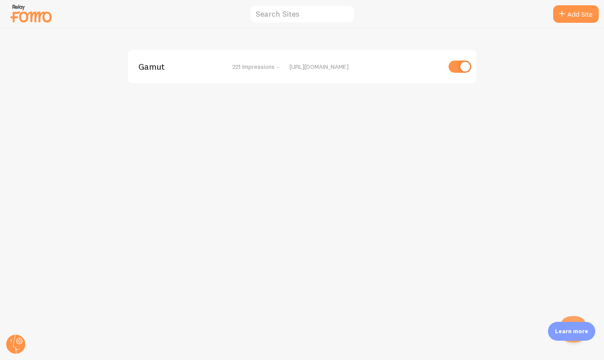
click at [252, 67] on span "221 Impressions -" at bounding box center [255, 67] width 47 height 8
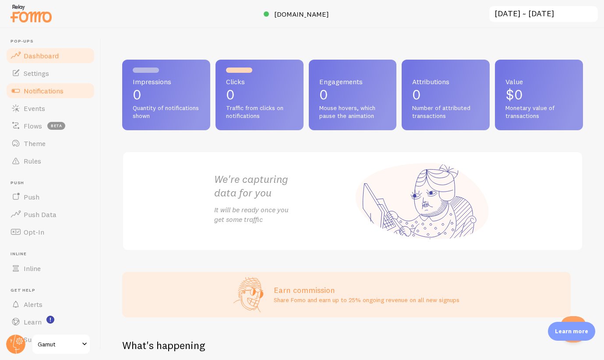
click at [50, 92] on span "Notifications" at bounding box center [44, 90] width 40 height 9
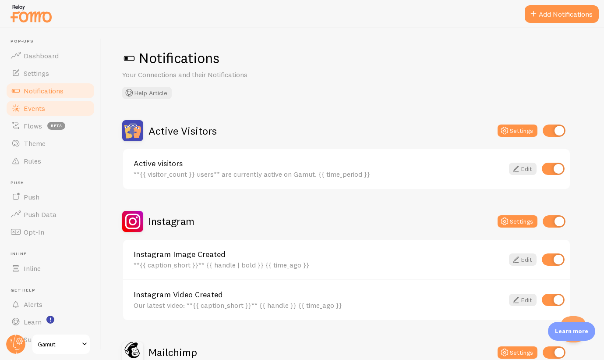
click at [46, 108] on link "Events" at bounding box center [50, 108] width 90 height 18
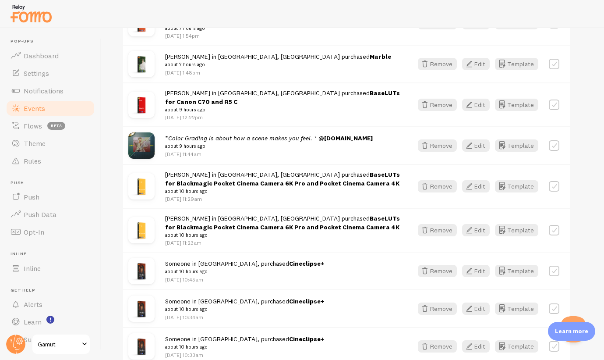
scroll to position [1128, 0]
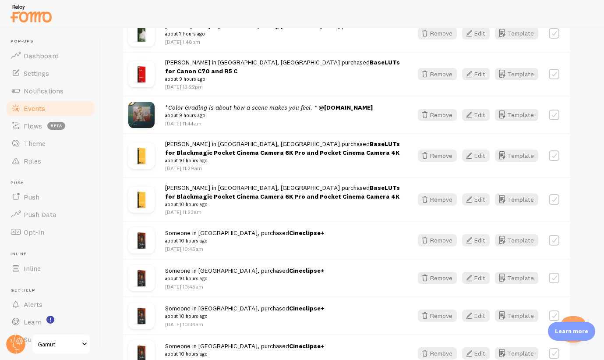
scroll to position [1200, 0]
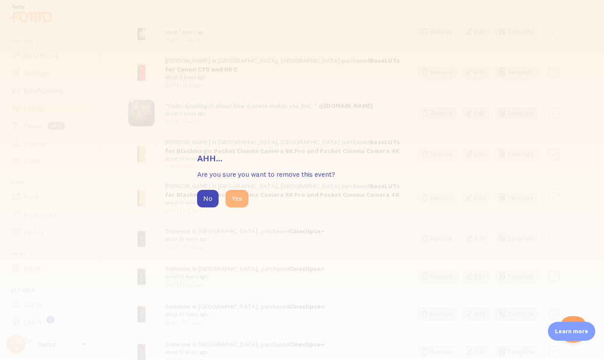
click at [239, 199] on button "Yes" at bounding box center [237, 199] width 23 height 18
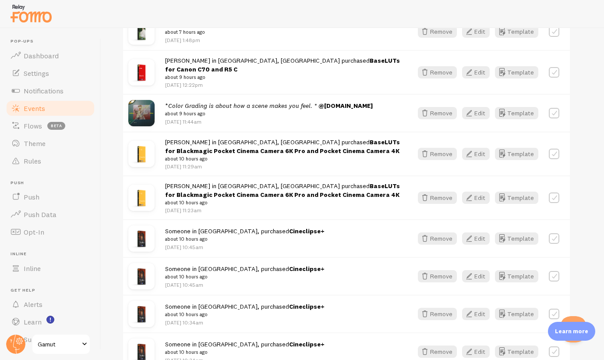
scroll to position [1165, 0]
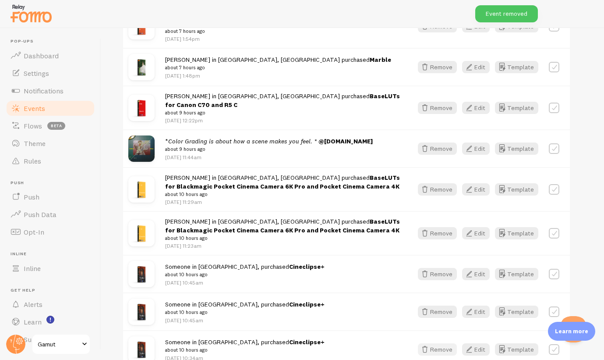
click at [442, 343] on button "Remove" at bounding box center [437, 349] width 39 height 12
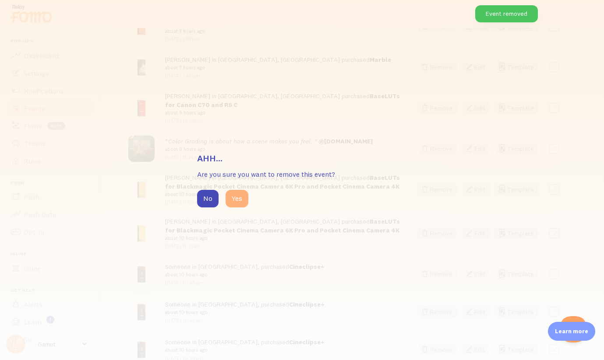
click at [238, 197] on button "Yes" at bounding box center [237, 199] width 23 height 18
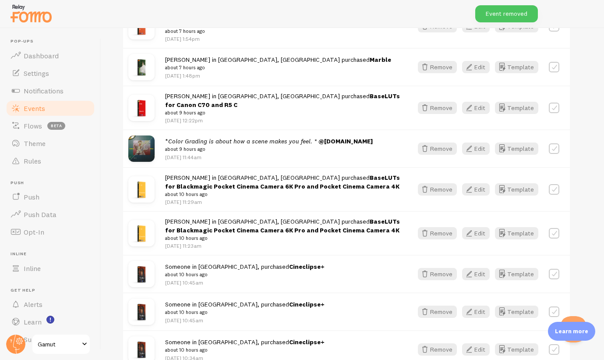
scroll to position [1089, 0]
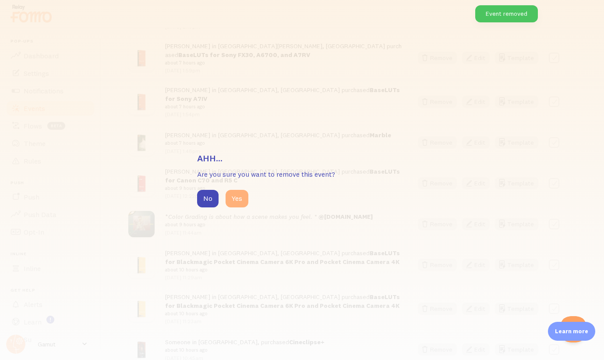
click at [239, 200] on button "Yes" at bounding box center [237, 199] width 23 height 18
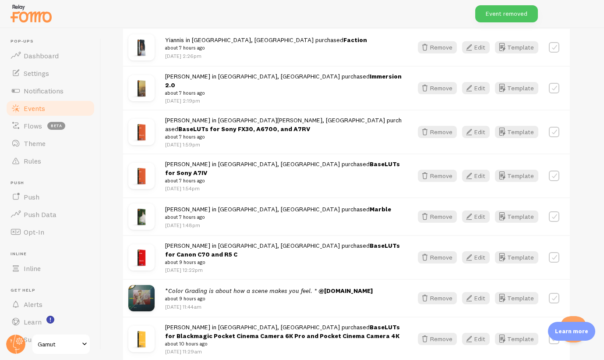
scroll to position [1014, 0]
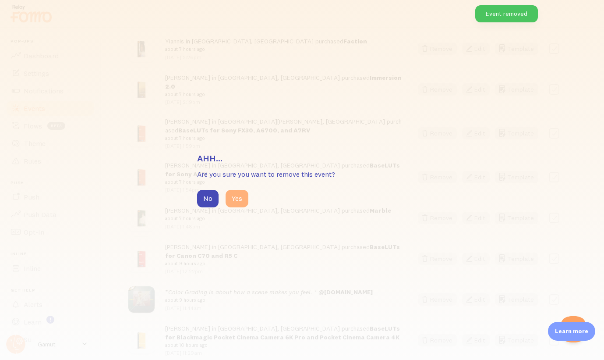
click at [240, 201] on button "Yes" at bounding box center [237, 199] width 23 height 18
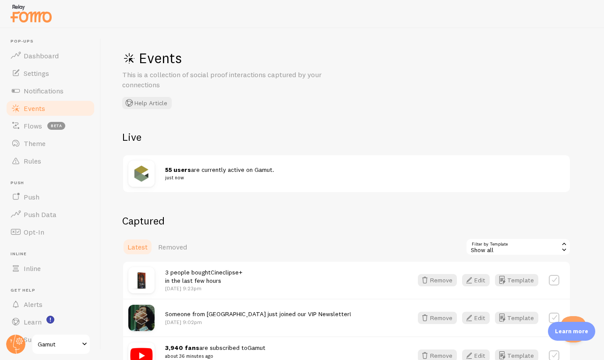
scroll to position [0, 0]
click at [47, 85] on link "Notifications" at bounding box center [50, 91] width 90 height 18
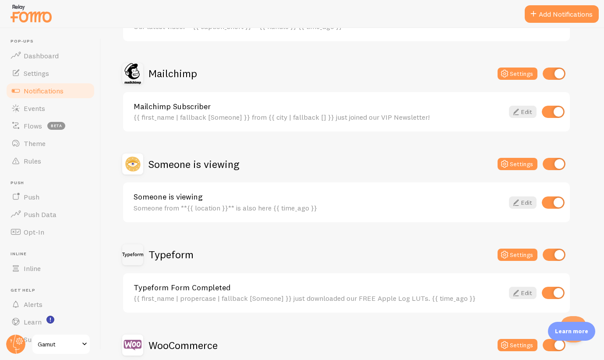
scroll to position [292, 0]
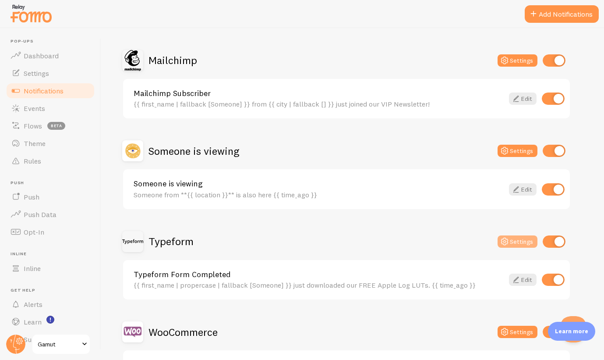
click at [520, 240] on button "Settings" at bounding box center [518, 241] width 40 height 12
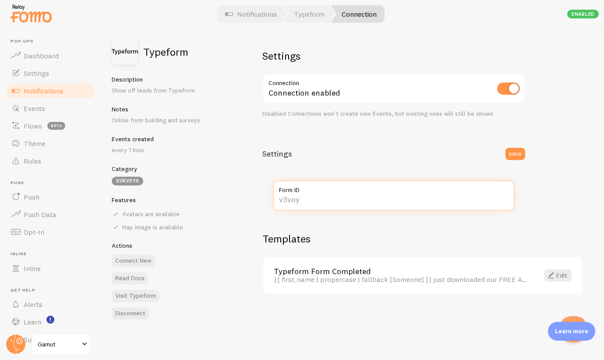
click at [305, 197] on input "Form ID" at bounding box center [394, 195] width 242 height 31
paste input "FEG05znN"
type input "FEG05znN"
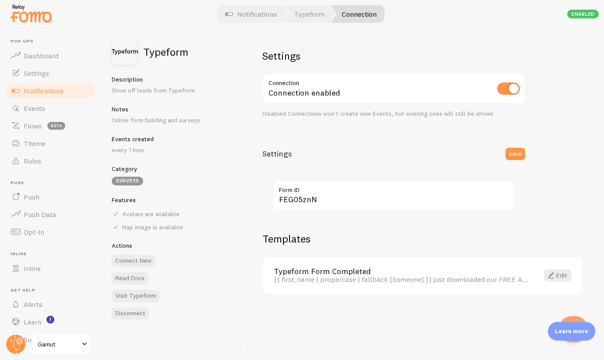
click at [487, 154] on div "Settings save" at bounding box center [394, 154] width 284 height 31
click at [522, 155] on button "save" at bounding box center [515, 154] width 20 height 12
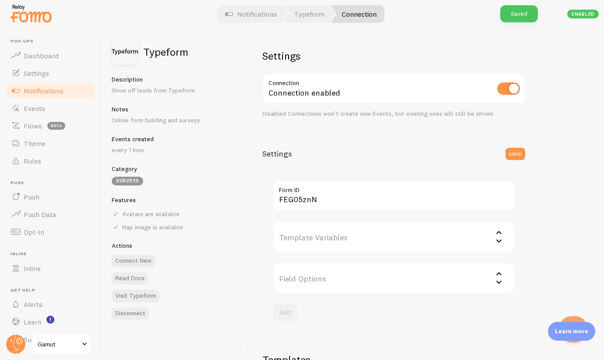
click at [350, 239] on input "Template Variables" at bounding box center [394, 236] width 242 height 31
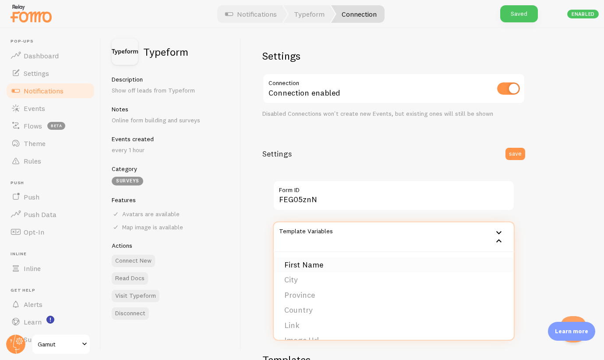
click at [336, 265] on li "First Name" at bounding box center [394, 264] width 240 height 15
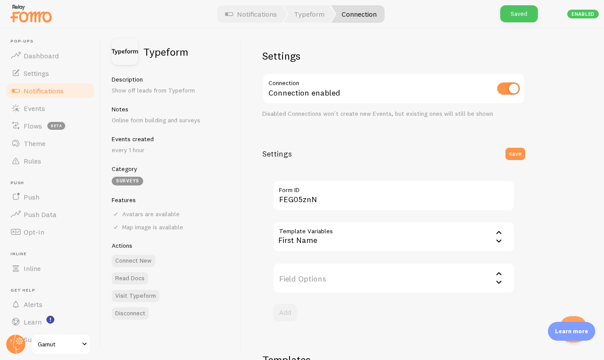
click at [323, 277] on input "Field Options" at bounding box center [394, 277] width 242 height 31
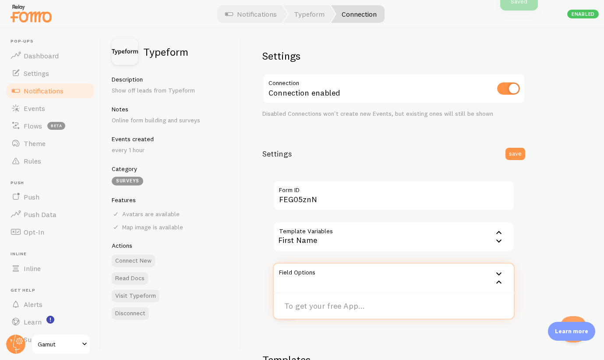
click at [269, 259] on div "Template Variables First Name First Name City Province Country Link Image Url Z…" at bounding box center [393, 271] width 263 height 121
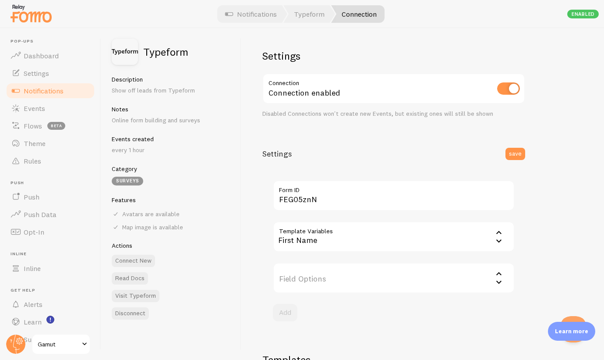
click at [317, 283] on input "Field Options" at bounding box center [394, 277] width 242 height 31
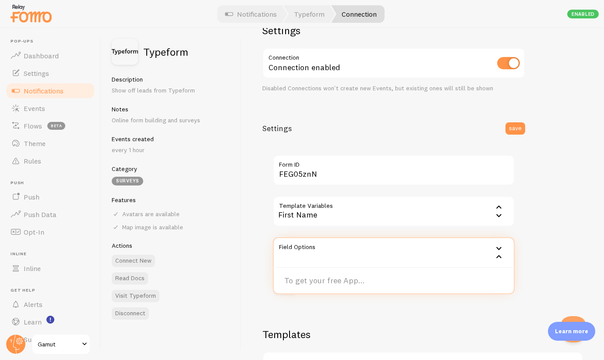
scroll to position [29, 0]
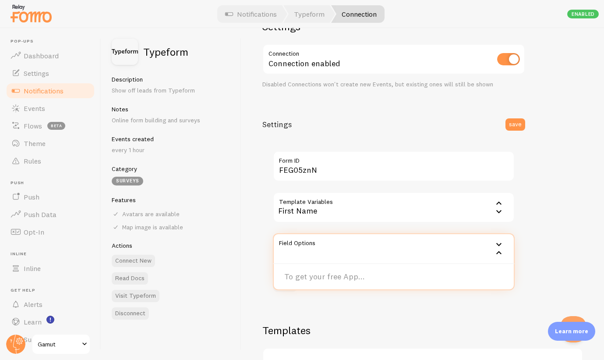
click at [317, 206] on input "Template Variables" at bounding box center [394, 207] width 242 height 31
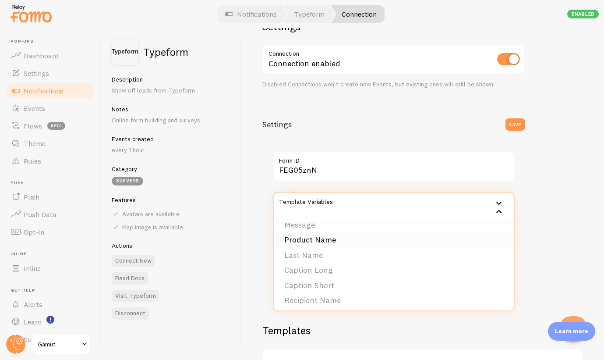
scroll to position [191, 0]
click at [271, 240] on div "Template Variables First Name First Name City Province Country Link Image Url Z…" at bounding box center [393, 241] width 263 height 121
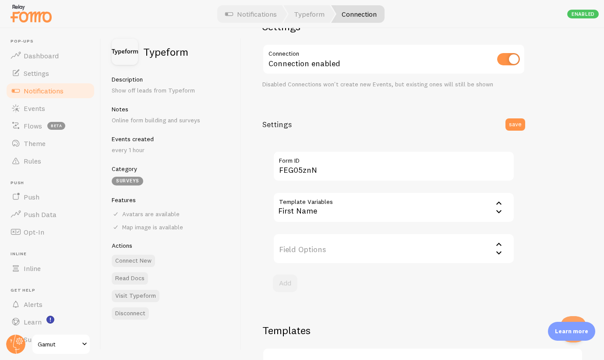
scroll to position [81, 0]
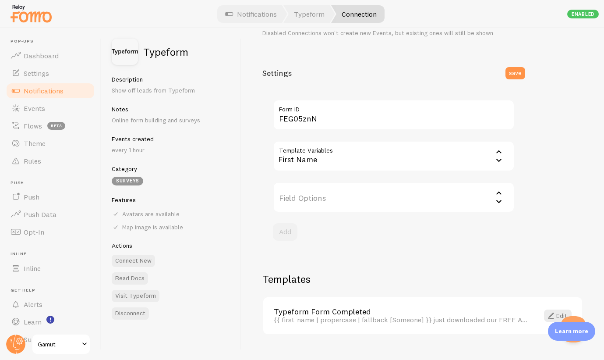
click at [420, 165] on input "Template Variables" at bounding box center [394, 156] width 242 height 31
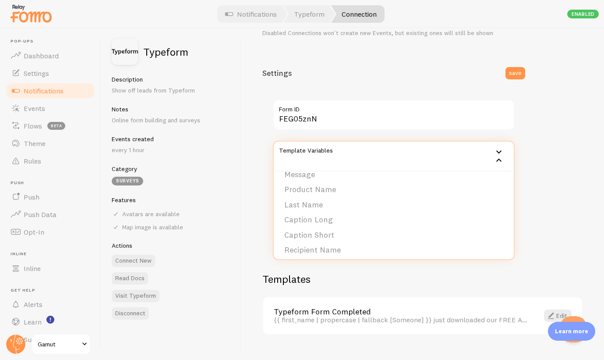
click at [535, 163] on div "Settings Connection Connection enabled Disabled Connections won't create new Ev…" at bounding box center [422, 194] width 363 height 332
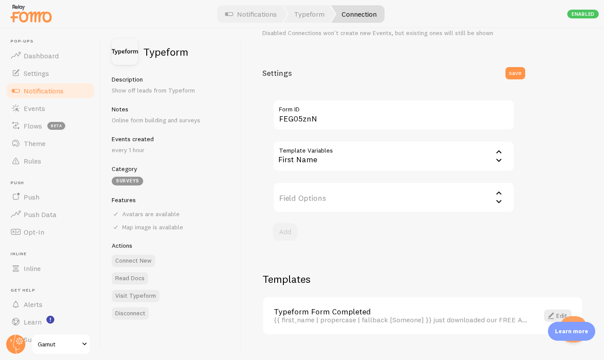
click at [329, 198] on input "Field Options" at bounding box center [394, 197] width 242 height 31
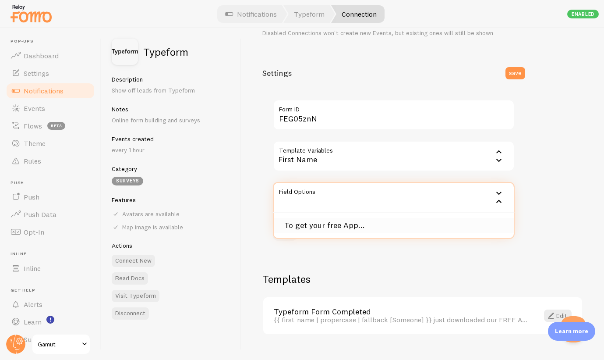
scroll to position [74, 0]
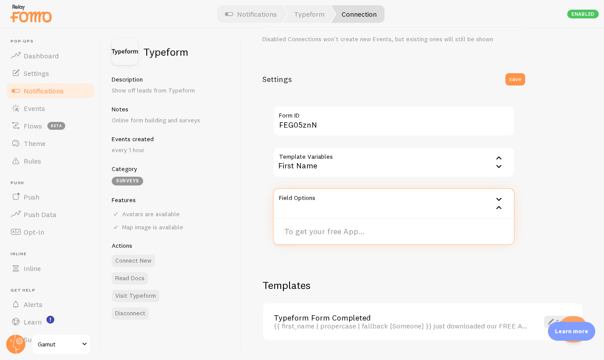
click at [509, 199] on input "Field Options" at bounding box center [394, 203] width 242 height 31
click at [432, 158] on input "Template Variables" at bounding box center [394, 162] width 242 height 31
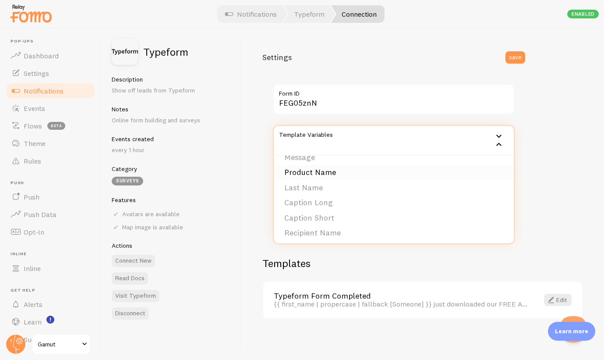
scroll to position [191, 0]
click at [239, 182] on div "Typeform Description Show off leads from Typeform Notes Online form building an…" at bounding box center [171, 194] width 140 height 332
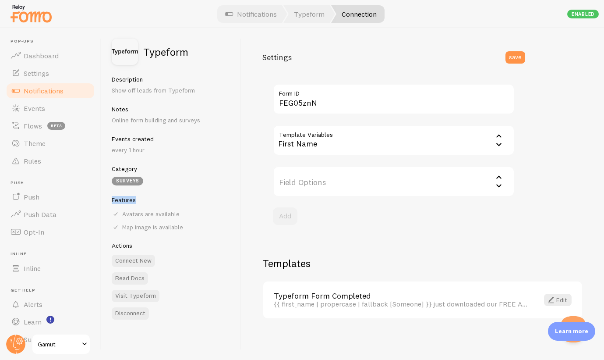
click at [239, 182] on div "Typeform Description Show off leads from Typeform Notes Online form building an…" at bounding box center [171, 194] width 140 height 332
click at [317, 143] on input "Template Variables" at bounding box center [394, 140] width 242 height 31
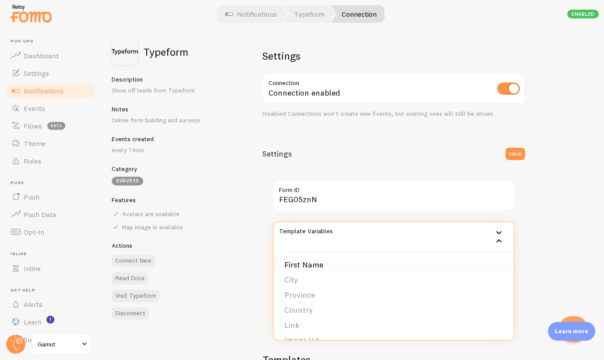
scroll to position [0, 0]
click at [313, 248] on input "Template Variables" at bounding box center [394, 236] width 242 height 31
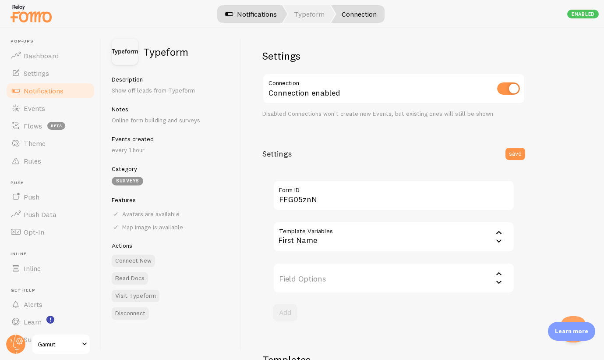
click at [236, 11] on link "Notifications" at bounding box center [251, 14] width 73 height 18
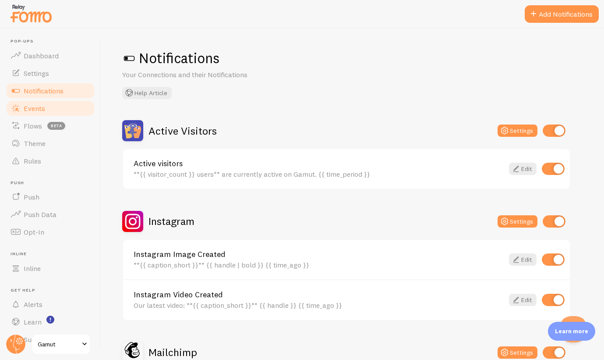
click at [35, 111] on span "Events" at bounding box center [34, 108] width 21 height 9
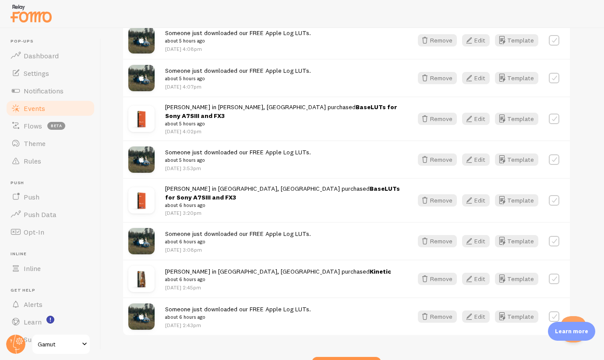
scroll to position [1116, 0]
click at [351, 346] on div "Show more events" at bounding box center [346, 366] width 69 height 18
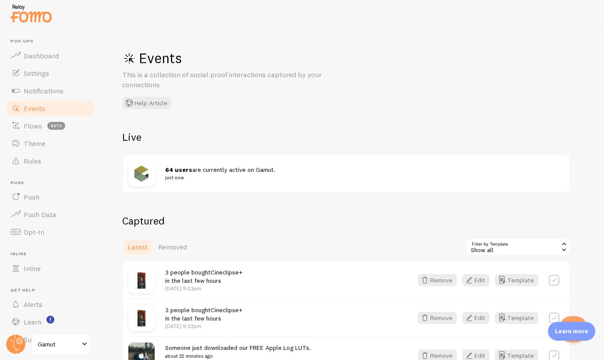
scroll to position [0, 0]
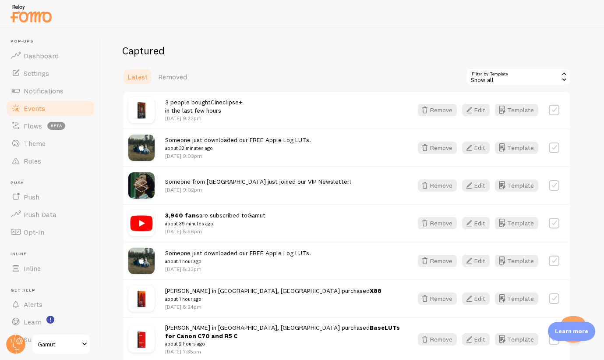
scroll to position [170, 0]
click at [295, 52] on h2 "Captured" at bounding box center [346, 50] width 448 height 14
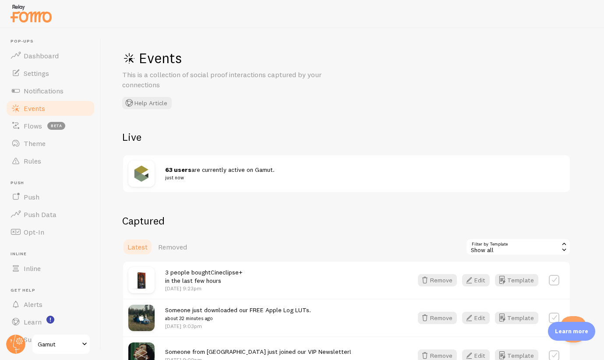
scroll to position [0, 0]
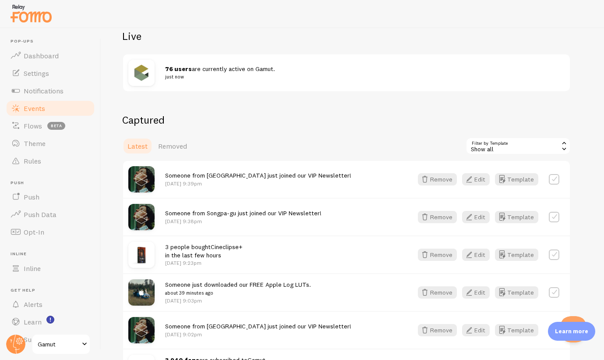
scroll to position [103, 0]
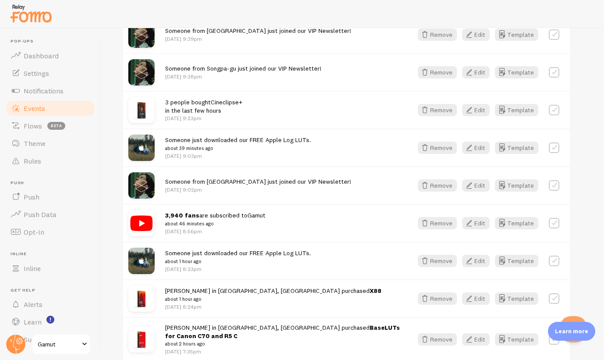
scroll to position [157, 0]
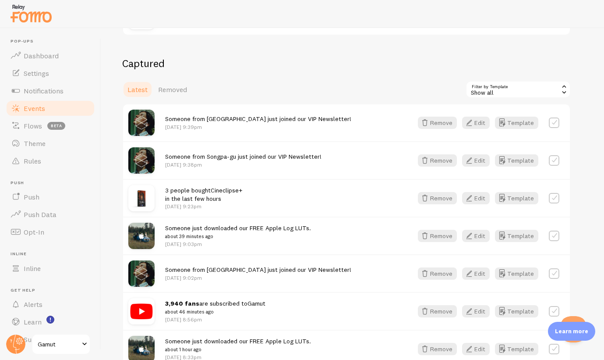
click at [555, 120] on label at bounding box center [554, 122] width 11 height 11
click at [557, 123] on label at bounding box center [554, 122] width 11 height 11
checkbox input "false"
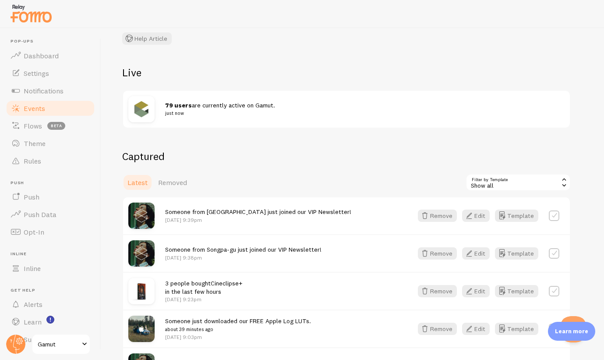
scroll to position [21, 0]
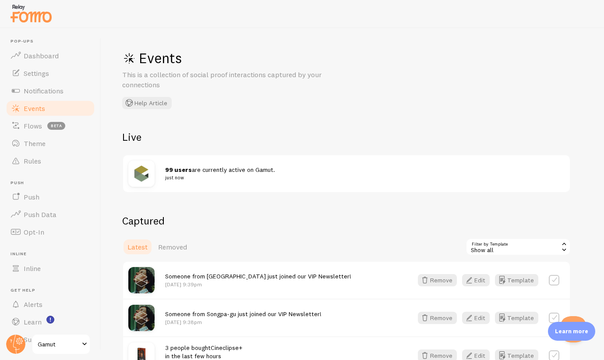
scroll to position [27, 0]
click at [33, 48] on link "Dashboard" at bounding box center [50, 56] width 90 height 18
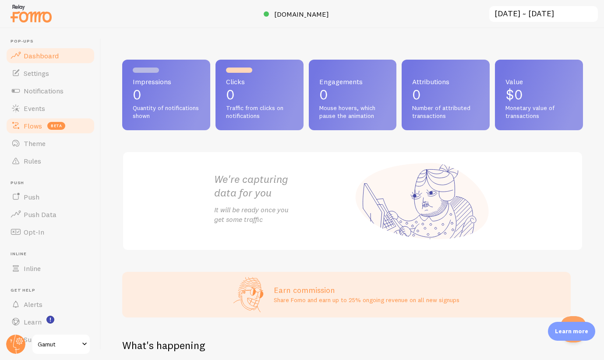
click at [47, 123] on main "Pop-ups Dashboard Settings Notifications Events Flows beta Theme Rules [GEOGRAP…" at bounding box center [302, 194] width 604 height 332
click at [54, 83] on link "Notifications" at bounding box center [50, 91] width 90 height 18
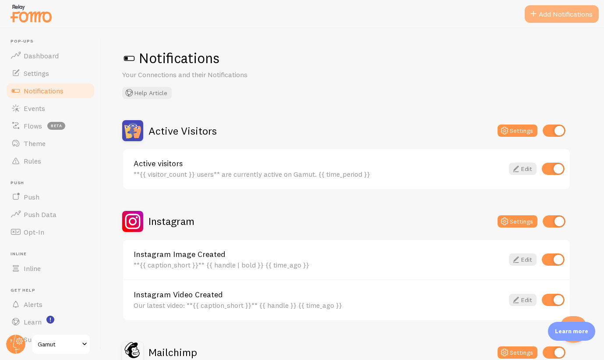
click at [537, 15] on span at bounding box center [533, 14] width 11 height 11
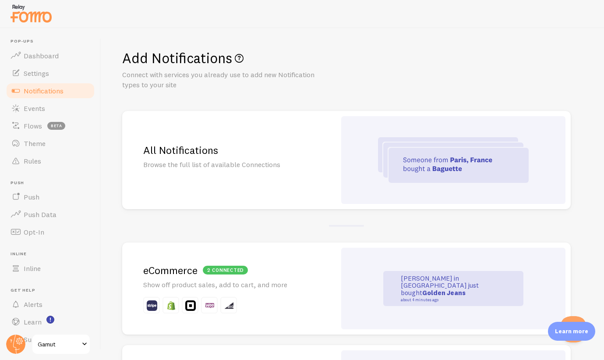
click at [267, 149] on h2 "All Notifications" at bounding box center [229, 150] width 172 height 14
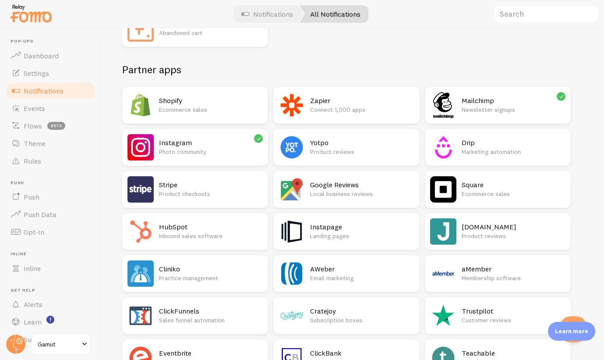
scroll to position [229, 0]
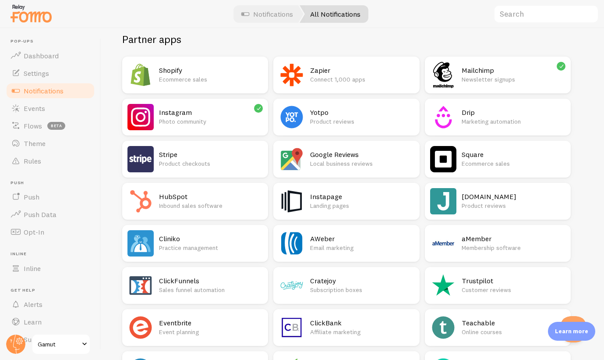
click at [359, 39] on h2 "Partner apps" at bounding box center [346, 39] width 448 height 14
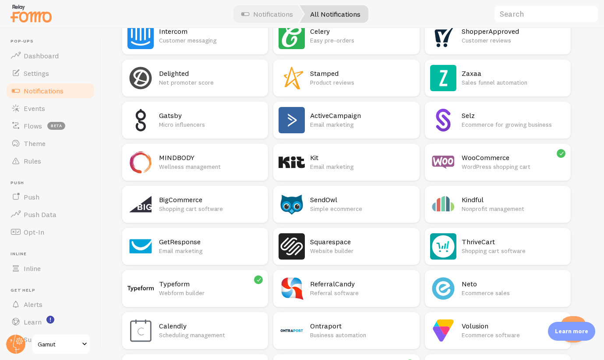
scroll to position [519, 0]
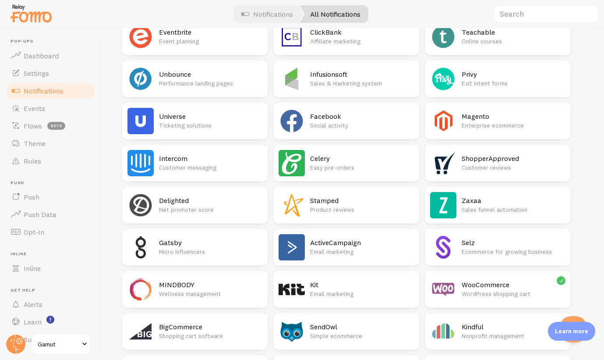
click at [39, 85] on link "Notifications" at bounding box center [50, 91] width 90 height 18
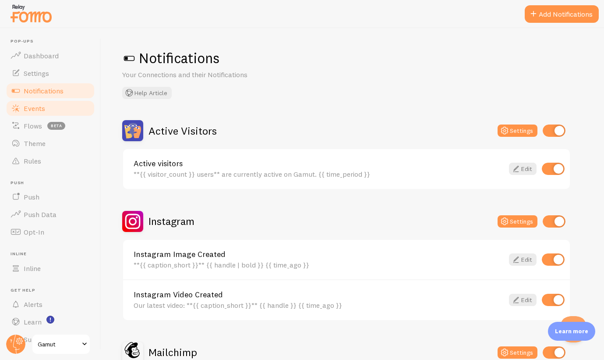
click at [47, 110] on link "Events" at bounding box center [50, 108] width 90 height 18
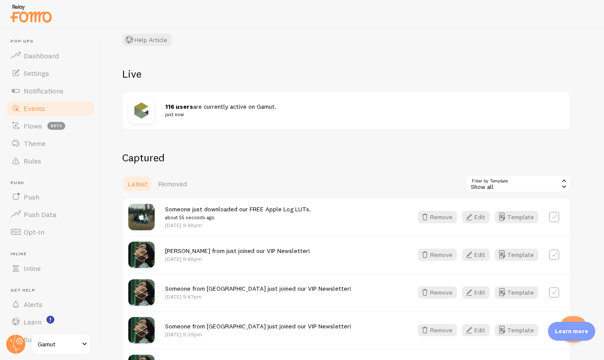
scroll to position [47, 0]
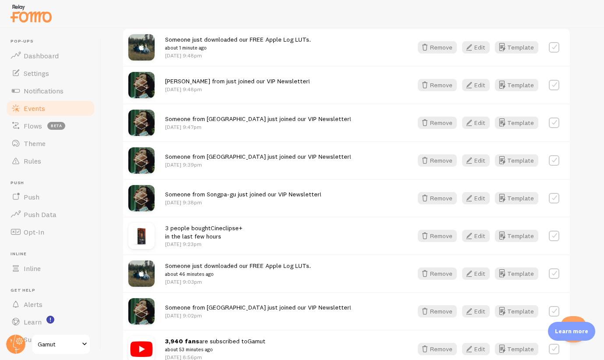
scroll to position [233, 0]
